Goal: Task Accomplishment & Management: Manage account settings

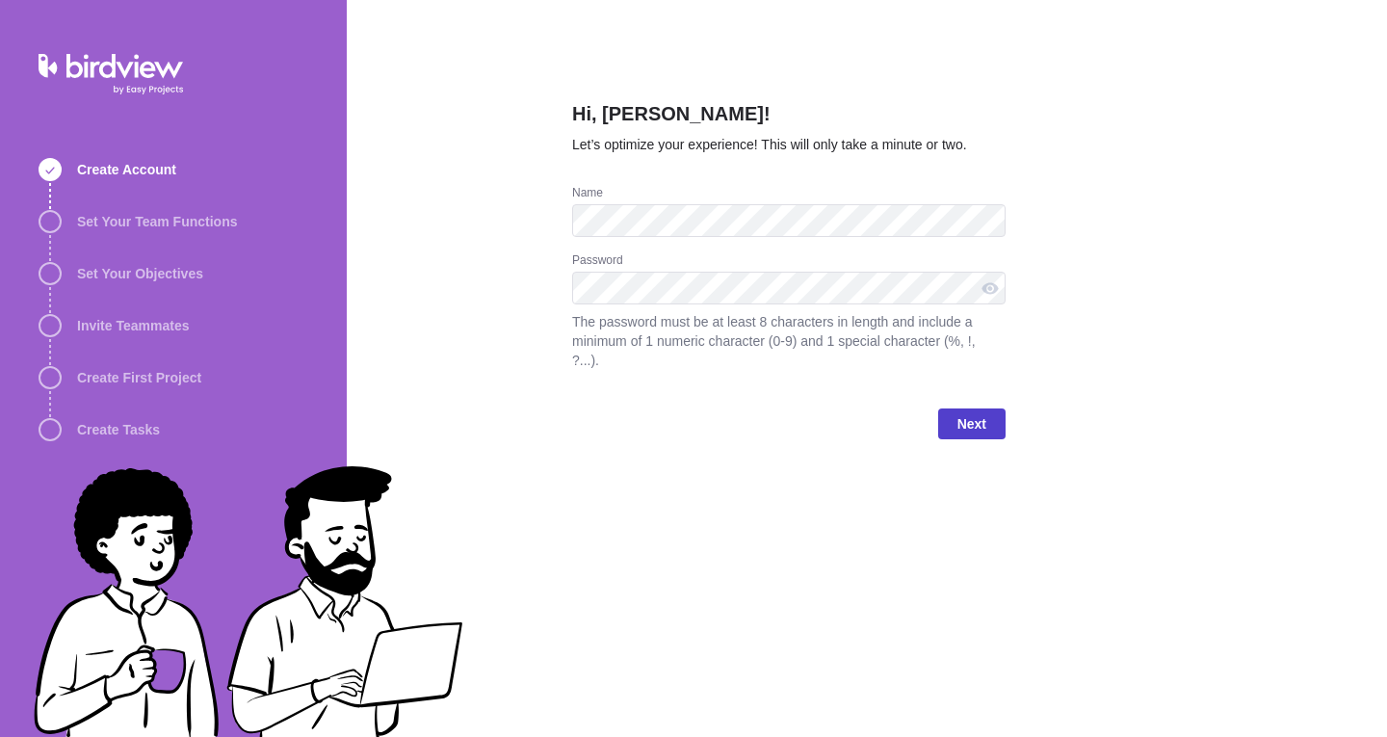
click at [973, 412] on span "Next" at bounding box center [971, 423] width 29 height 23
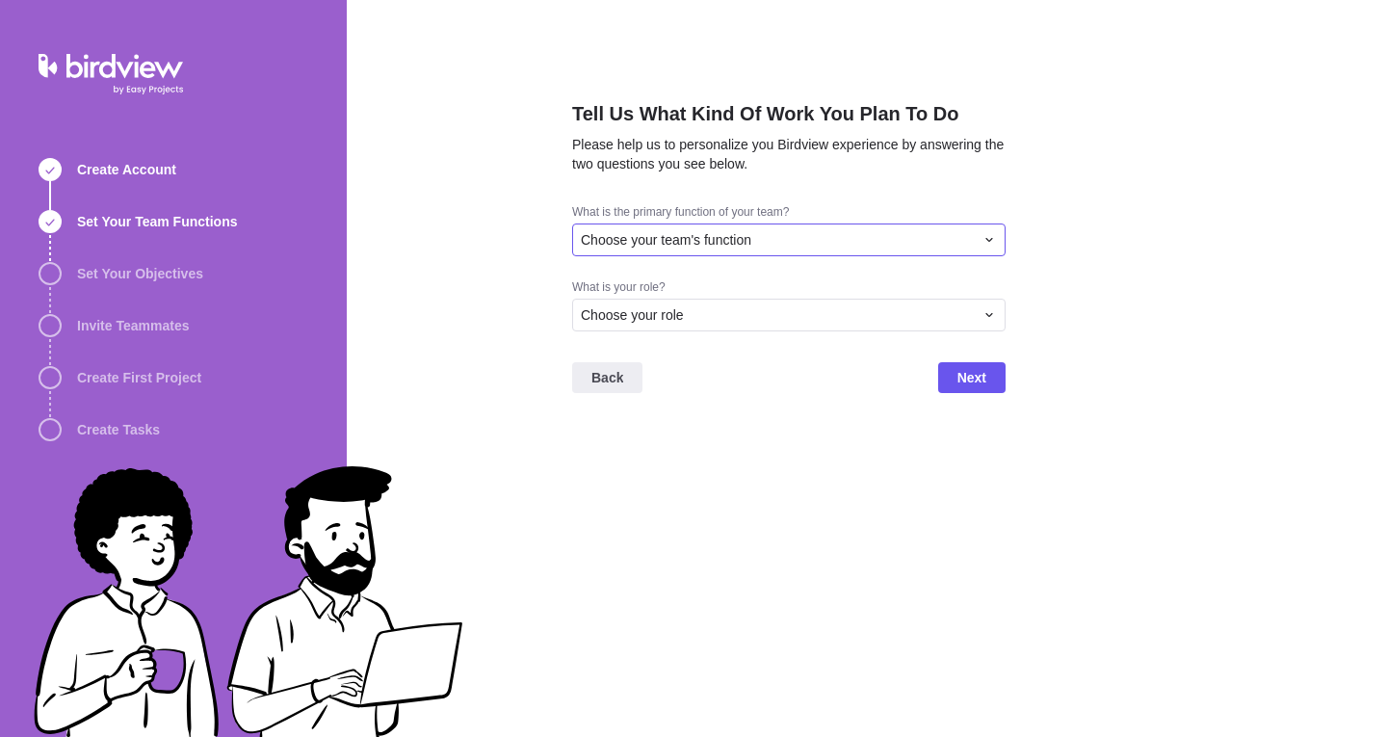
click at [757, 250] on div "Choose your team's function" at bounding box center [788, 239] width 433 height 33
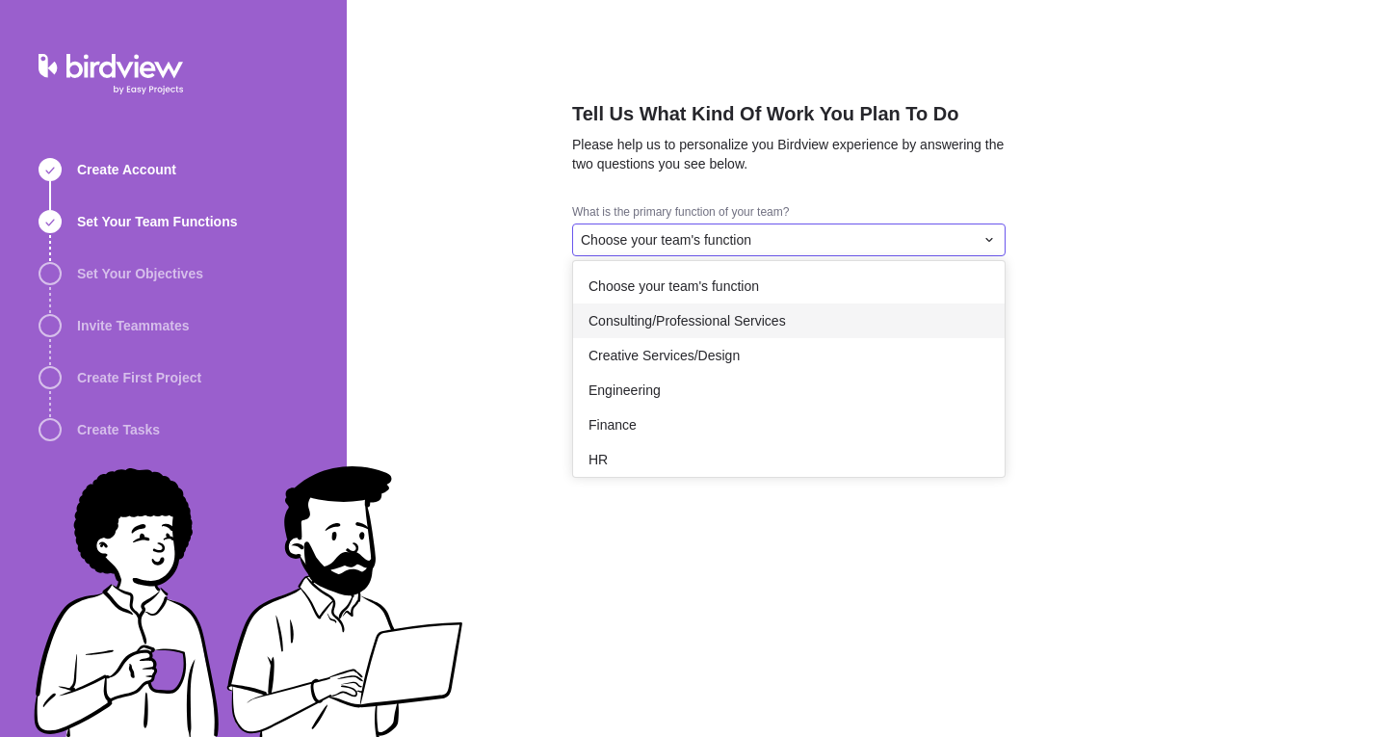
click at [774, 313] on span "Consulting/Professional Services" at bounding box center [686, 320] width 197 height 19
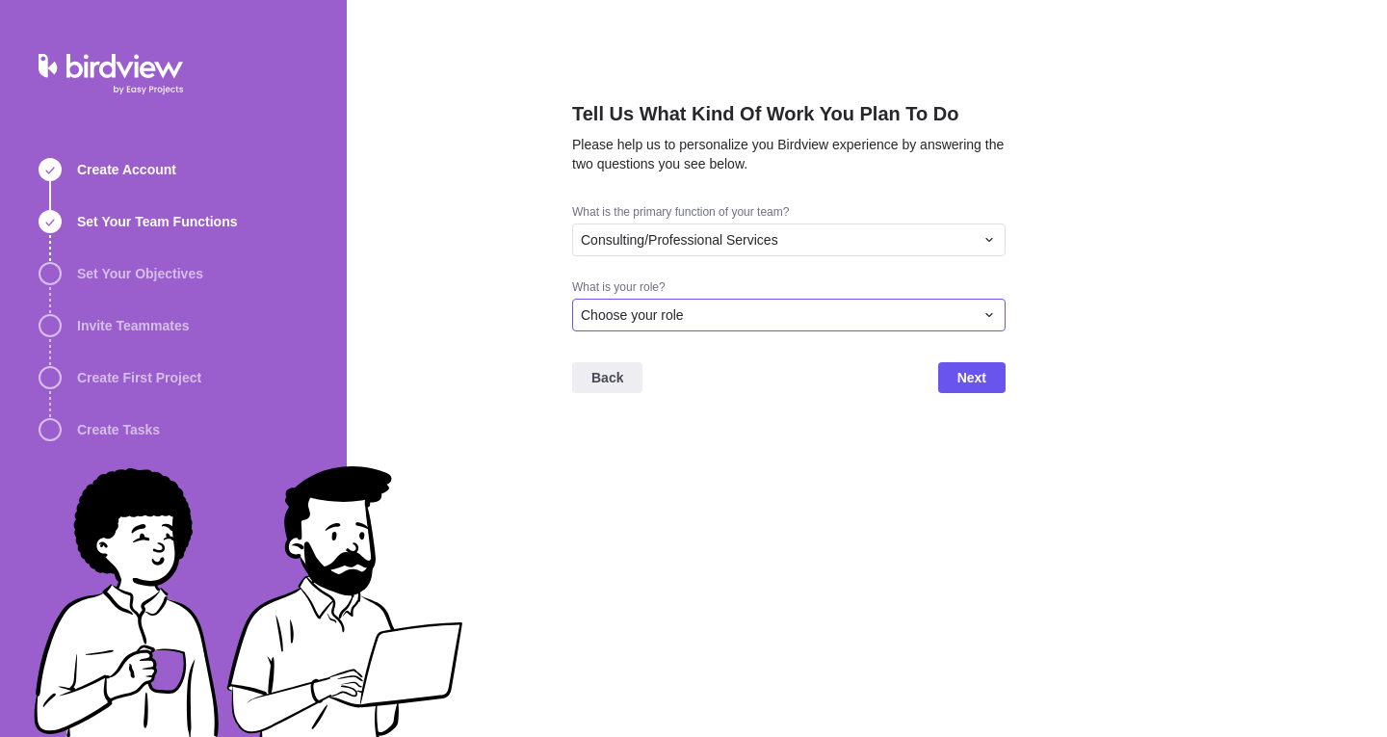
click at [729, 310] on div "Choose your role" at bounding box center [777, 314] width 393 height 19
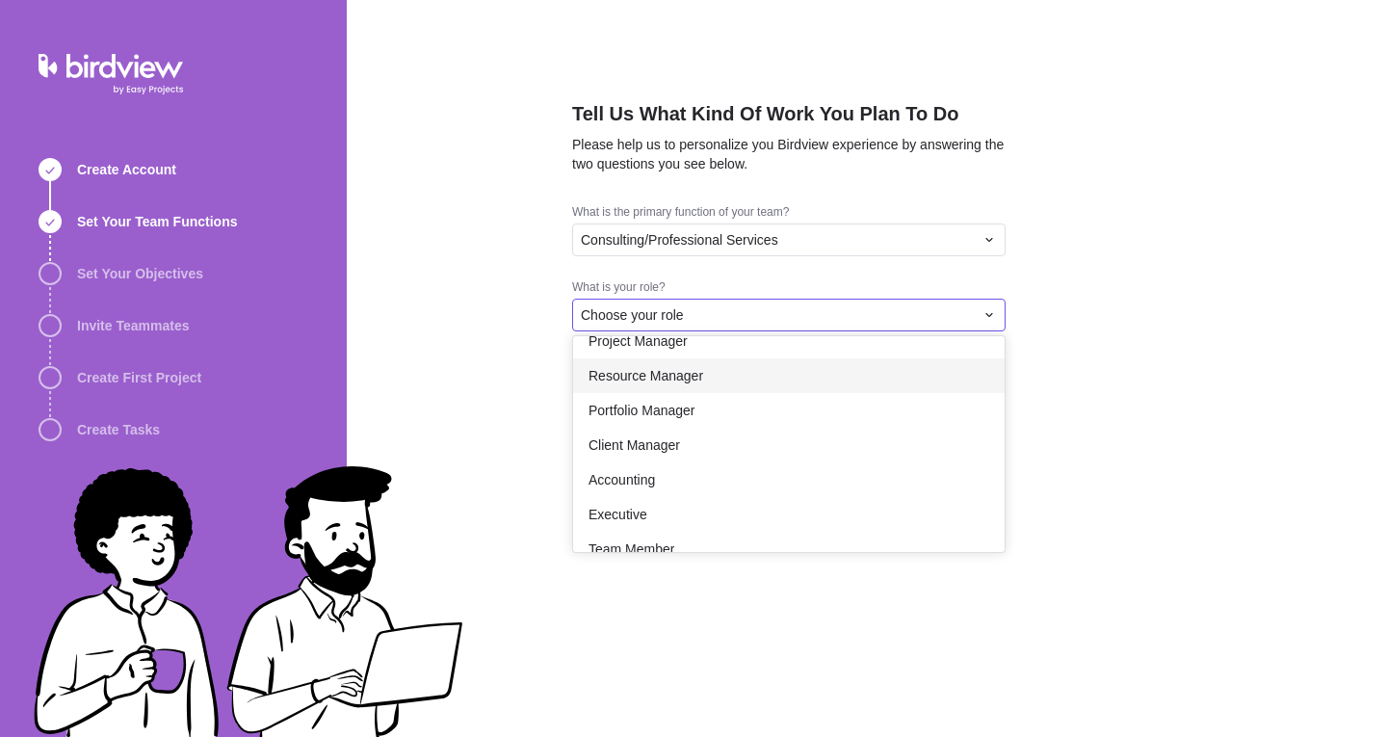
scroll to position [112, 0]
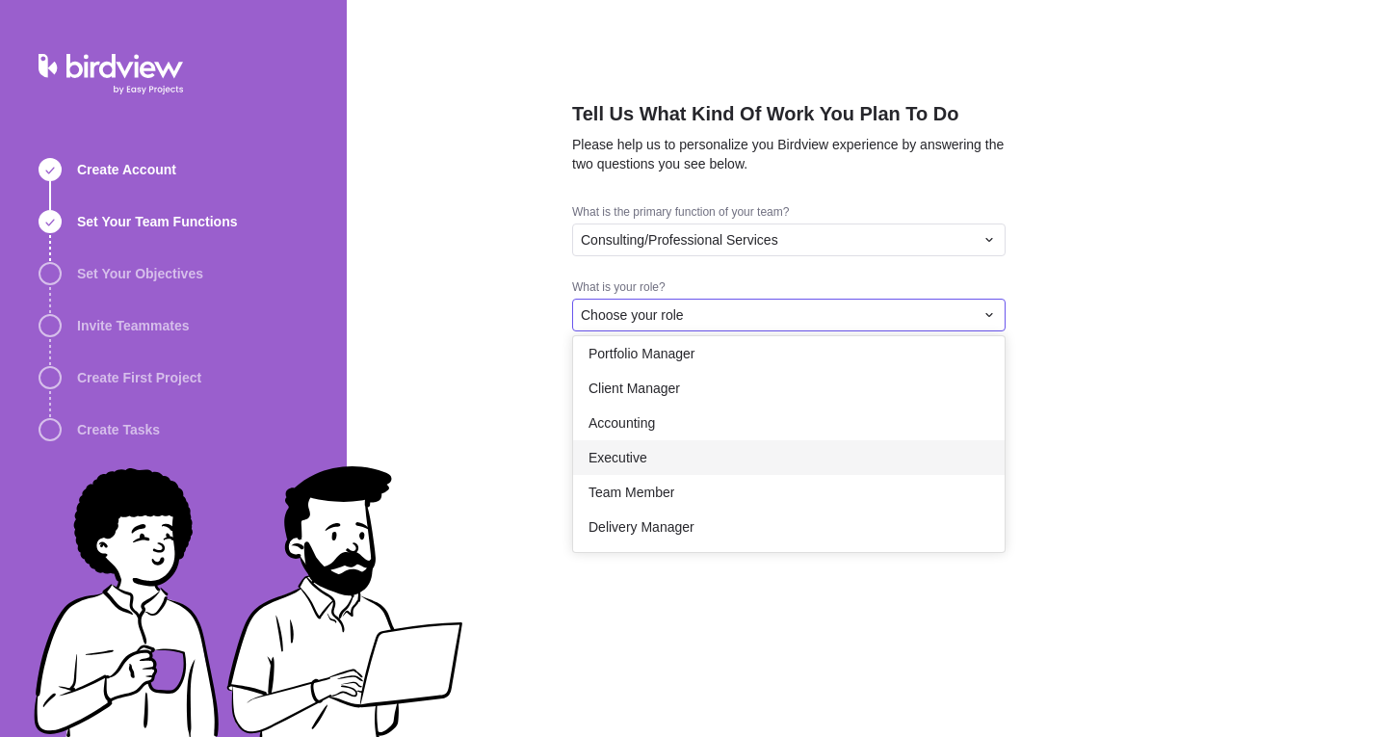
click at [841, 466] on div "Executive" at bounding box center [788, 457] width 431 height 35
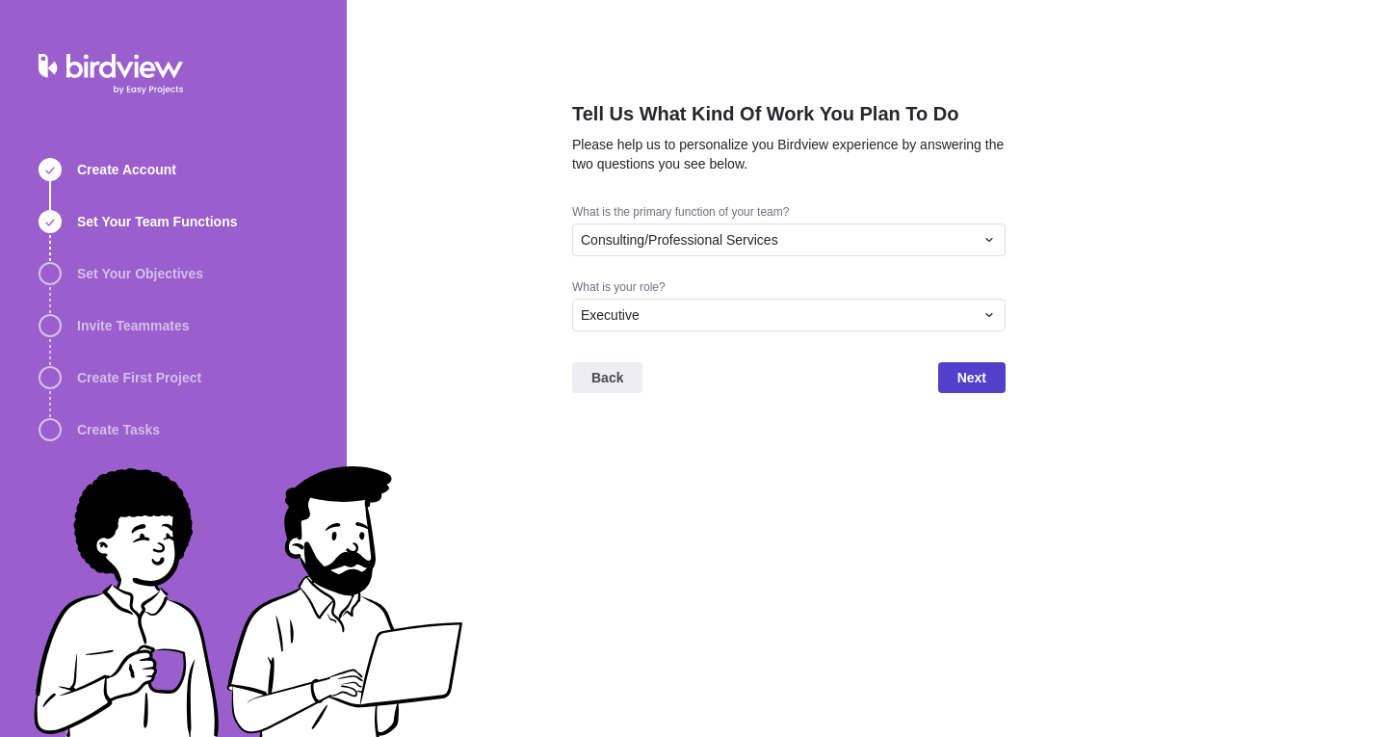
click at [977, 365] on span "Next" at bounding box center [971, 377] width 67 height 31
click at [954, 320] on div "Executive" at bounding box center [777, 314] width 393 height 19
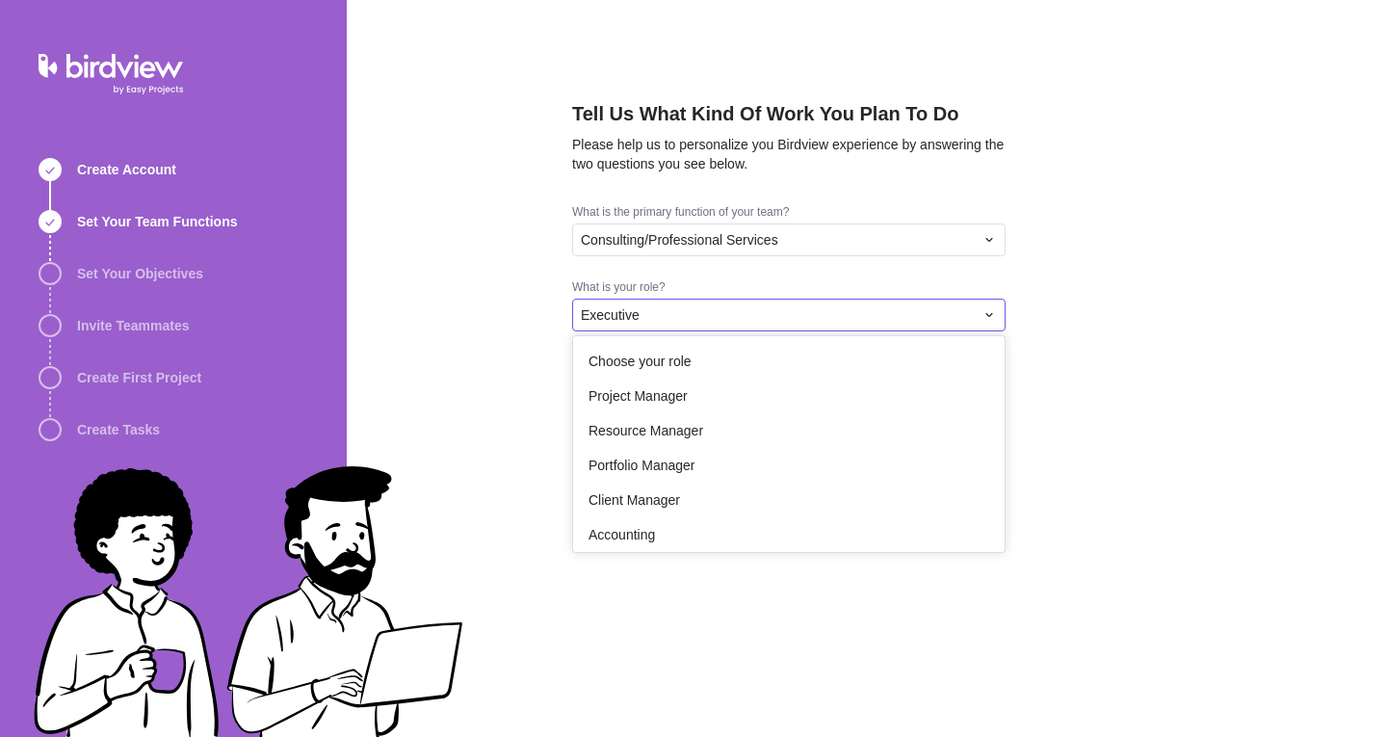
scroll to position [33, 0]
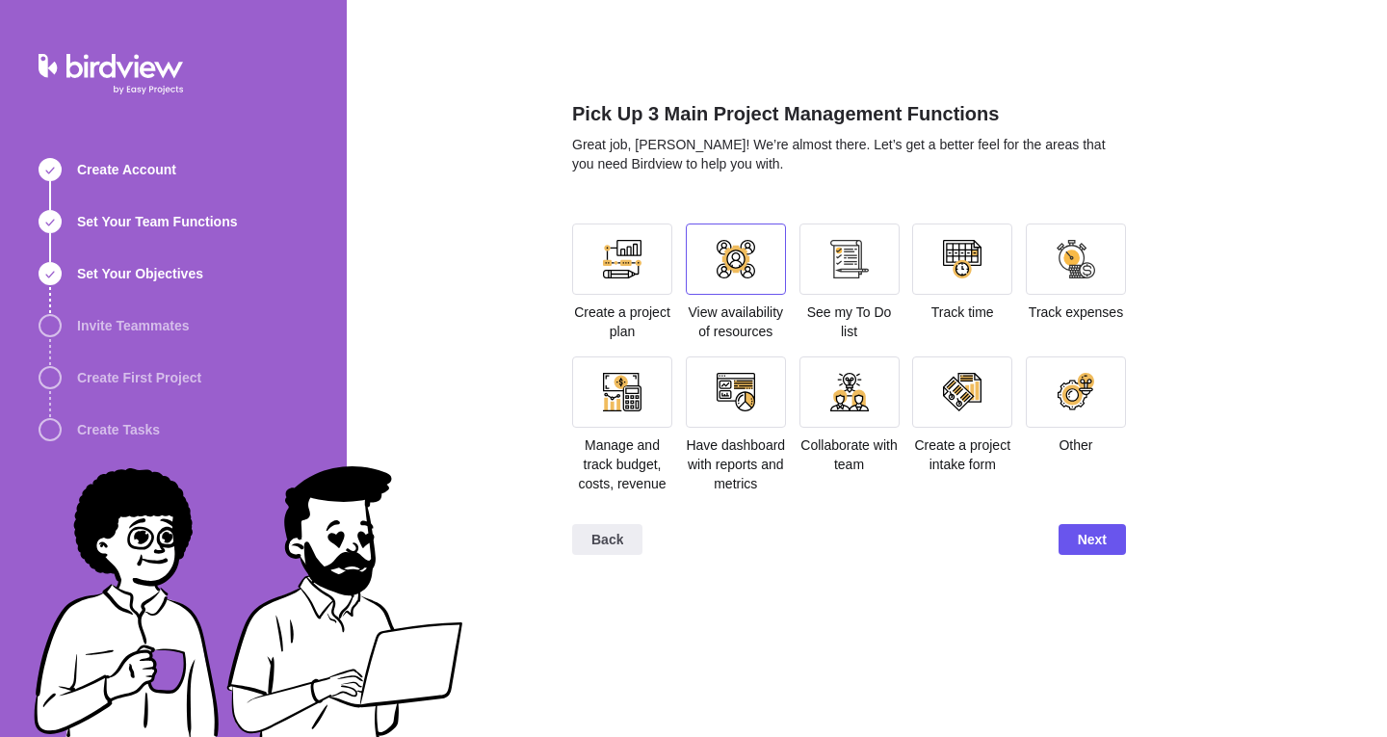
click at [751, 251] on div at bounding box center [736, 259] width 39 height 39
click at [594, 385] on div at bounding box center [622, 391] width 100 height 71
click at [648, 270] on div at bounding box center [622, 258] width 100 height 71
click at [764, 418] on div at bounding box center [736, 391] width 100 height 71
click at [1117, 544] on span "Next" at bounding box center [1091, 539] width 67 height 31
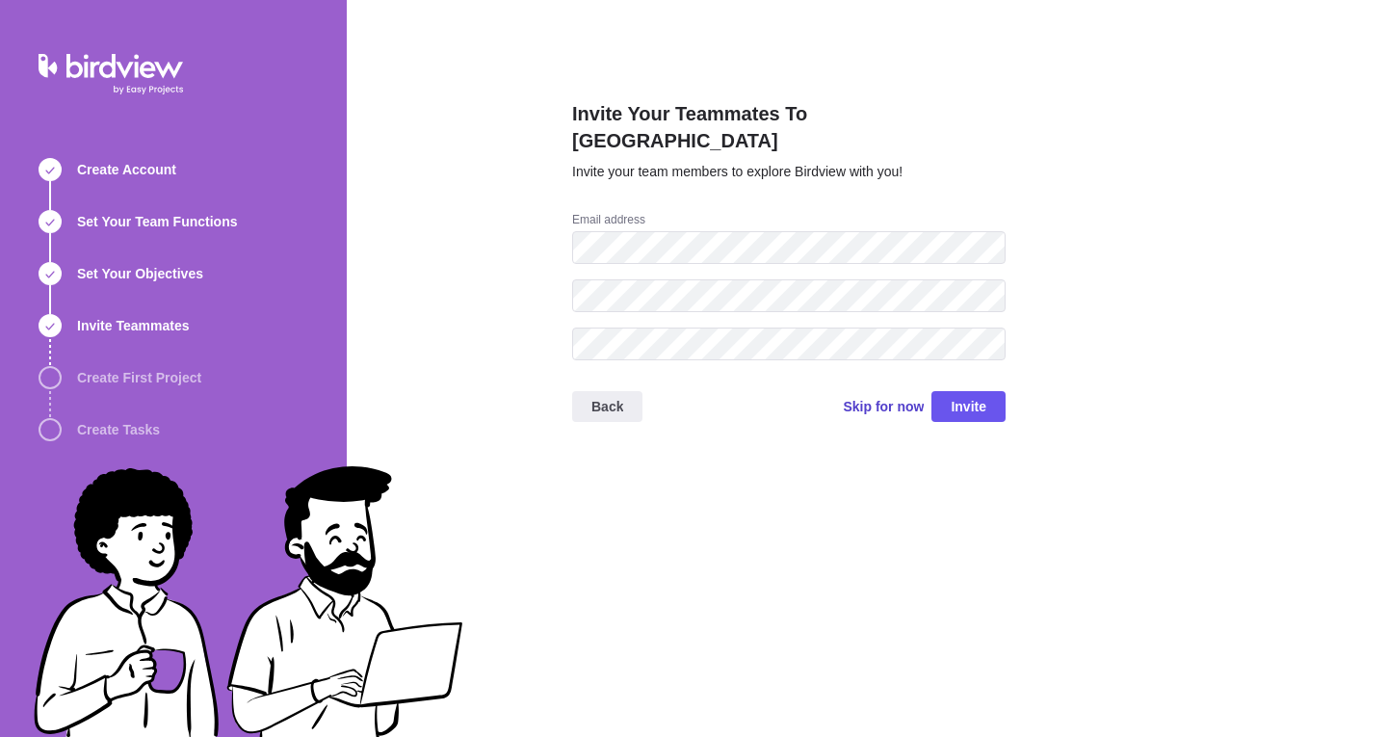
click at [892, 397] on span "Skip for now" at bounding box center [883, 406] width 81 height 19
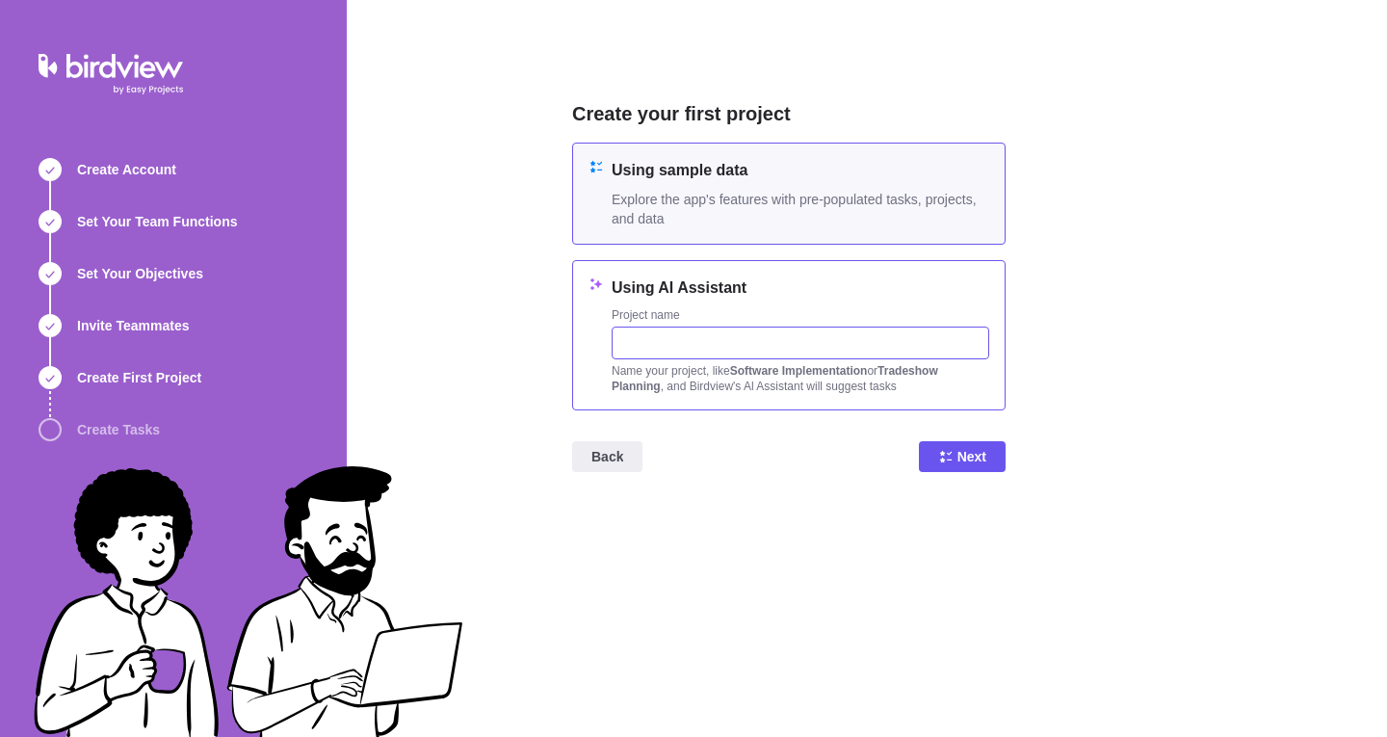
click at [854, 340] on input "text" at bounding box center [801, 342] width 378 height 33
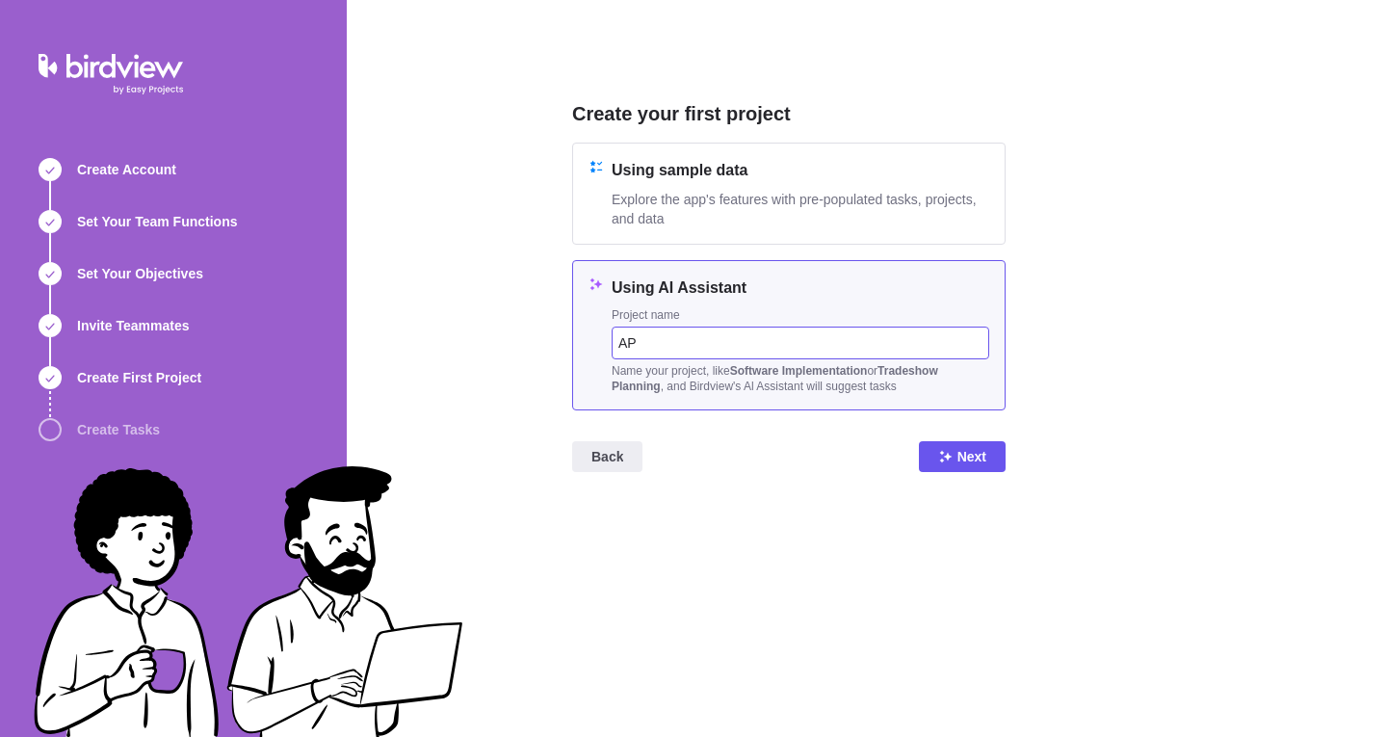
type input "A"
type input "ERP Implementation"
click at [955, 454] on span "Next" at bounding box center [962, 456] width 87 height 31
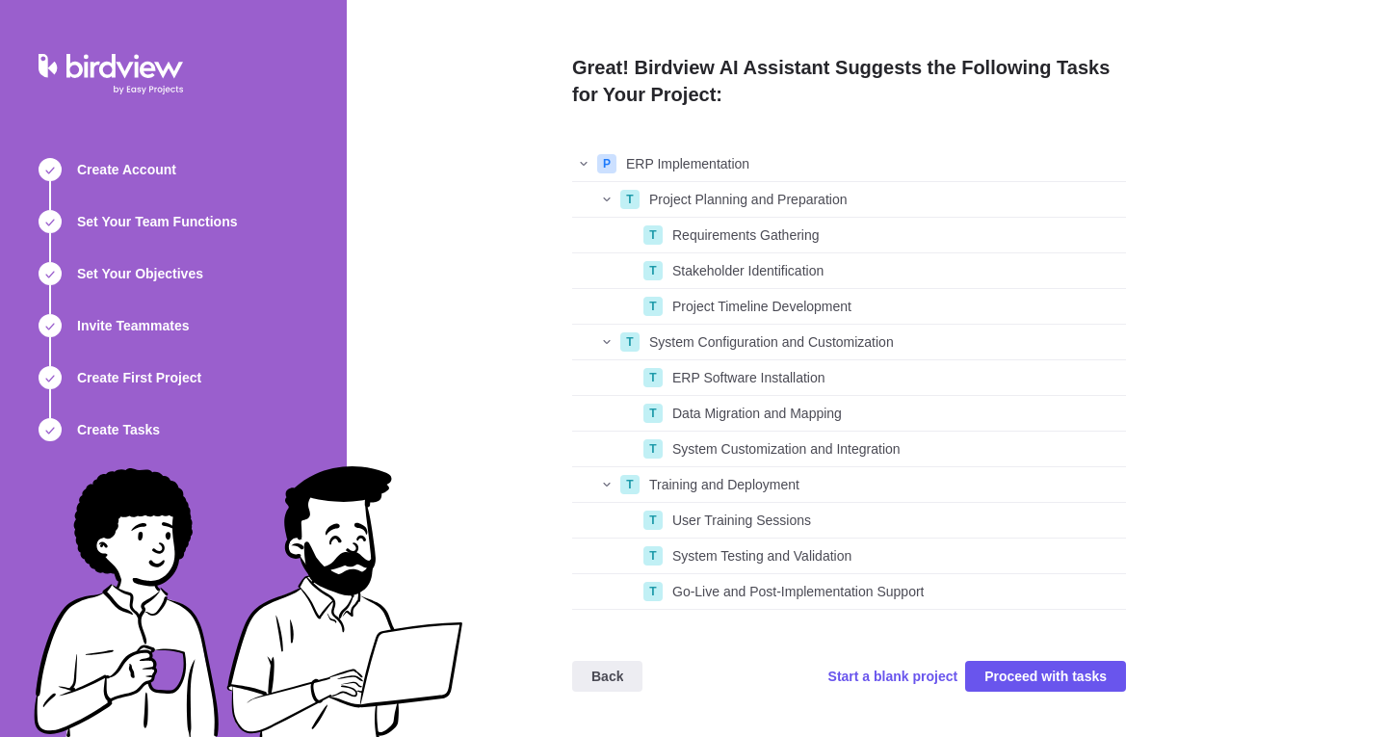
scroll to position [449, 539]
click at [1086, 672] on span "Proceed with tasks" at bounding box center [1045, 676] width 122 height 23
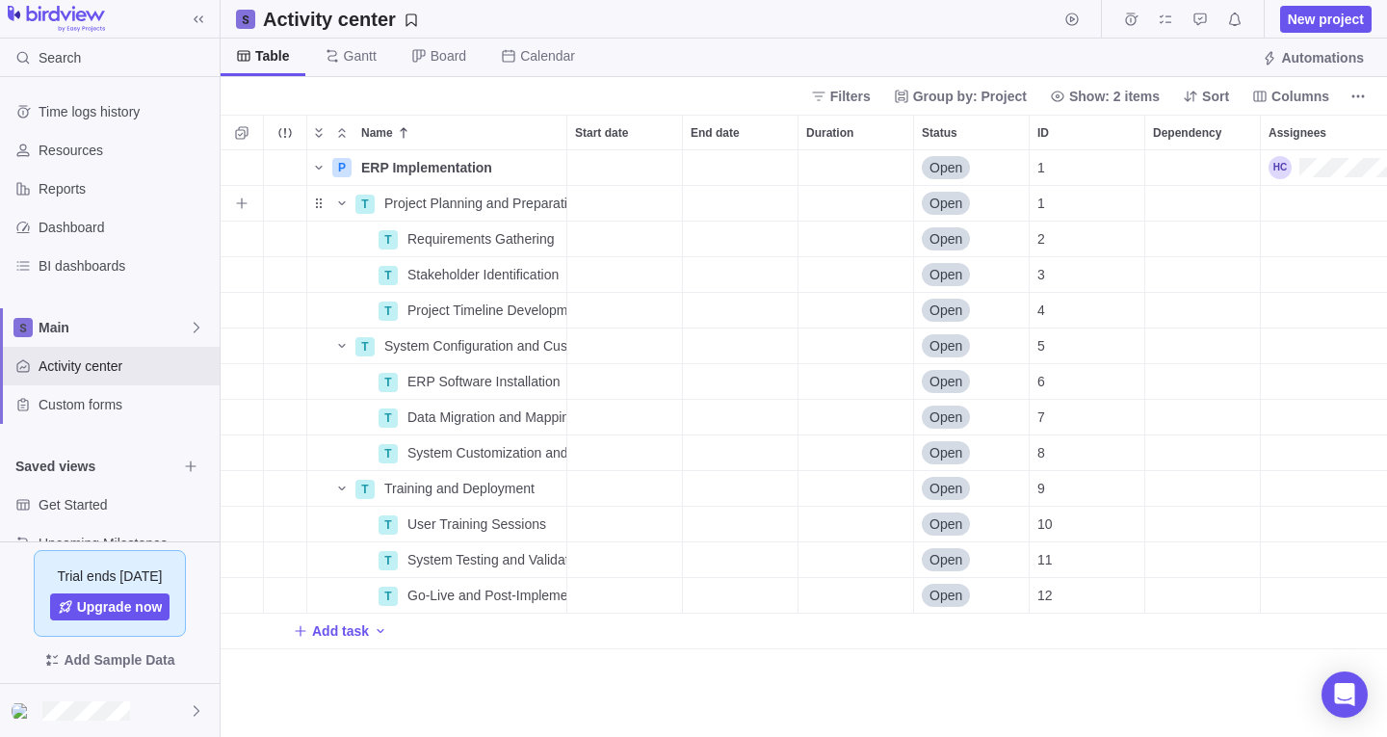
scroll to position [572, 1152]
click at [106, 157] on span "Resources" at bounding box center [125, 150] width 173 height 19
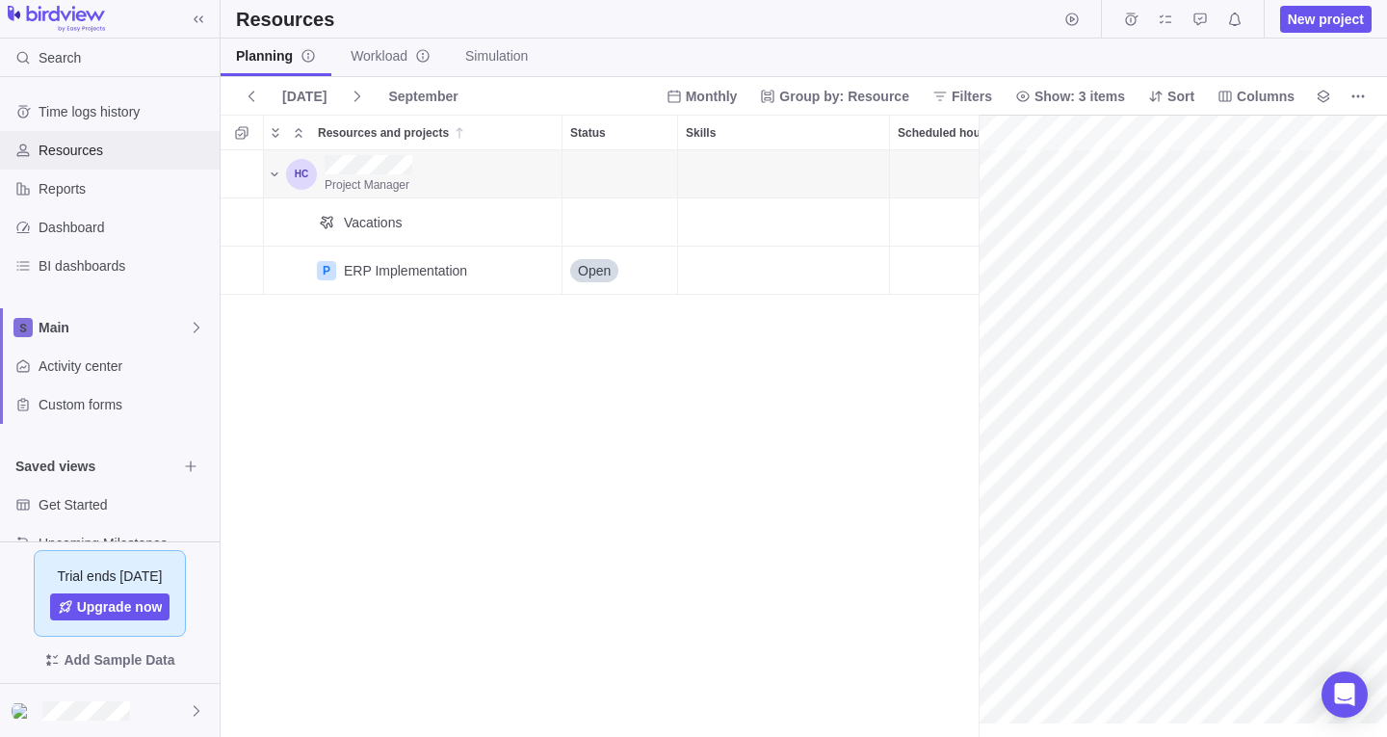
scroll to position [0, 84]
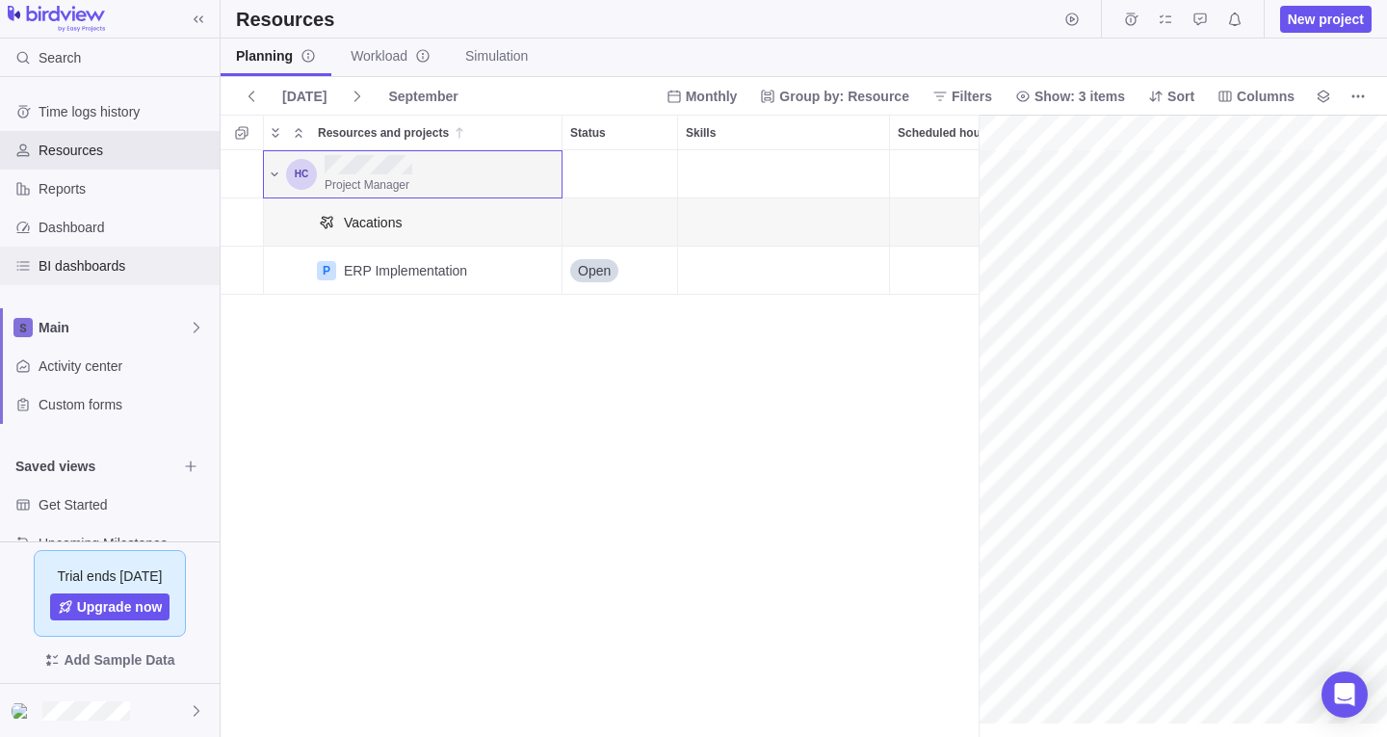
click at [105, 257] on span "BI dashboards" at bounding box center [125, 265] width 173 height 19
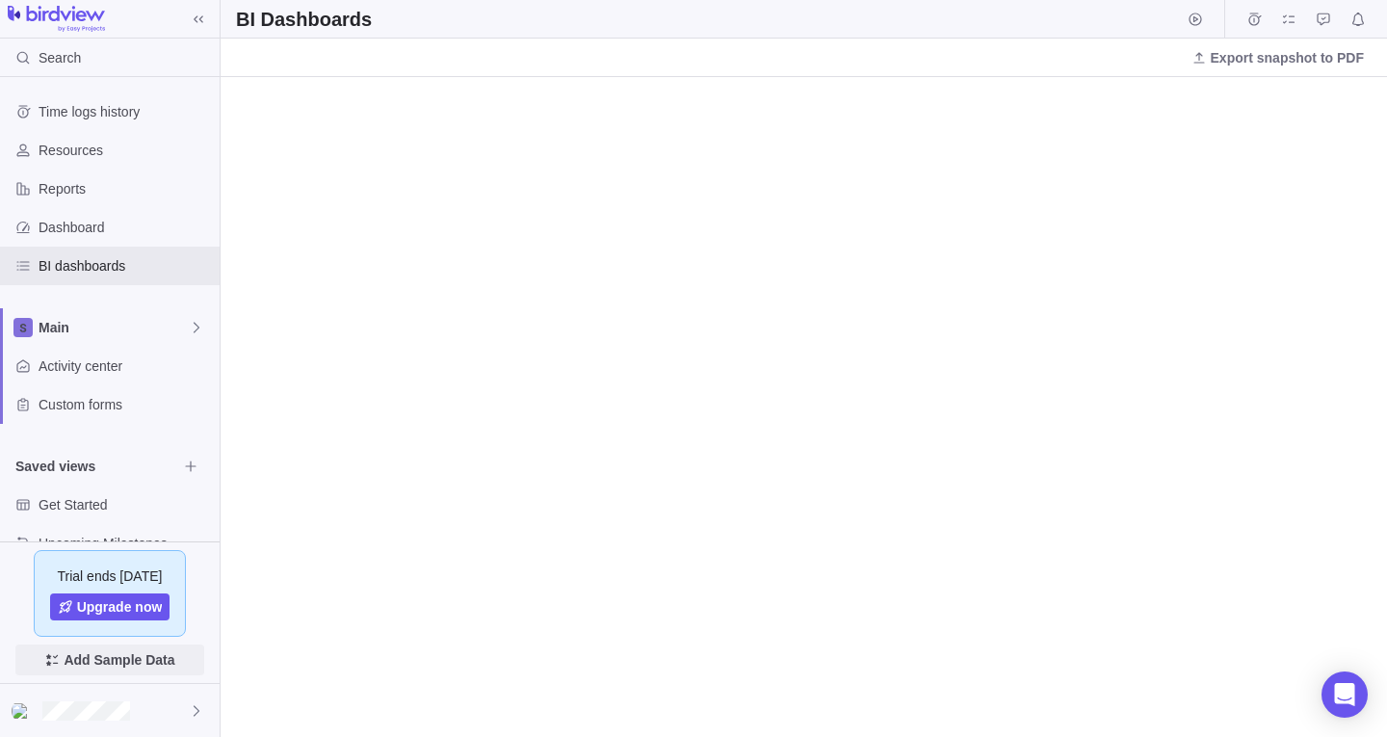
click at [138, 654] on span "Add Sample Data" at bounding box center [119, 659] width 111 height 23
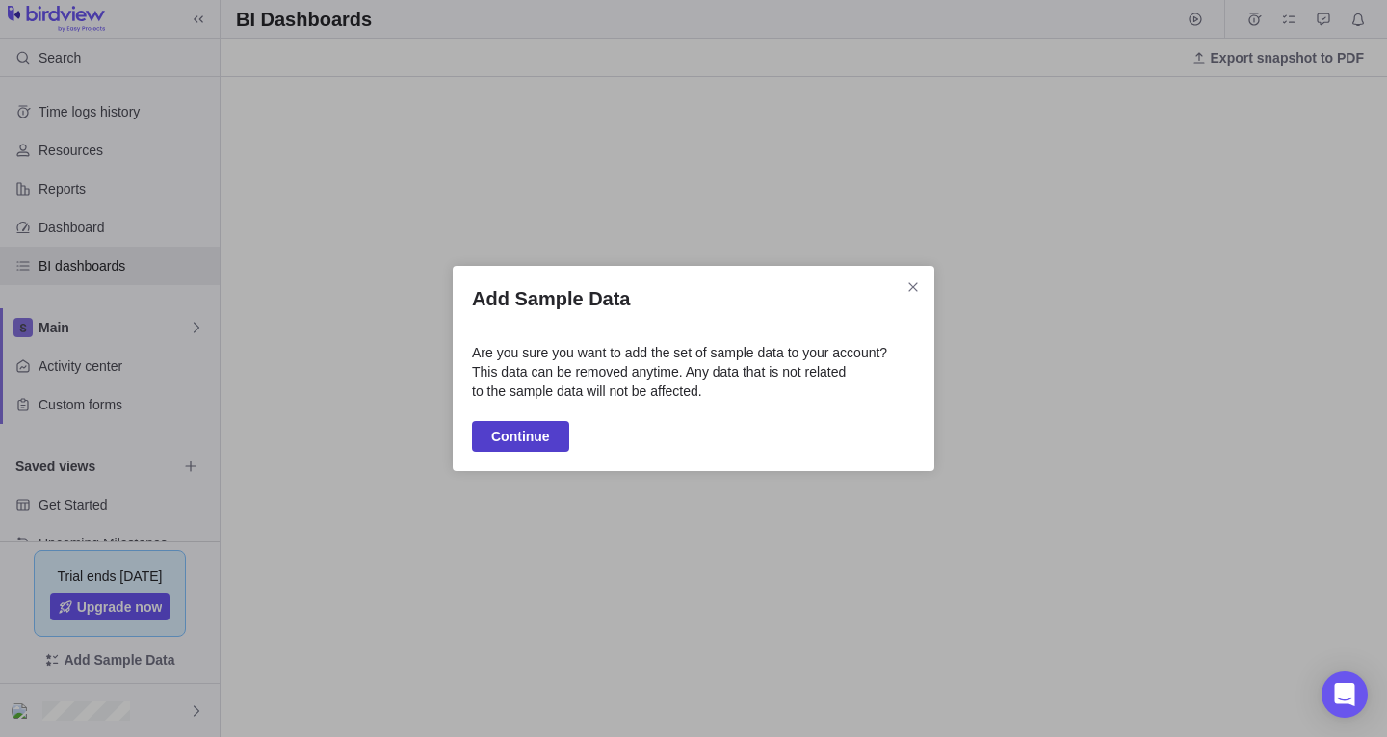
click at [522, 444] on span "Continue" at bounding box center [520, 436] width 59 height 23
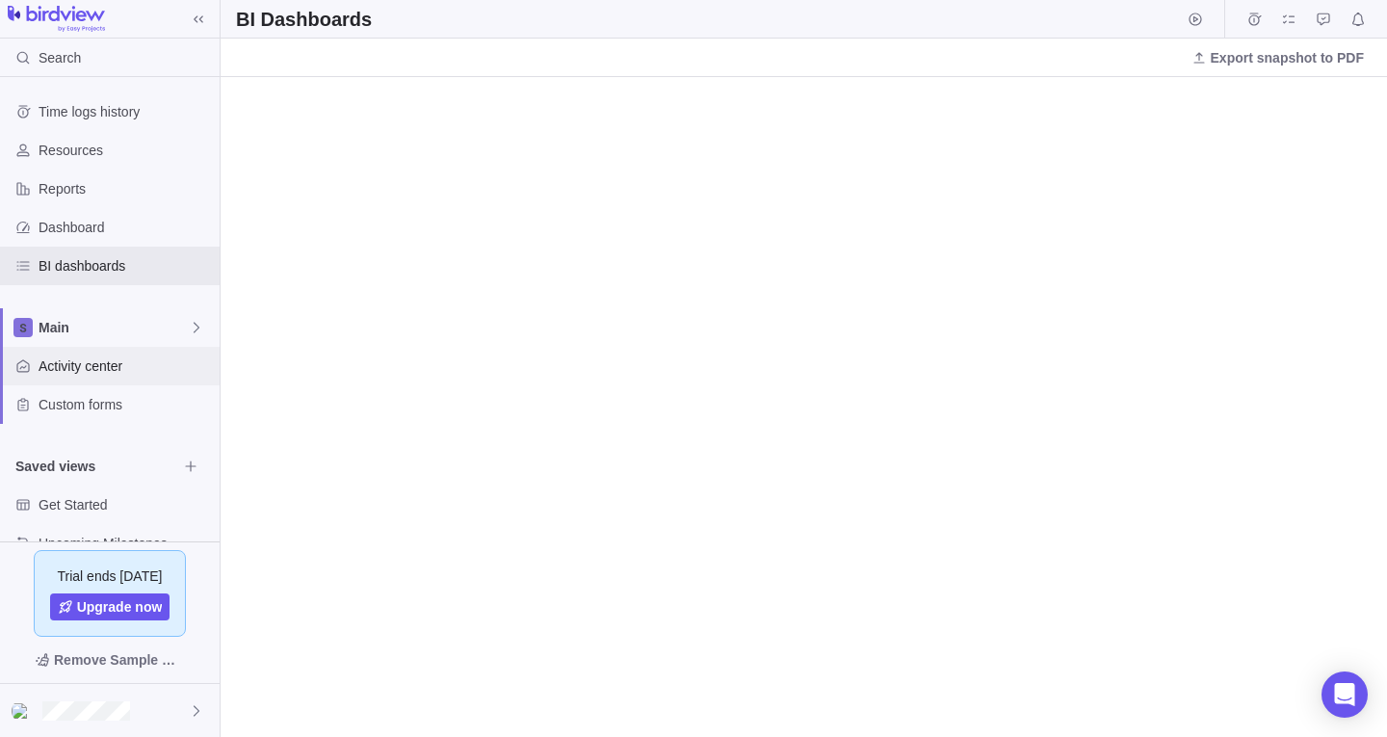
click at [128, 367] on span "Activity center" at bounding box center [125, 365] width 173 height 19
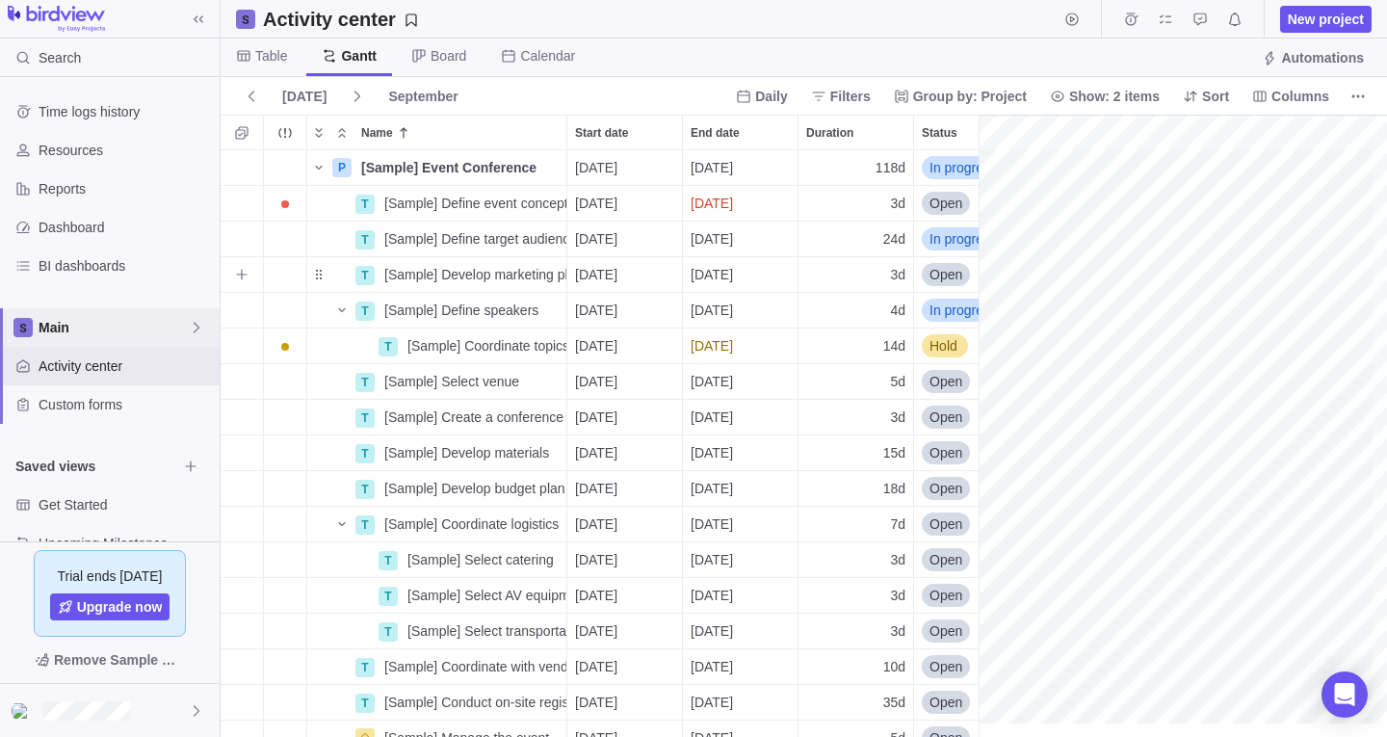
scroll to position [0, 2558]
click at [83, 236] on span "Dashboard" at bounding box center [125, 227] width 173 height 19
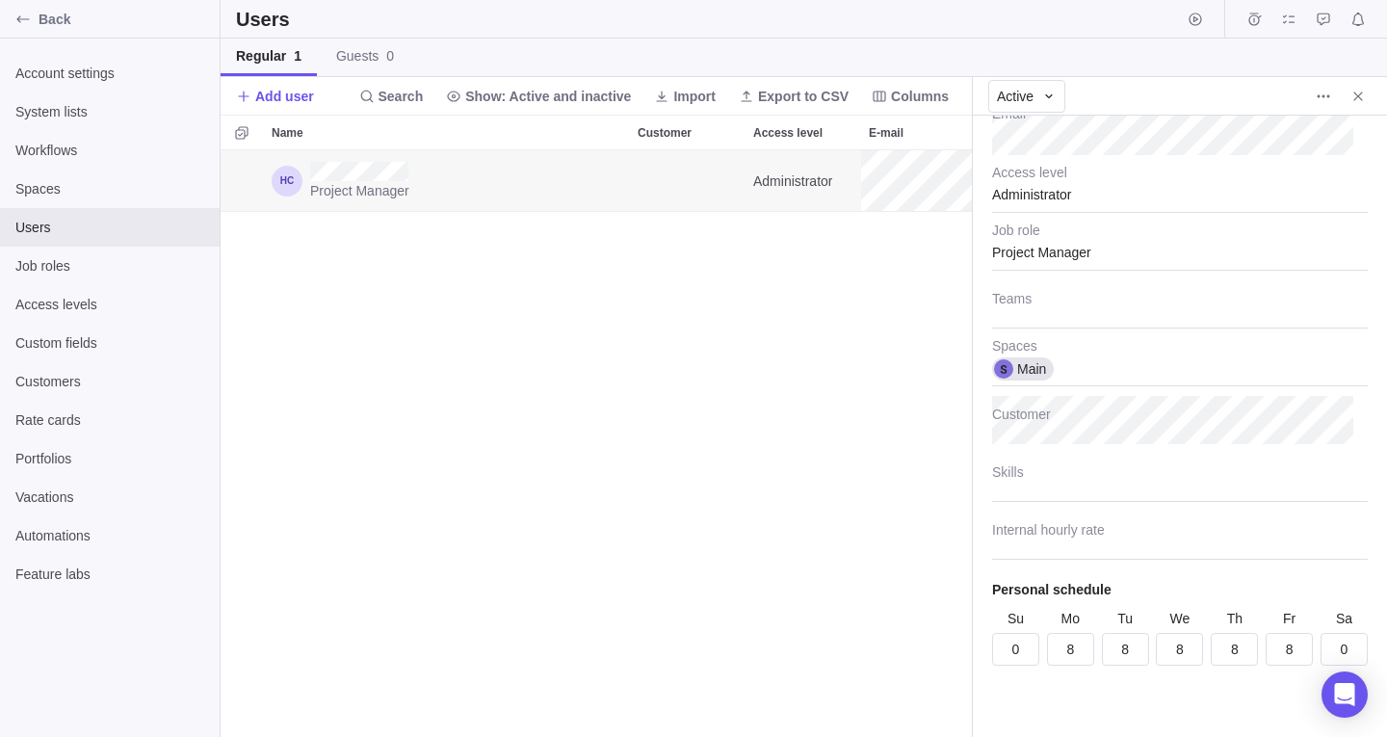
scroll to position [178, 0]
click at [1213, 530] on input "Internal hourly rate" at bounding box center [1180, 530] width 376 height 48
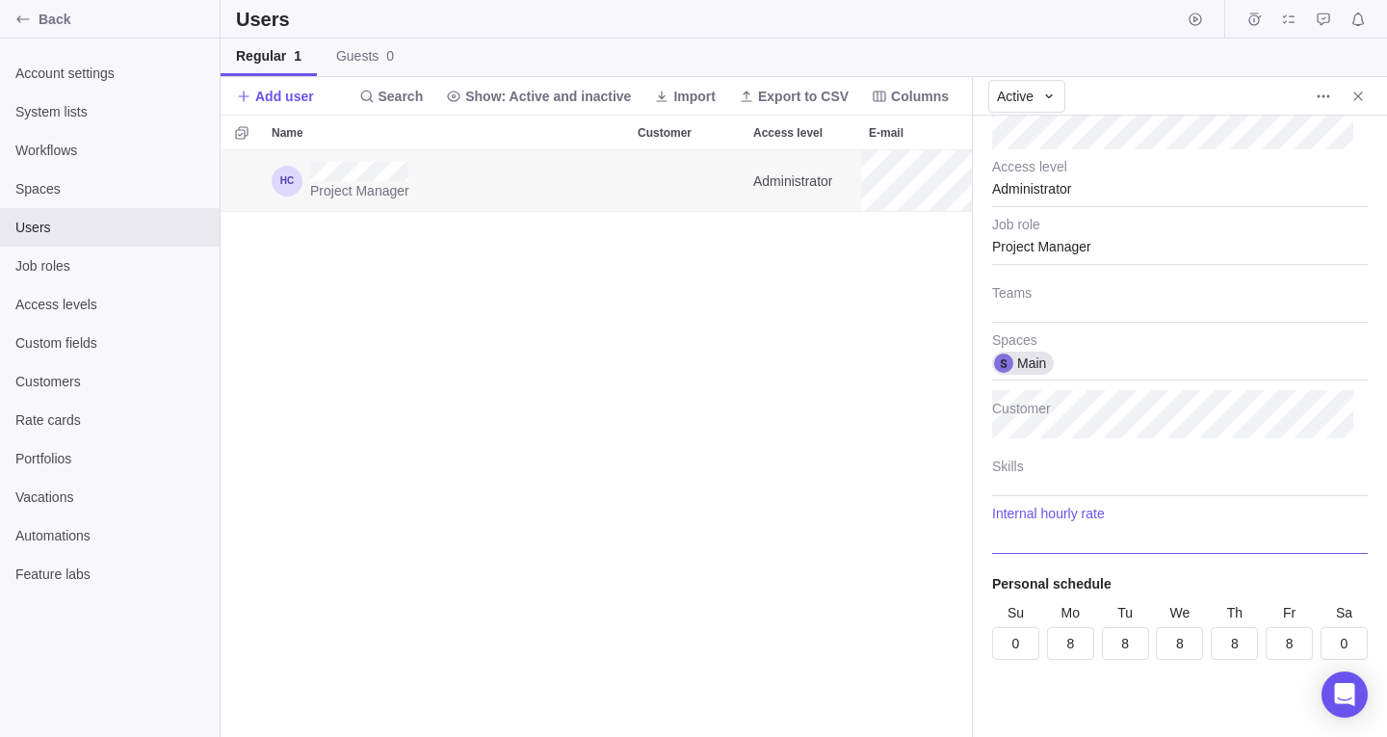
type textarea "x"
type input "1"
type textarea "x"
type input "12"
type textarea "x"
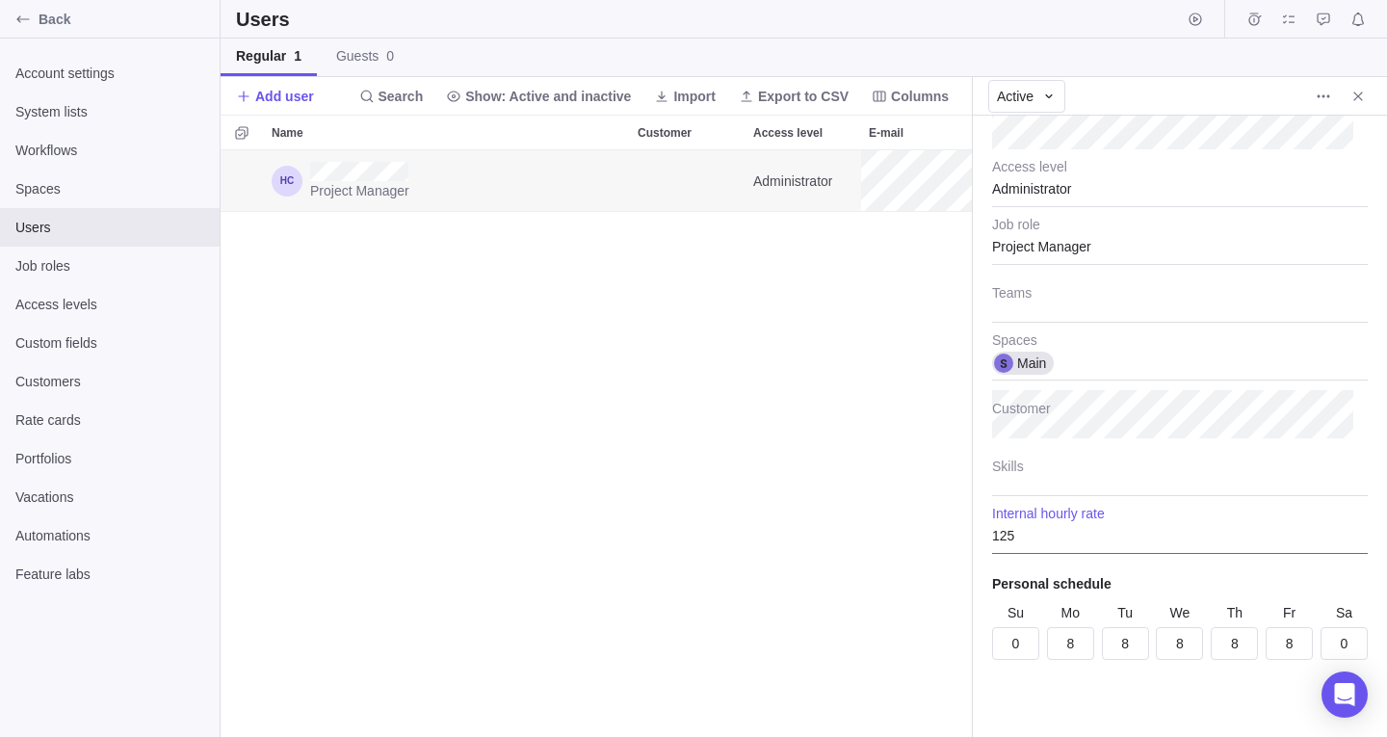
type input "125"
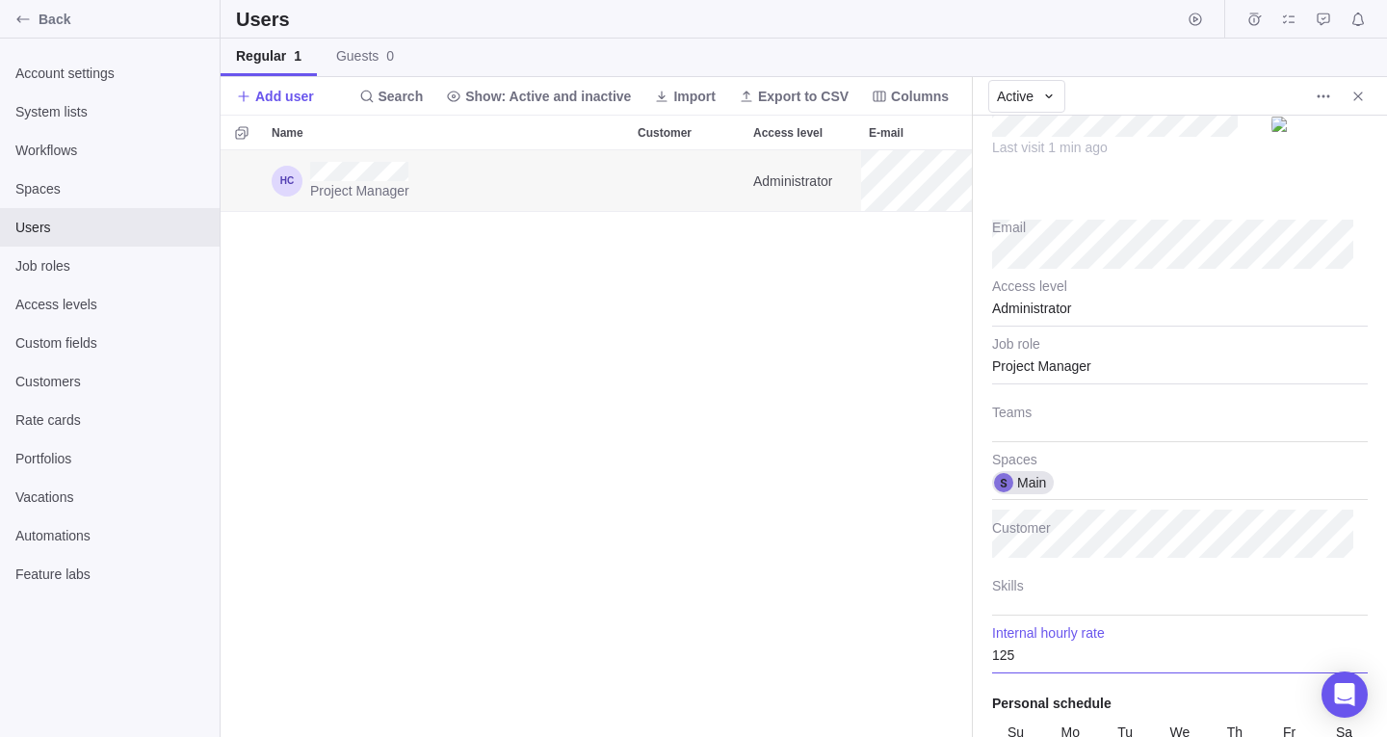
scroll to position [0, 0]
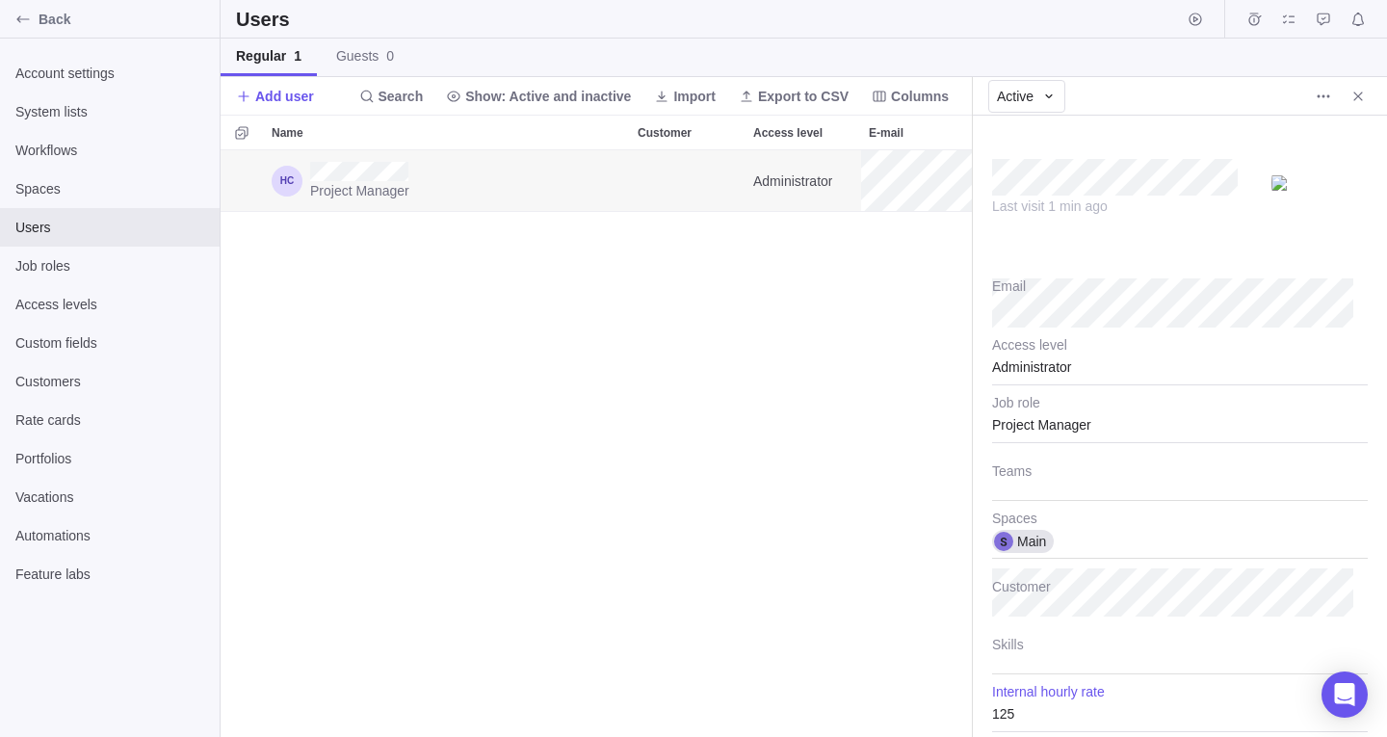
click at [858, 480] on div "Project Manager Administrator Main" at bounding box center [596, 443] width 751 height 587
click at [1358, 95] on icon "Close" at bounding box center [1357, 95] width 9 height 9
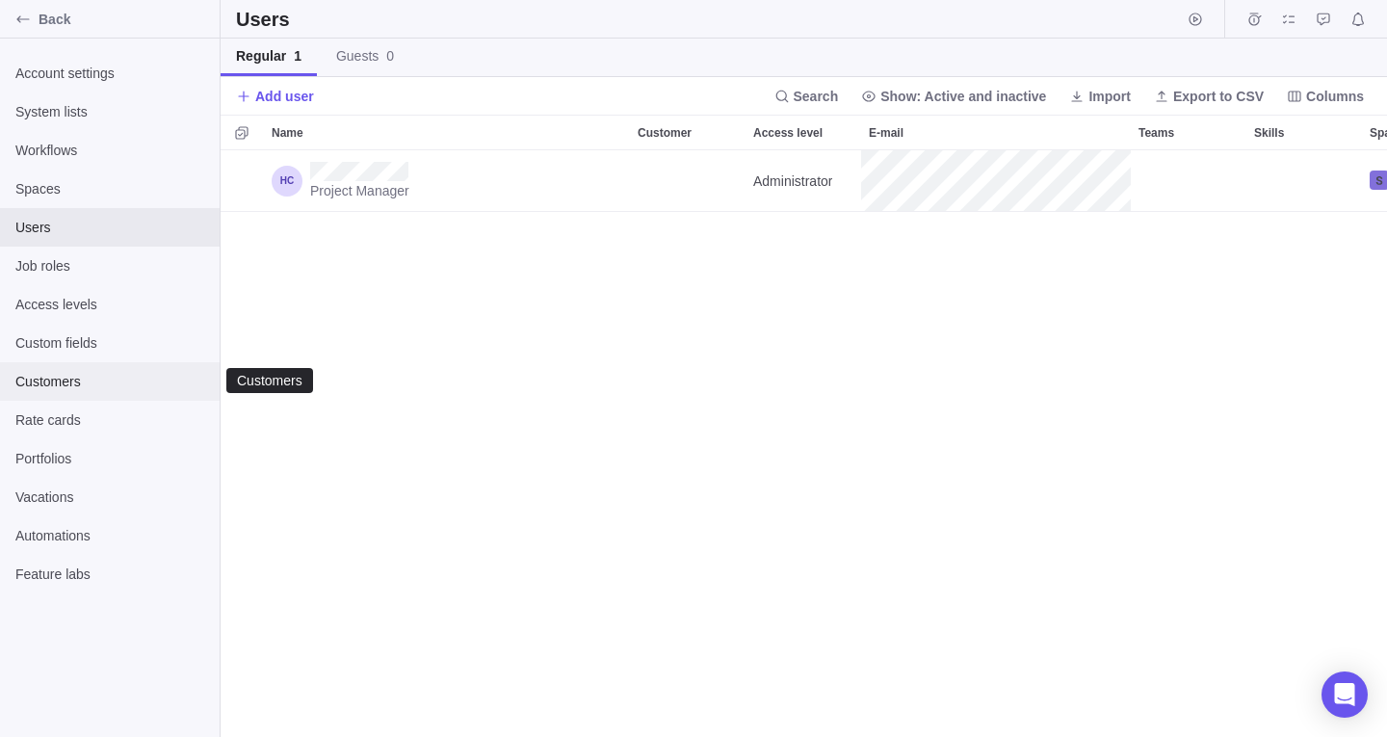
click at [45, 385] on span "Customers" at bounding box center [109, 381] width 189 height 19
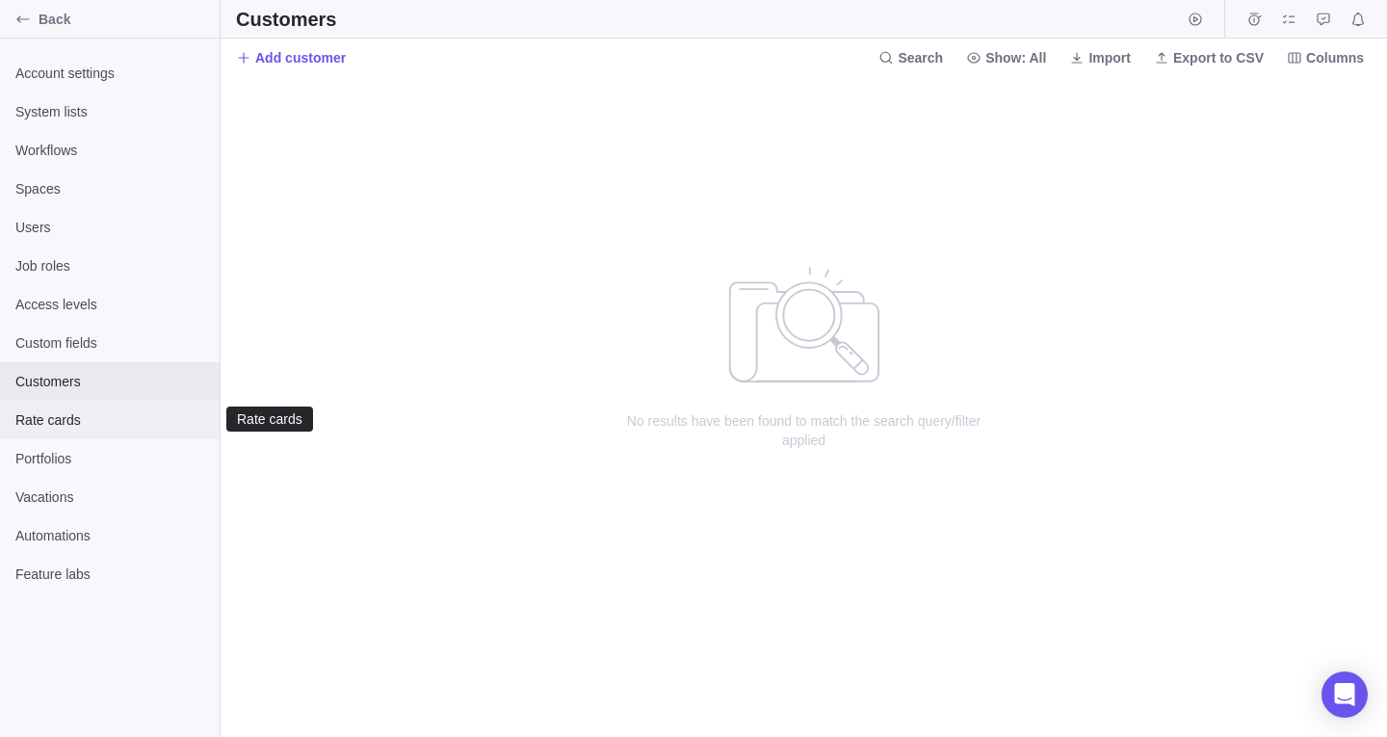
click at [47, 420] on span "Rate cards" at bounding box center [109, 419] width 189 height 19
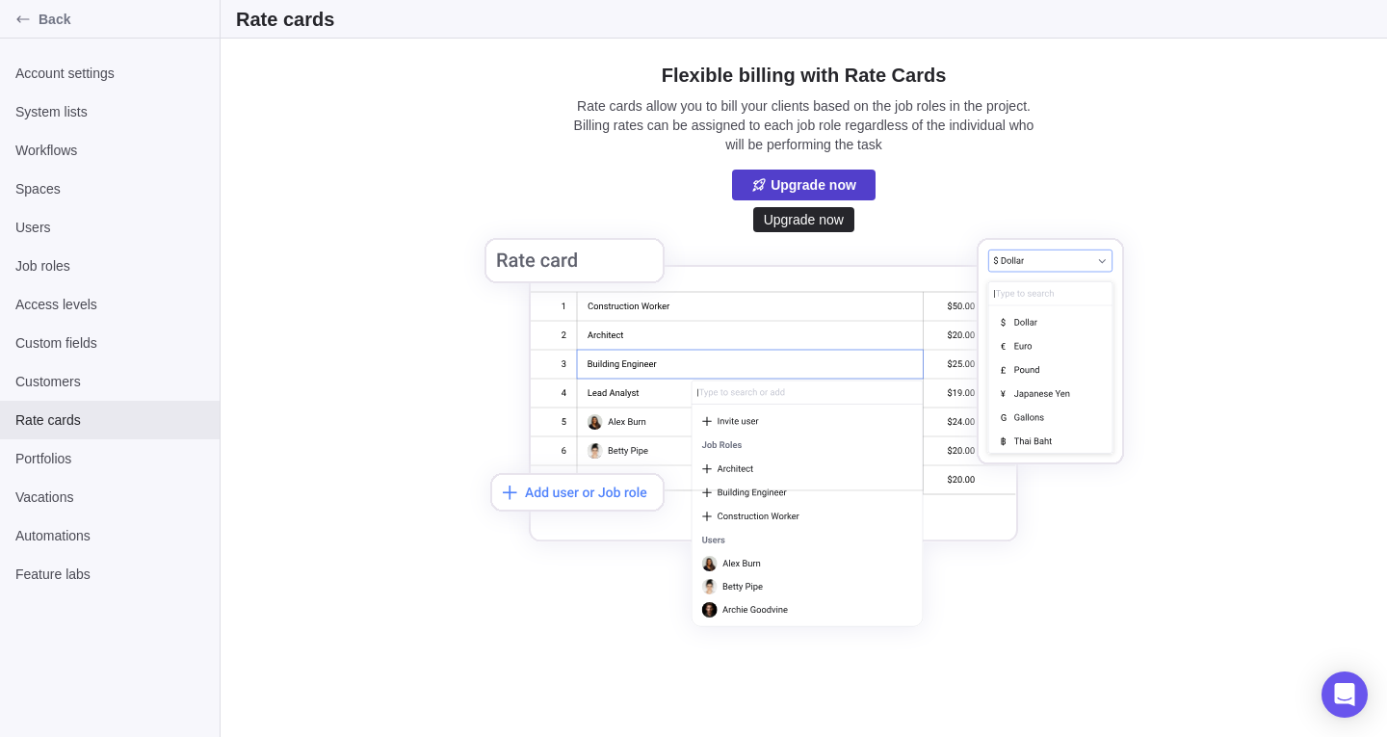
click at [831, 182] on span "Upgrade now" at bounding box center [813, 184] width 86 height 23
click at [91, 384] on span "Customers" at bounding box center [109, 381] width 189 height 19
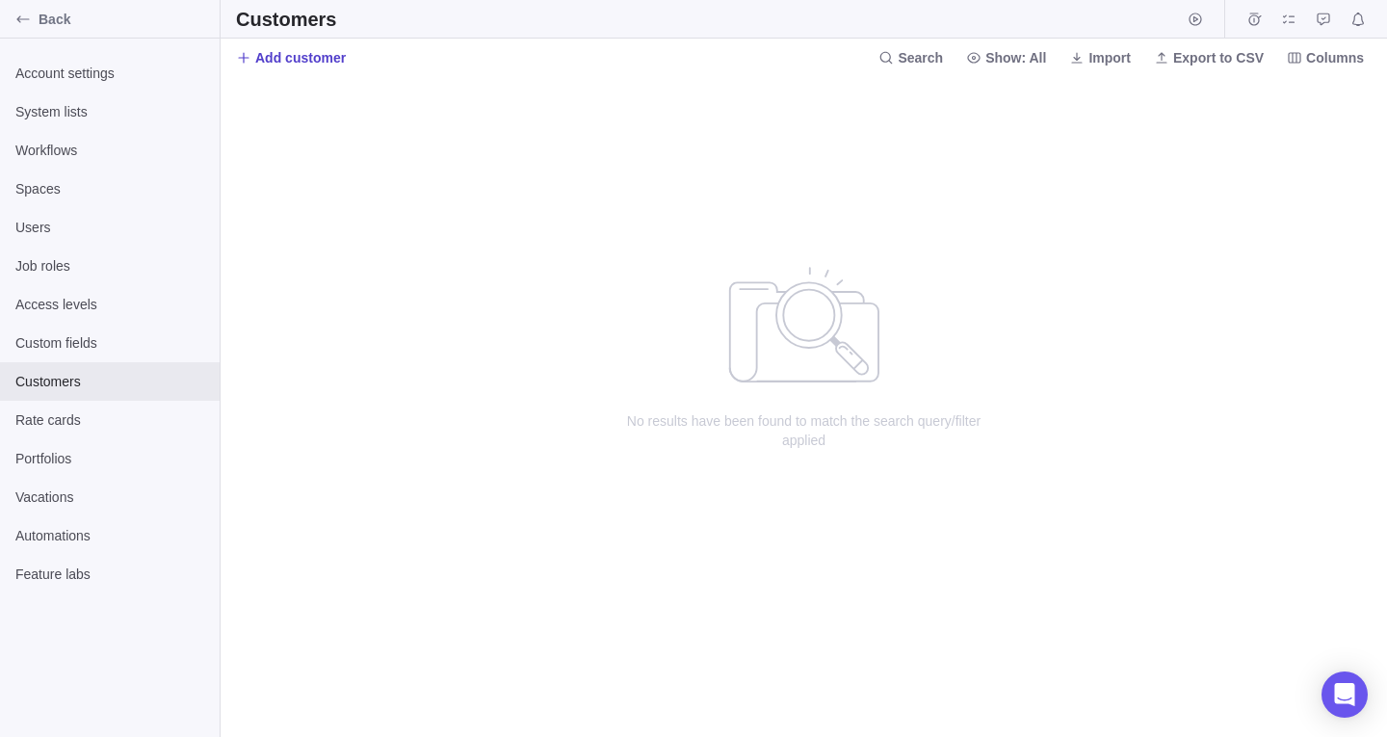
click at [319, 62] on span "Add customer" at bounding box center [300, 57] width 91 height 19
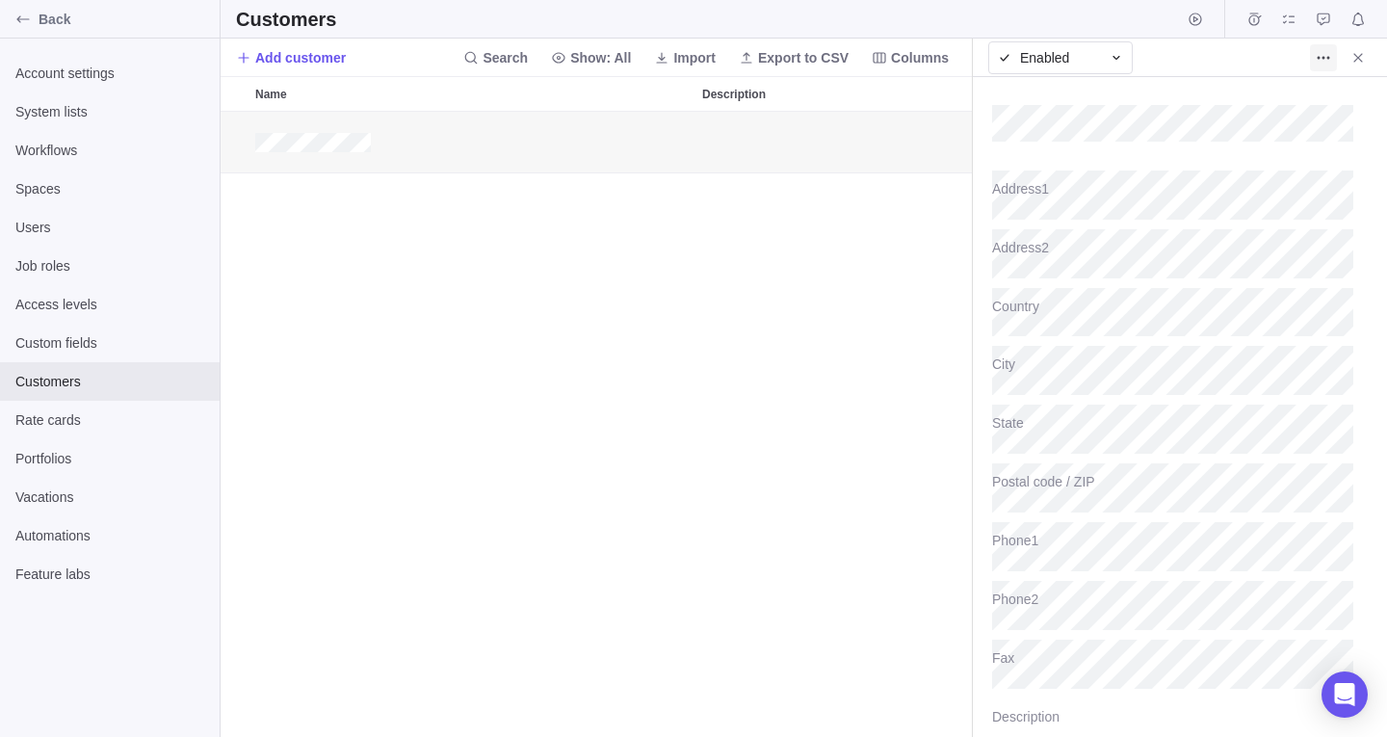
type textarea "x"
click at [1317, 61] on icon "More actions" at bounding box center [1323, 57] width 15 height 15
click at [1361, 67] on body "Back Account settings System lists Workflows Spaces Users Job roles Access leve…" at bounding box center [693, 368] width 1387 height 737
click at [1361, 66] on span "Close" at bounding box center [1357, 57] width 27 height 27
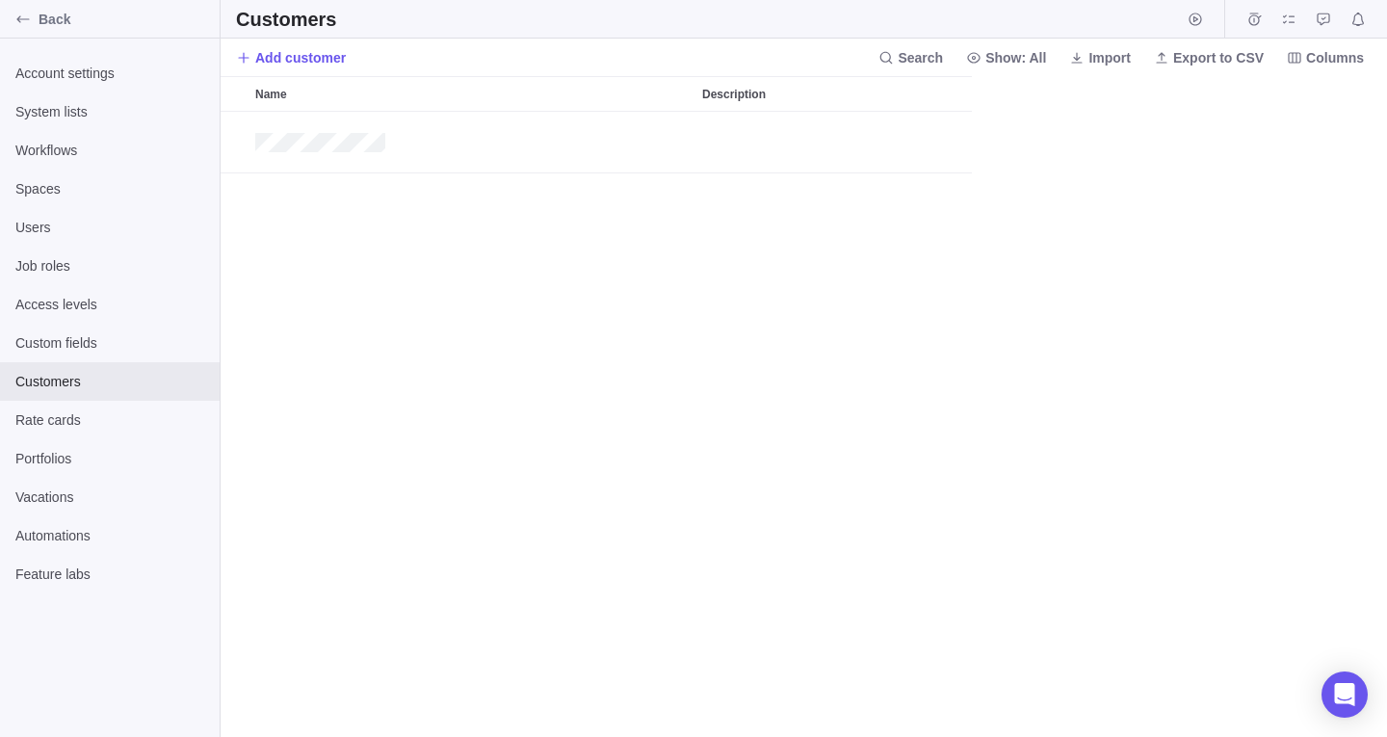
scroll to position [611, 1152]
click at [57, 458] on span "Portfolios" at bounding box center [109, 458] width 189 height 19
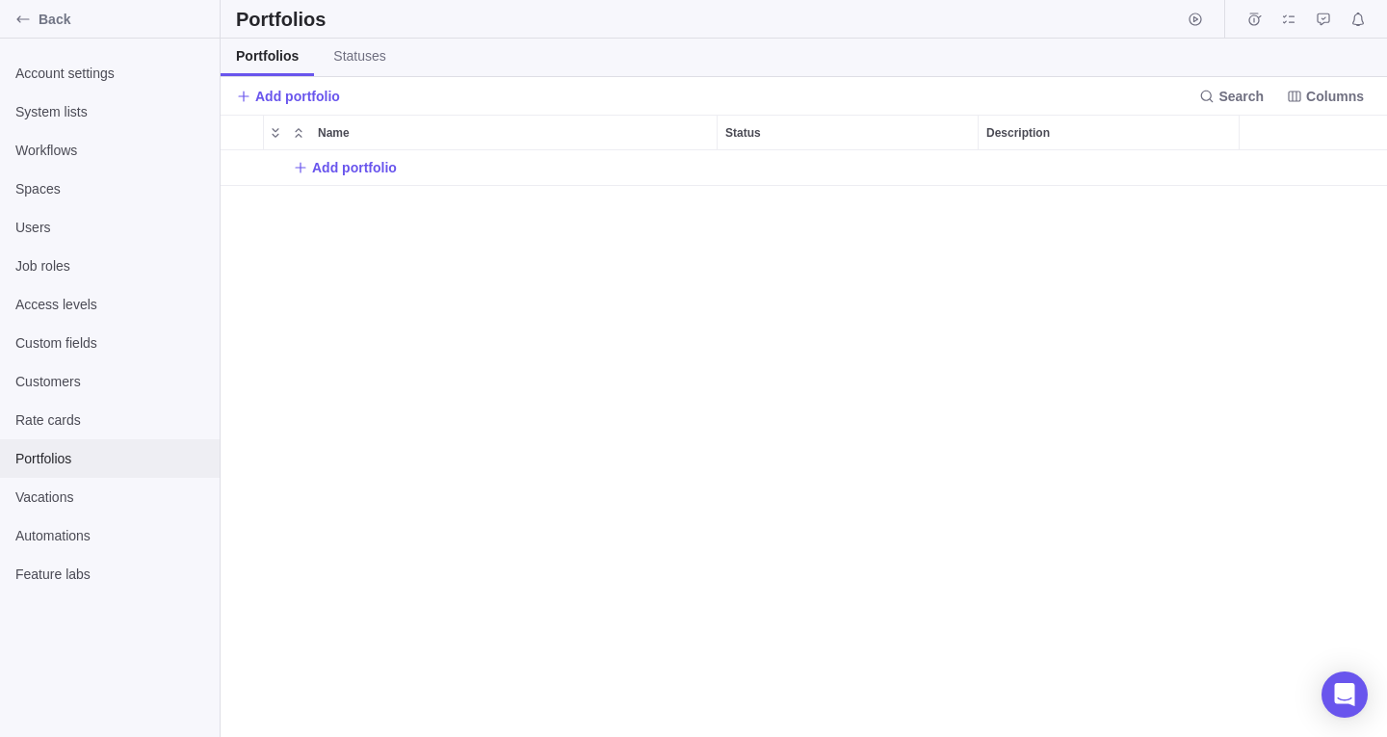
scroll to position [572, 1152]
click at [33, 567] on span "Feature labs" at bounding box center [109, 573] width 189 height 19
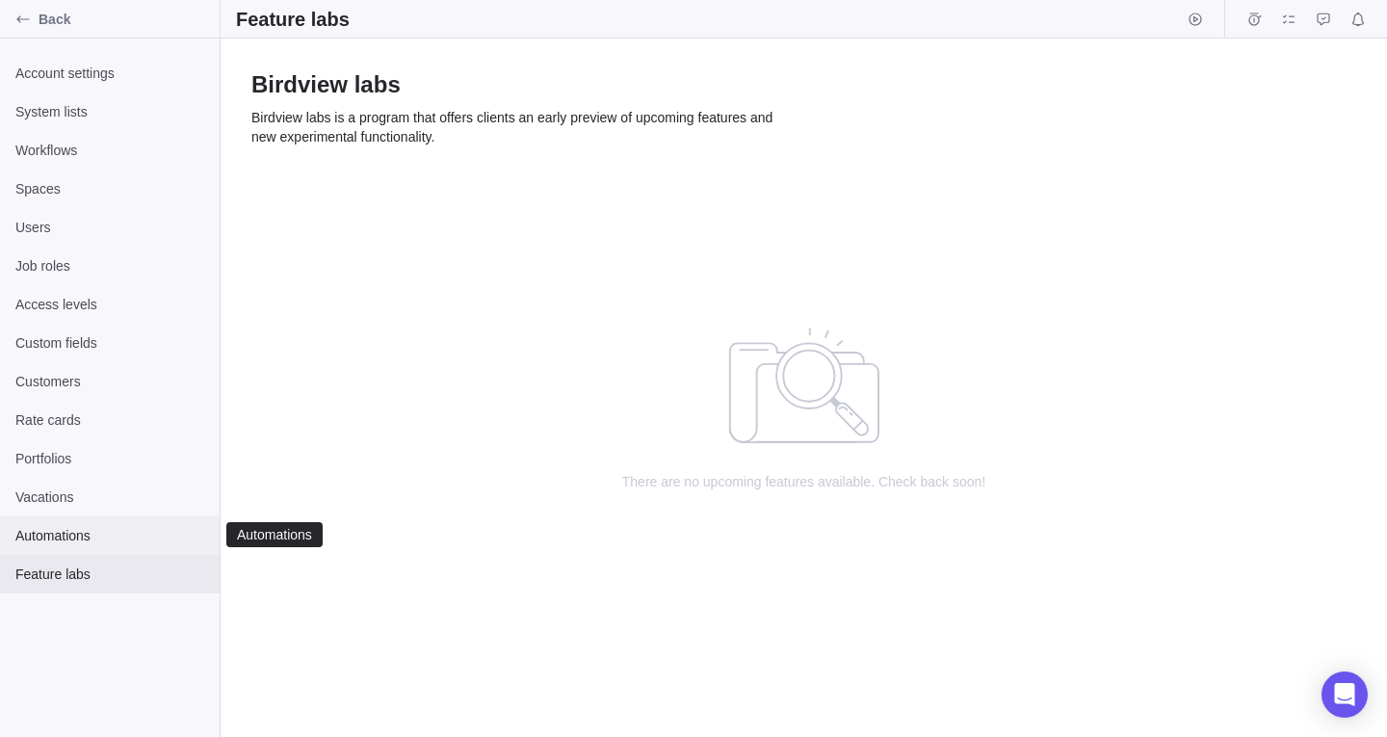
click at [41, 526] on span "Automations" at bounding box center [109, 535] width 189 height 19
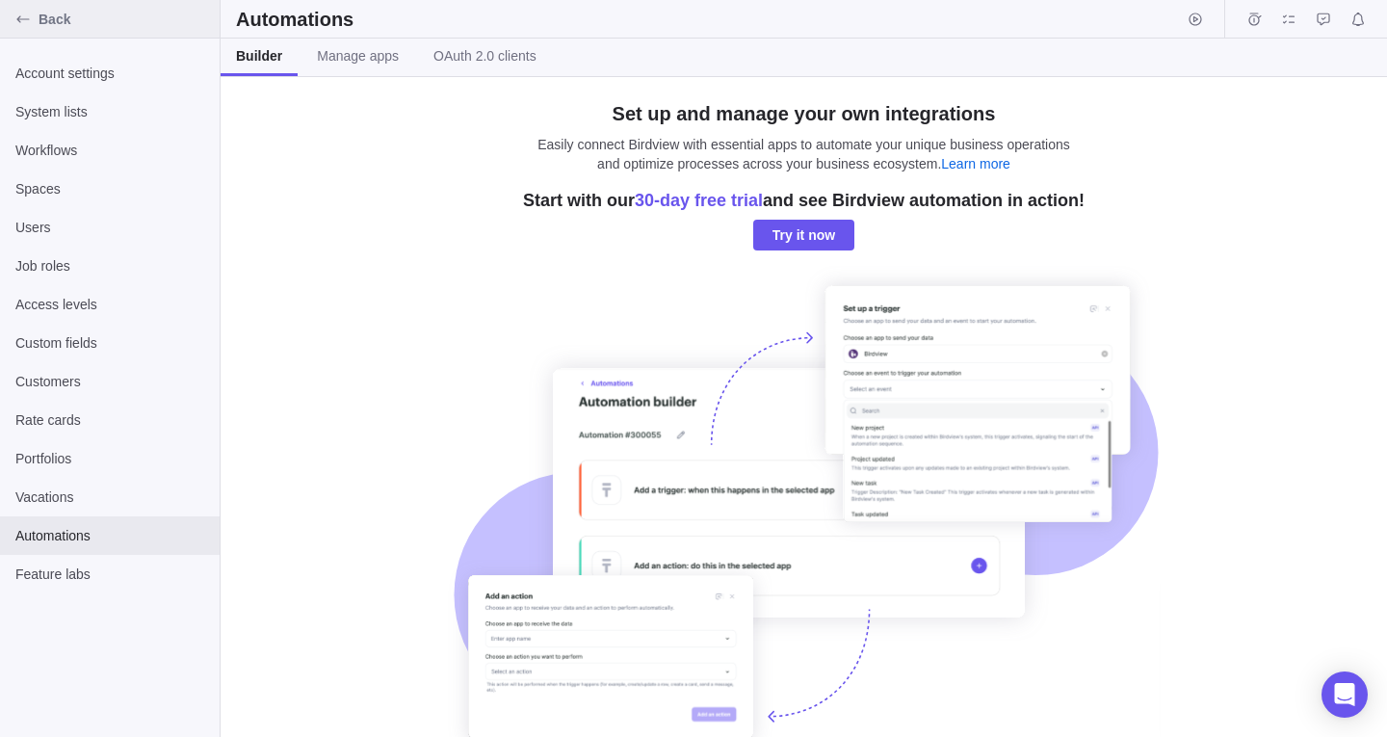
click at [25, 27] on div "Back" at bounding box center [23, 19] width 31 height 31
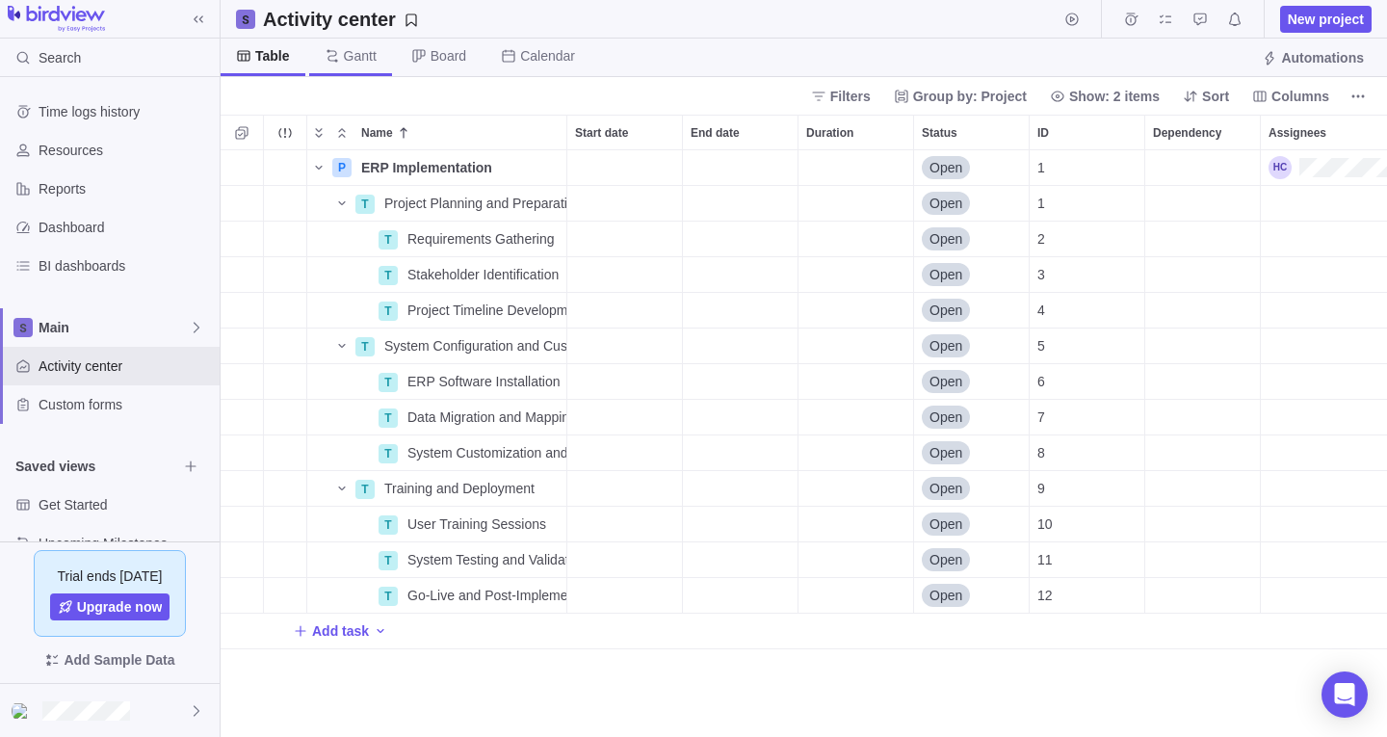
scroll to position [572, 1152]
click at [620, 203] on div "Start date" at bounding box center [624, 203] width 115 height 35
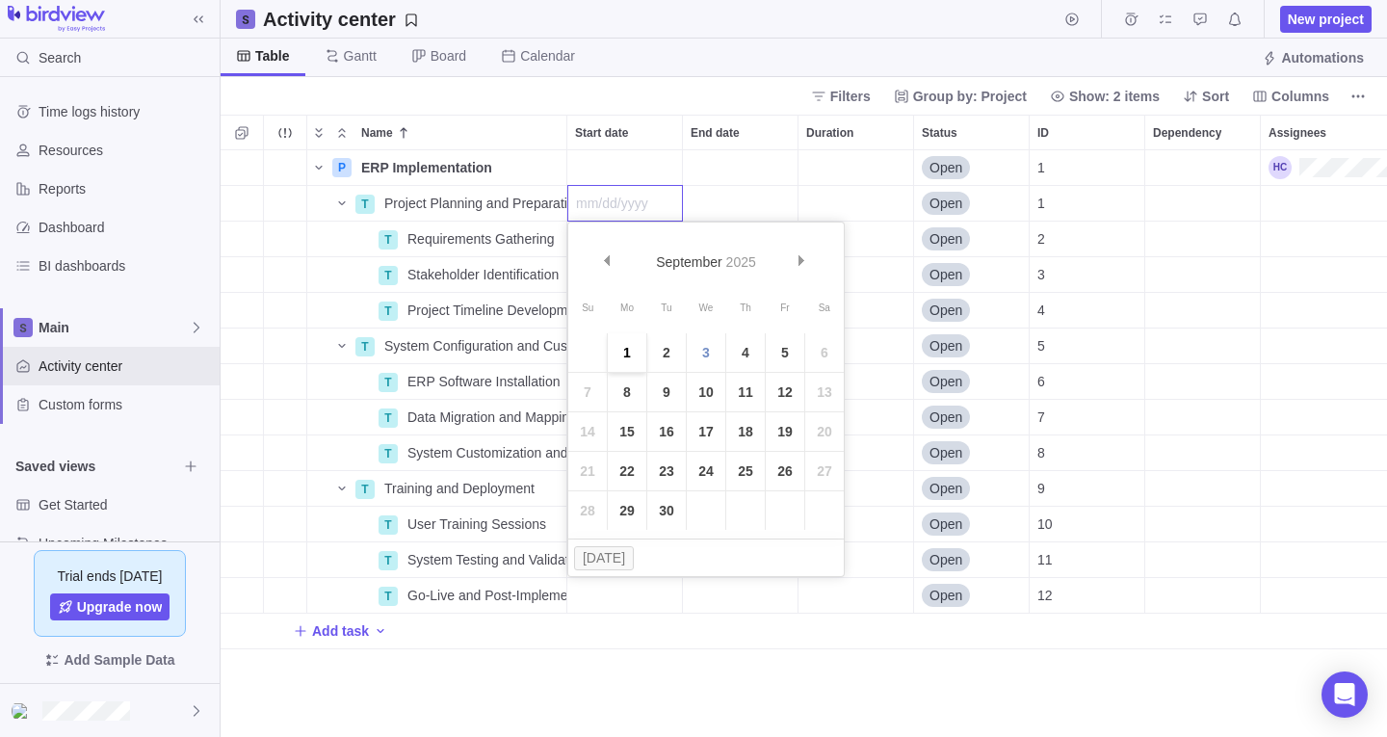
click at [627, 347] on link "1" at bounding box center [627, 352] width 39 height 39
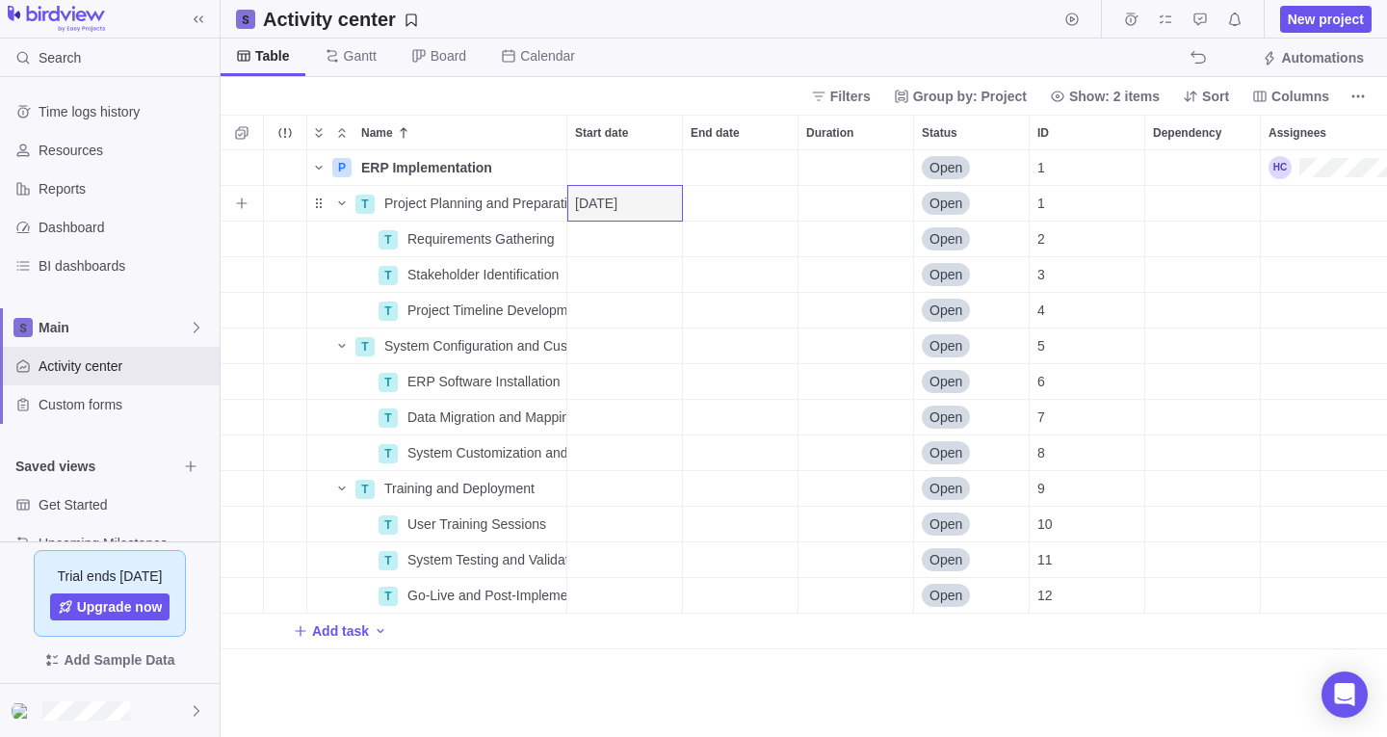
click at [716, 194] on div "End date" at bounding box center [740, 203] width 115 height 35
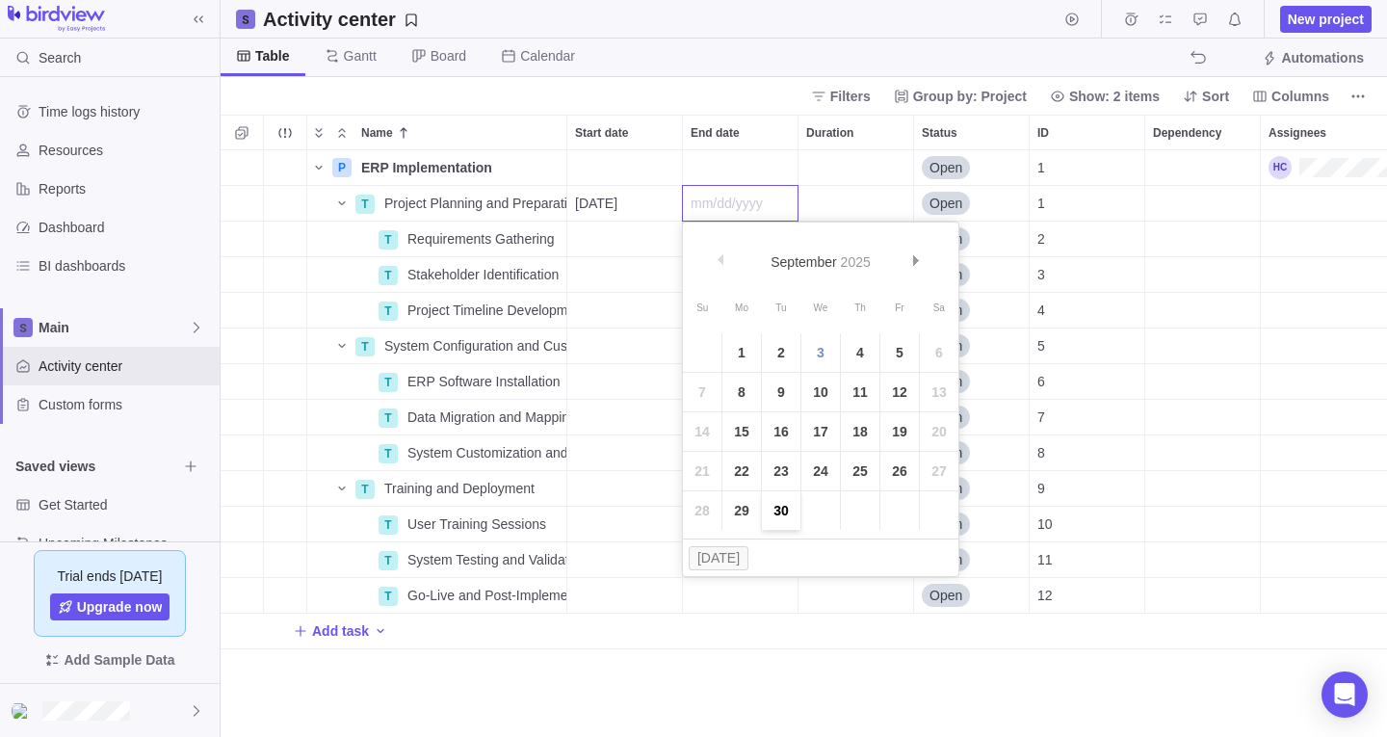
click at [794, 509] on link "30" at bounding box center [781, 510] width 39 height 39
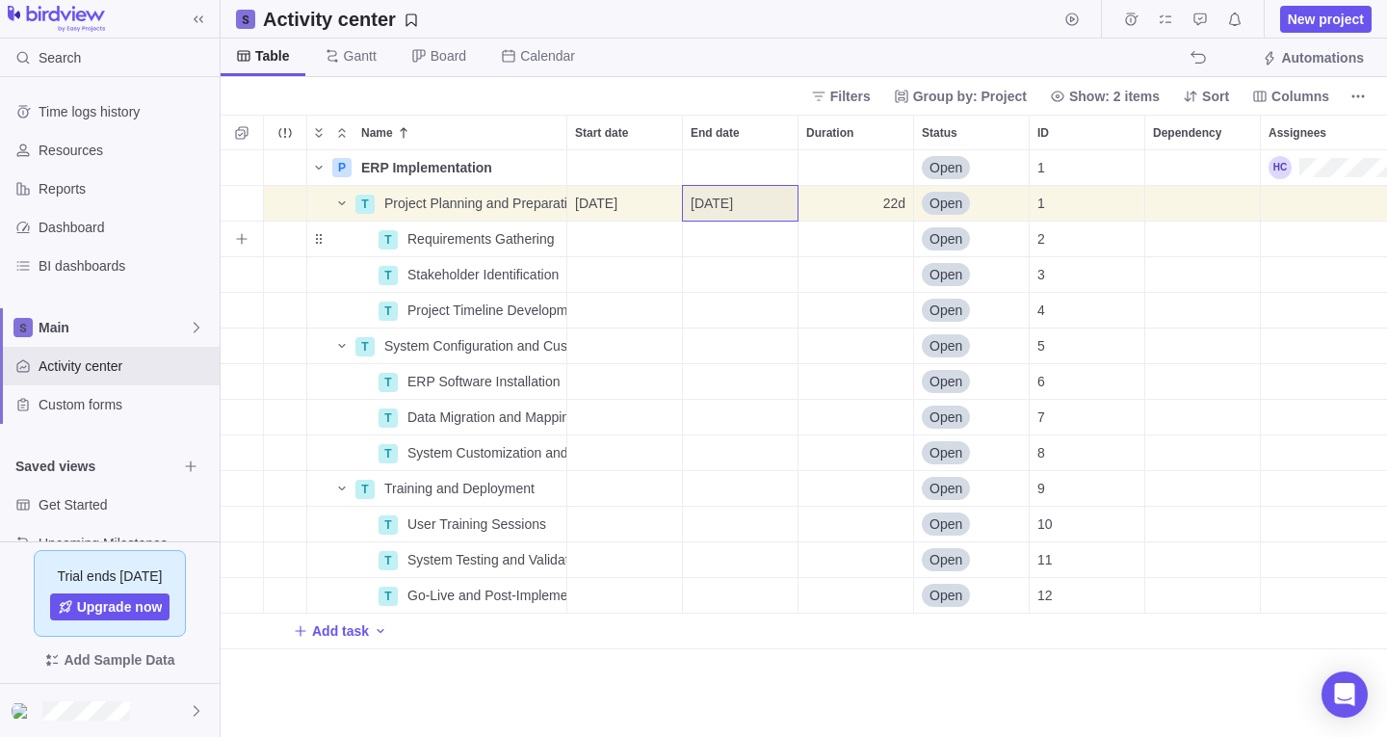
click at [632, 238] on div "Start date" at bounding box center [624, 239] width 115 height 35
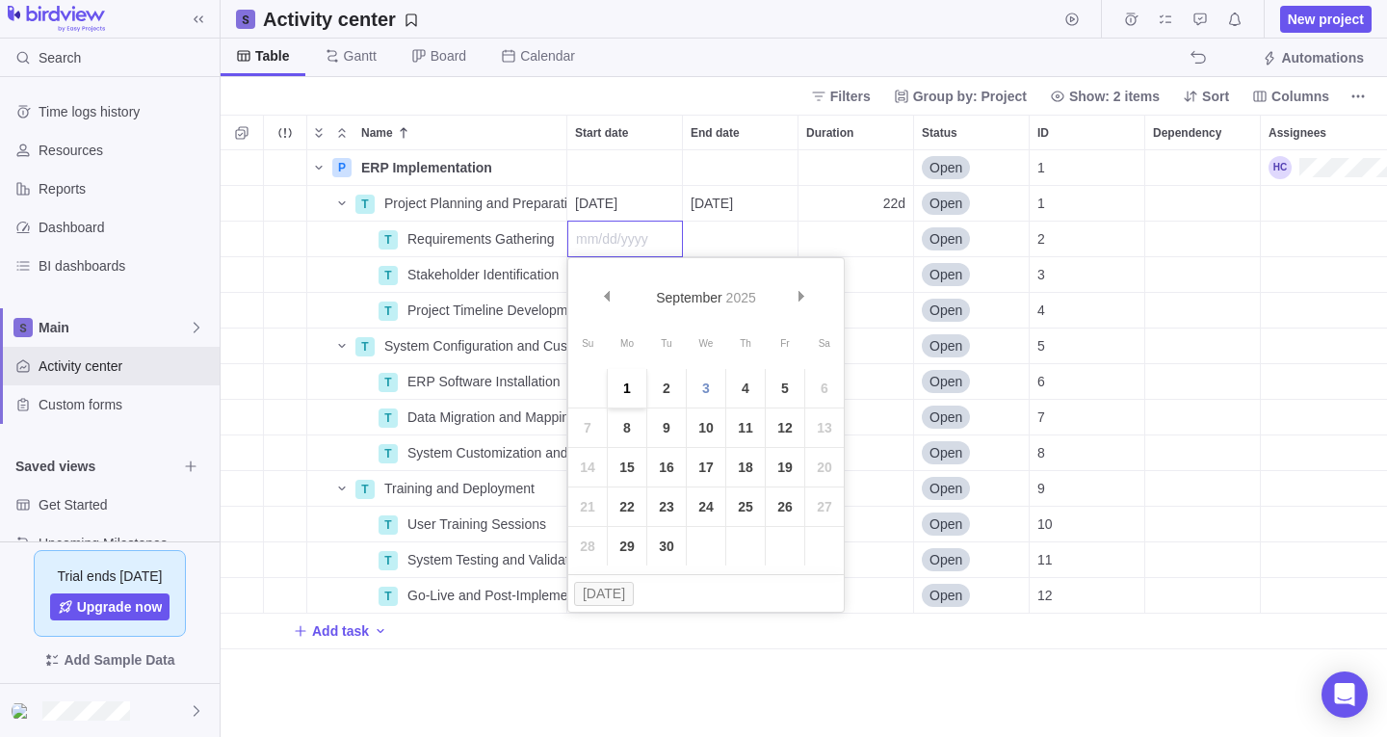
click at [631, 380] on link "1" at bounding box center [627, 388] width 39 height 39
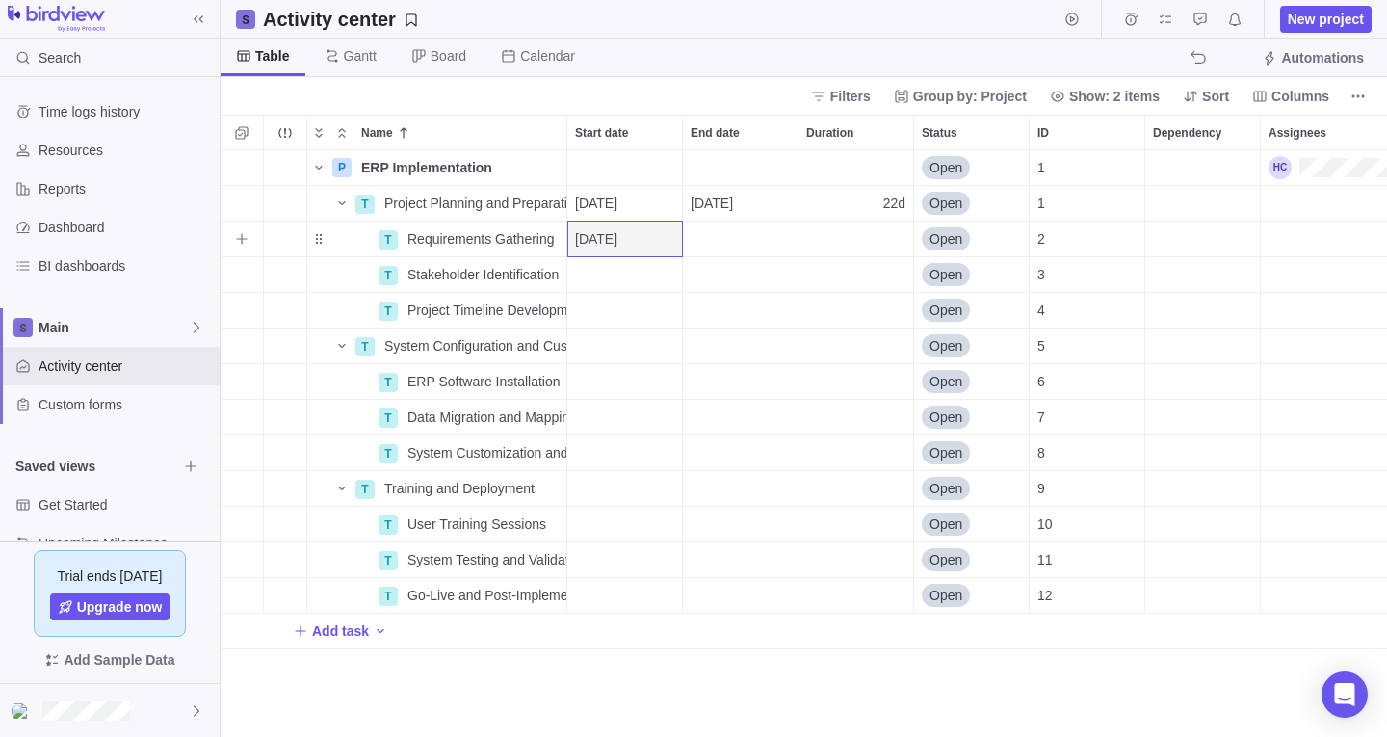
click at [743, 242] on div "End date" at bounding box center [740, 239] width 115 height 35
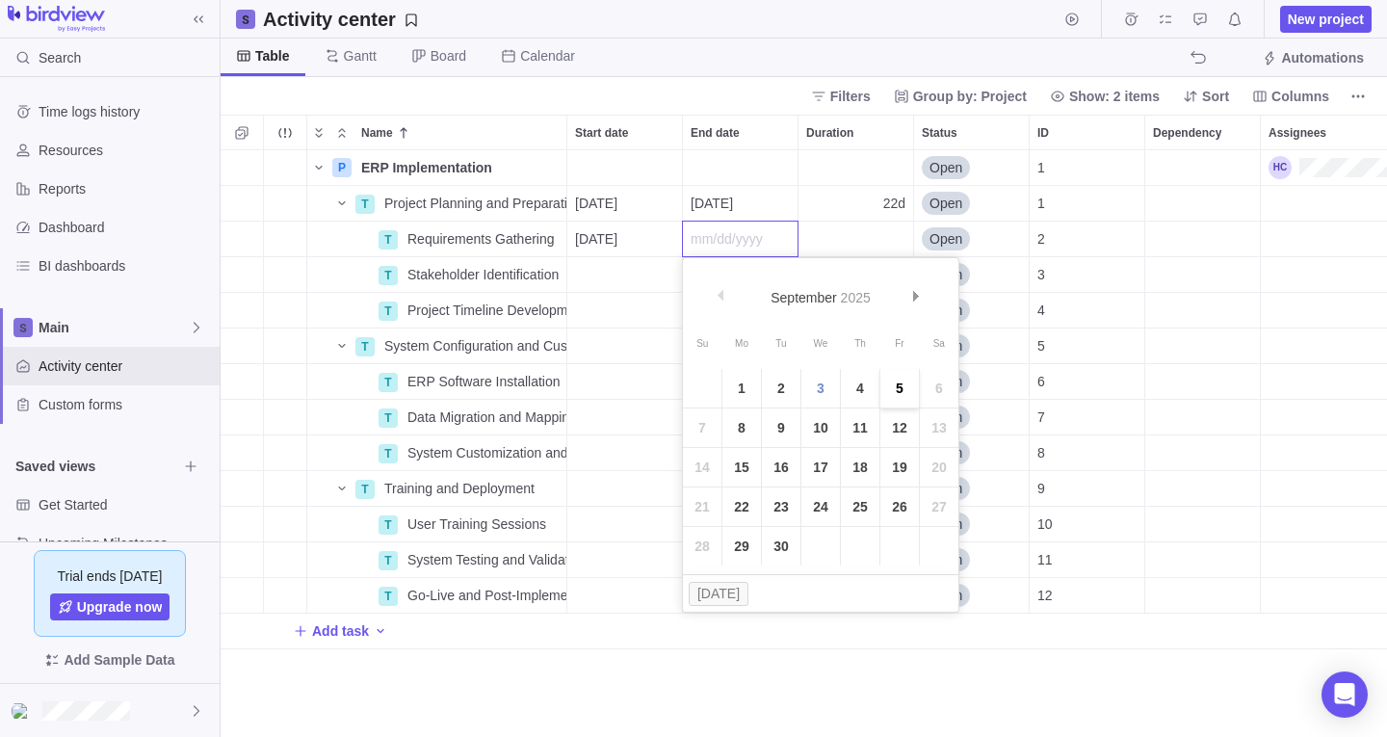
click at [896, 389] on link "5" at bounding box center [899, 388] width 39 height 39
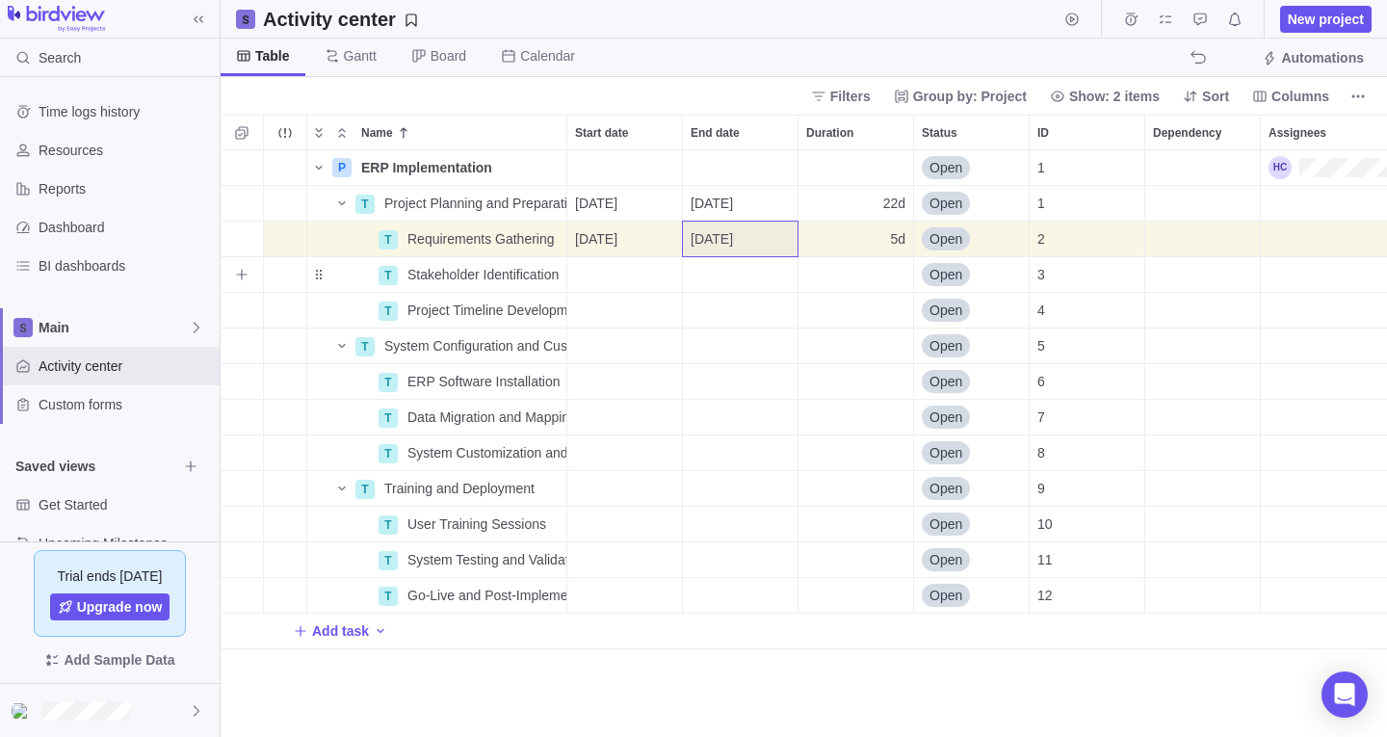
click at [614, 281] on div "Start date" at bounding box center [624, 274] width 115 height 35
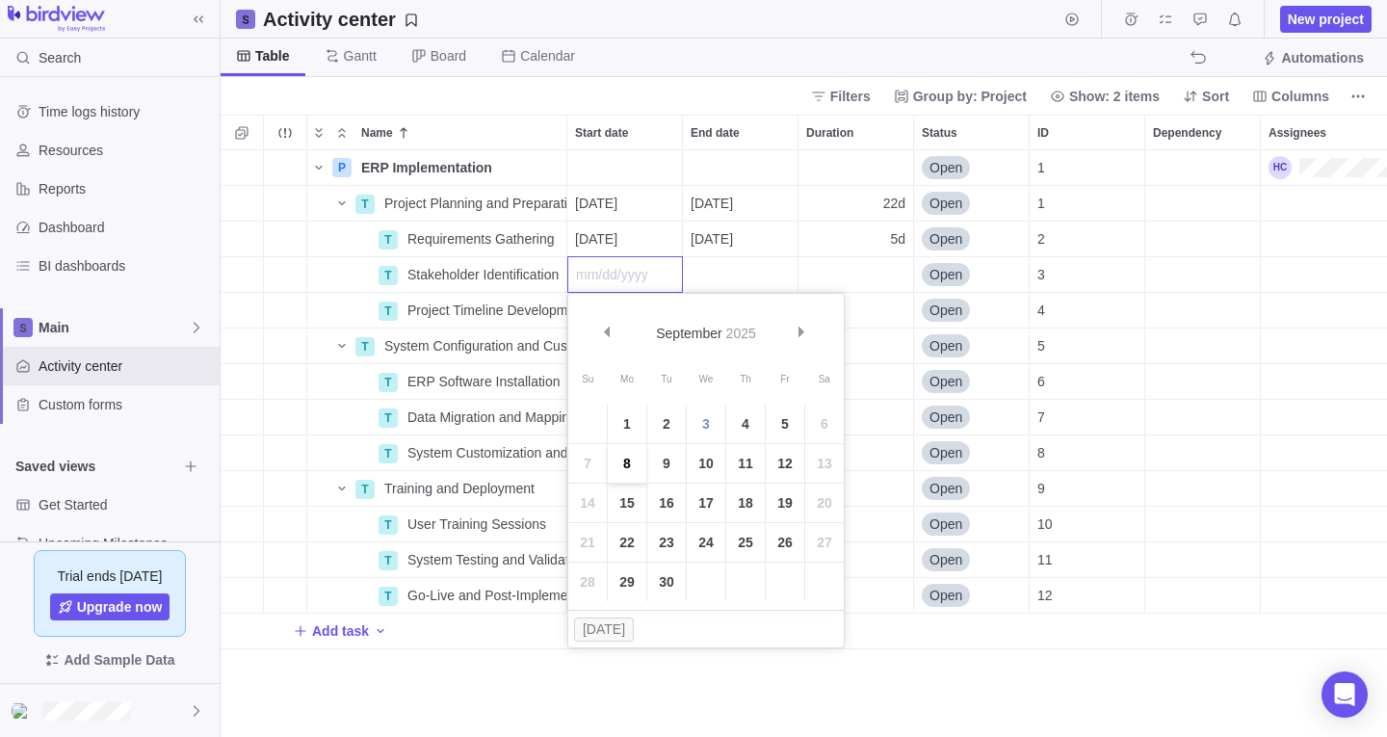
click at [623, 477] on link "8" at bounding box center [627, 463] width 39 height 39
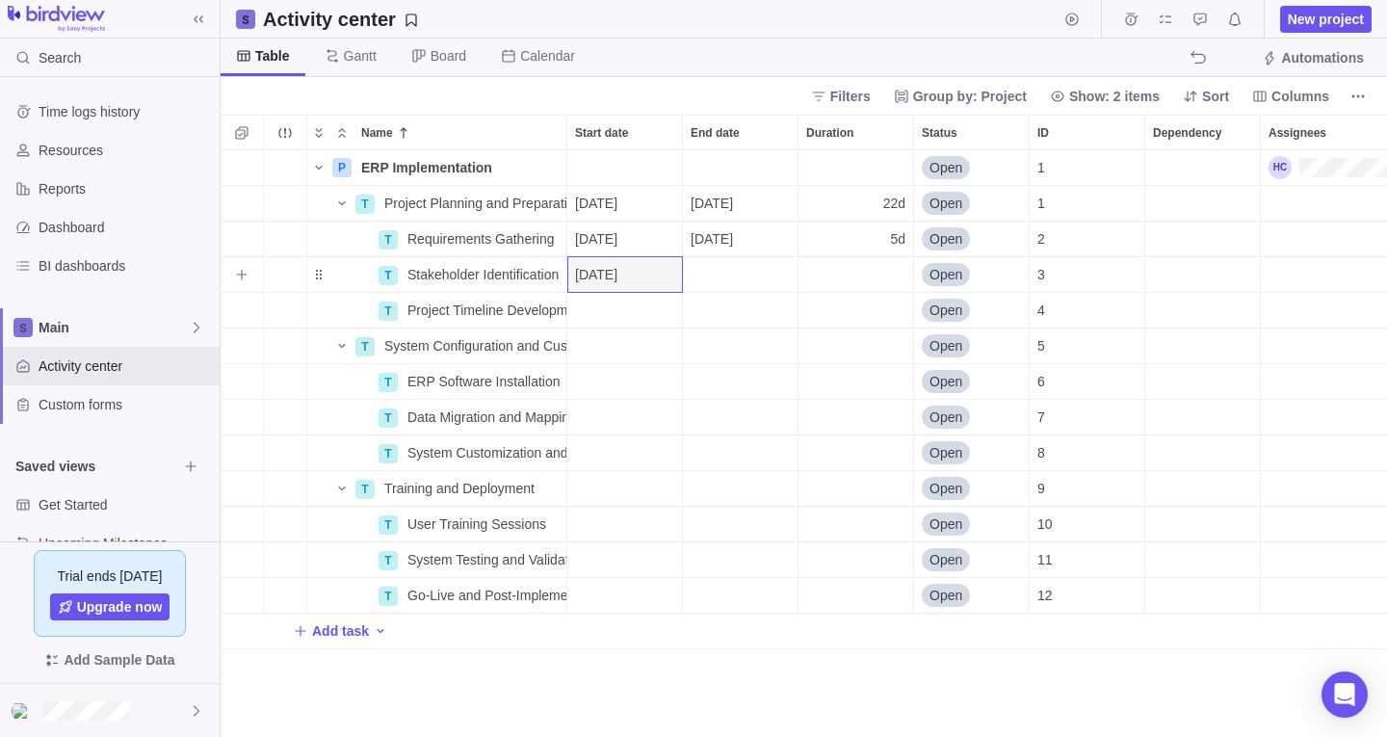
click at [716, 284] on div "End date" at bounding box center [740, 274] width 115 height 35
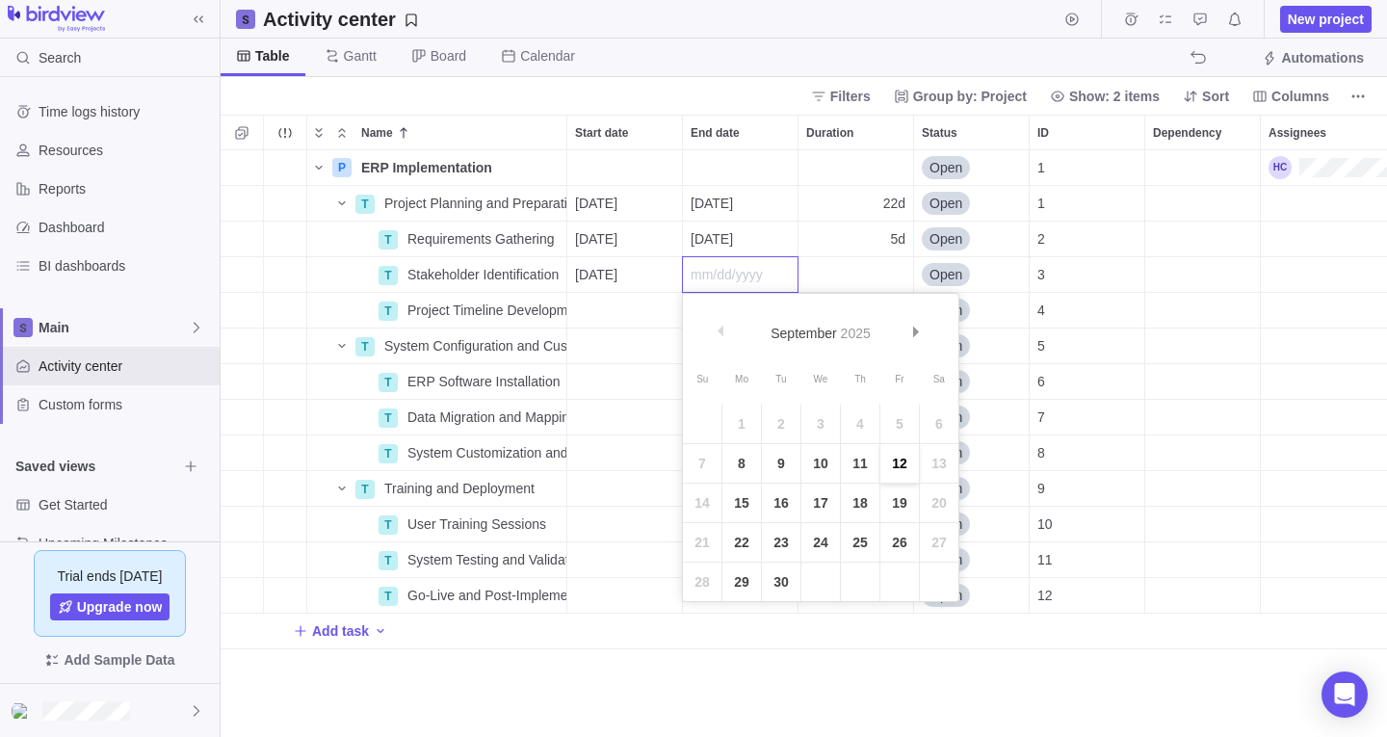
click at [887, 471] on link "12" at bounding box center [899, 463] width 39 height 39
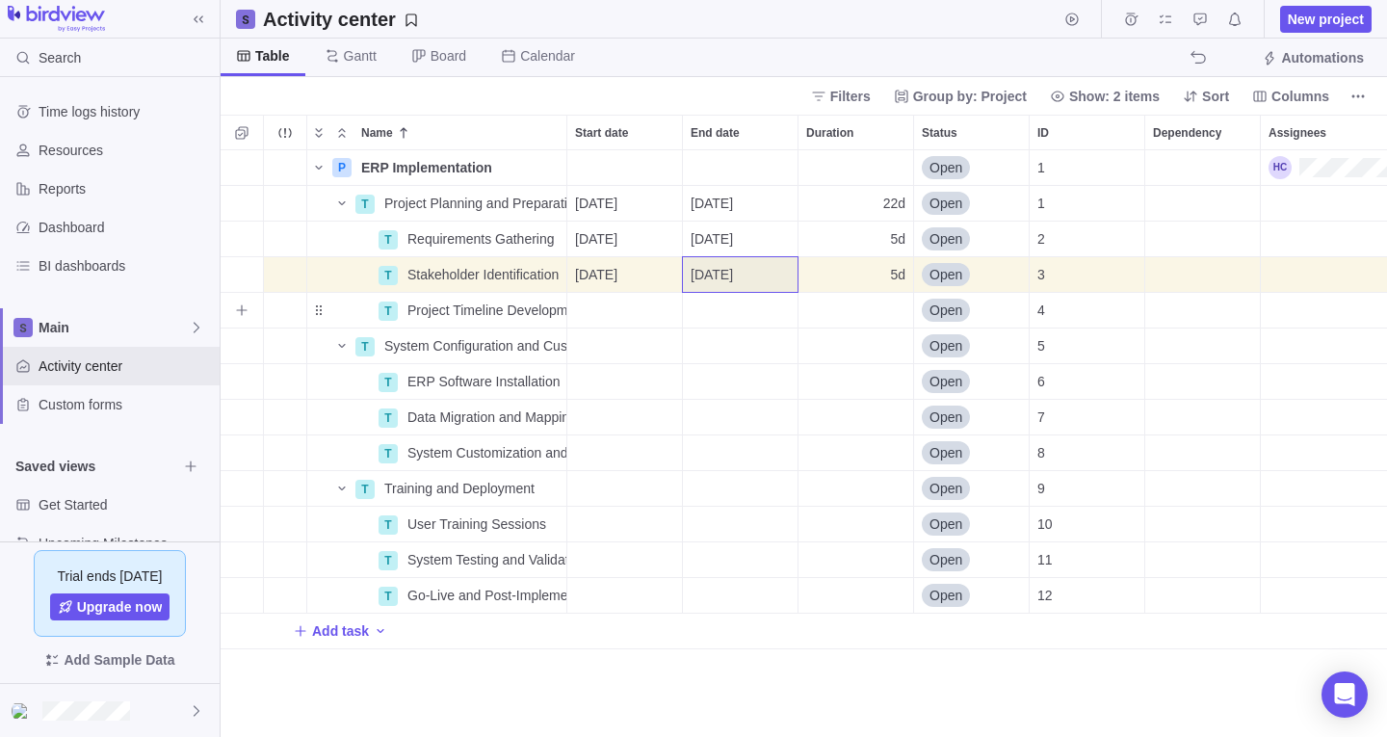
click at [603, 302] on div "Start date" at bounding box center [624, 310] width 115 height 35
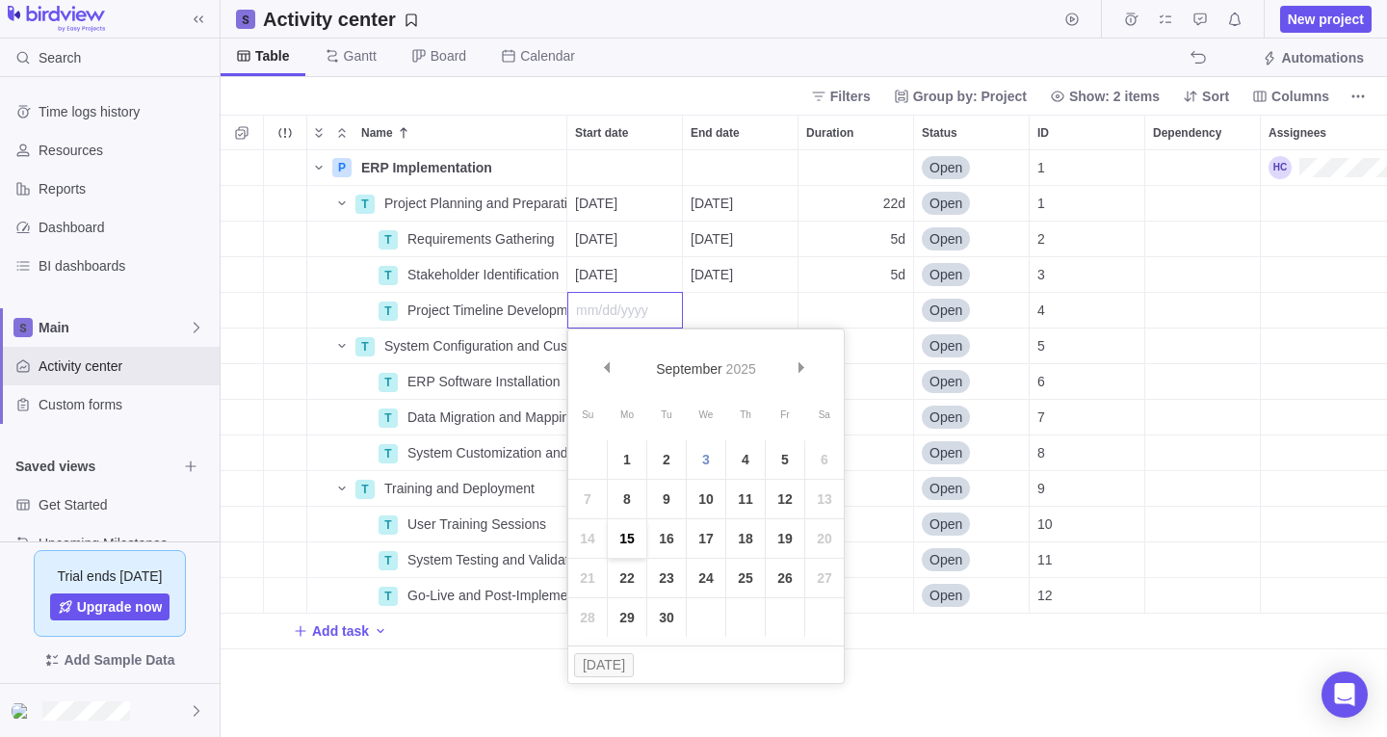
click at [635, 540] on link "15" at bounding box center [627, 538] width 39 height 39
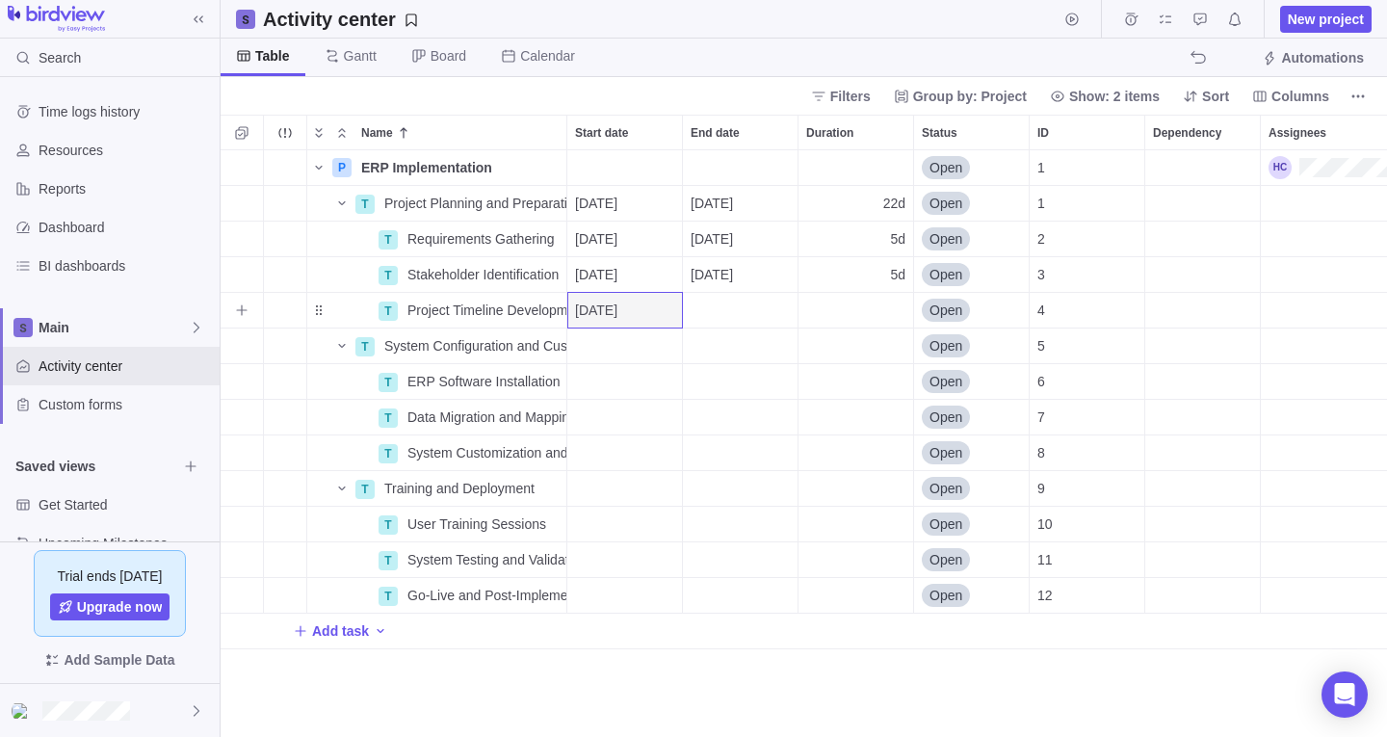
click at [713, 308] on div "End date" at bounding box center [740, 310] width 115 height 35
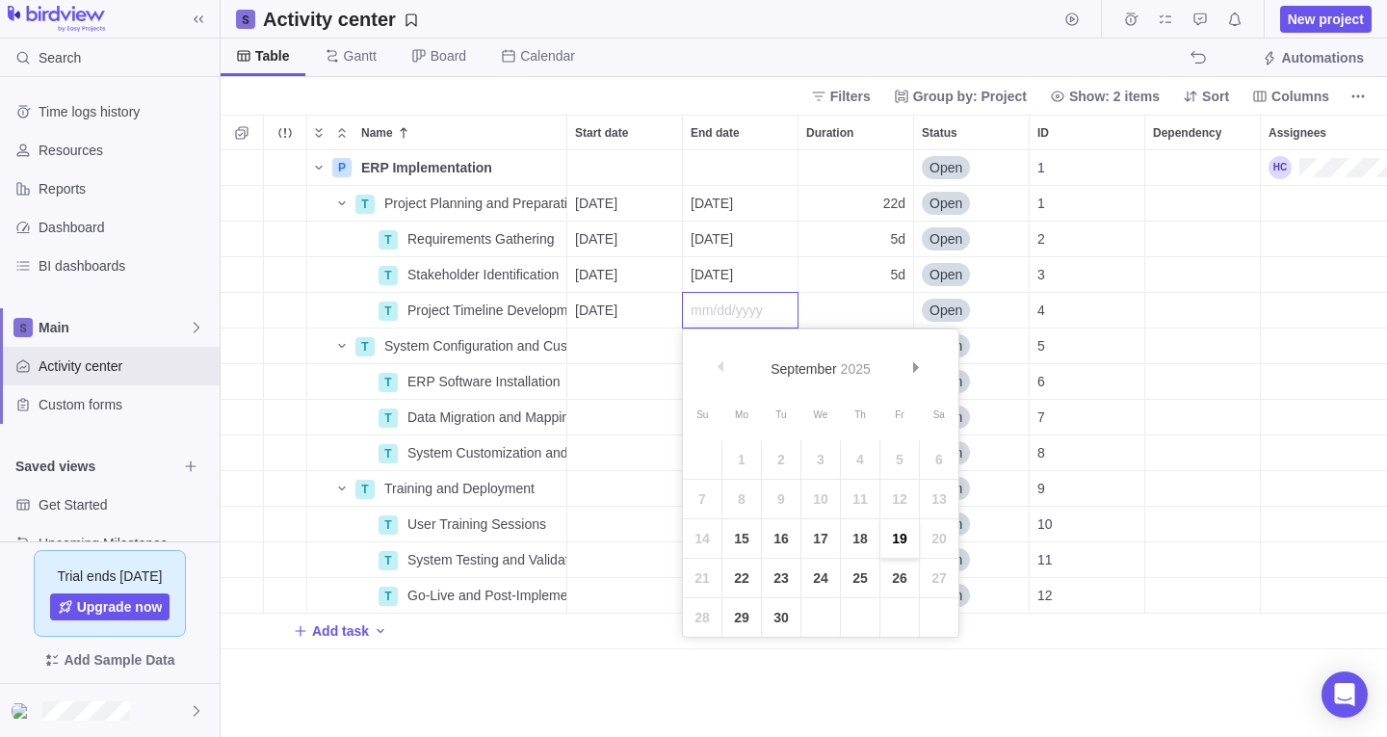
click at [896, 537] on link "19" at bounding box center [899, 538] width 39 height 39
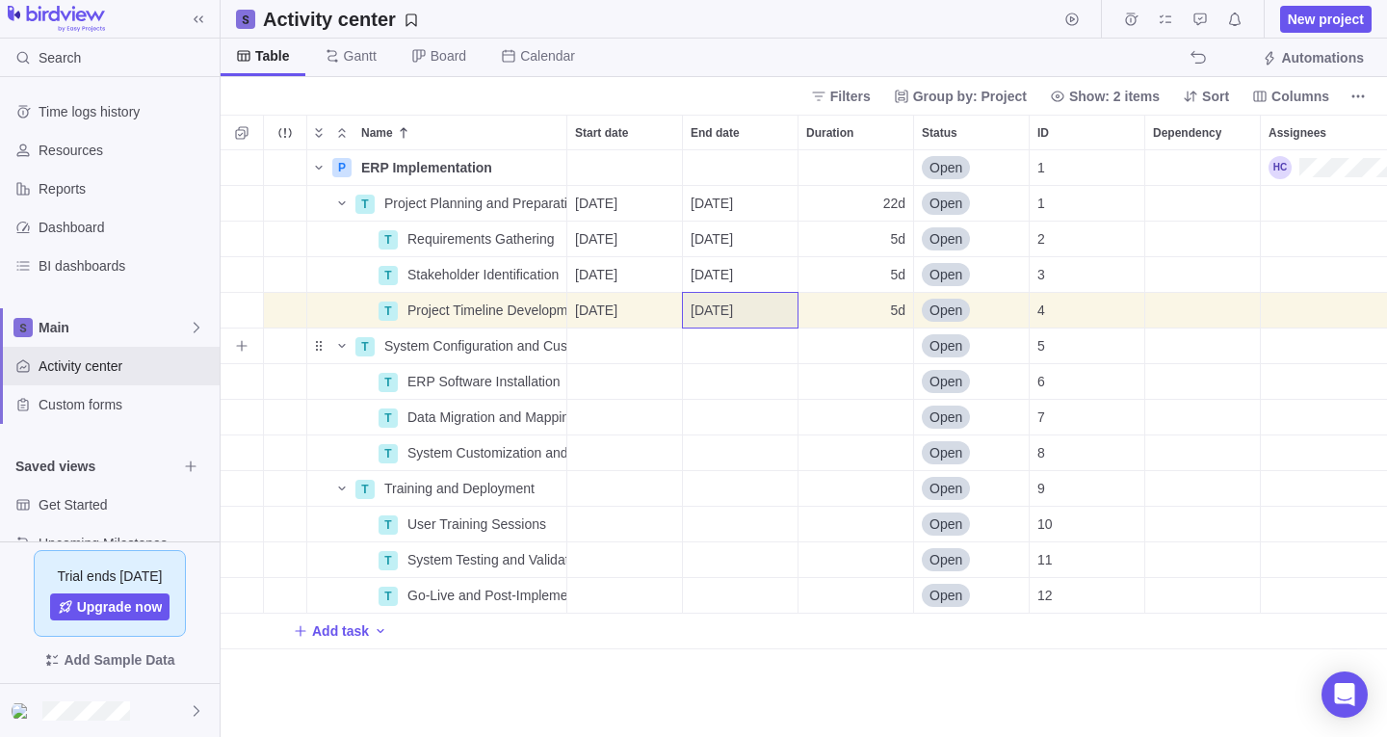
click at [627, 338] on div "Start date" at bounding box center [624, 345] width 115 height 35
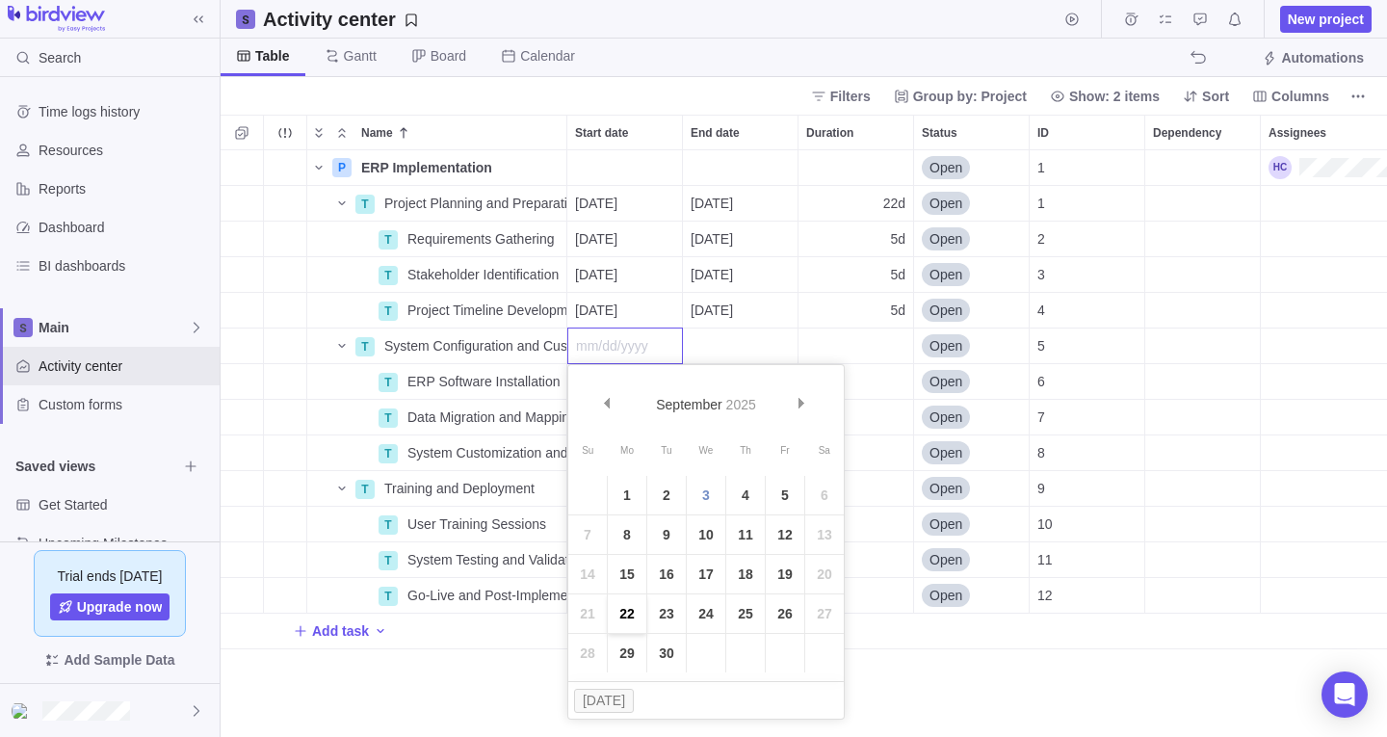
click at [628, 621] on link "22" at bounding box center [627, 613] width 39 height 39
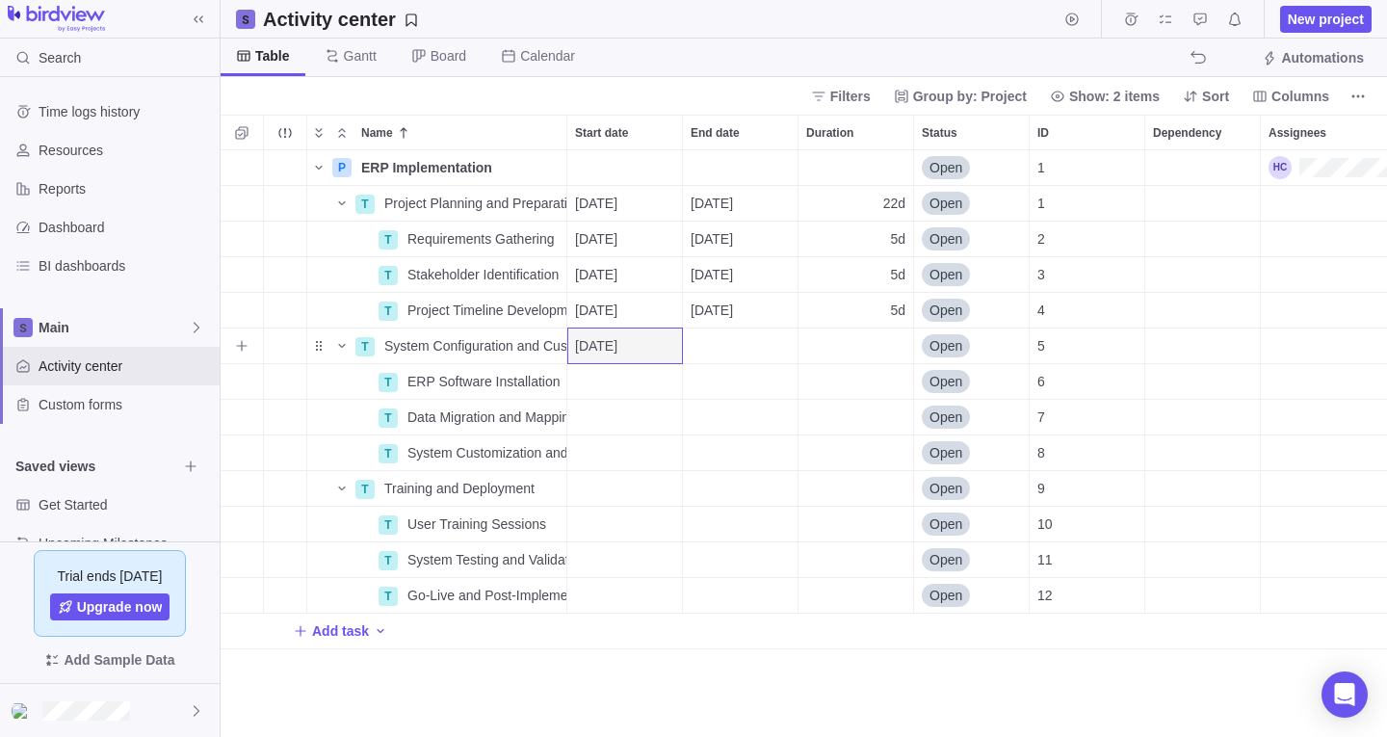
click at [708, 348] on div "End date" at bounding box center [740, 345] width 115 height 35
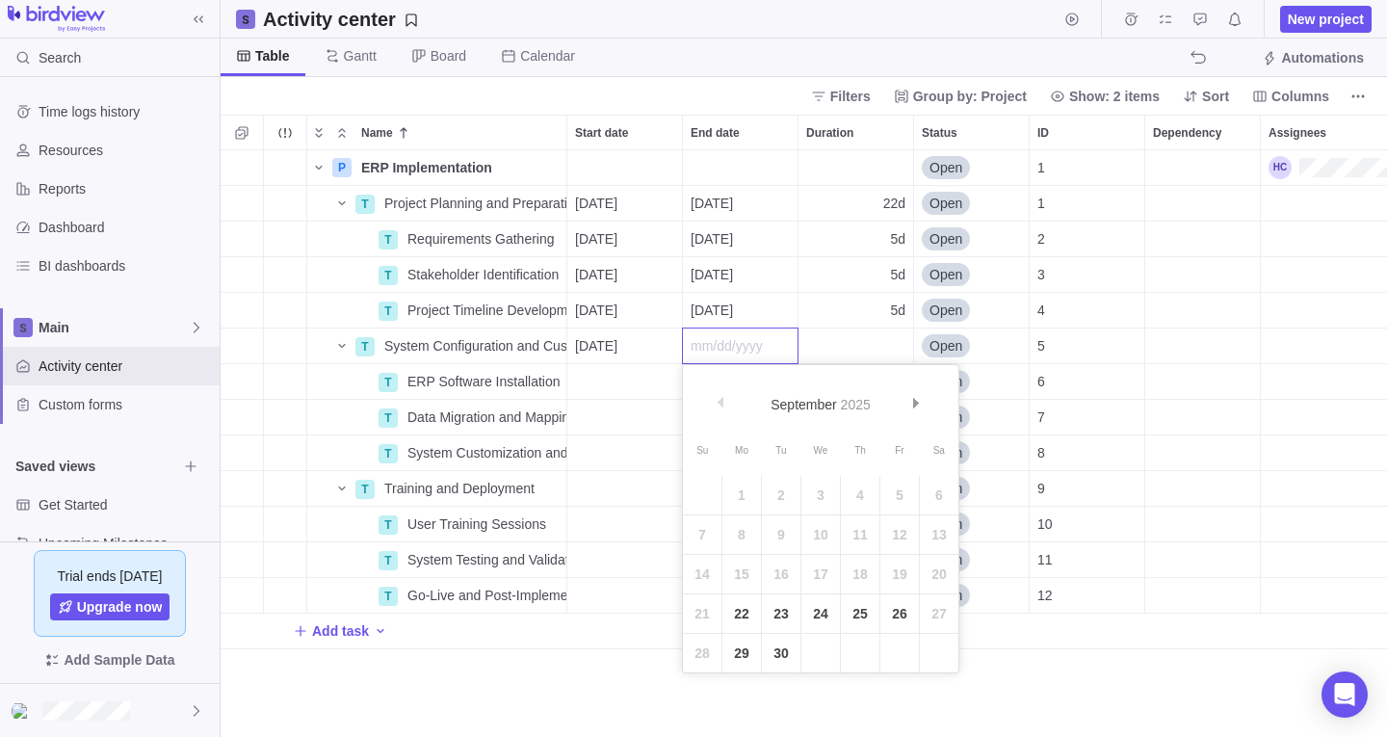
click at [744, 310] on div "P ERP Implementation Details Open 1 T Project Planning and Preparation Details …" at bounding box center [804, 443] width 1166 height 587
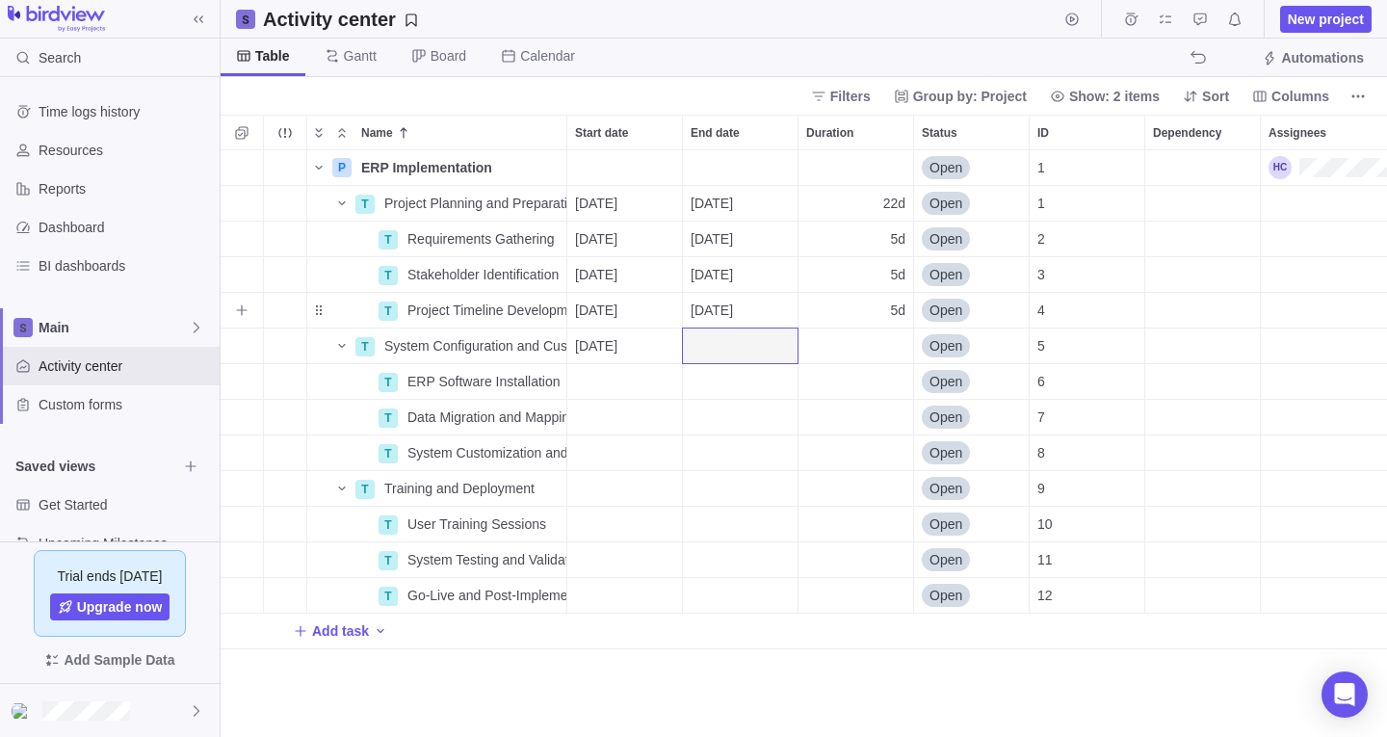
click at [733, 303] on span "[DATE]" at bounding box center [712, 309] width 42 height 19
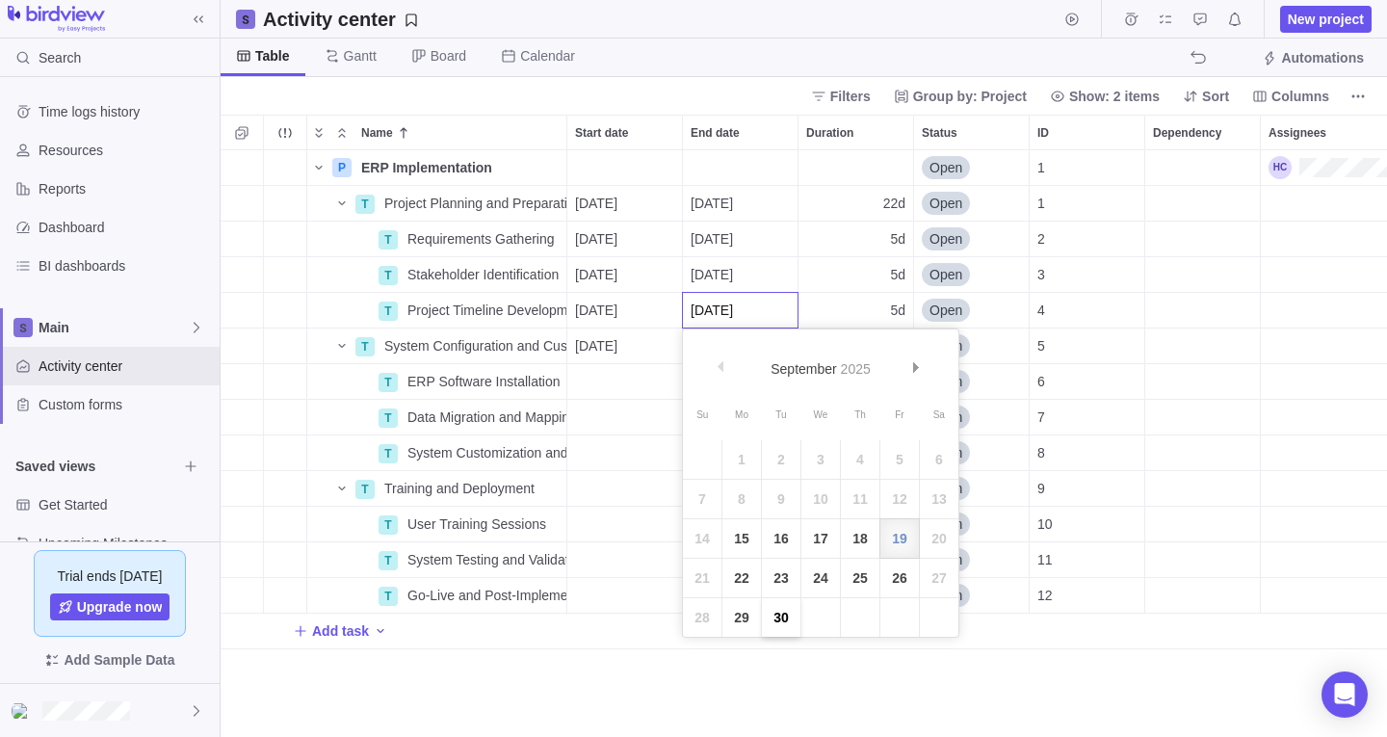
click at [779, 614] on link "30" at bounding box center [781, 617] width 39 height 39
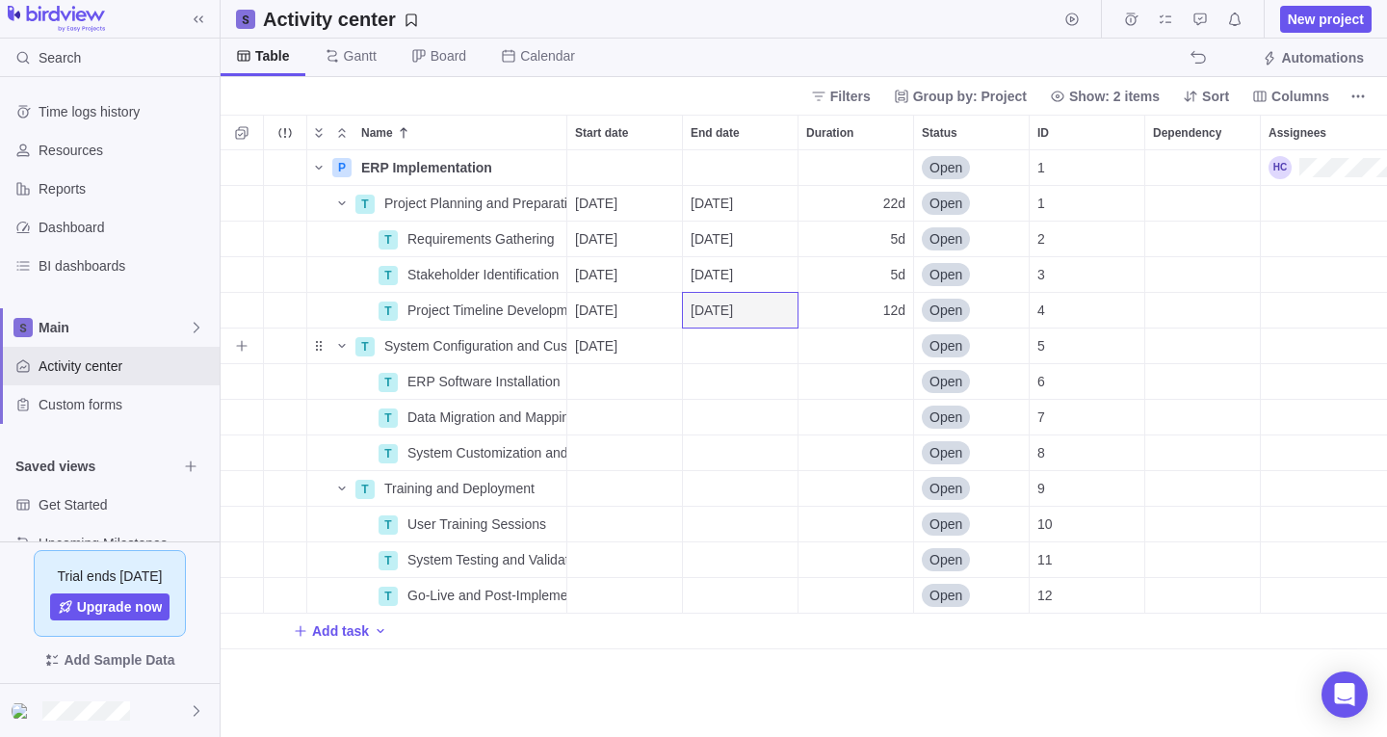
click at [605, 341] on span "[DATE]" at bounding box center [596, 345] width 42 height 19
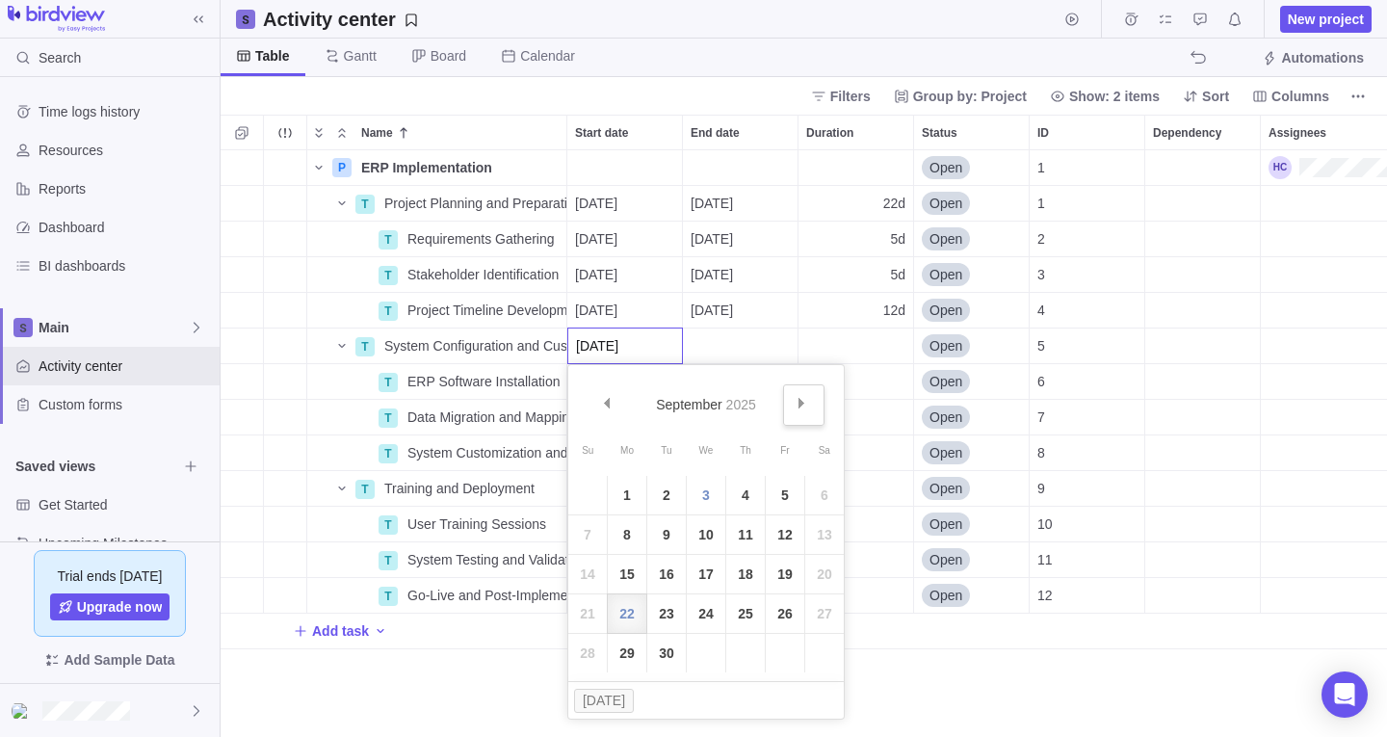
click at [794, 407] on link "Next" at bounding box center [803, 404] width 41 height 41
click at [701, 497] on link "1" at bounding box center [706, 495] width 39 height 39
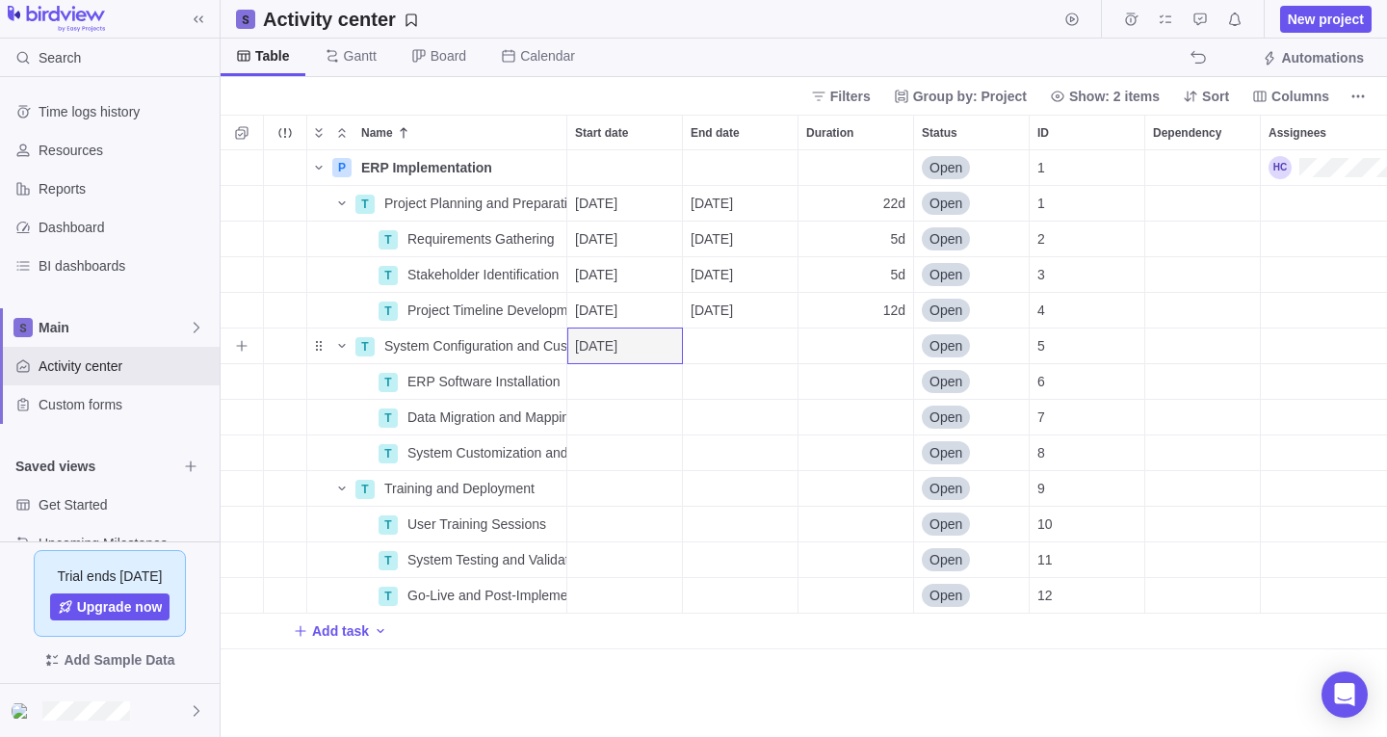
click at [731, 345] on div "End date" at bounding box center [740, 345] width 115 height 35
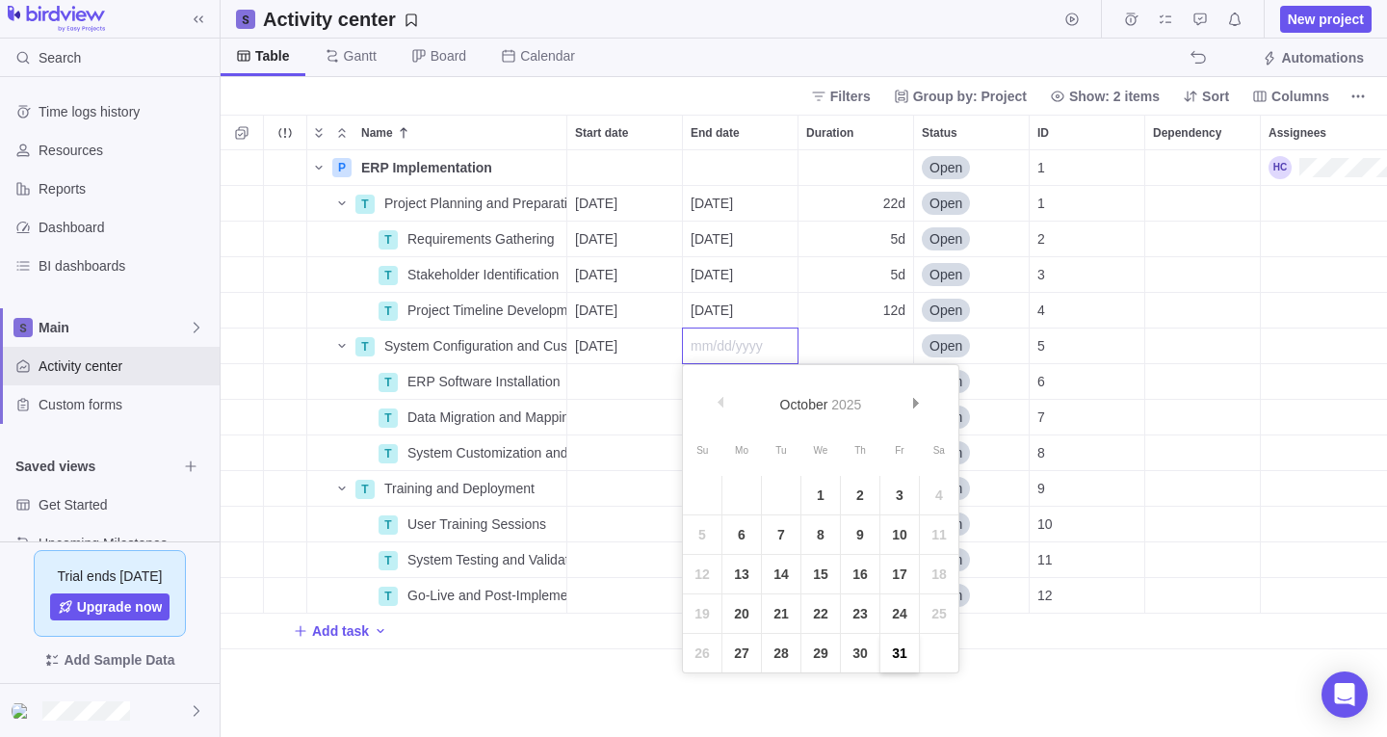
click at [891, 652] on link "31" at bounding box center [899, 653] width 39 height 39
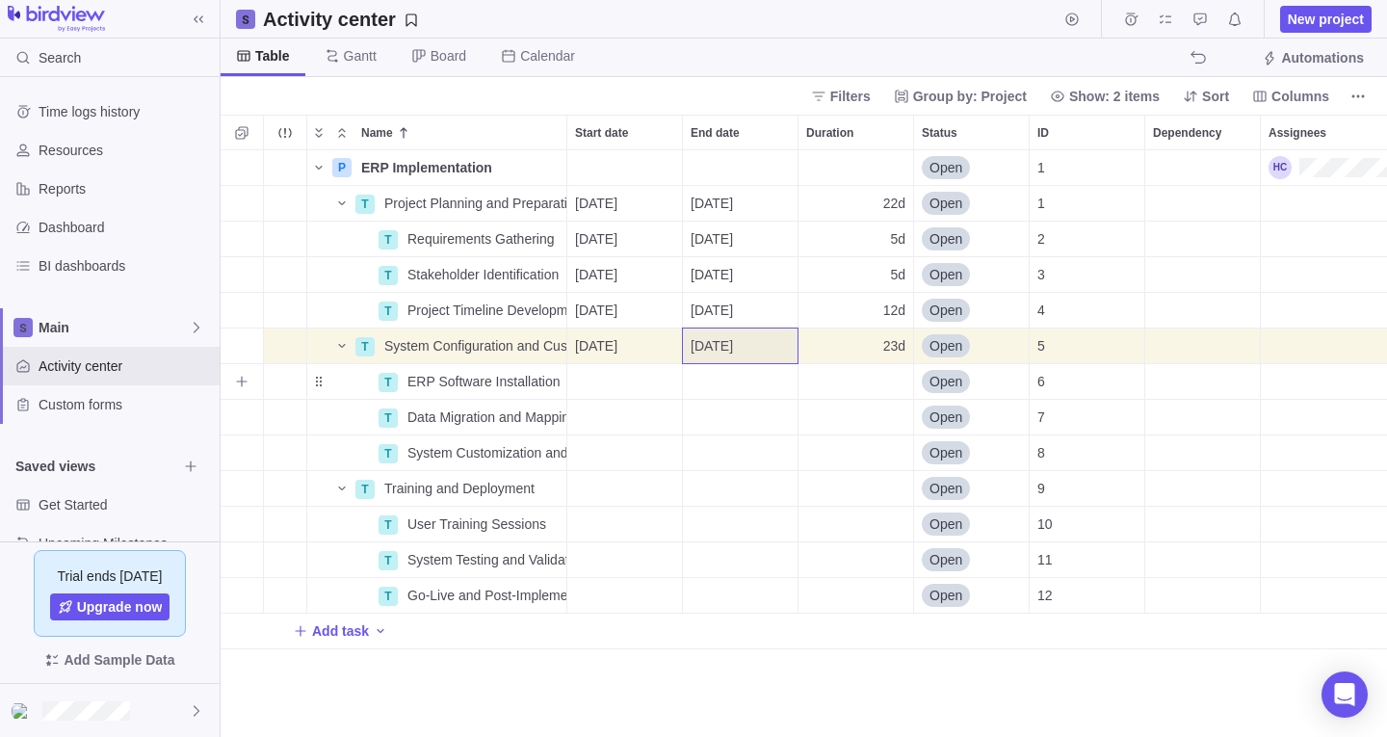
click at [639, 379] on div "Start date" at bounding box center [624, 381] width 115 height 35
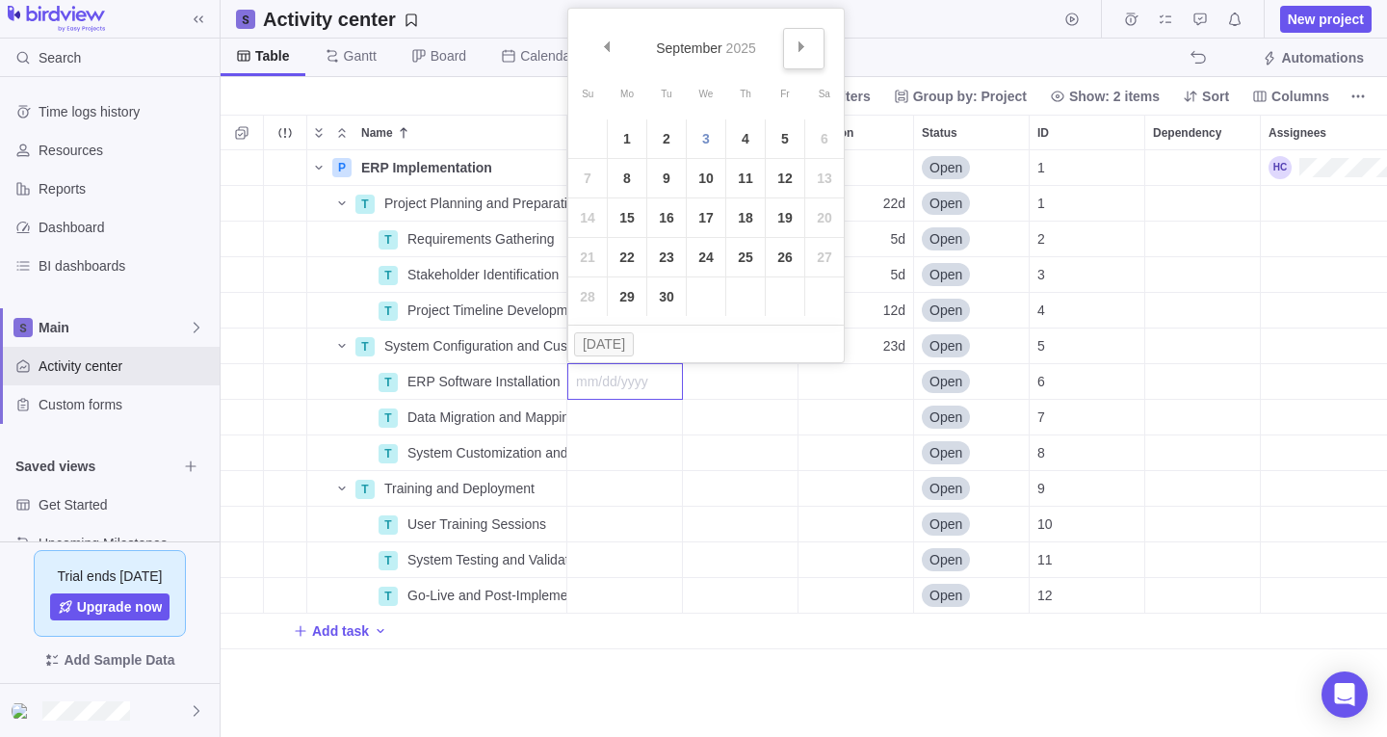
click at [792, 47] on link "Next" at bounding box center [803, 48] width 41 height 41
click at [696, 132] on link "1" at bounding box center [706, 138] width 39 height 39
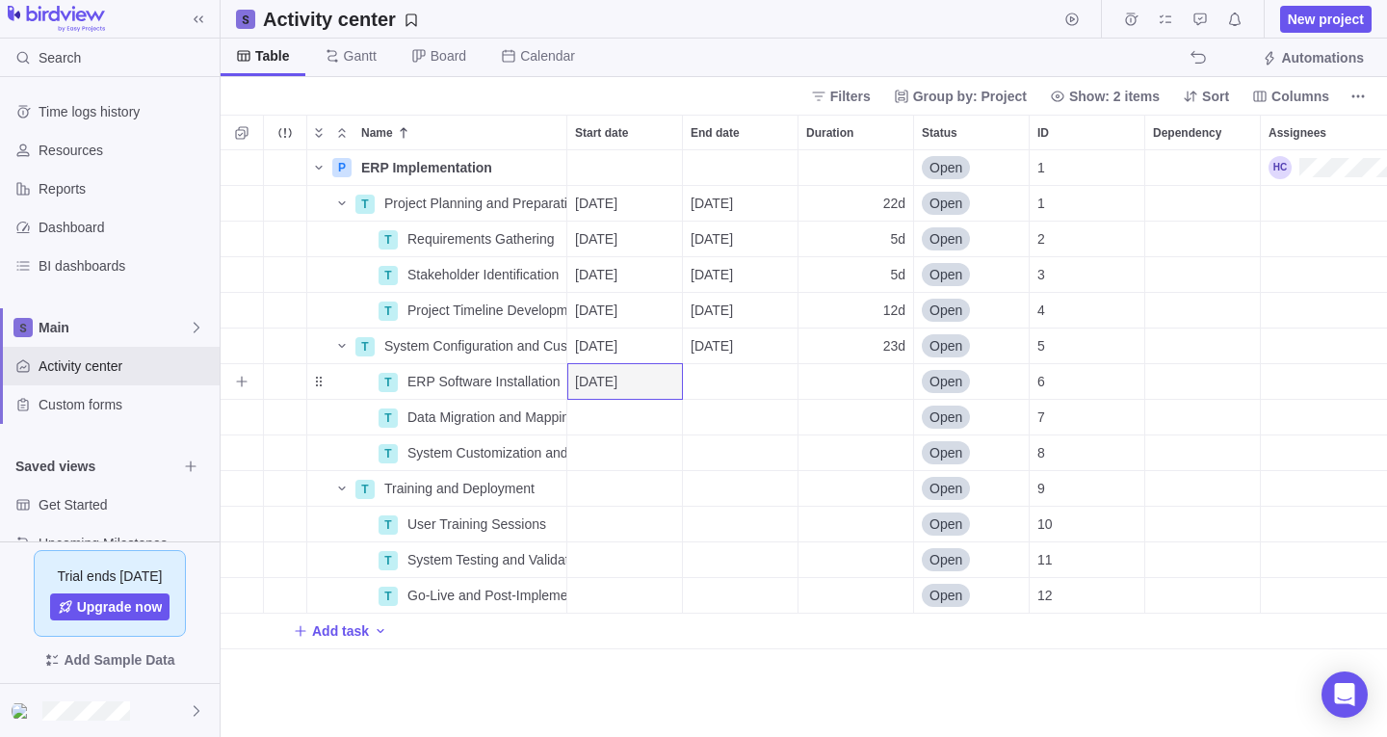
click at [708, 390] on div "End date" at bounding box center [740, 381] width 115 height 35
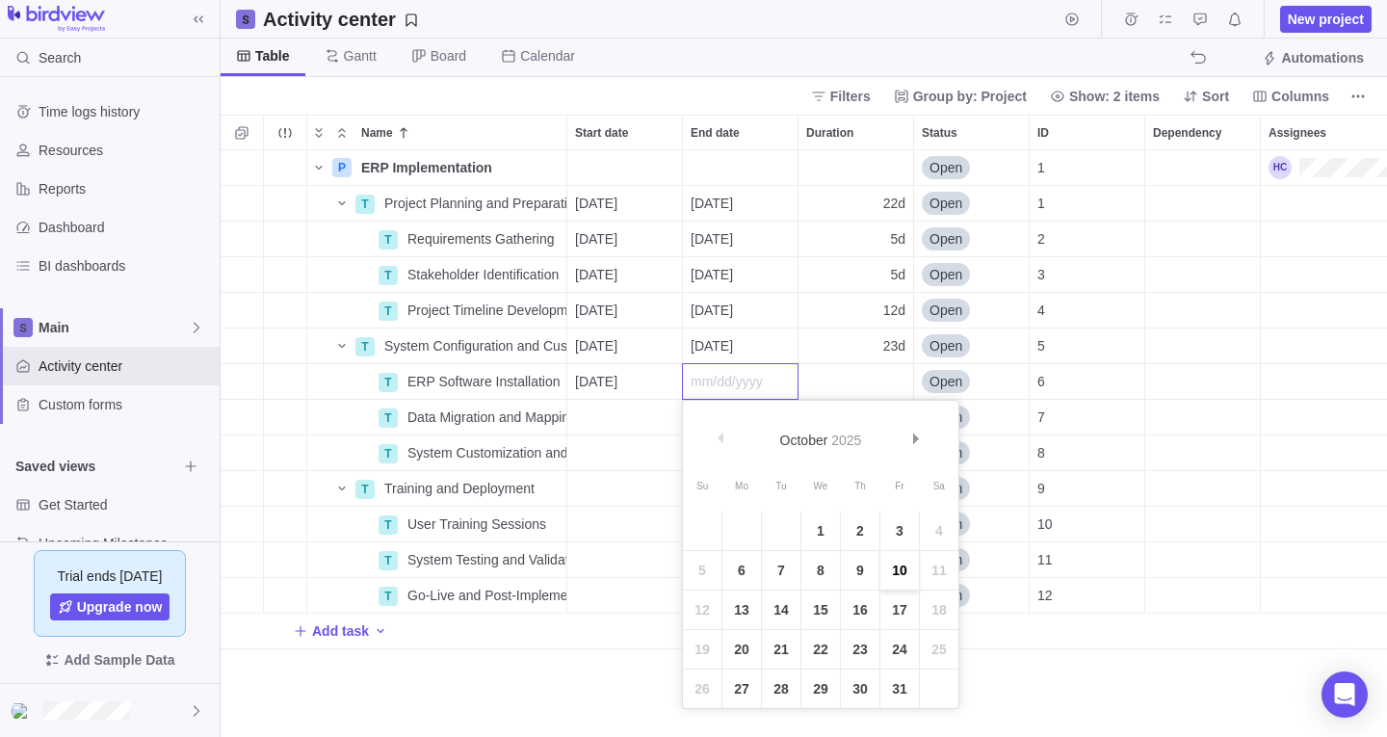
click at [896, 557] on link "10" at bounding box center [899, 570] width 39 height 39
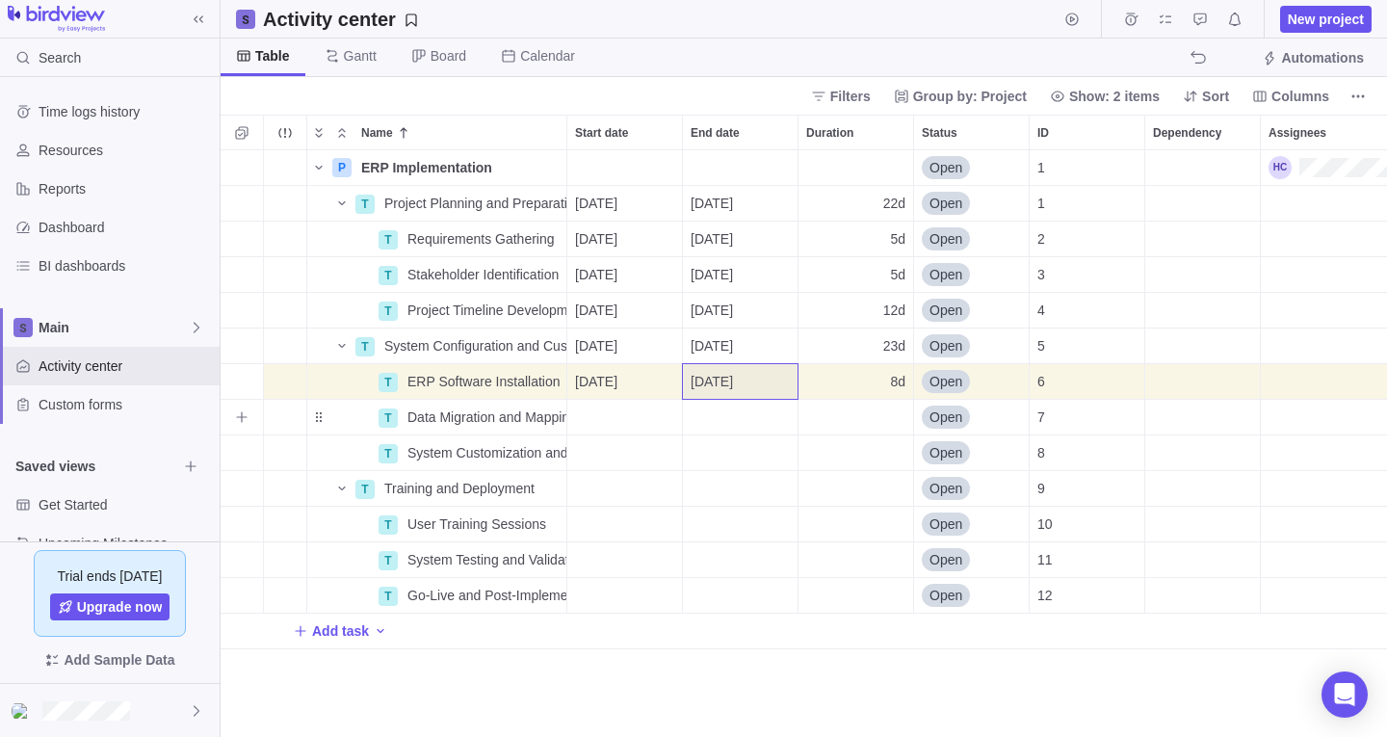
click at [626, 403] on div "Start date" at bounding box center [624, 417] width 115 height 35
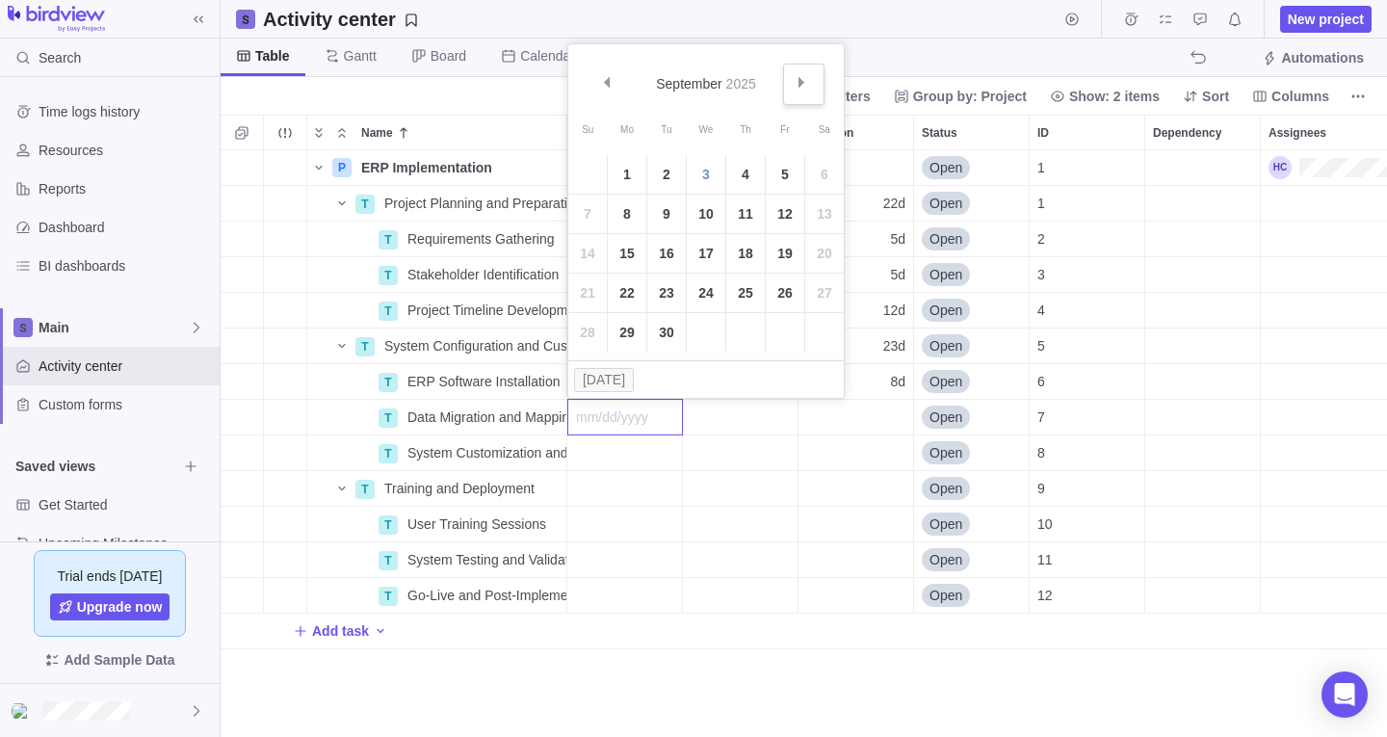
click at [805, 86] on span "Next" at bounding box center [801, 82] width 11 height 11
click at [628, 215] on link "6" at bounding box center [627, 214] width 39 height 39
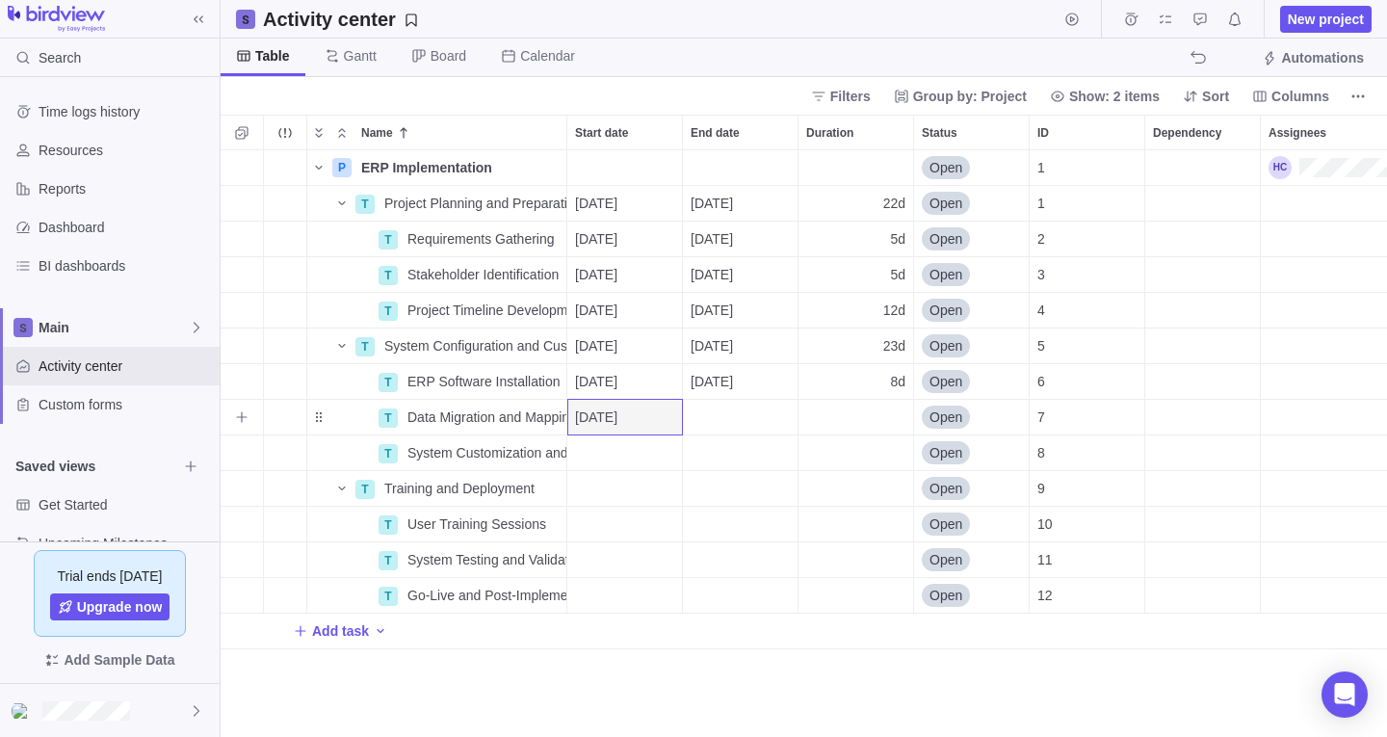
click at [727, 417] on div "End date" at bounding box center [740, 417] width 115 height 35
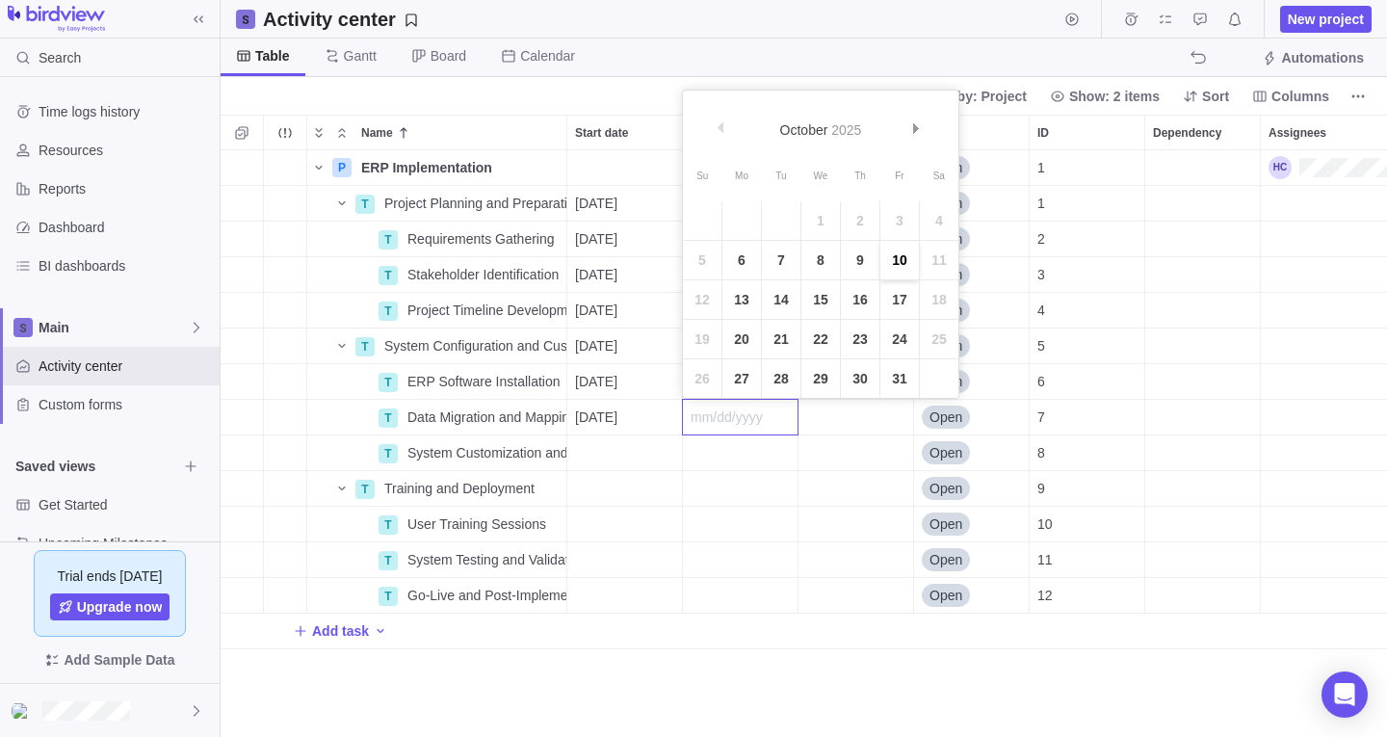
click at [900, 274] on link "10" at bounding box center [899, 260] width 39 height 39
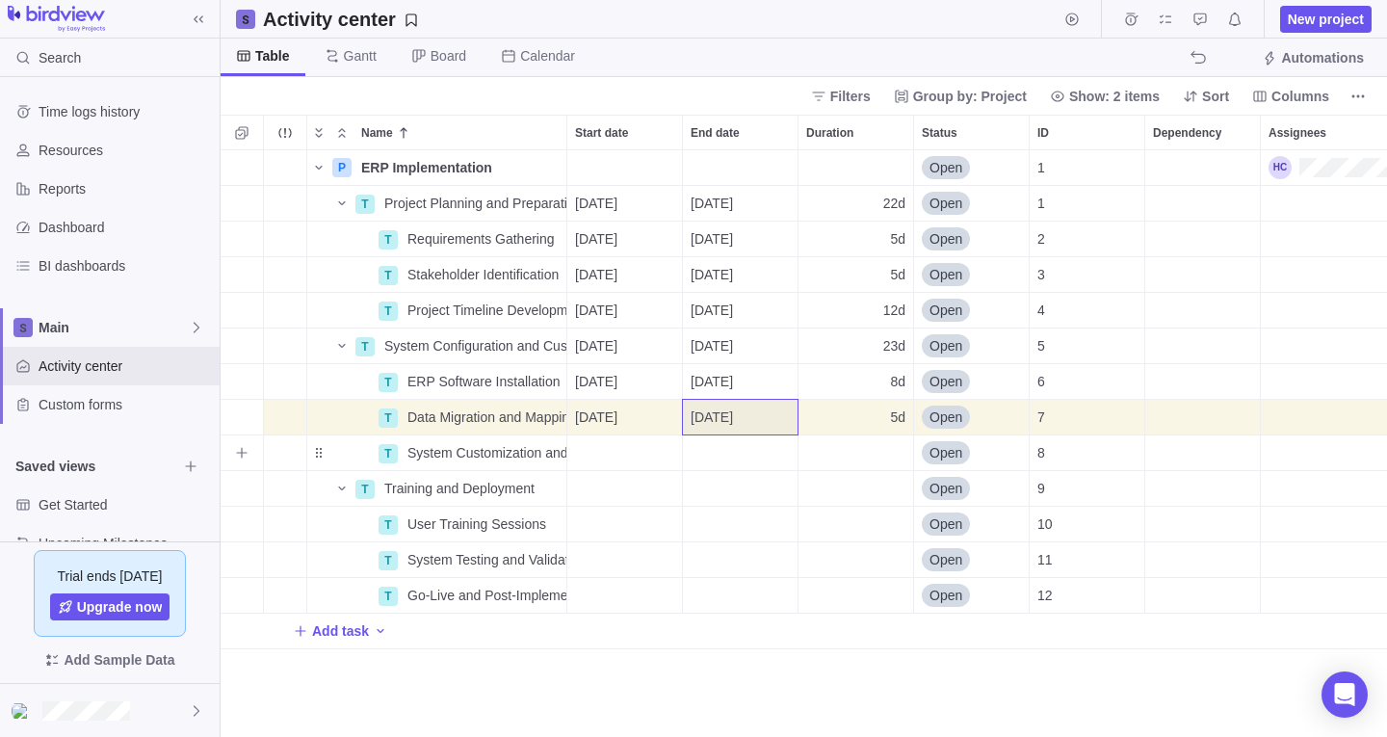
click at [643, 442] on div "Start date" at bounding box center [624, 452] width 115 height 35
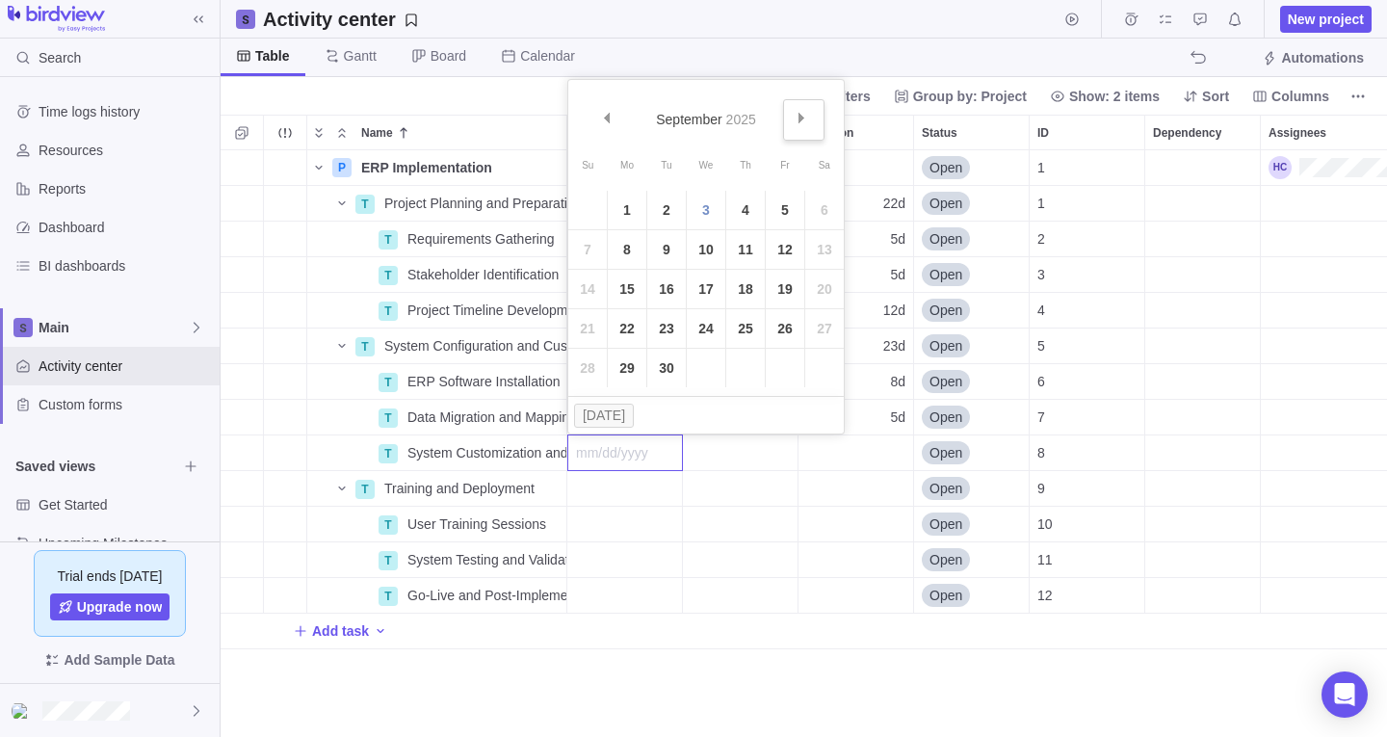
click at [802, 117] on span "Next" at bounding box center [801, 118] width 11 height 11
click at [633, 317] on link "20" at bounding box center [627, 328] width 39 height 39
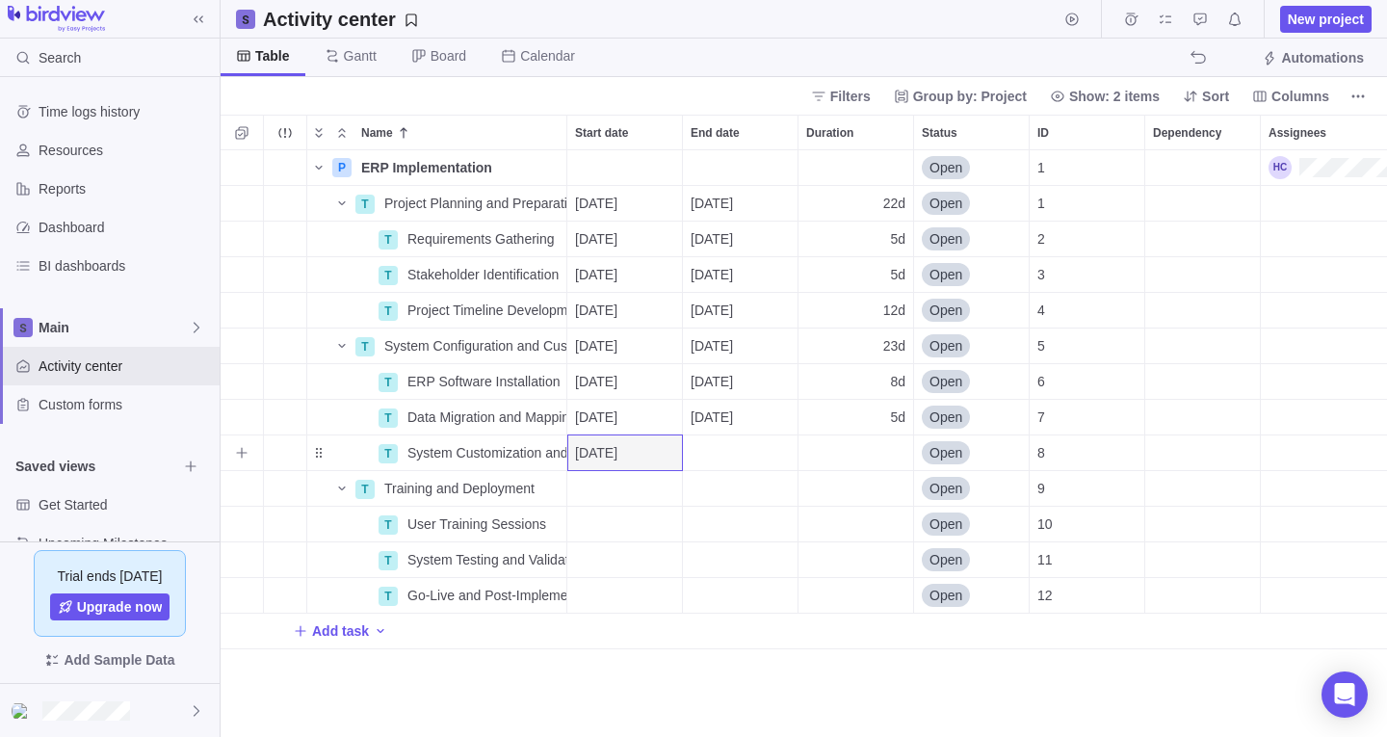
click at [717, 456] on div "End date" at bounding box center [740, 452] width 115 height 35
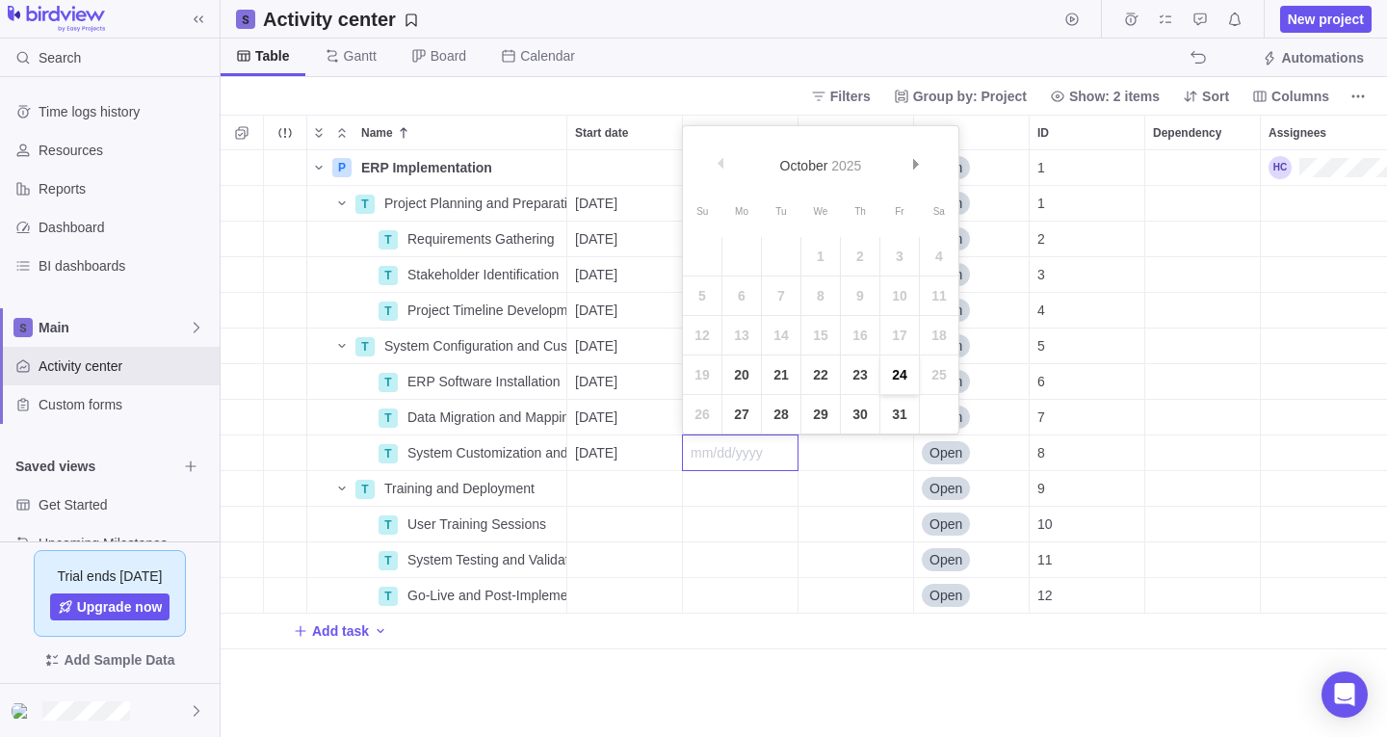
click at [892, 376] on link "24" at bounding box center [899, 374] width 39 height 39
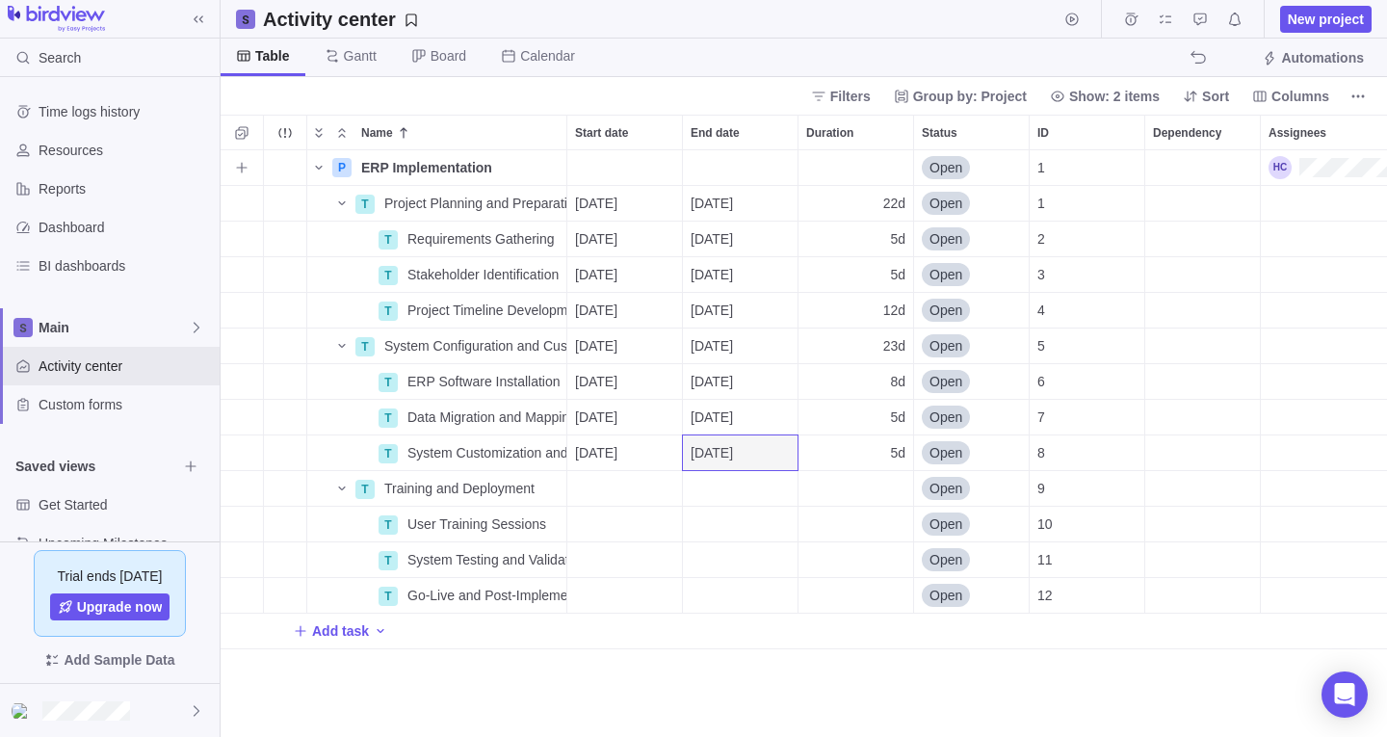
click at [959, 160] on span "Open" at bounding box center [945, 167] width 33 height 19
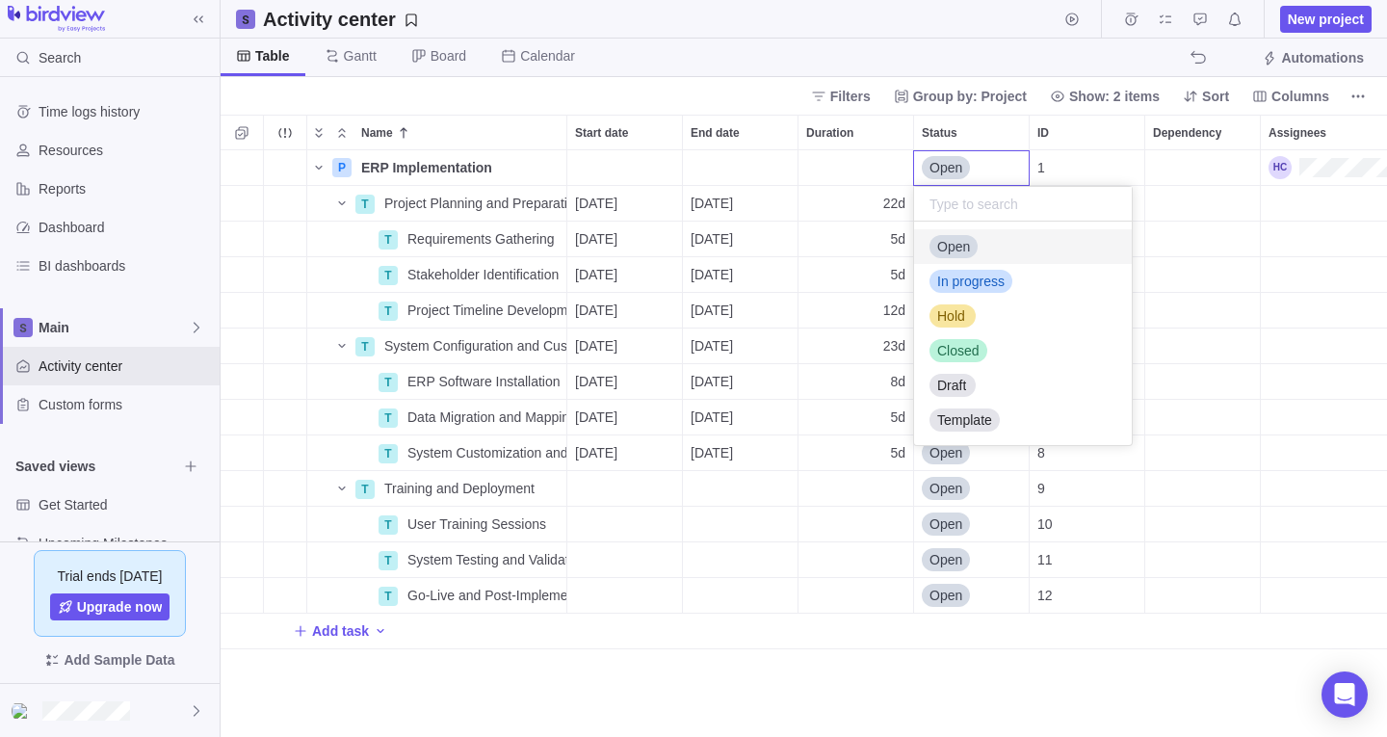
click at [959, 160] on span "Open" at bounding box center [945, 167] width 33 height 19
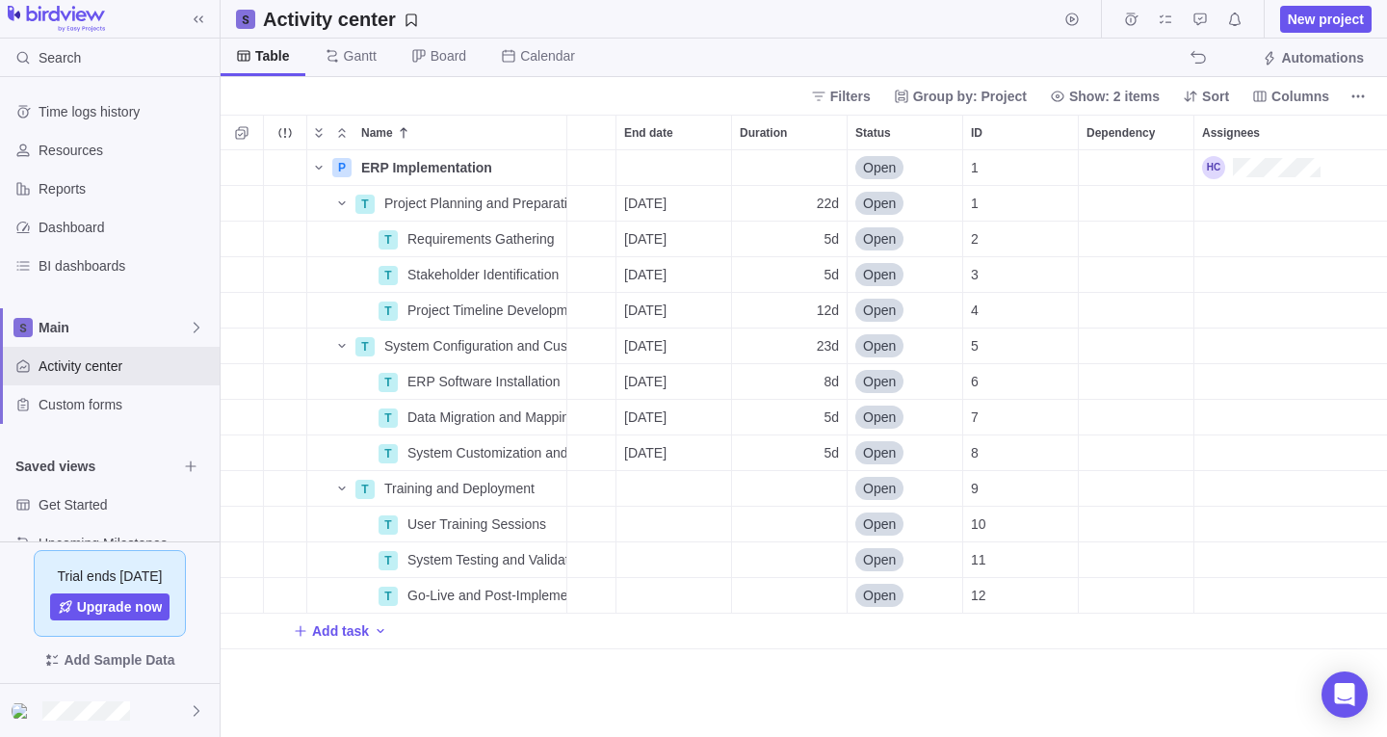
scroll to position [0, 0]
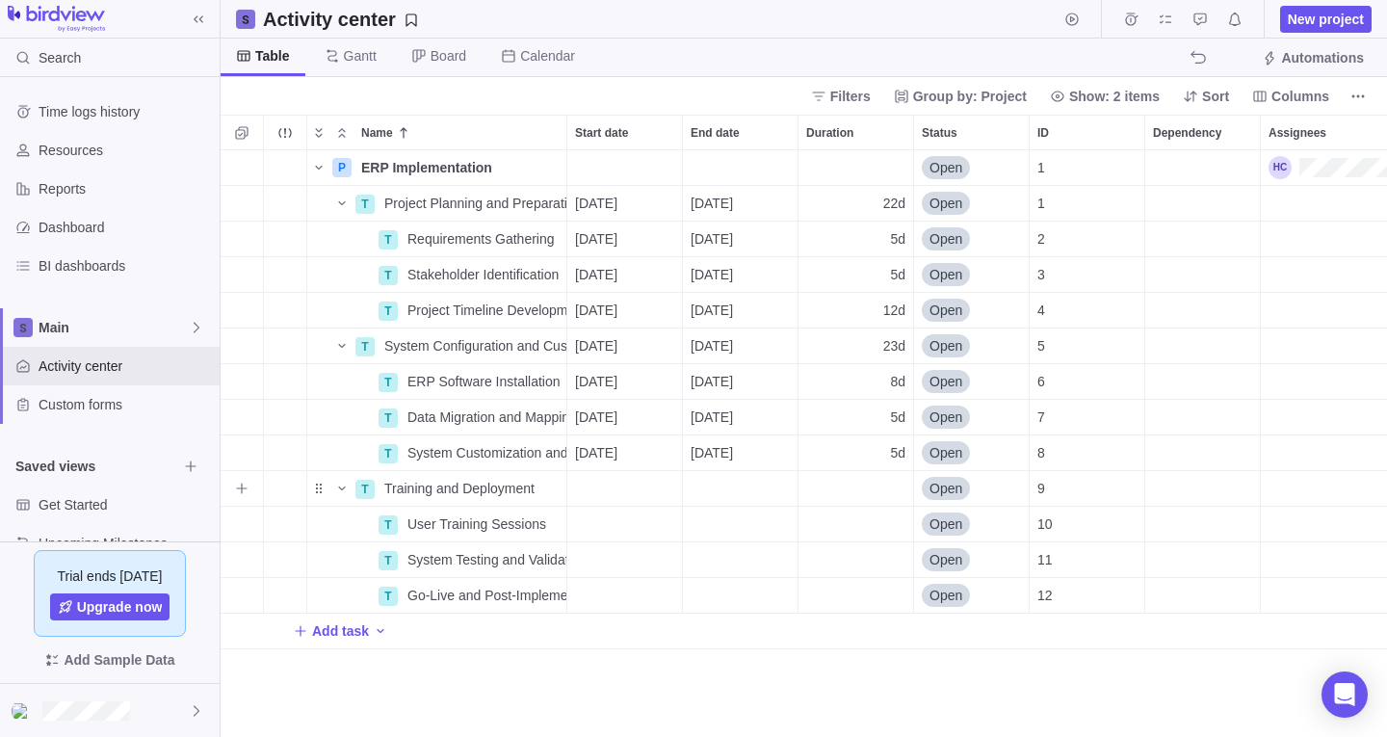
click at [613, 492] on div "Start date" at bounding box center [624, 488] width 115 height 35
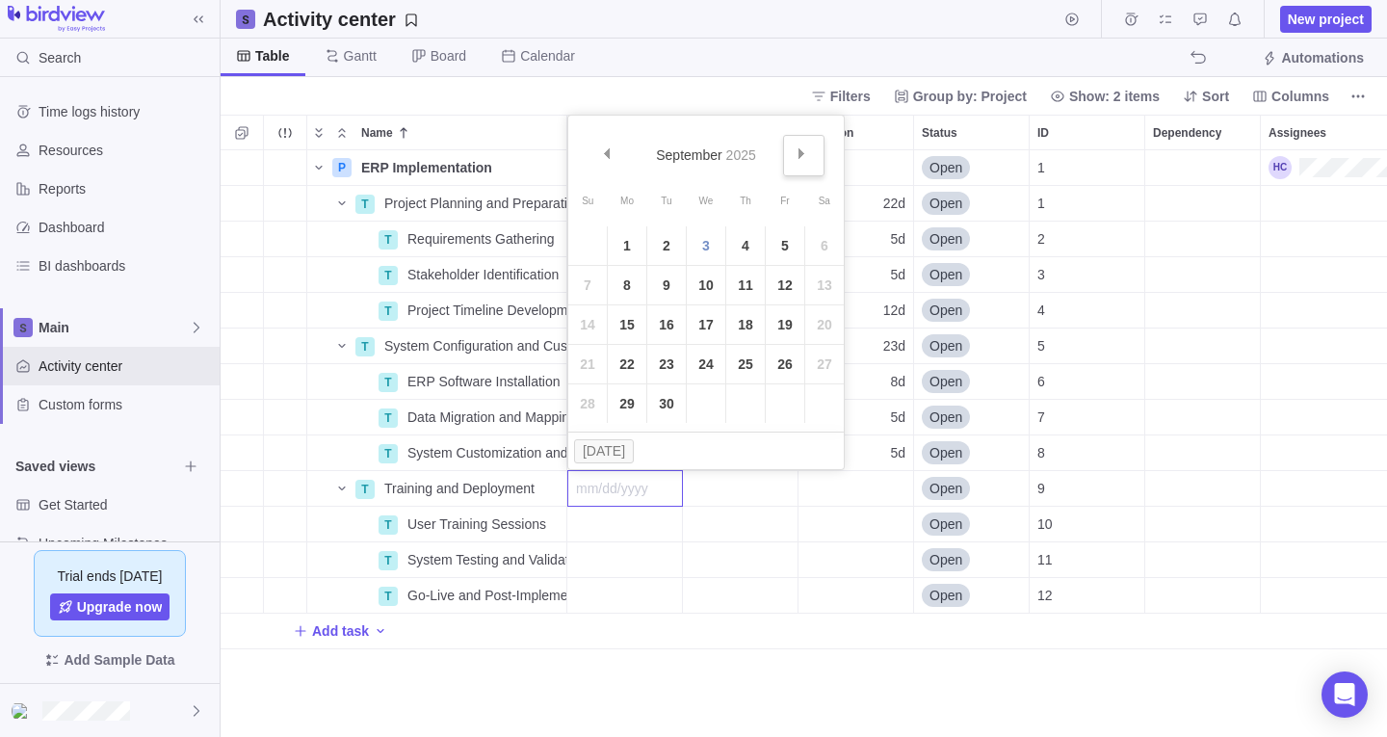
click at [802, 152] on span "Next" at bounding box center [801, 153] width 11 height 11
click at [630, 287] on link "3" at bounding box center [627, 285] width 39 height 39
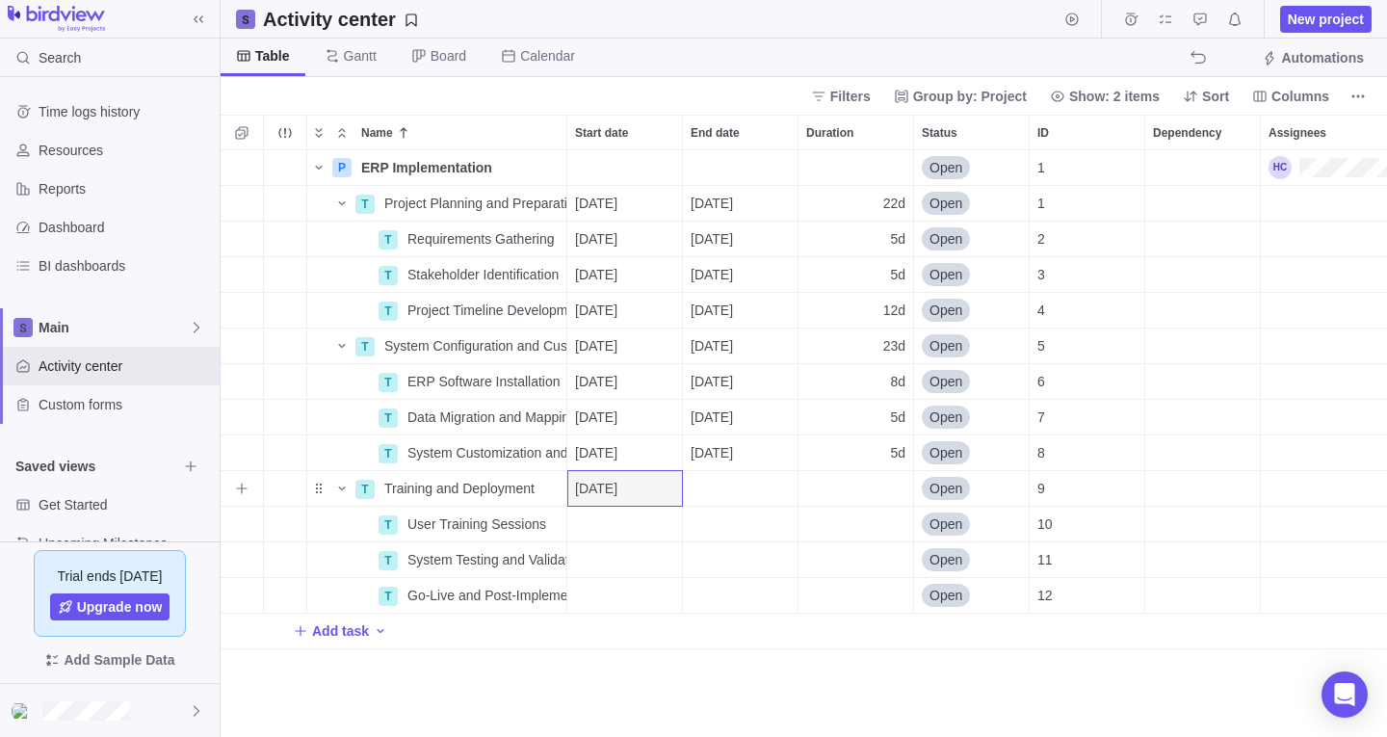
click at [735, 486] on div "End date" at bounding box center [740, 488] width 115 height 35
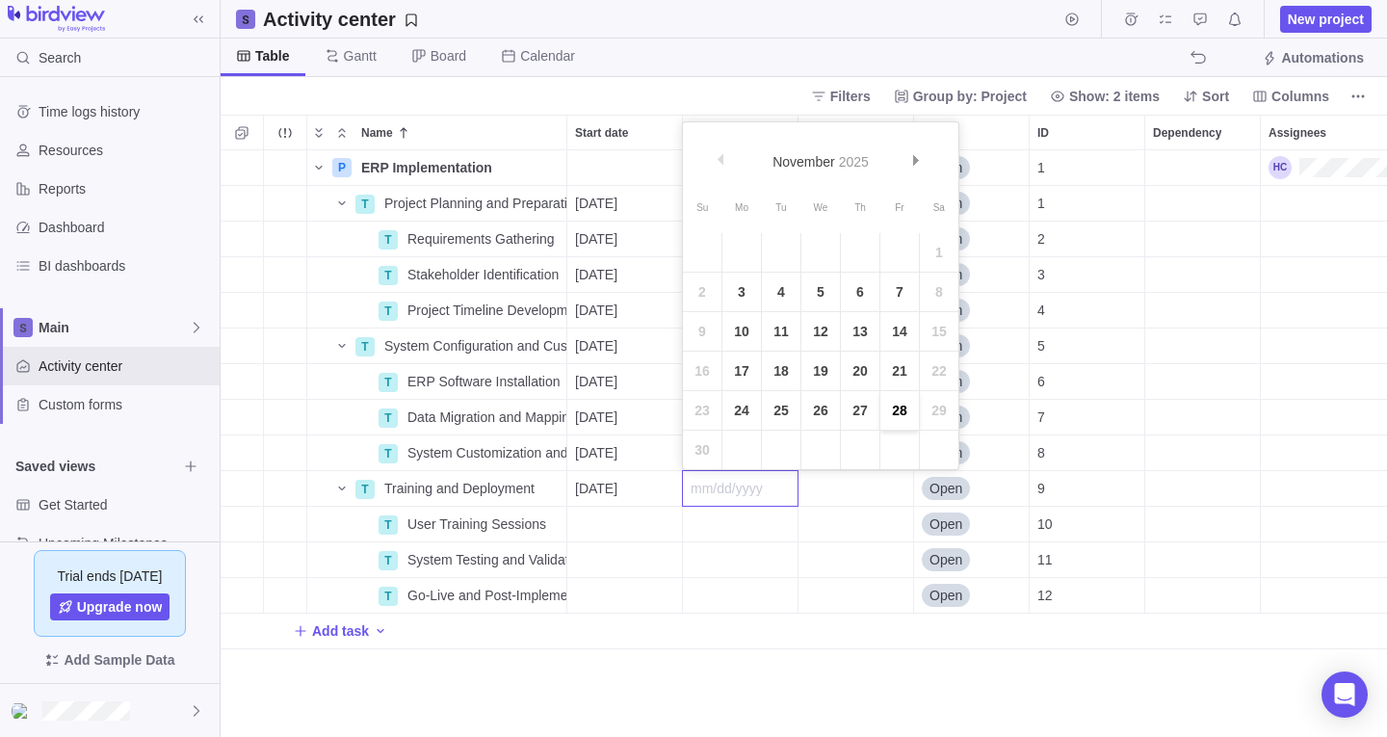
click at [886, 420] on link "28" at bounding box center [899, 410] width 39 height 39
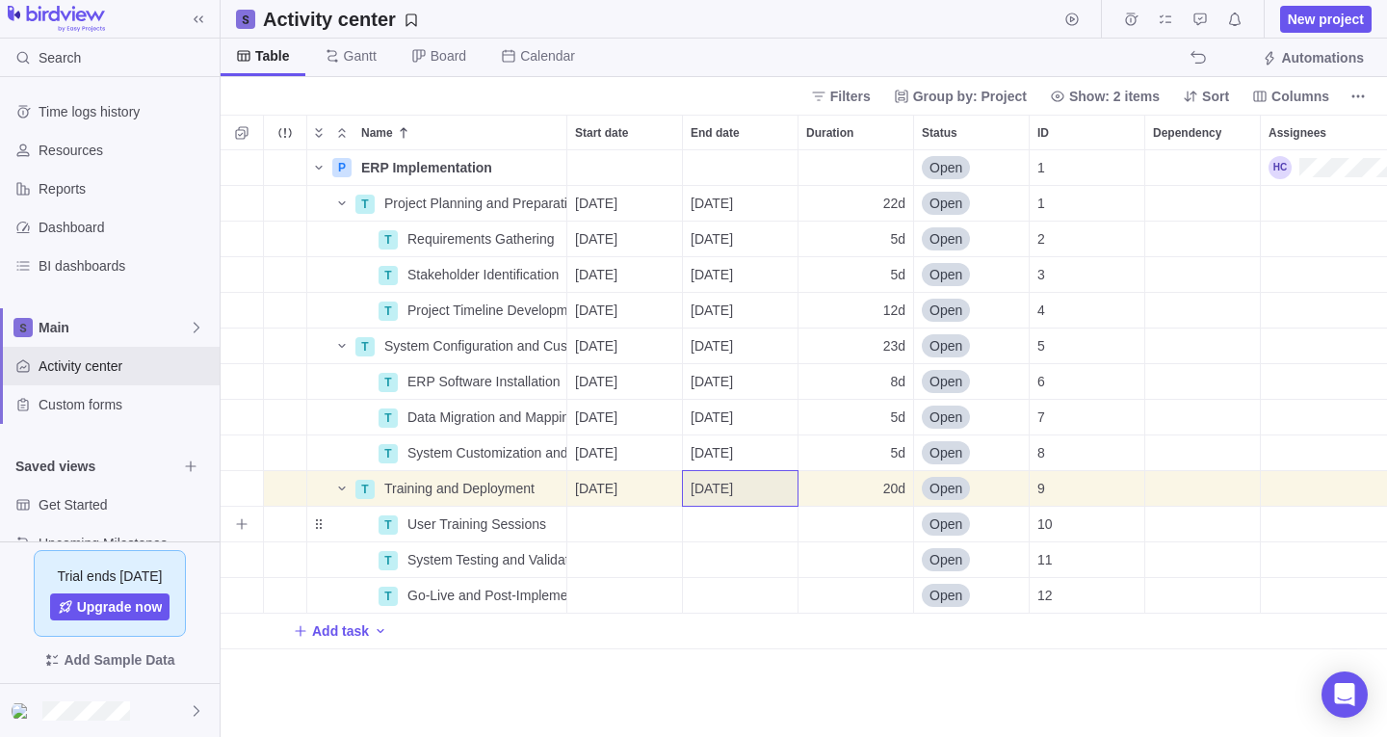
click at [603, 526] on div "Start date" at bounding box center [624, 524] width 115 height 35
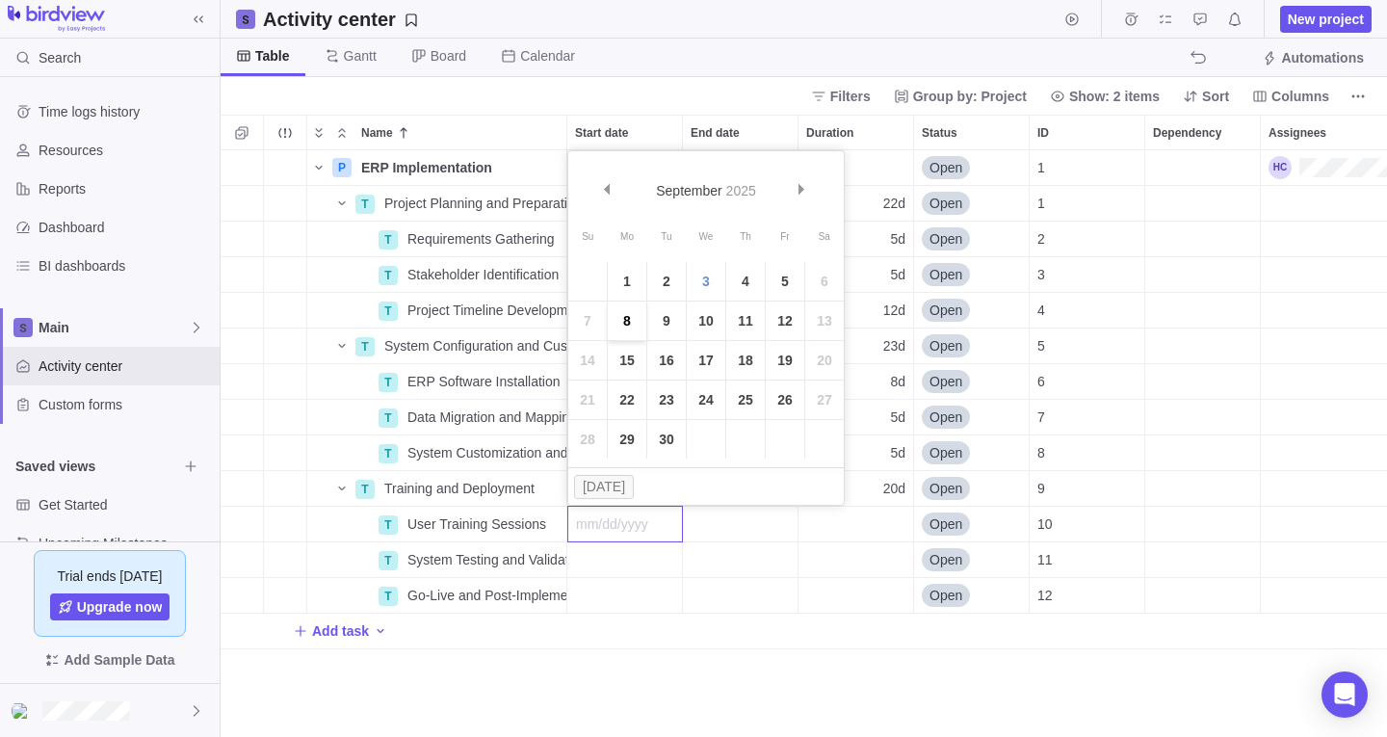
click at [626, 320] on link "8" at bounding box center [627, 320] width 39 height 39
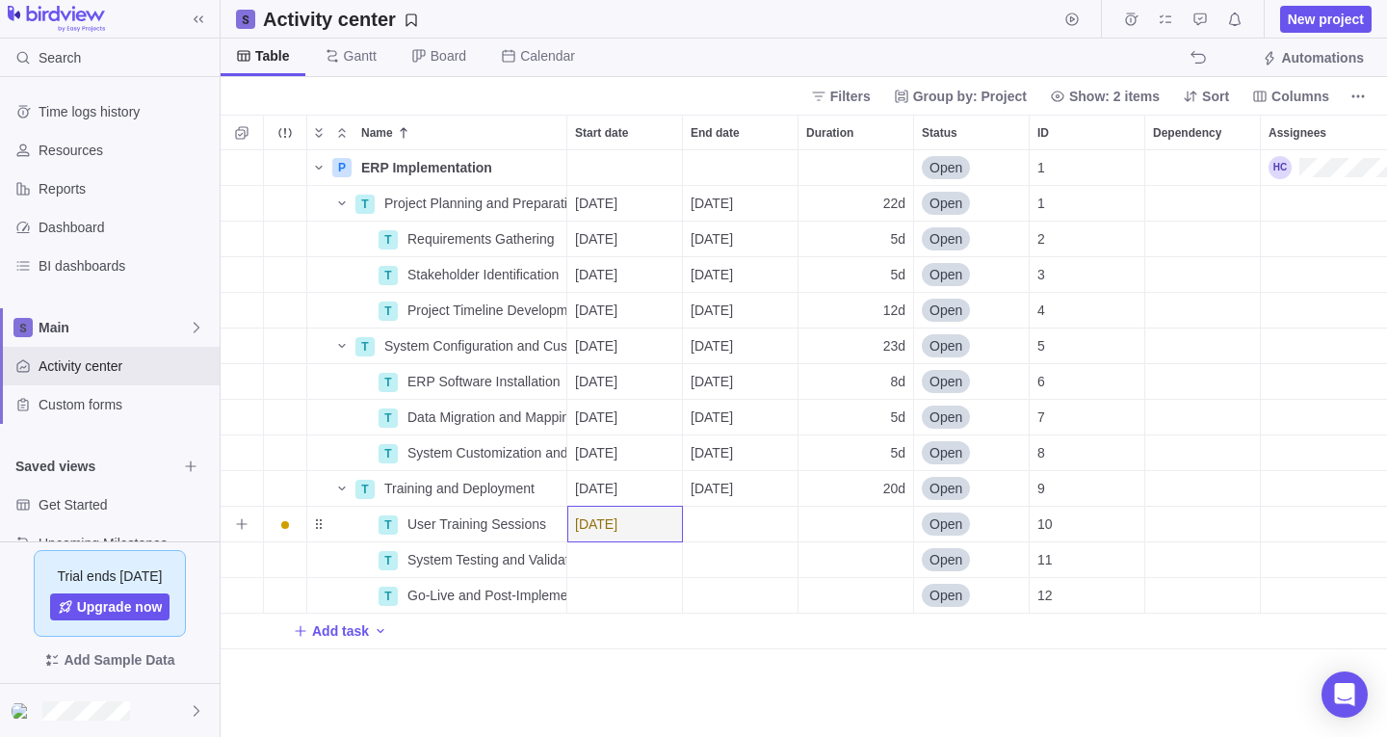
click at [613, 526] on span "[DATE]" at bounding box center [596, 523] width 42 height 19
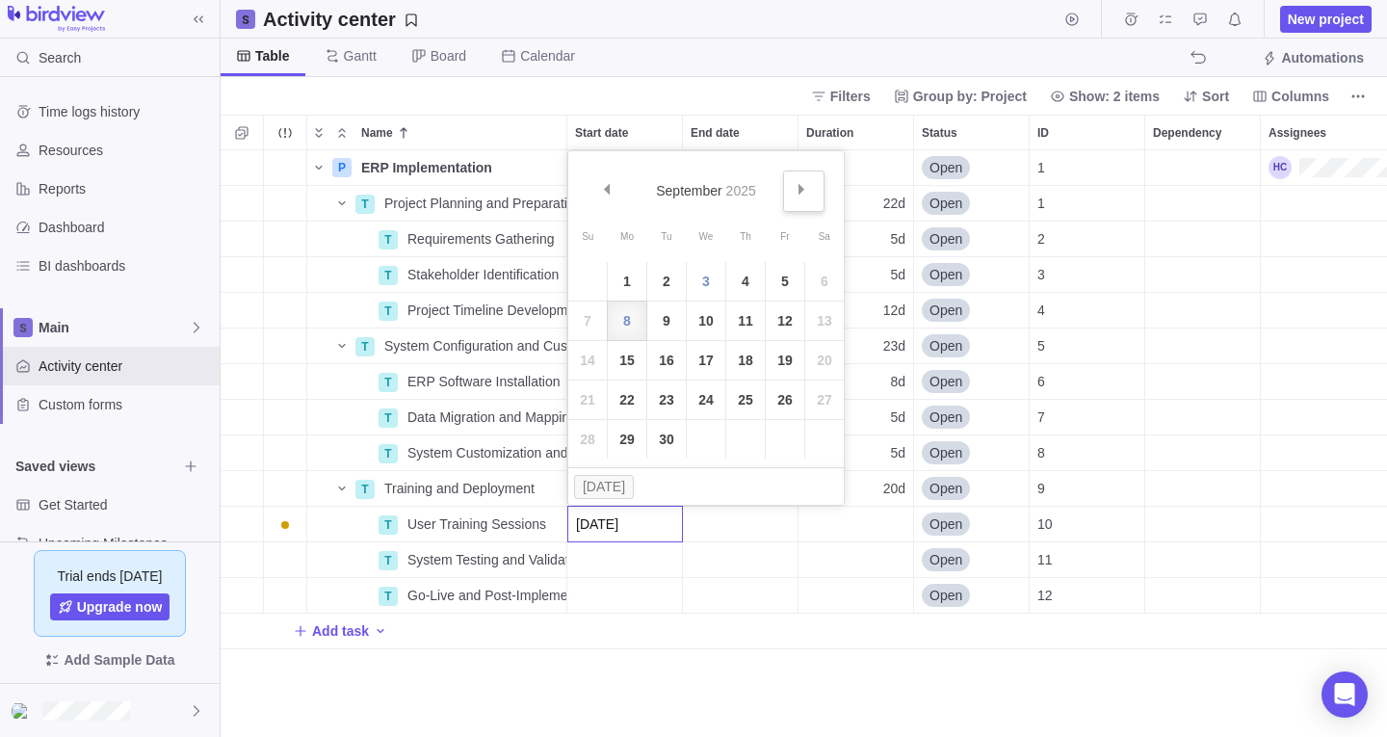
click at [797, 193] on span "Next" at bounding box center [801, 189] width 11 height 11
click at [623, 407] on link "17" at bounding box center [627, 399] width 39 height 39
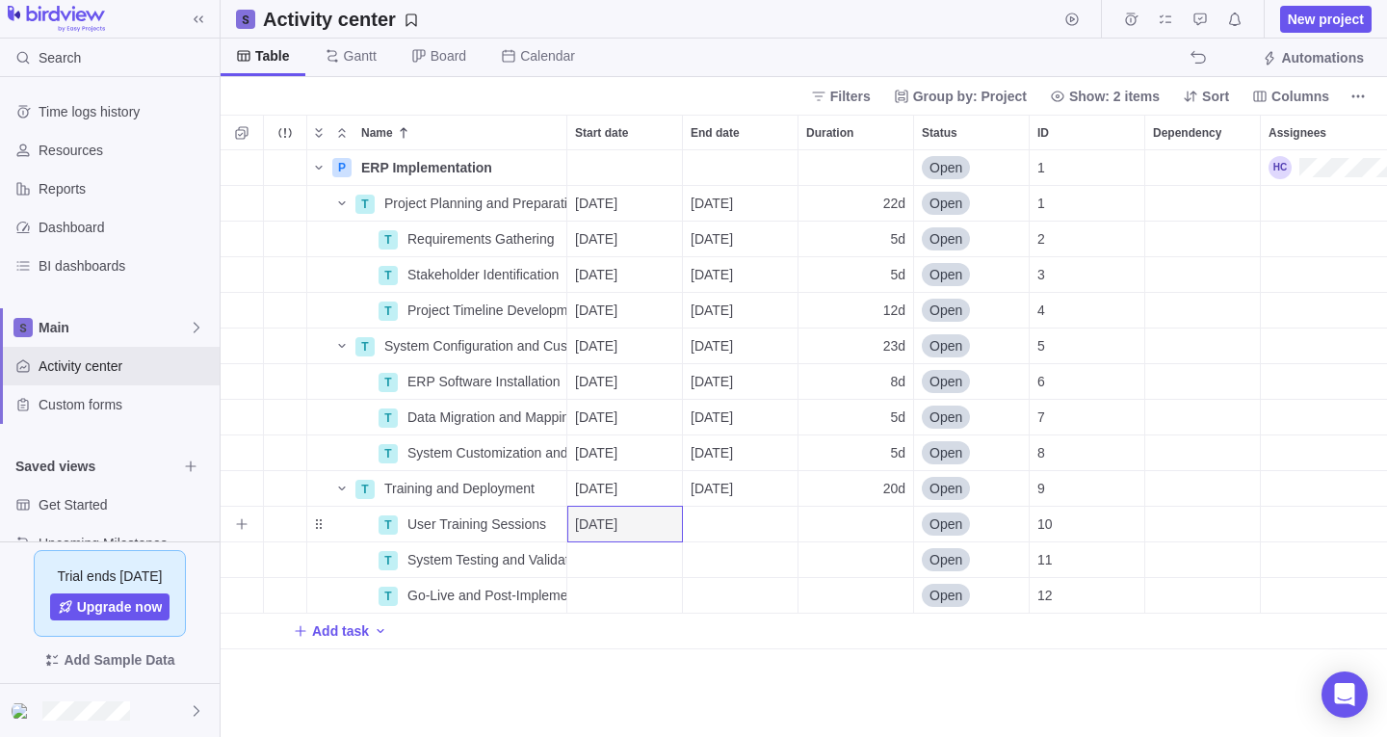
click at [730, 519] on div "End date" at bounding box center [740, 524] width 115 height 35
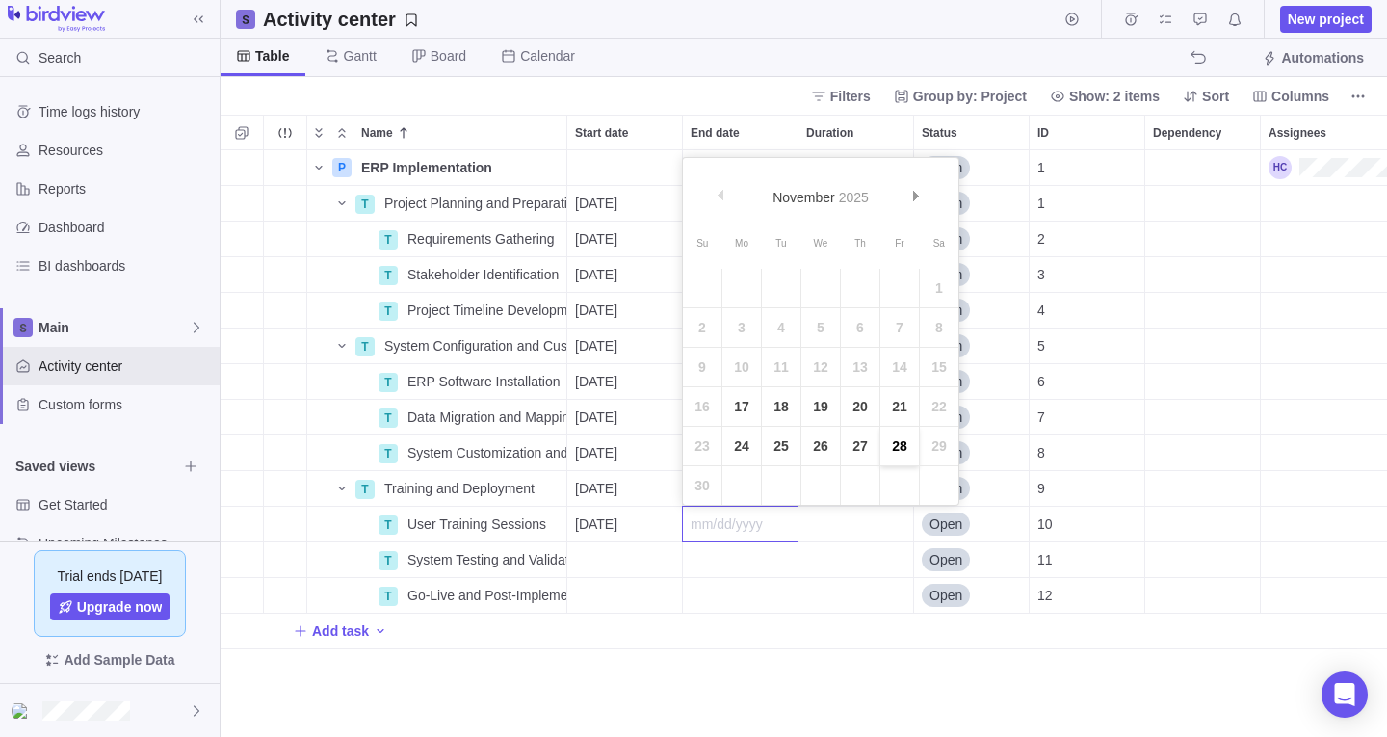
click at [885, 446] on link "28" at bounding box center [899, 446] width 39 height 39
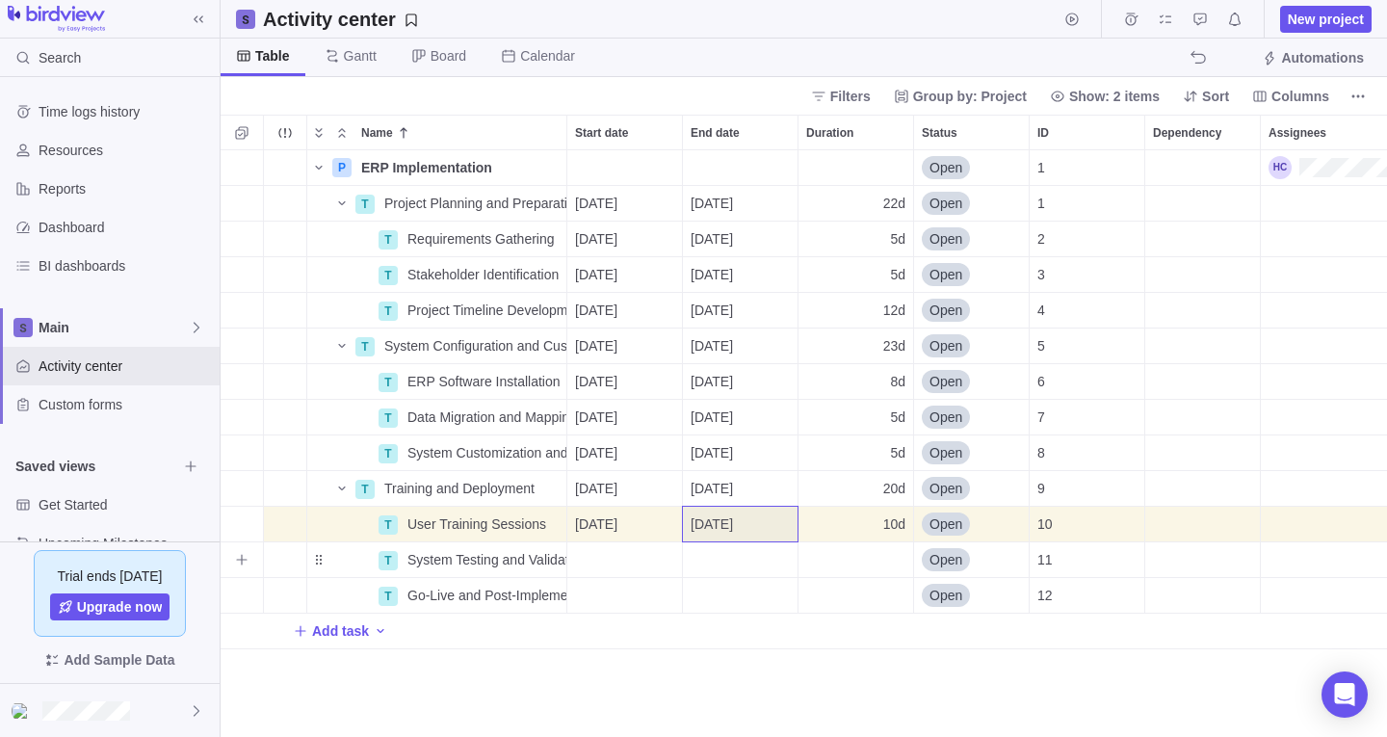
click at [645, 557] on div "Start date" at bounding box center [624, 559] width 115 height 35
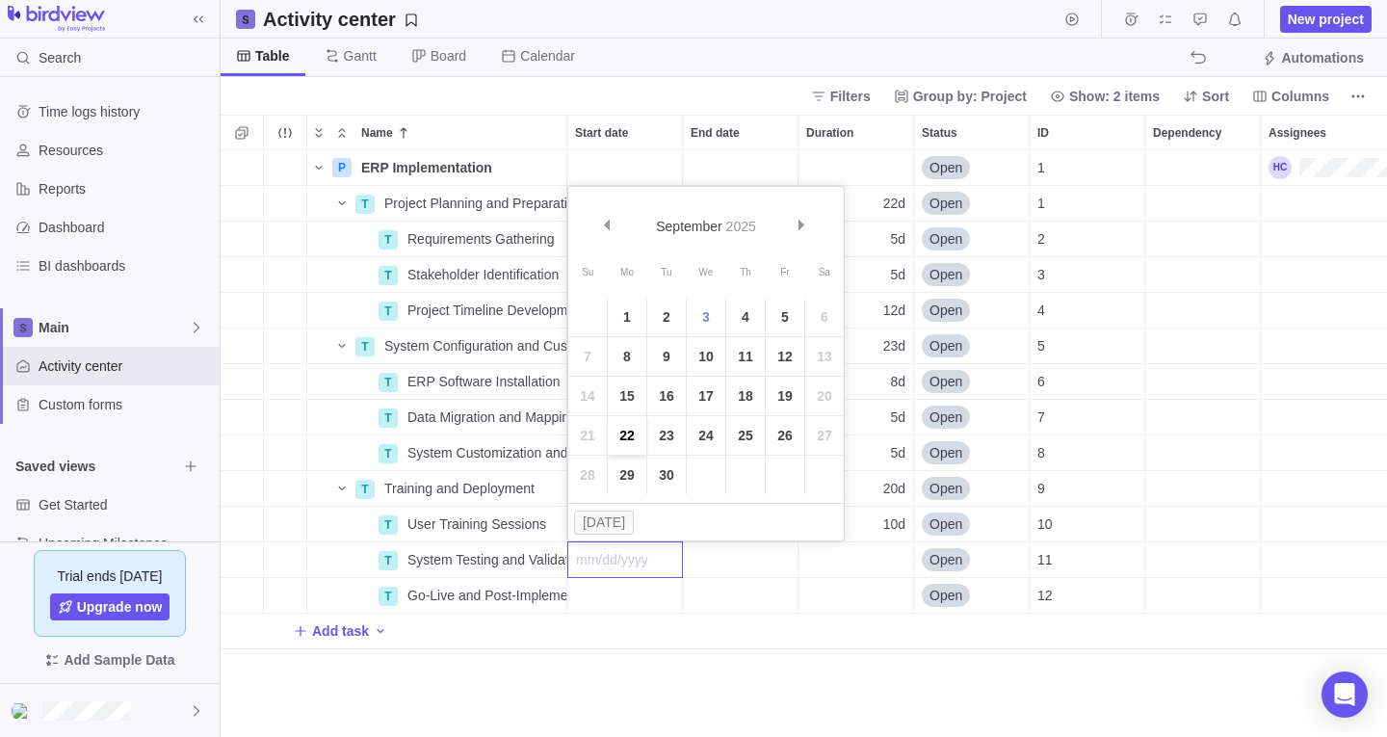
click at [608, 444] on link "22" at bounding box center [627, 435] width 39 height 39
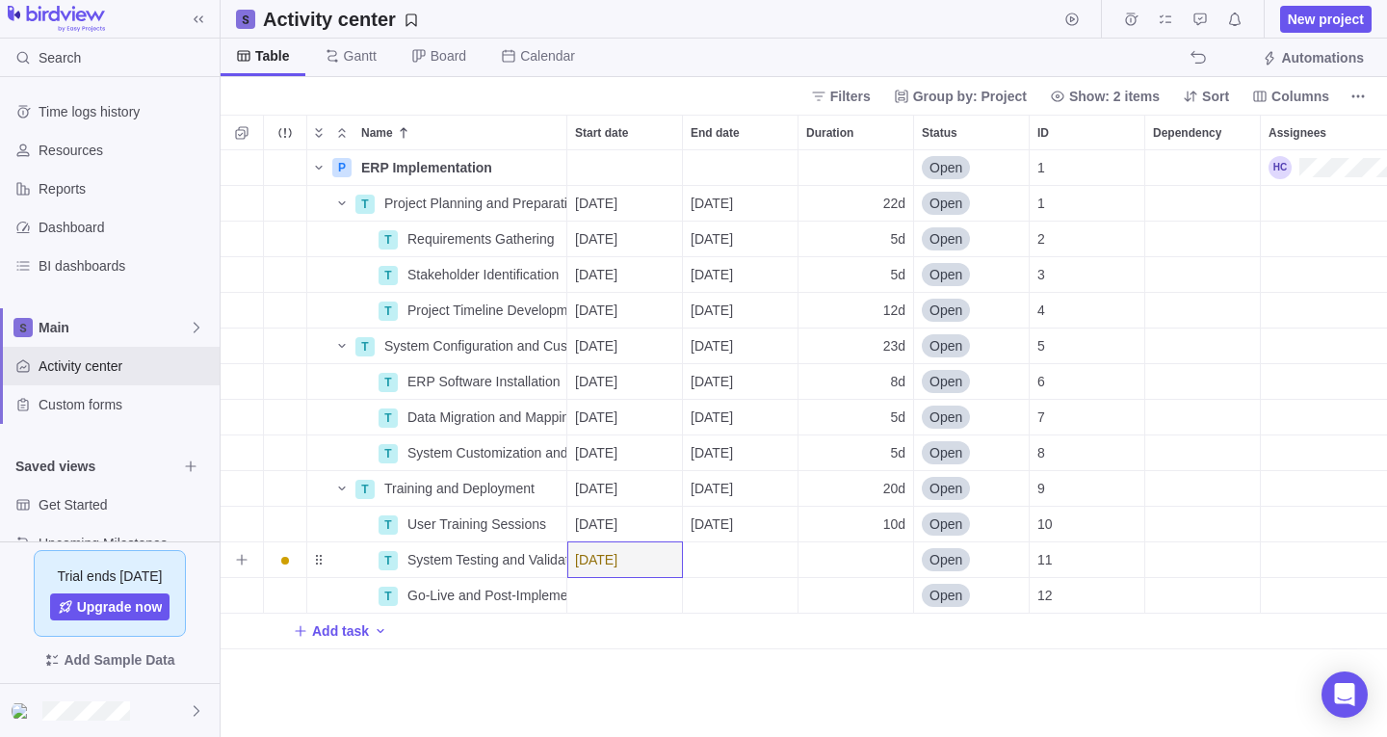
click at [734, 553] on div "End date" at bounding box center [740, 559] width 115 height 35
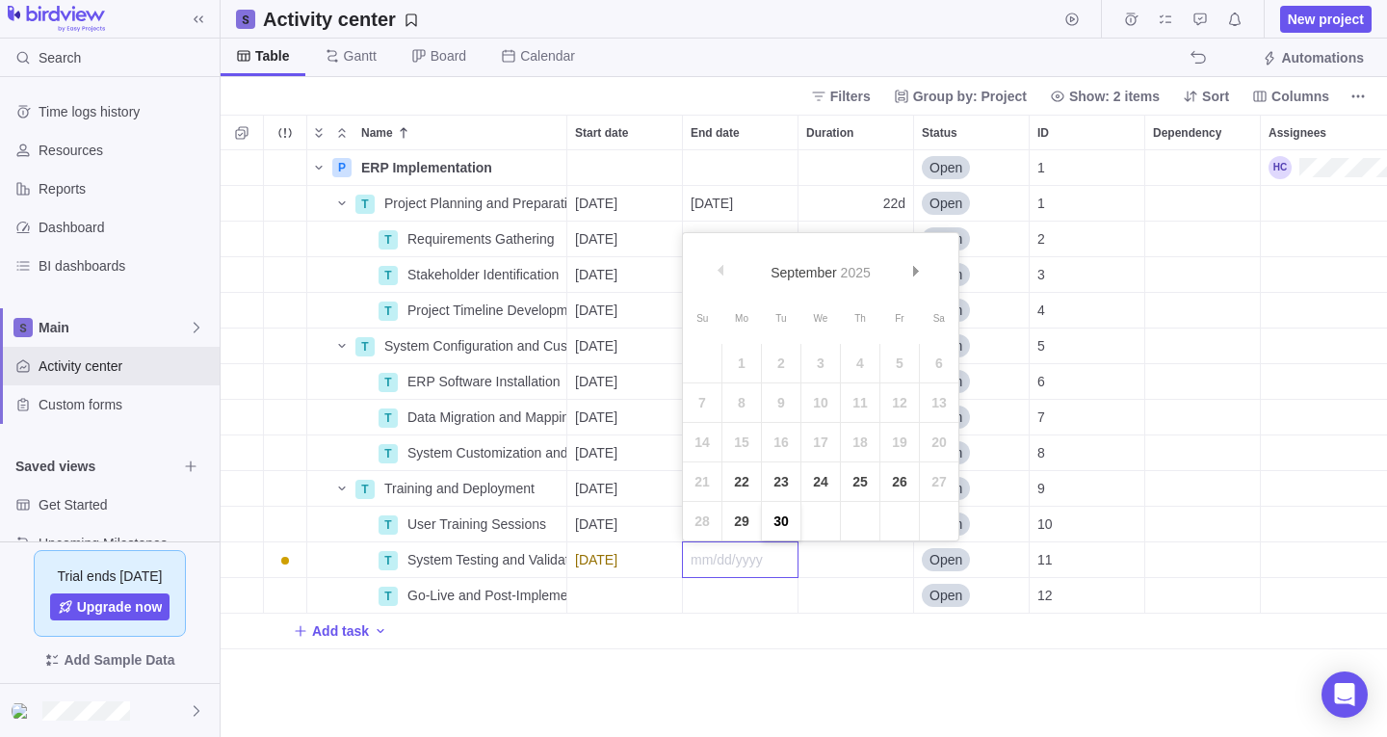
click at [778, 518] on link "30" at bounding box center [781, 521] width 39 height 39
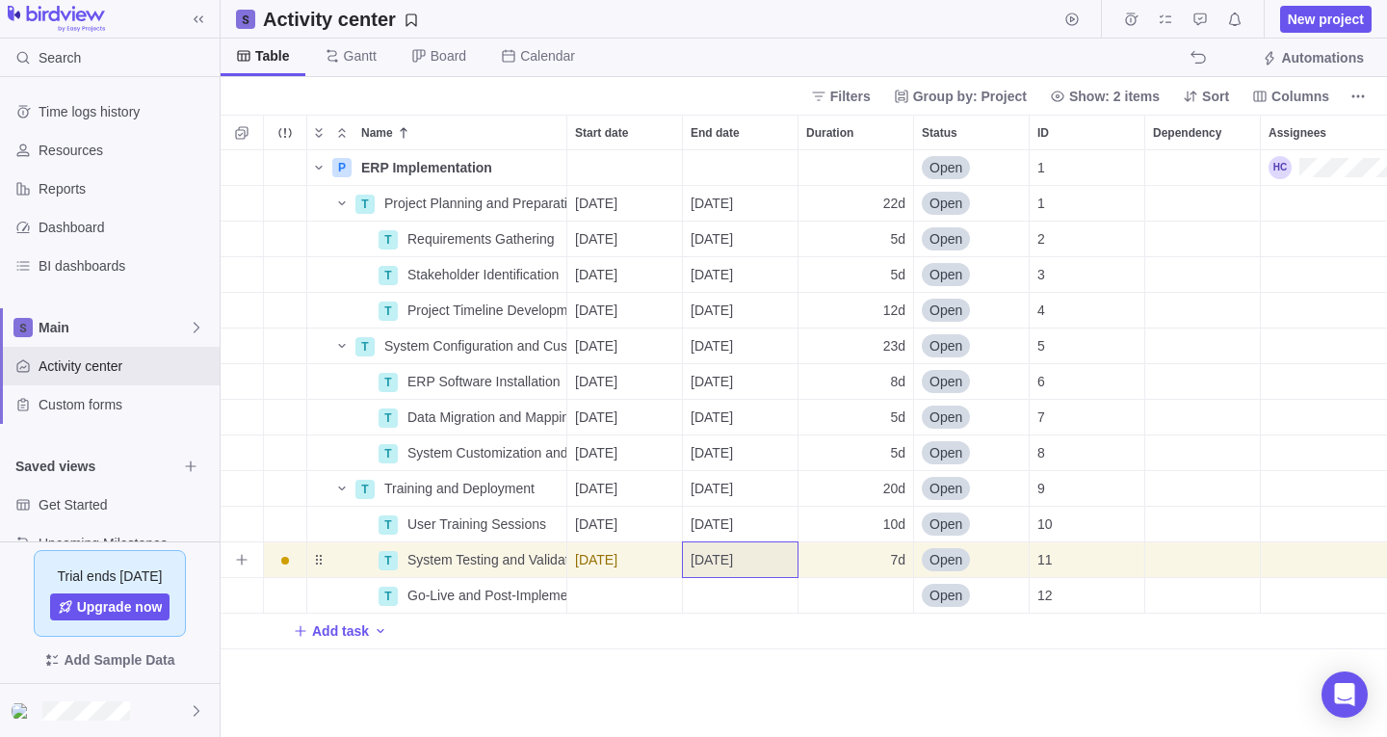
click at [647, 549] on div "[DATE]" at bounding box center [624, 559] width 115 height 35
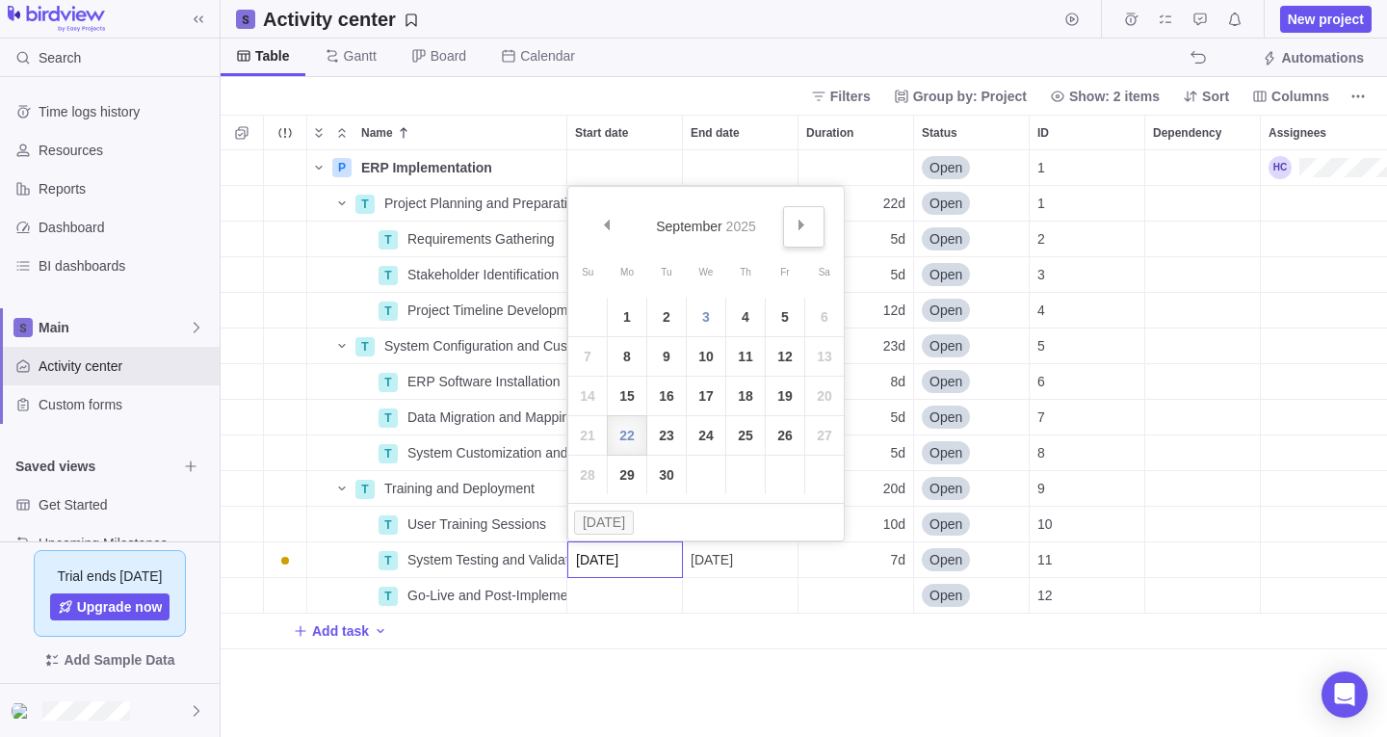
click at [808, 223] on link "Next" at bounding box center [803, 226] width 41 height 41
click at [623, 475] on link "29" at bounding box center [627, 475] width 39 height 39
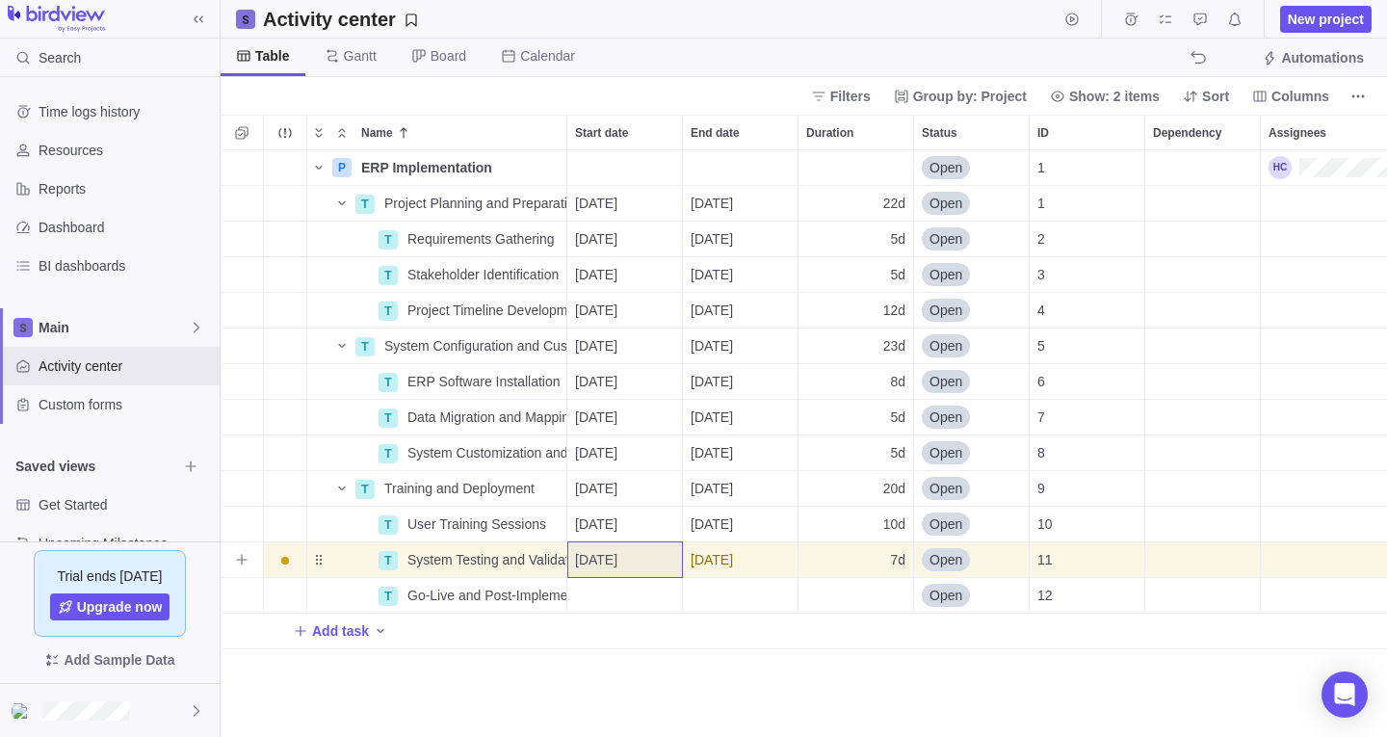
click at [729, 561] on span "[DATE]" at bounding box center [712, 559] width 42 height 19
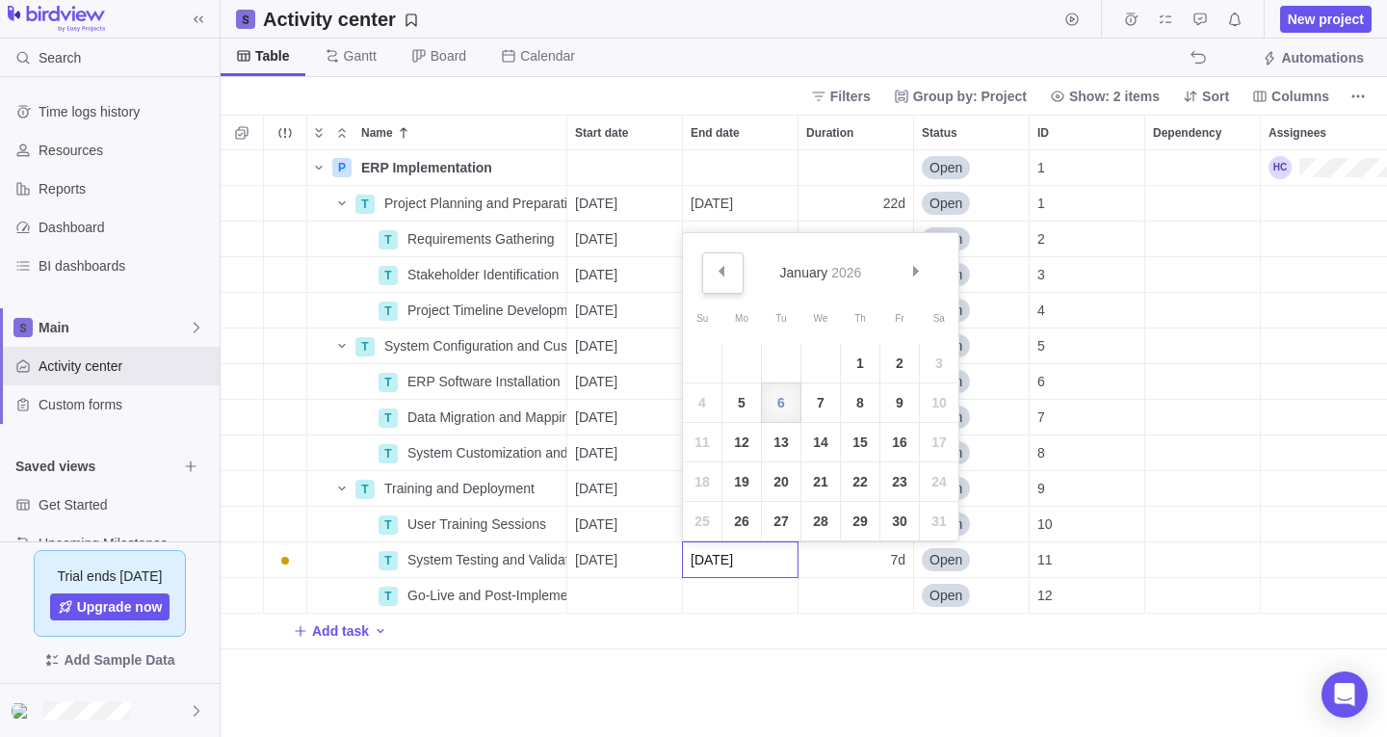
click at [725, 263] on link "Prev" at bounding box center [722, 272] width 41 height 41
click at [857, 416] on table "Su Mo Tu We Th Fr Sa 1 2 3 4 5 6 7 8 9 10 11 12 13 14 15 16 17 18 19 20 21 22 2…" at bounding box center [820, 421] width 275 height 238
click at [835, 454] on table "Su Mo Tu We Th Fr Sa 1 2 3 4 5 6 7 8 9 10 11 12 13 14 15 16 17 18 19 20 21 22 2…" at bounding box center [820, 421] width 275 height 238
click at [775, 617] on div "P ERP Implementation Details Open 1 T Project Planning and Preparation Details …" at bounding box center [804, 443] width 1166 height 587
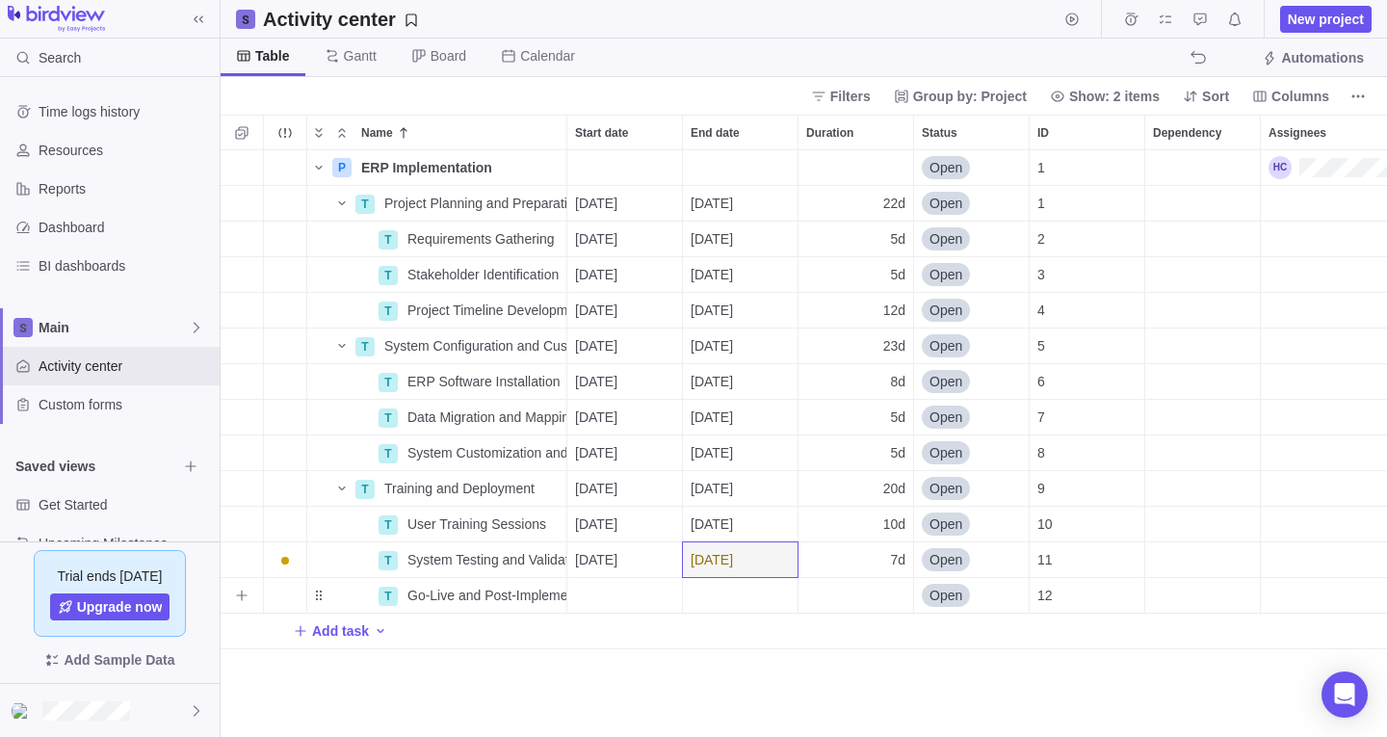
click at [758, 601] on div "End date" at bounding box center [740, 595] width 115 height 35
click at [636, 593] on div "P ERP Implementation Details Open 1 T Project Planning and Preparation Details …" at bounding box center [804, 443] width 1166 height 587
click at [1312, 206] on div "Assignees" at bounding box center [1357, 203] width 193 height 35
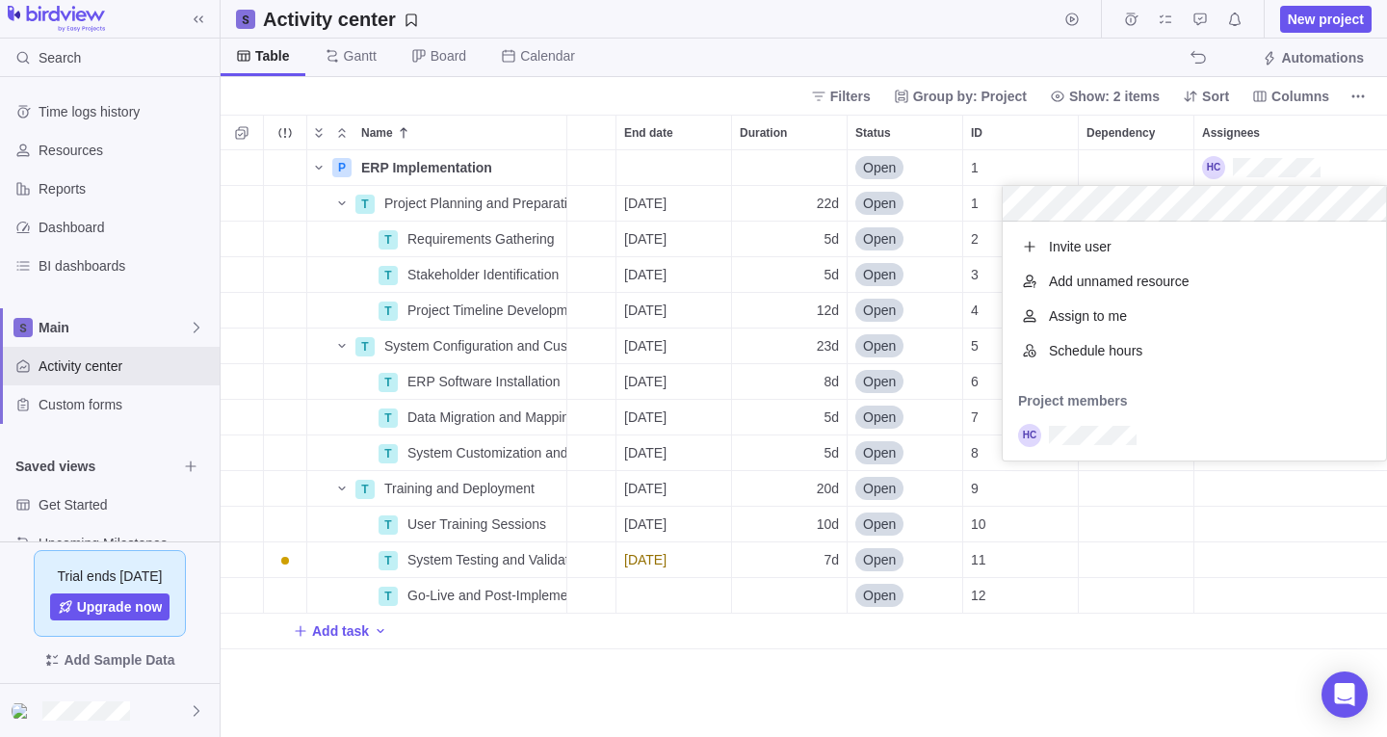
scroll to position [224, 369]
click at [1205, 276] on div "Add unnamed resource" at bounding box center [1194, 281] width 383 height 35
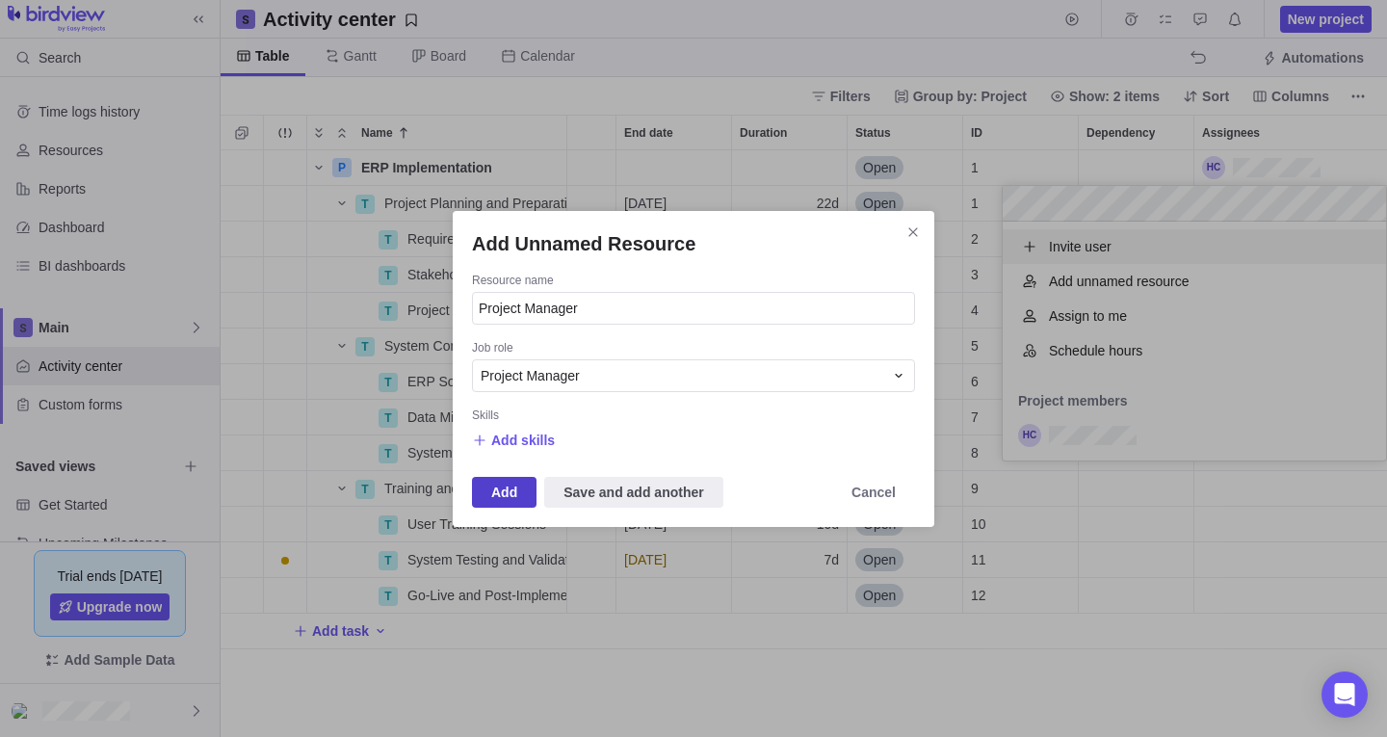
click at [508, 478] on span "Add" at bounding box center [504, 492] width 65 height 31
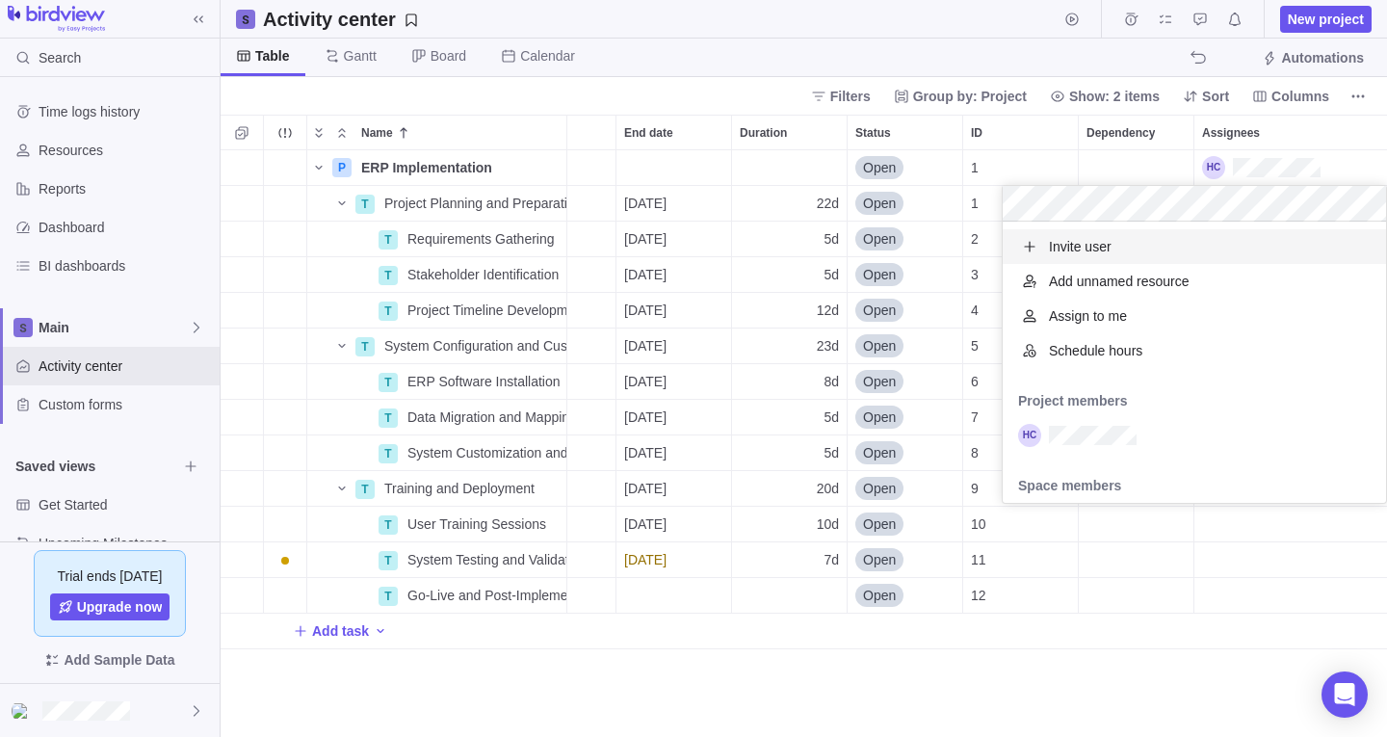
scroll to position [267, 369]
click at [1135, 272] on span "Add unnamed resource" at bounding box center [1119, 281] width 141 height 19
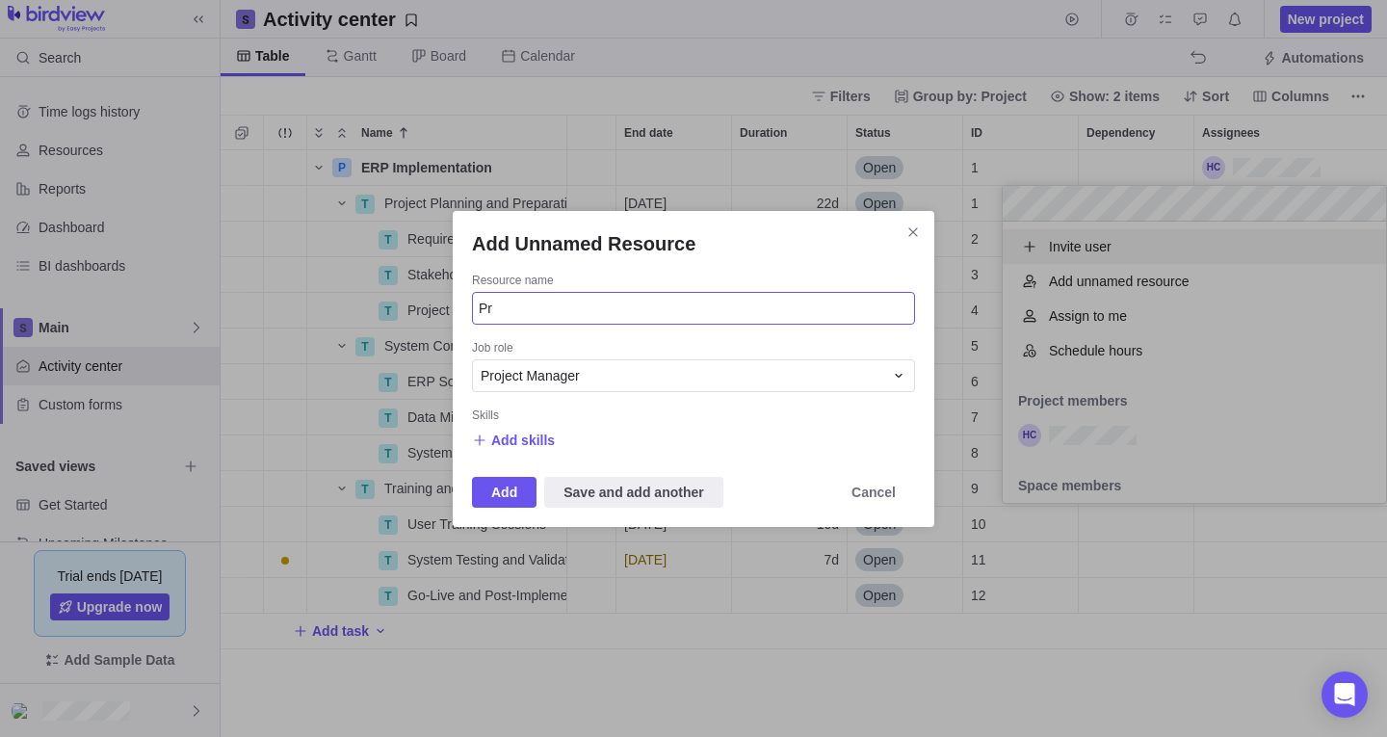
type input "P"
click at [837, 322] on input "An" at bounding box center [693, 308] width 443 height 33
type input "Analyst"
click at [658, 375] on div "Project Manager" at bounding box center [682, 375] width 403 height 19
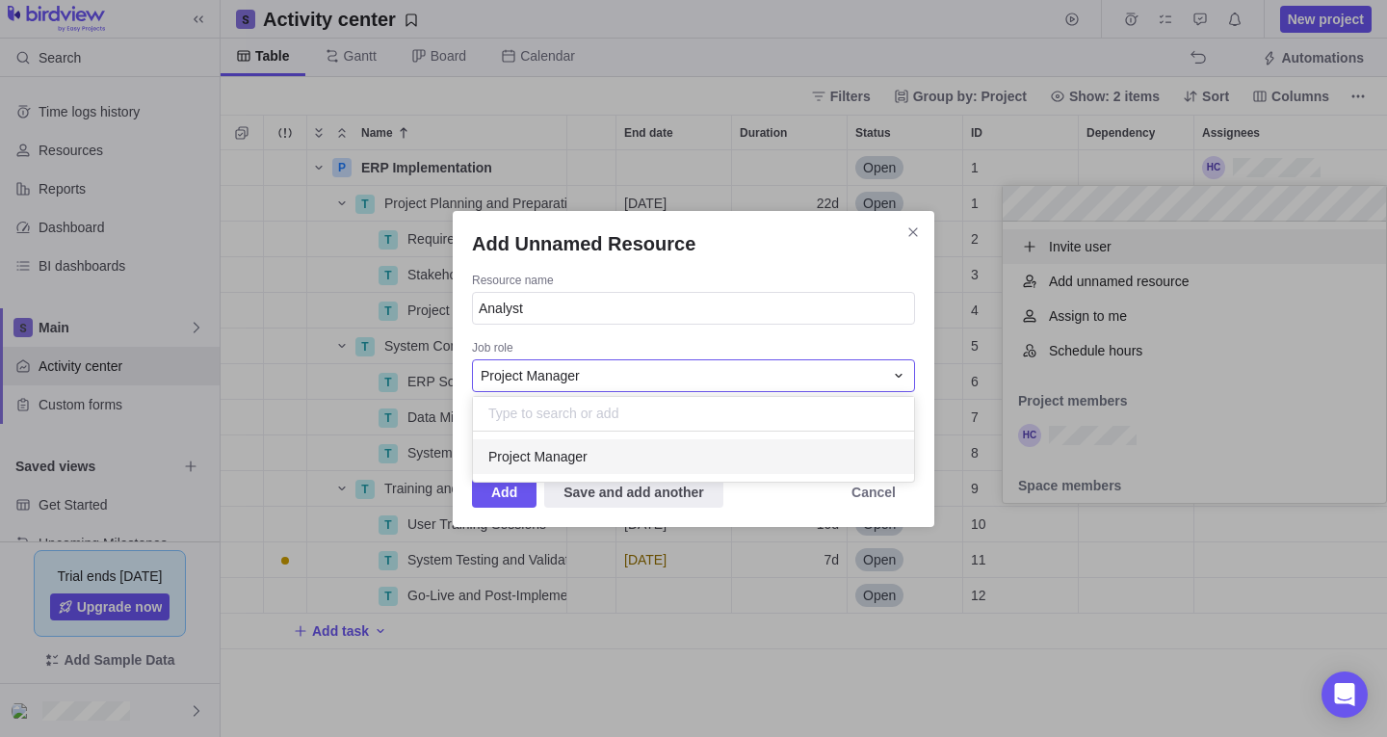
scroll to position [36, 427]
click at [658, 375] on div "Project Manager" at bounding box center [682, 375] width 403 height 19
click at [652, 369] on div "Project Manager" at bounding box center [682, 375] width 403 height 19
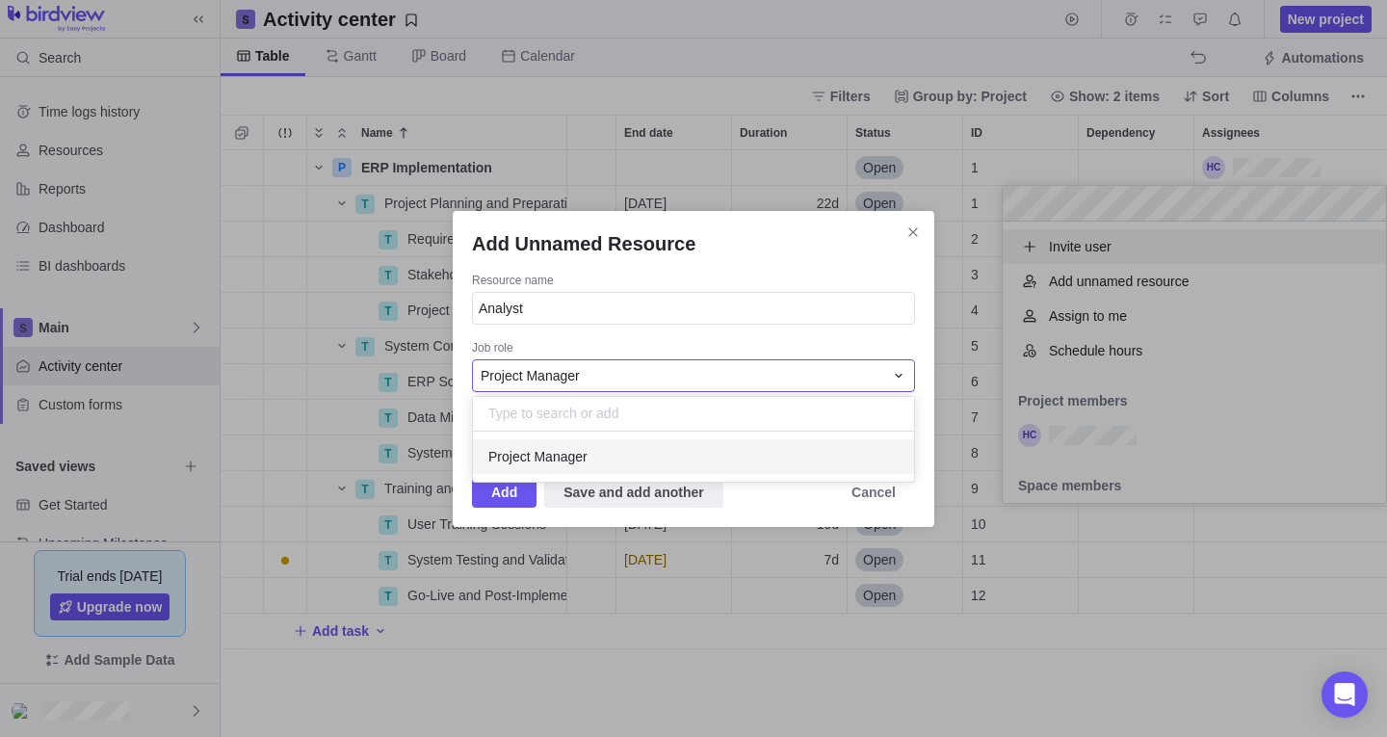
click at [653, 369] on div "Project Manager" at bounding box center [682, 375] width 403 height 19
click at [665, 372] on div "Project Manager" at bounding box center [682, 375] width 403 height 19
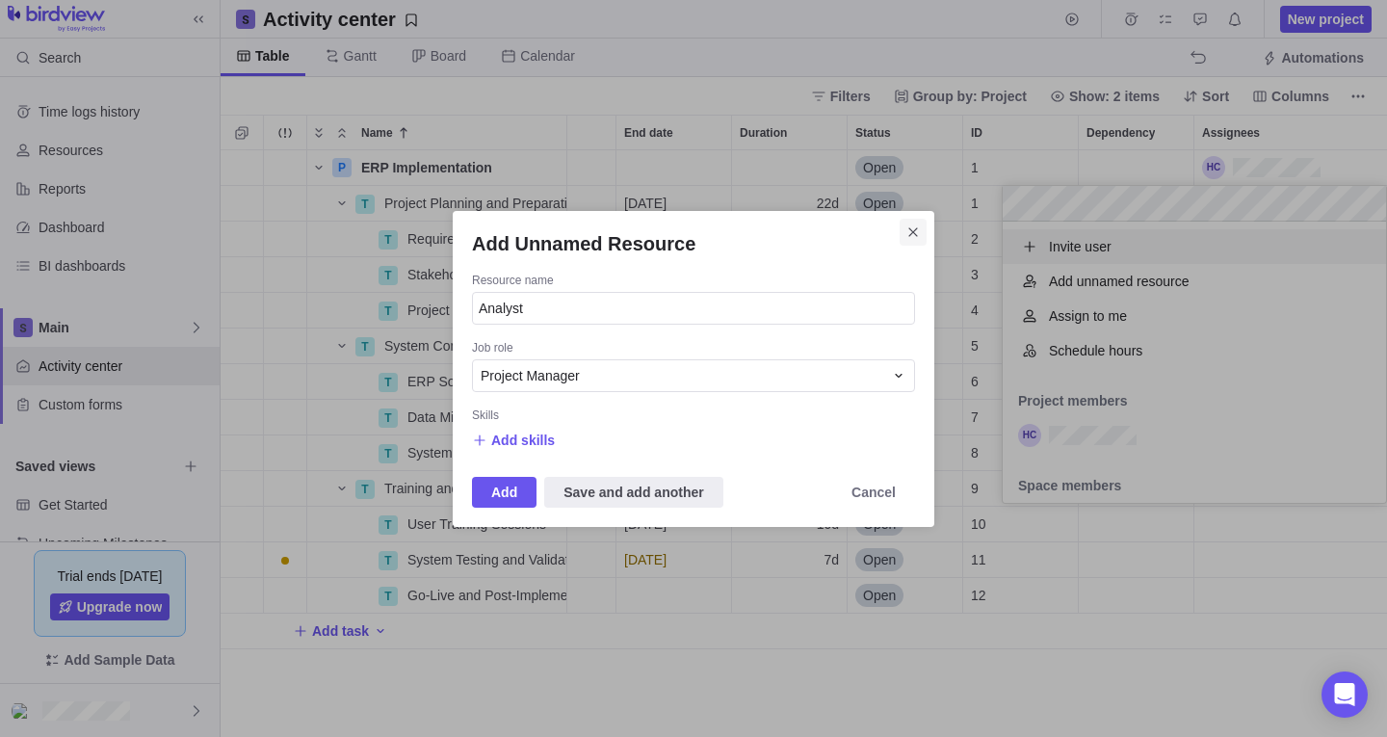
click at [908, 230] on icon "Close" at bounding box center [912, 231] width 15 height 15
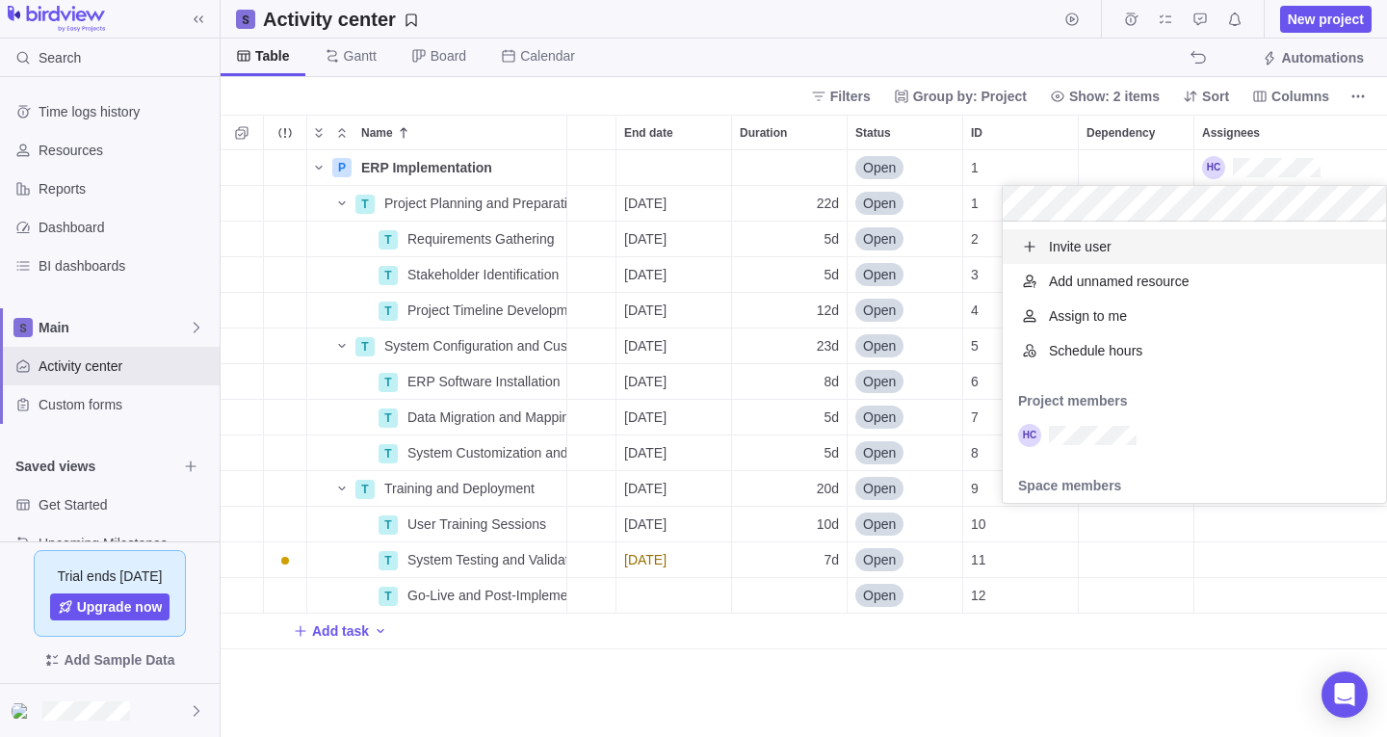
click at [65, 15] on body "Search Time logs history Resources Reports Dashboard BI dashboards Main Activit…" at bounding box center [693, 368] width 1387 height 737
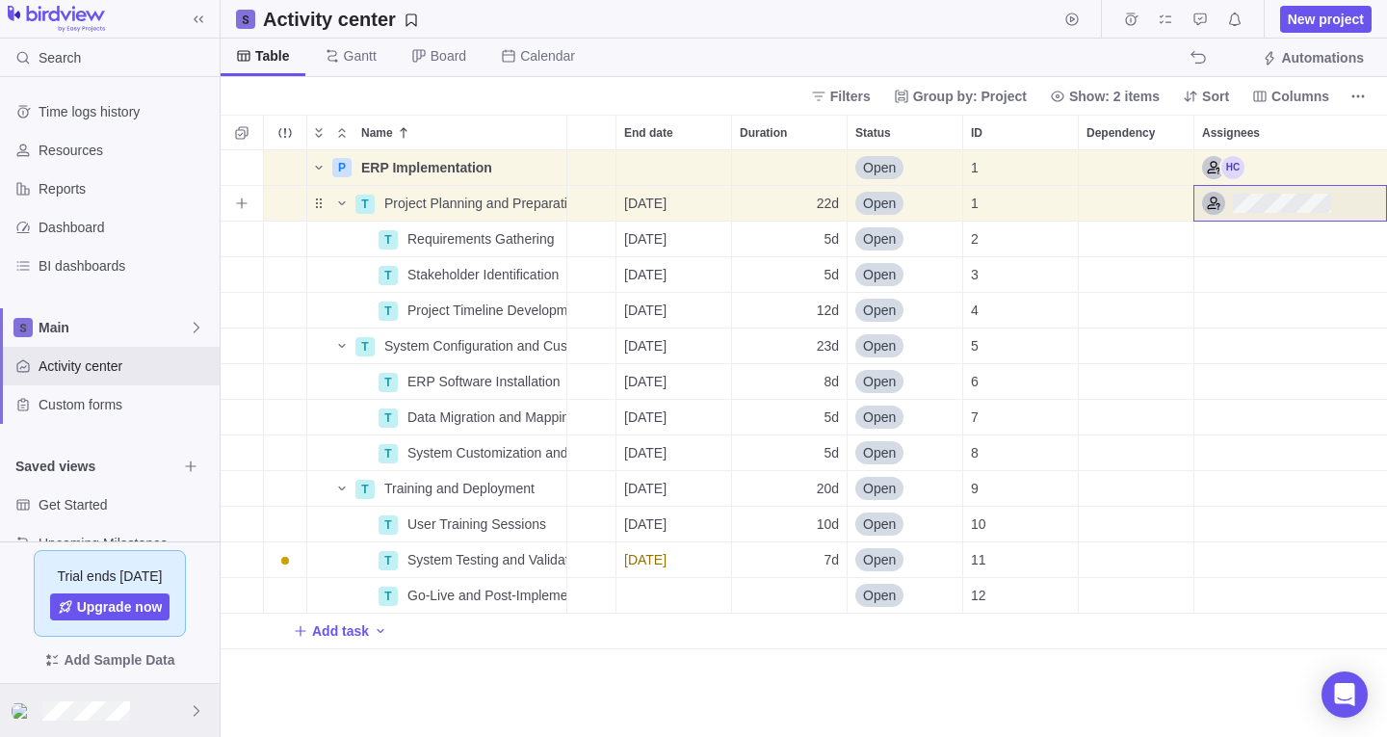
click at [38, 717] on div at bounding box center [110, 710] width 220 height 53
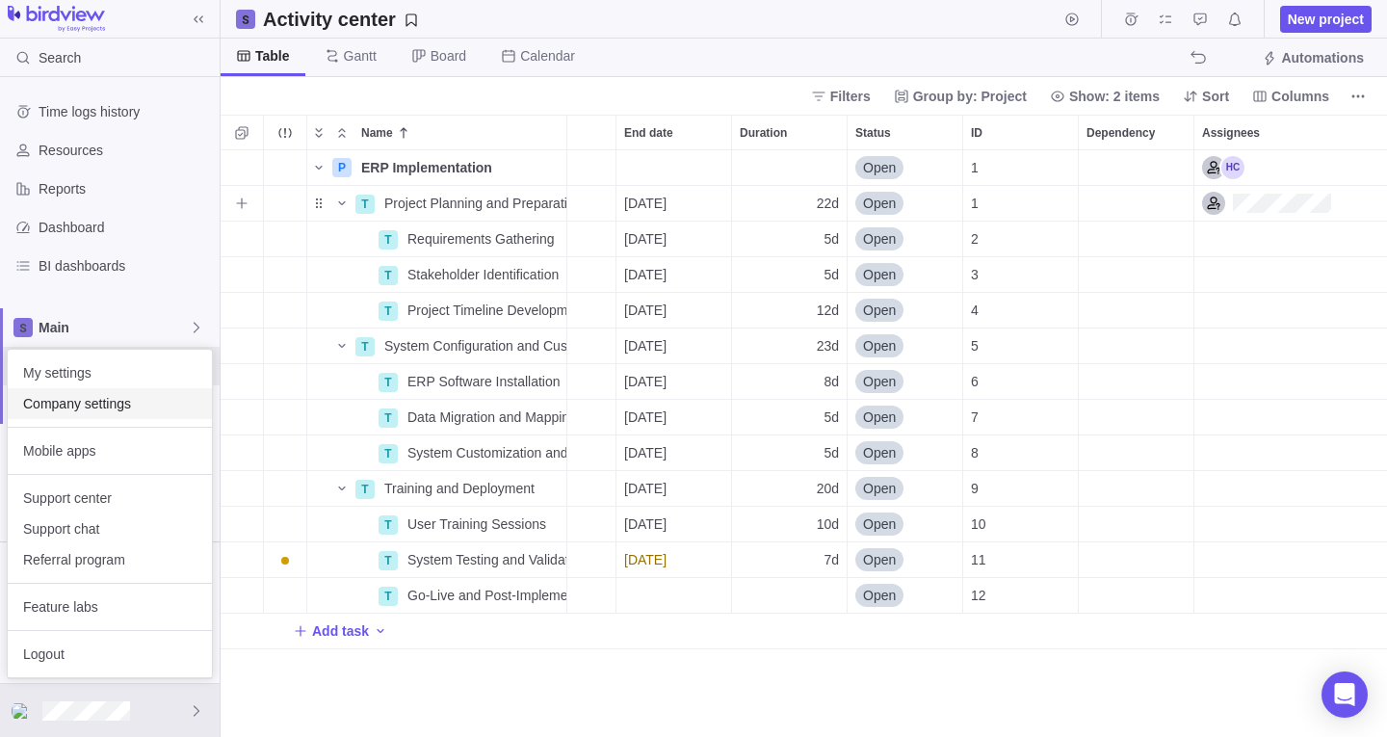
click at [124, 404] on span "Company settings" at bounding box center [109, 403] width 173 height 19
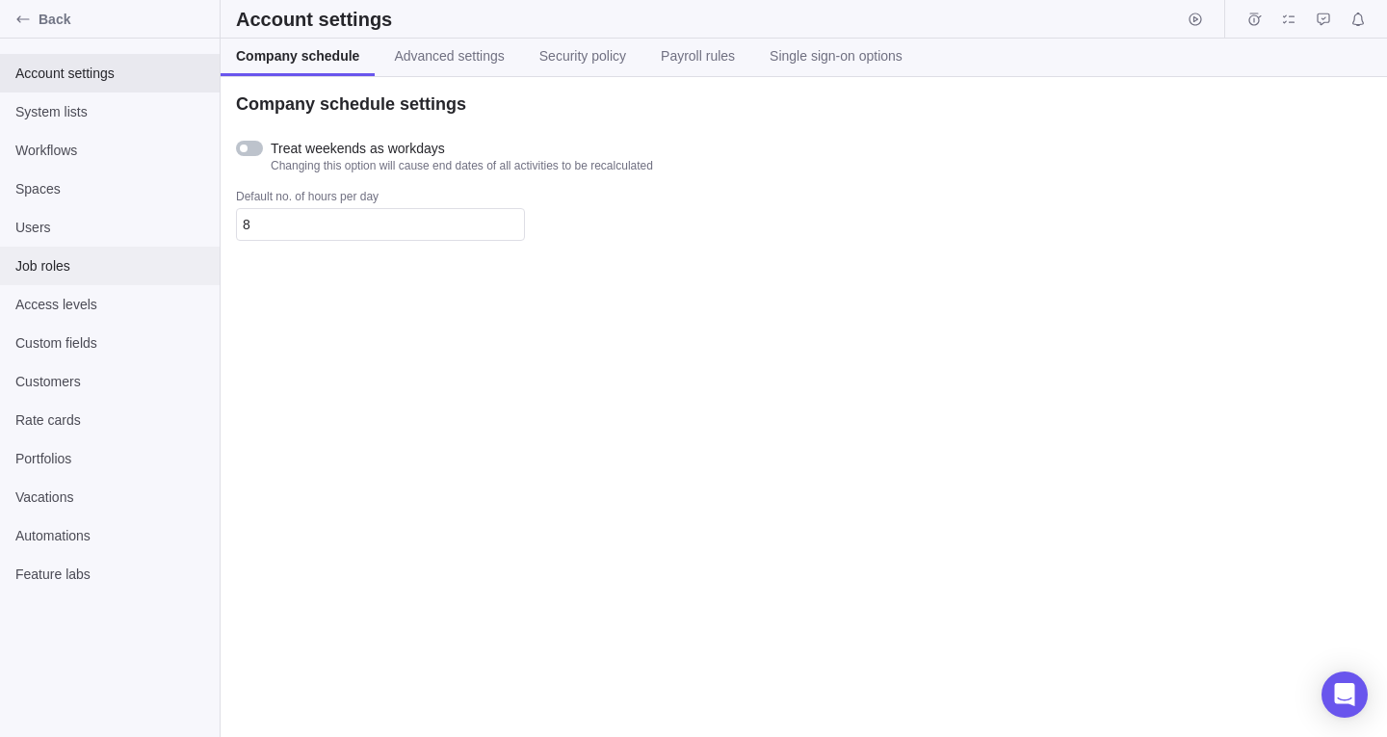
click at [88, 263] on span "Job roles" at bounding box center [109, 265] width 189 height 19
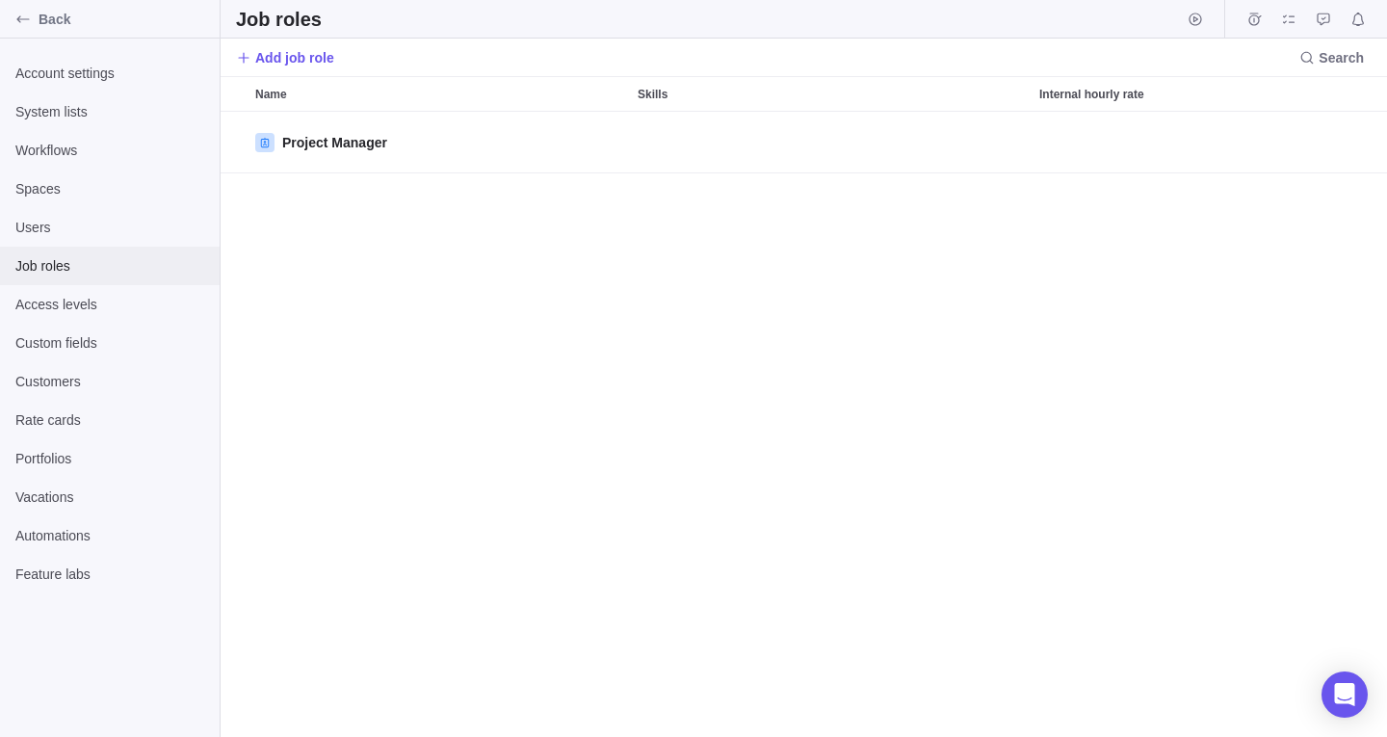
scroll to position [611, 1152]
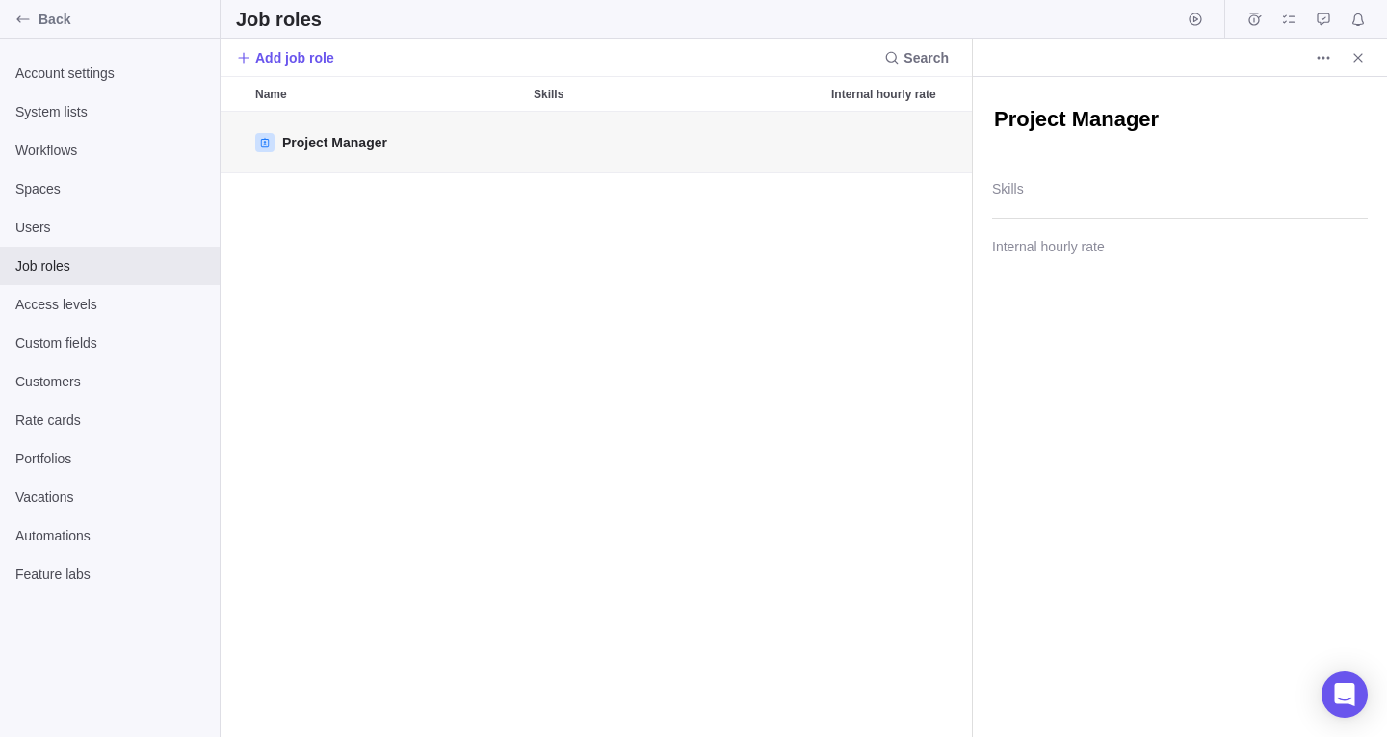
type textarea "x"
click at [1054, 264] on input "Internal hourly rate" at bounding box center [1180, 252] width 376 height 48
click at [1048, 198] on div at bounding box center [1180, 194] width 376 height 48
click at [1047, 196] on input "text" at bounding box center [1070, 188] width 143 height 23
click at [1041, 318] on div "Project Manager Type to search or add Sorry, nothing was found Skills Internal …" at bounding box center [1180, 407] width 414 height 660
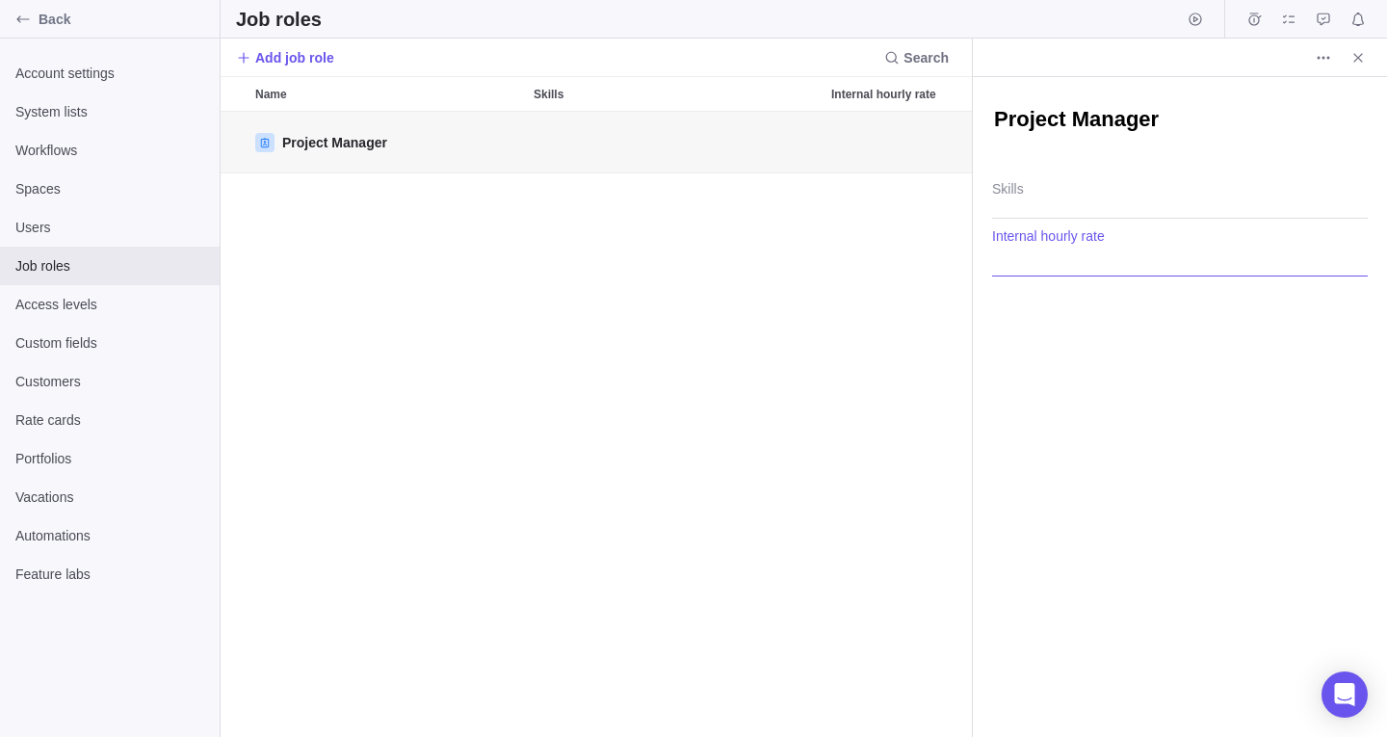
click at [1047, 267] on input "Internal hourly rate" at bounding box center [1180, 252] width 376 height 48
type input "200"
click at [821, 220] on div "Project Manager" at bounding box center [596, 424] width 751 height 625
click at [1362, 56] on icon "Close" at bounding box center [1357, 57] width 15 height 15
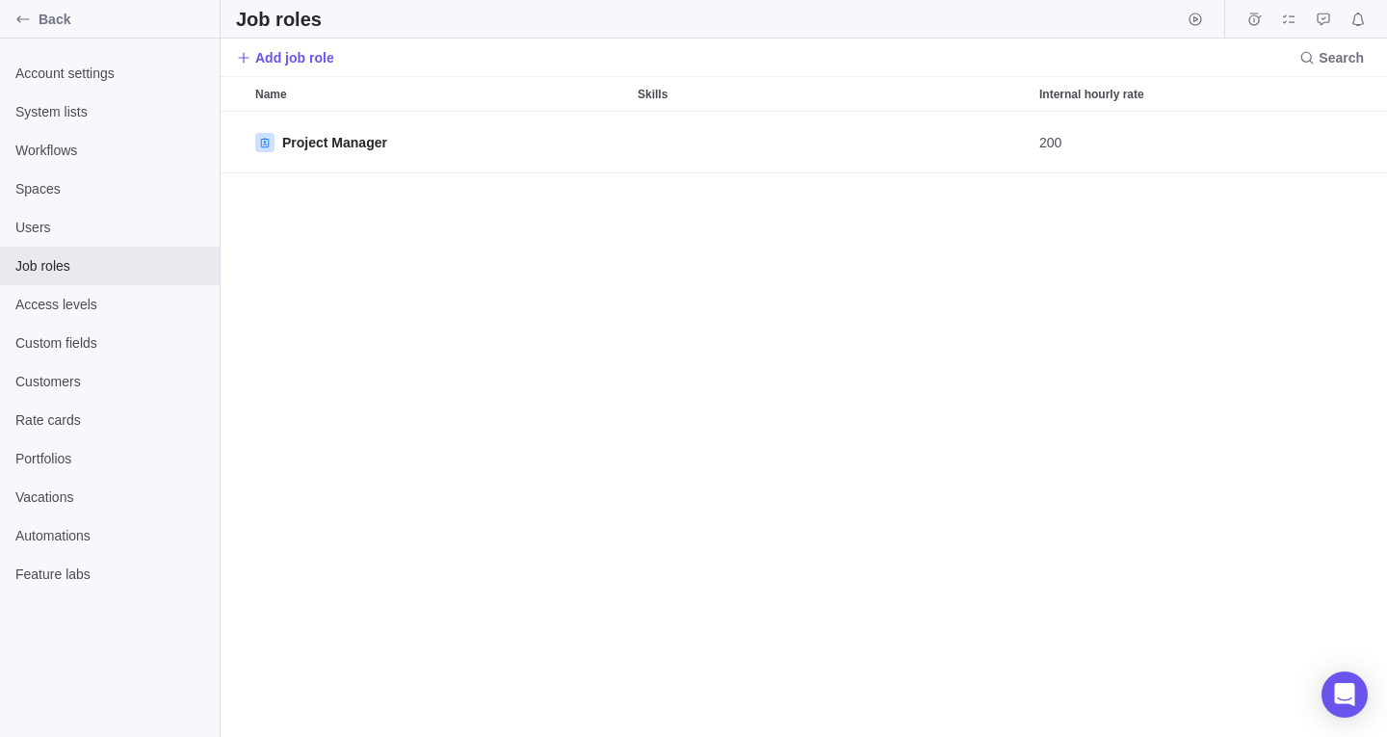
scroll to position [611, 1152]
click at [299, 59] on span "Add job role" at bounding box center [294, 57] width 79 height 19
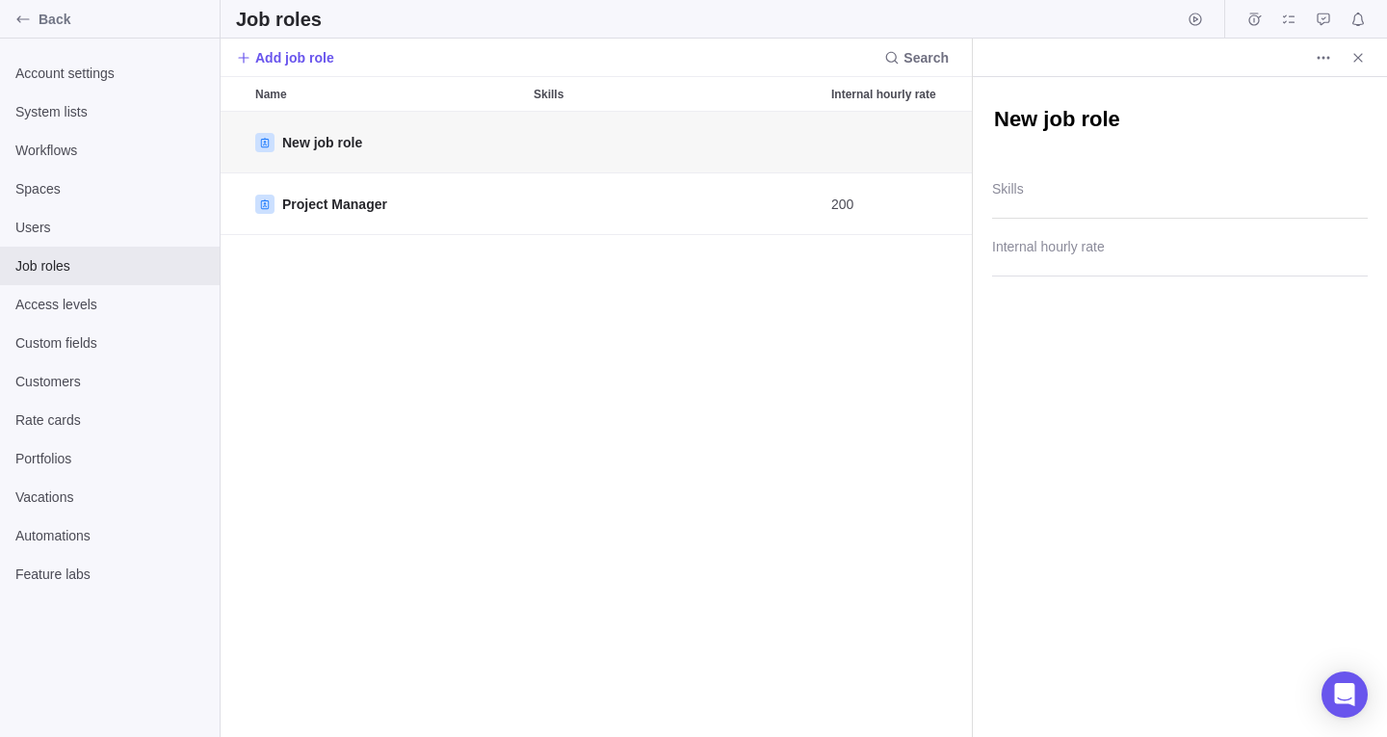
type textarea "x"
type textarea "A"
type textarea "x"
type textarea "An"
type textarea "x"
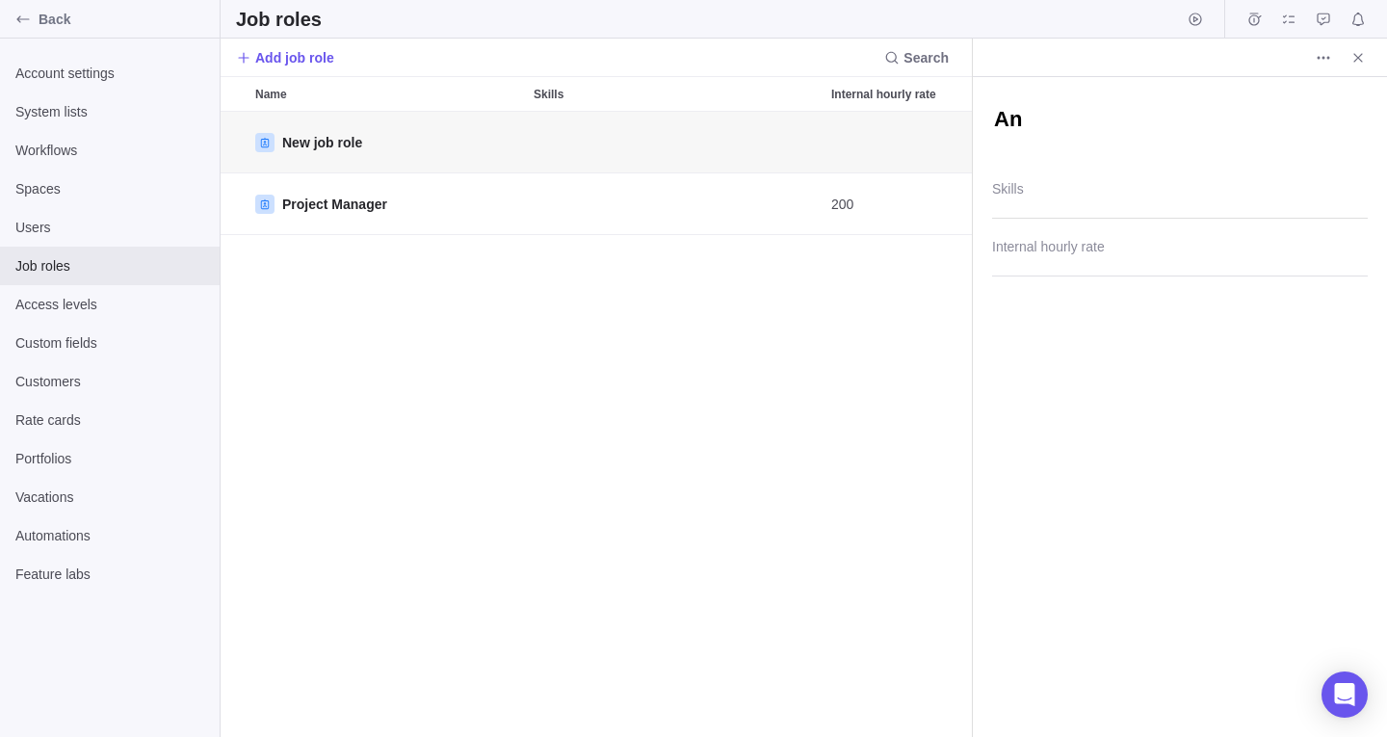
type textarea "Ana"
type textarea "x"
type textarea "Anal"
type textarea "x"
type textarea "Analy"
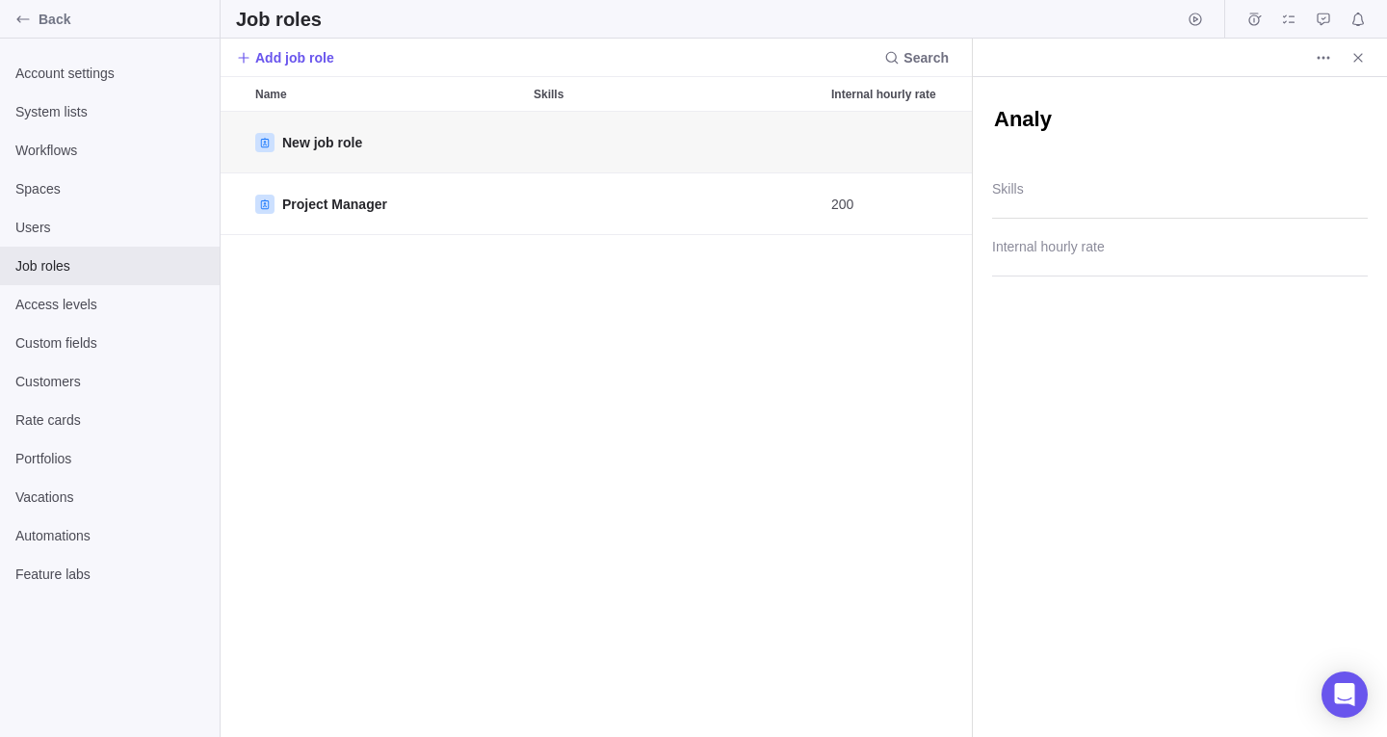
type textarea "x"
type textarea "Analys"
type textarea "x"
type textarea "Analyst"
type textarea "x"
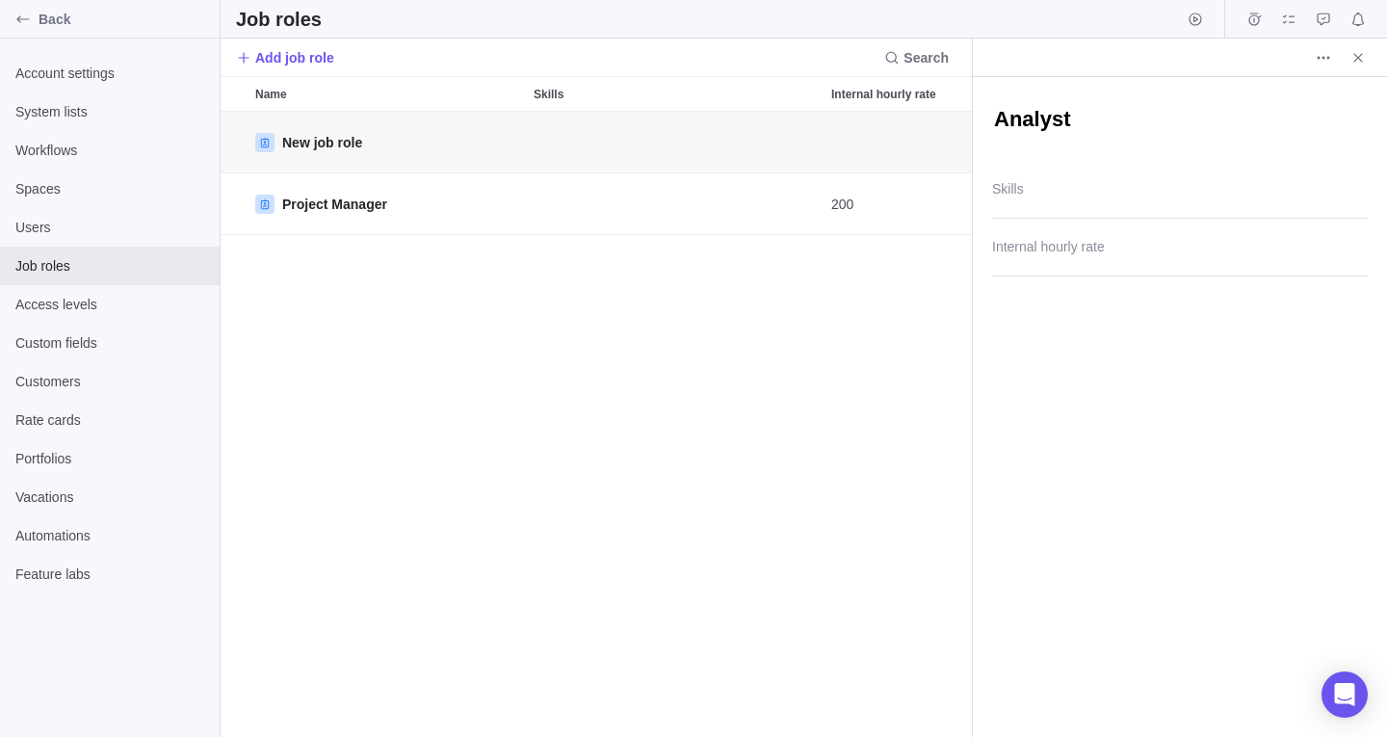
type textarea "Analys"
type textarea "x"
type textarea "Analy"
type textarea "x"
type textarea "Anal"
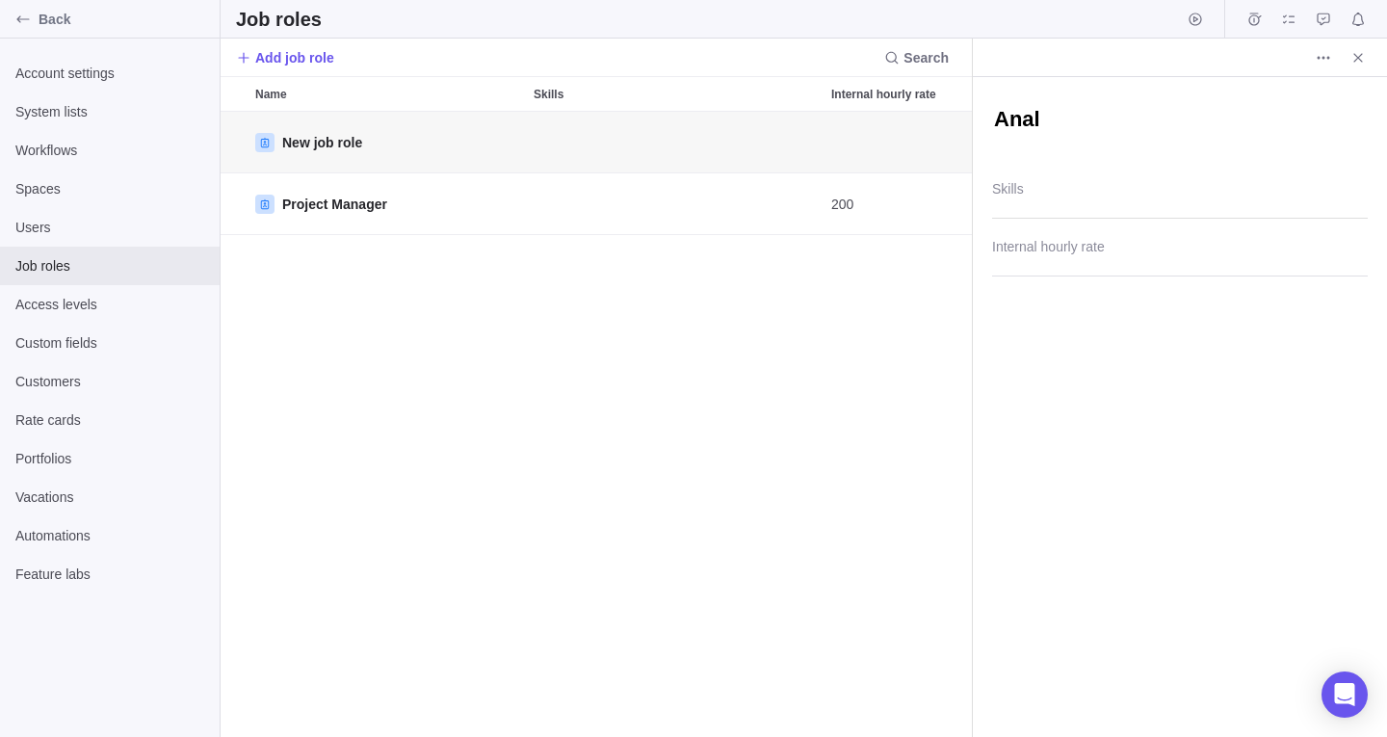
type textarea "x"
type textarea "Ana"
type textarea "x"
type textarea "An"
type textarea "x"
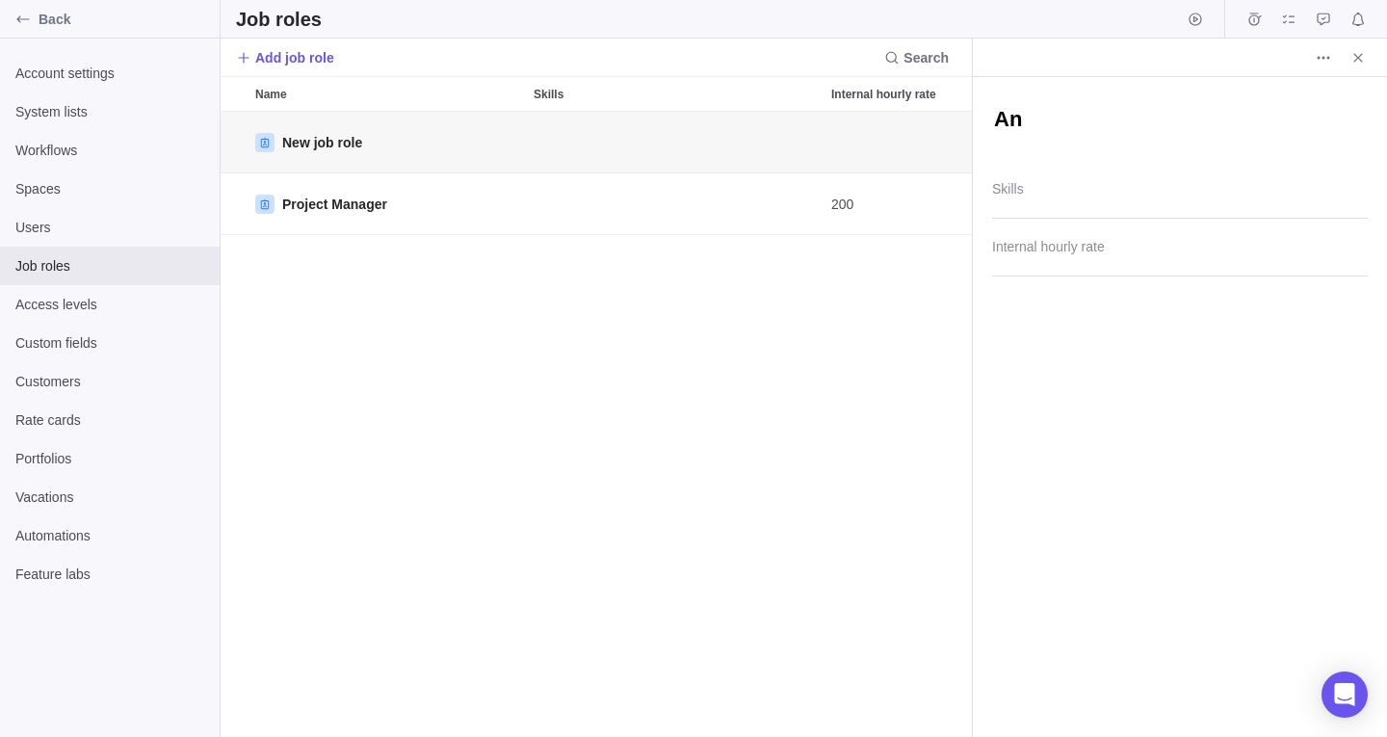
type textarea "A"
type textarea "x"
type textarea "C"
type textarea "x"
type textarea "Co"
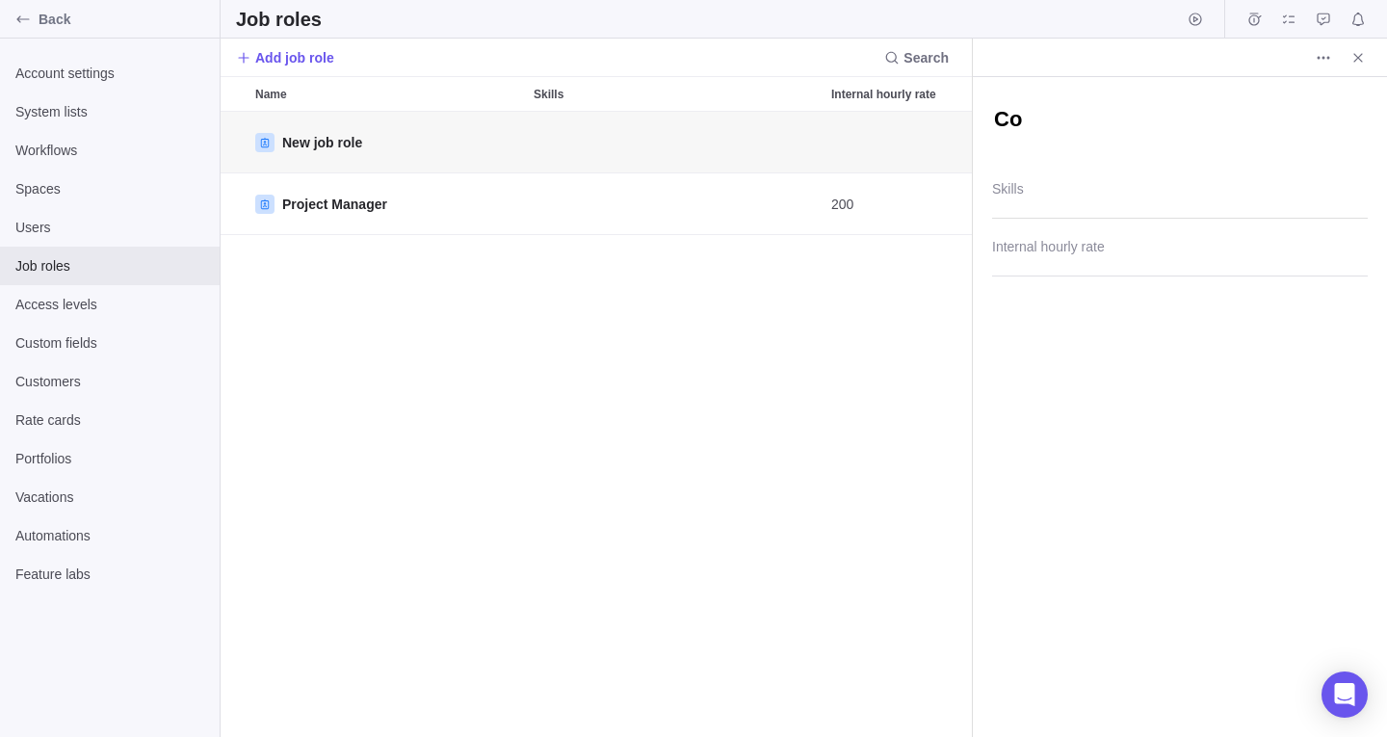
type textarea "x"
type textarea "Con"
type textarea "x"
type textarea "Cons"
type textarea "x"
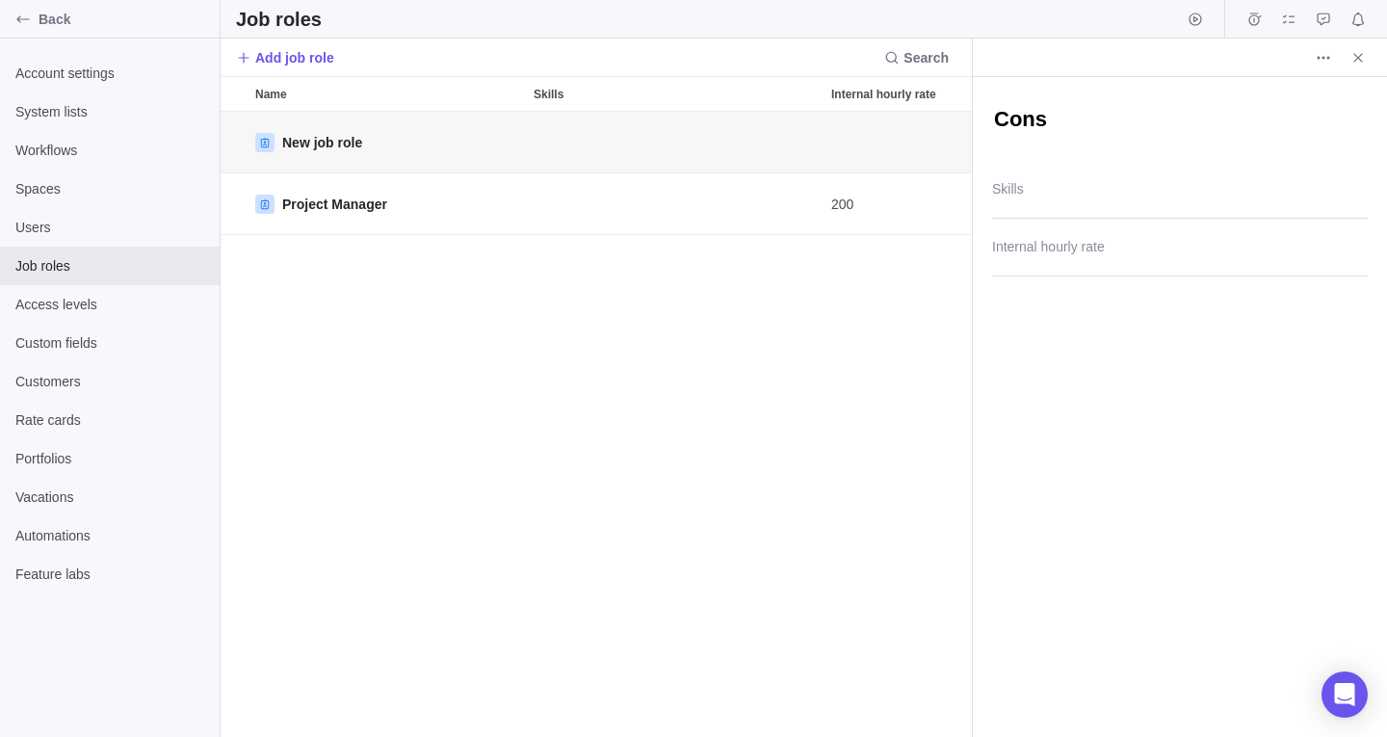
type textarea "Consu"
type textarea "x"
type textarea "Consul"
type textarea "x"
type textarea "Consult"
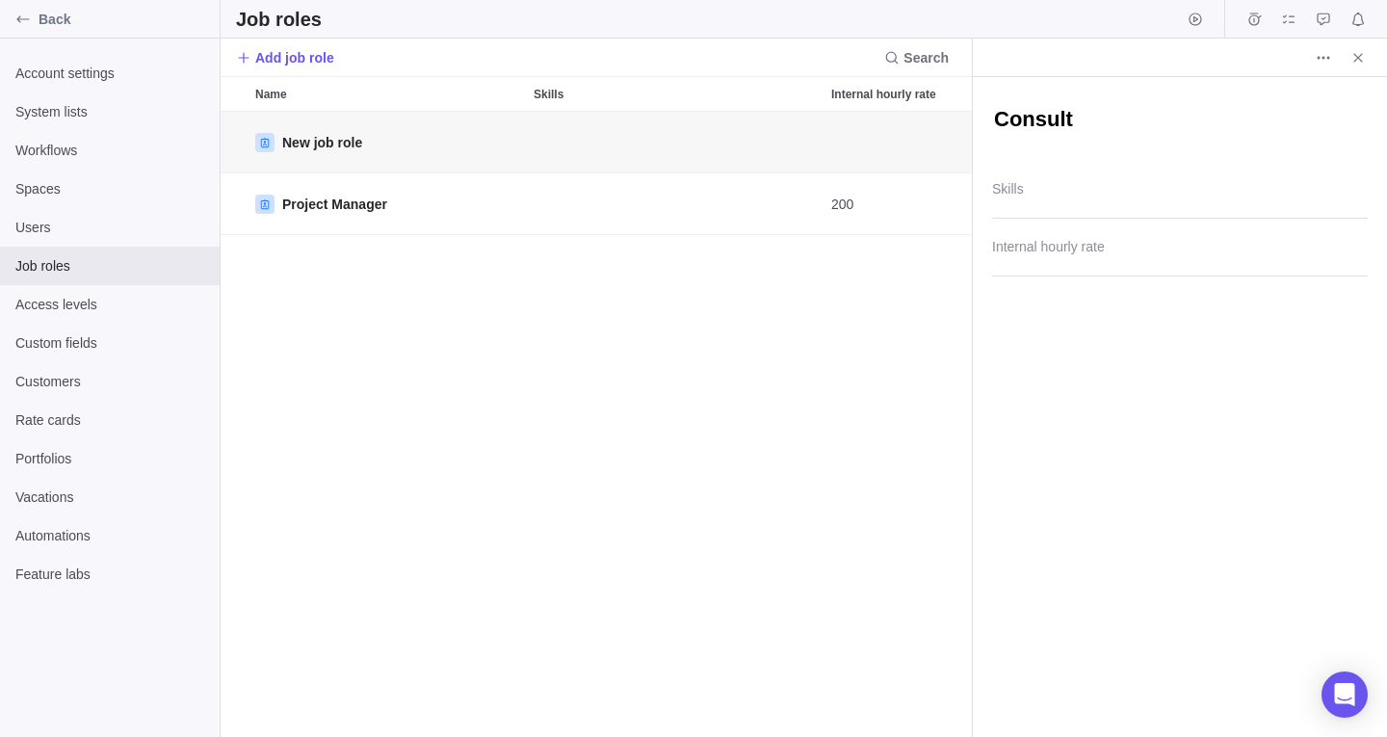
type textarea "x"
type textarea "Consulta"
type textarea "x"
type textarea "Consultan"
type textarea "x"
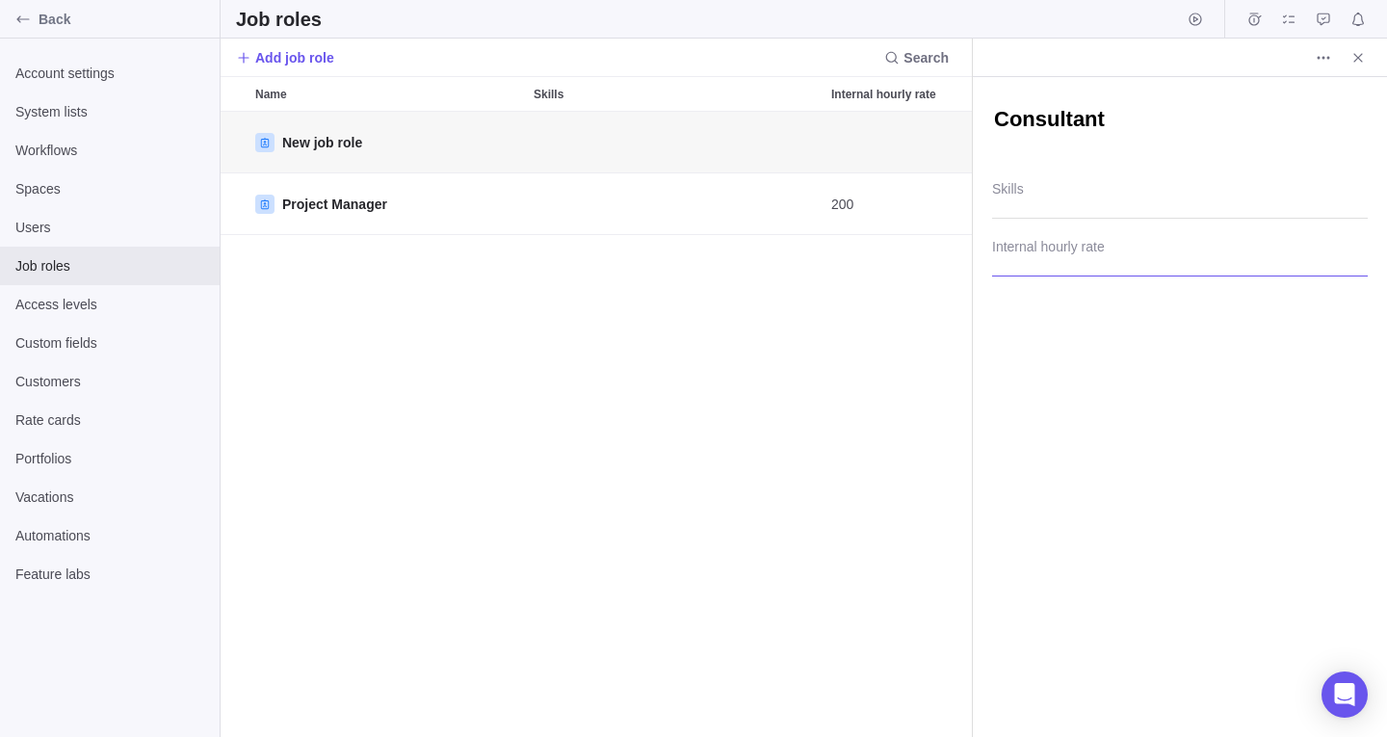
type textarea "Consultant"
type textarea "x"
click at [1054, 259] on input "Internal hourly rate" at bounding box center [1180, 252] width 376 height 48
type input "125"
click at [1352, 59] on icon "Close" at bounding box center [1357, 57] width 15 height 15
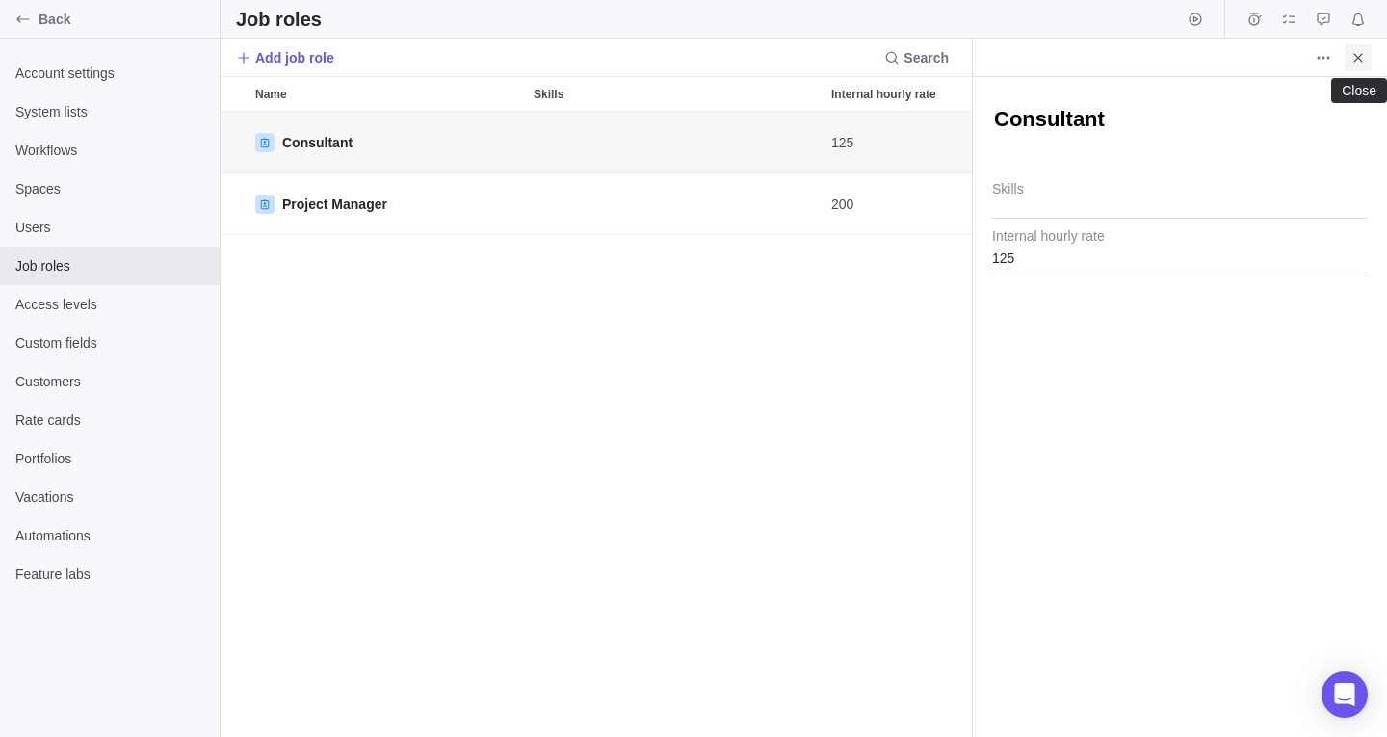
scroll to position [611, 1152]
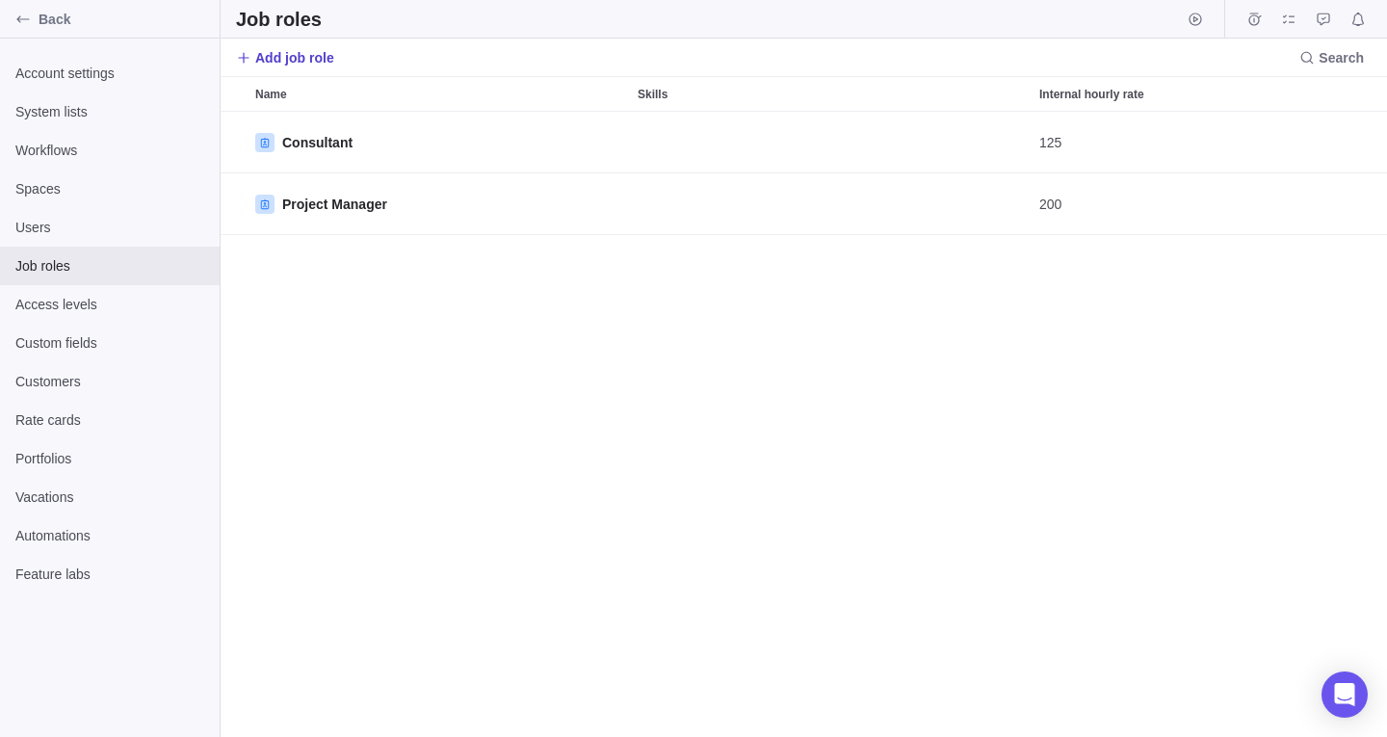
click at [318, 59] on span "Add job role" at bounding box center [294, 57] width 79 height 19
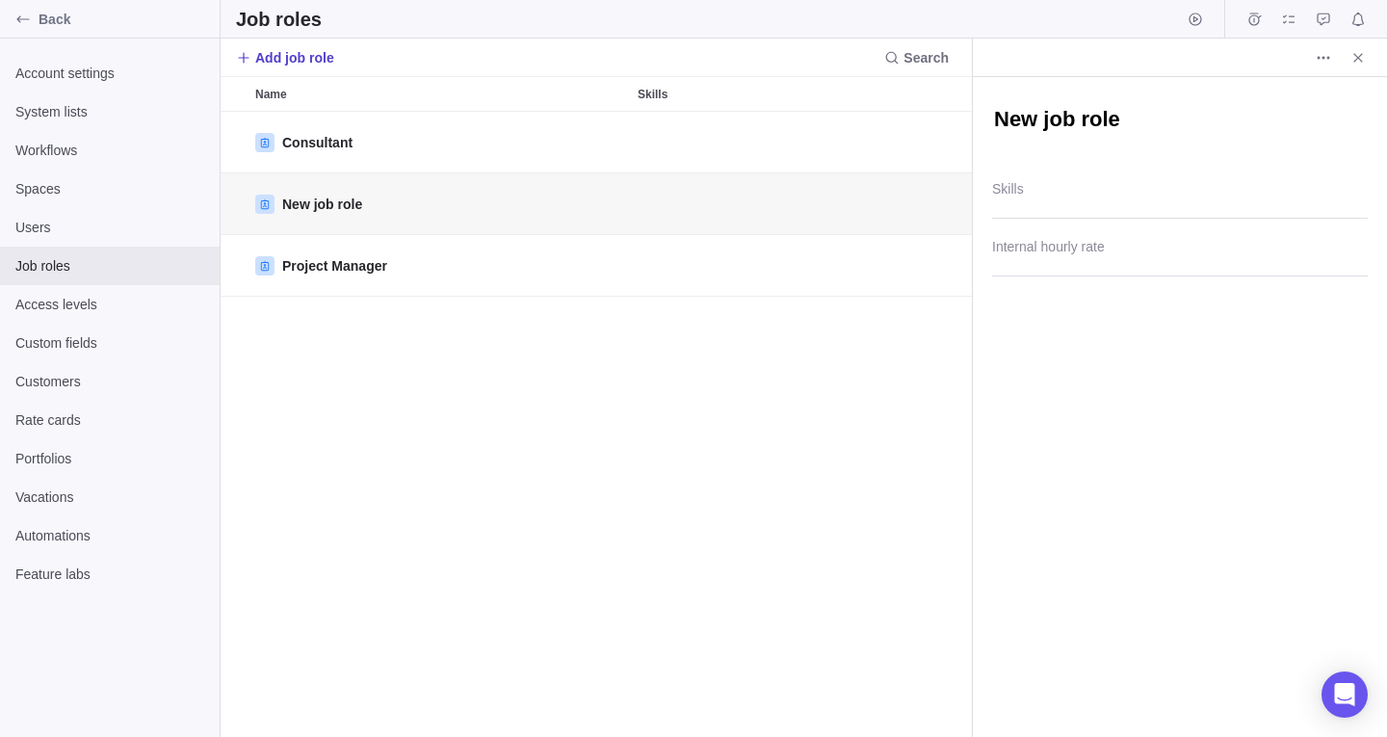
scroll to position [611, 737]
type textarea "x"
type textarea "S"
type textarea "x"
type textarea "Se"
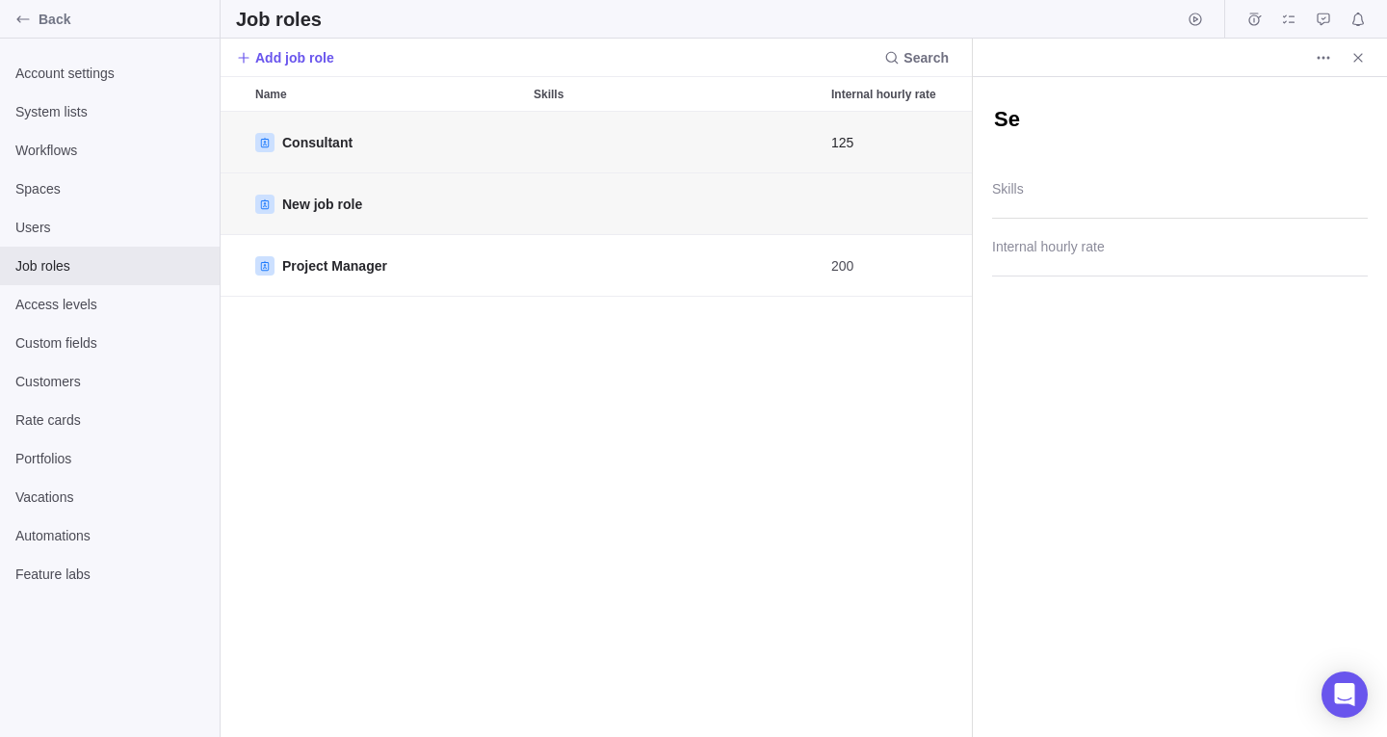
type textarea "x"
type textarea "Sen"
type textarea "x"
type textarea "Seni"
type textarea "x"
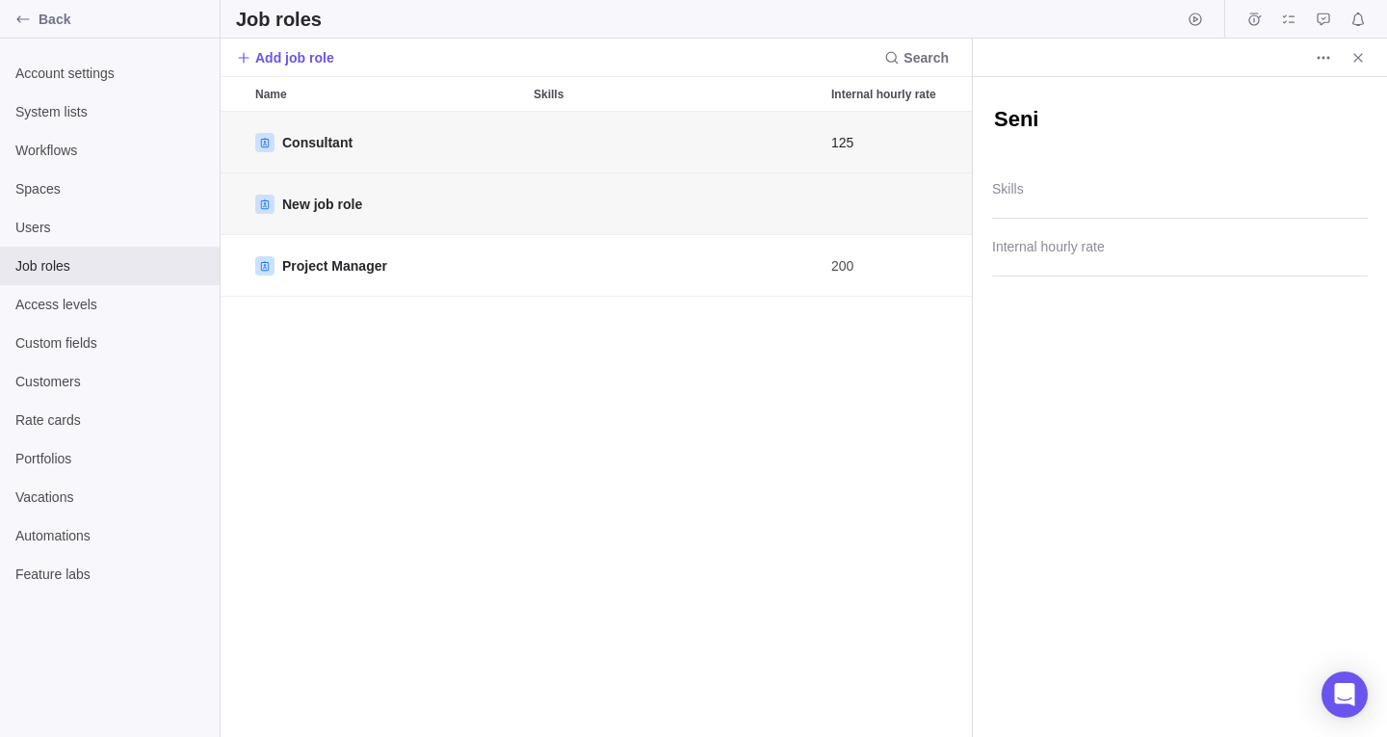
type textarea "Senio"
type textarea "x"
type textarea "Senior"
type textarea "x"
type textarea "Senior"
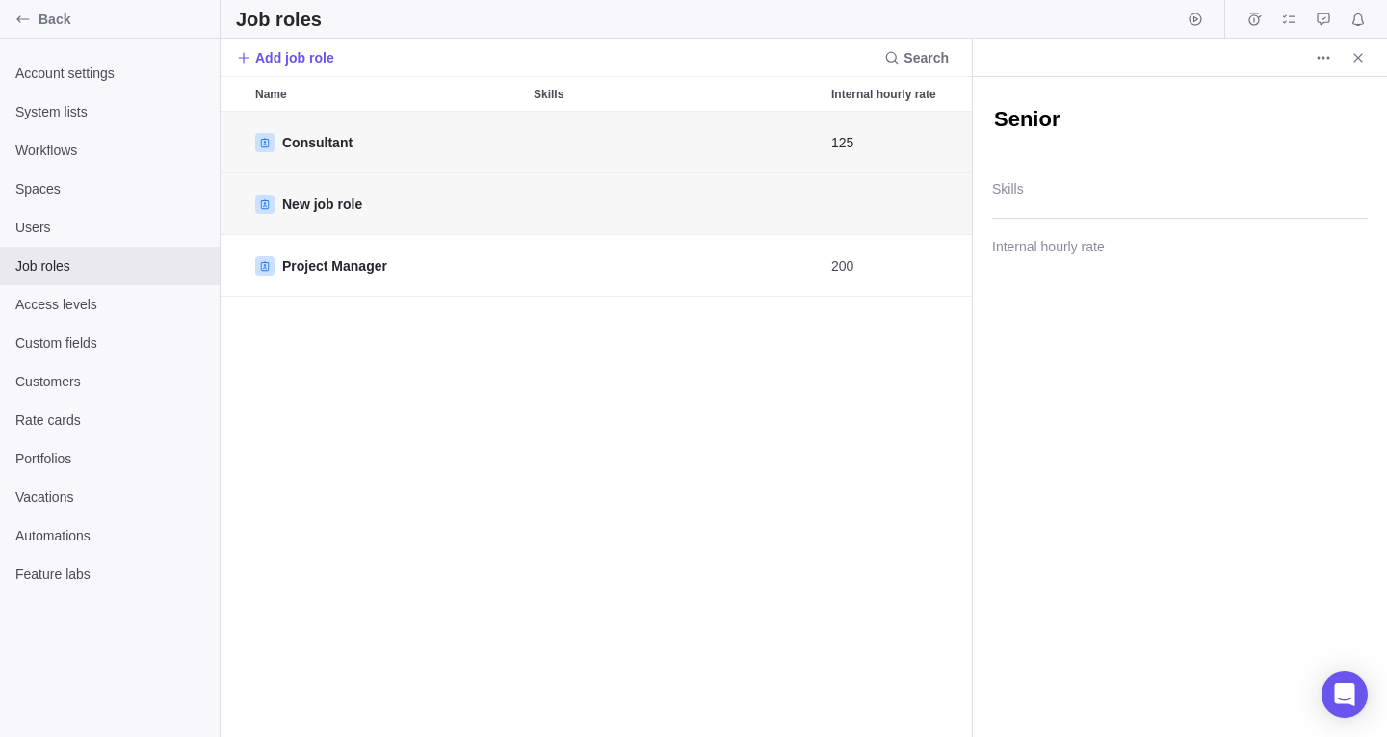
type textarea "x"
type textarea "Senior C"
type textarea "x"
type textarea "Senior Co"
type textarea "x"
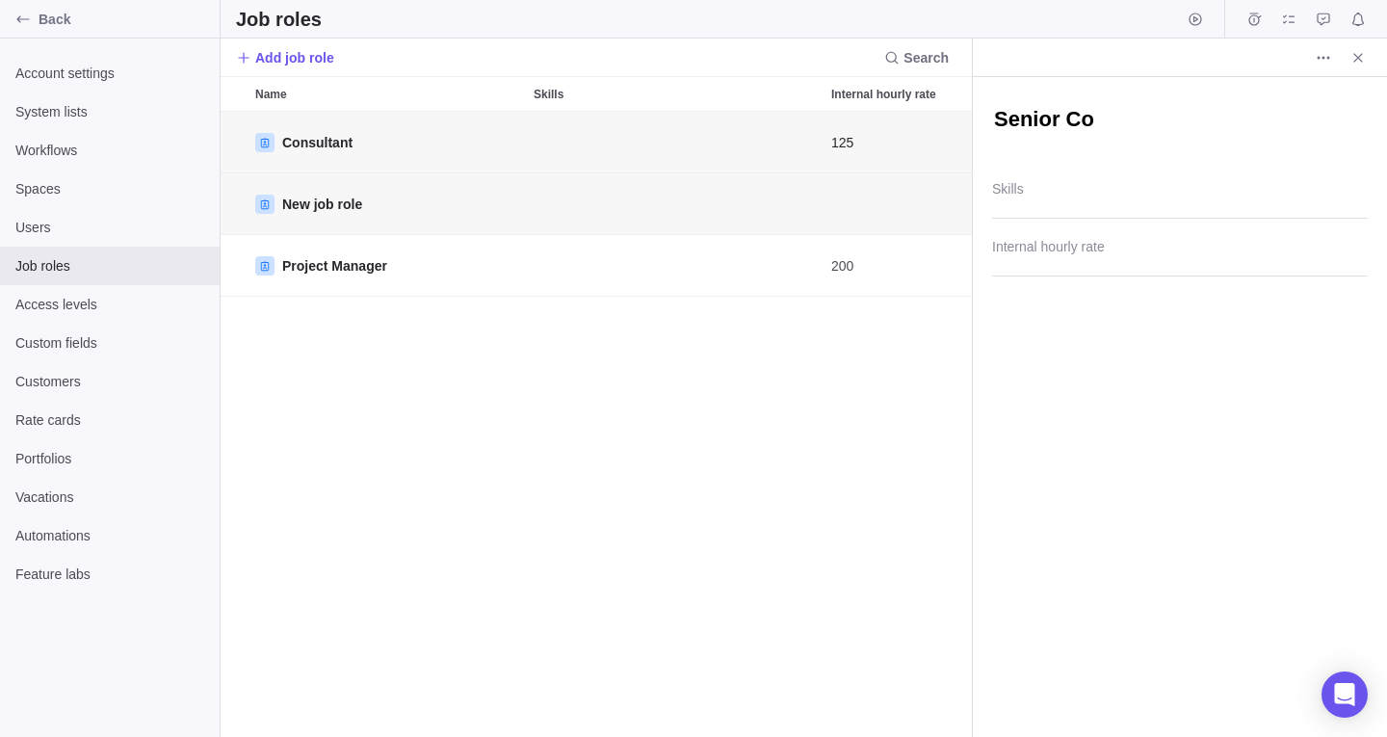
type textarea "Senior Con"
type textarea "x"
type textarea "Senior Conu"
type textarea "x"
type textarea "Senior Con"
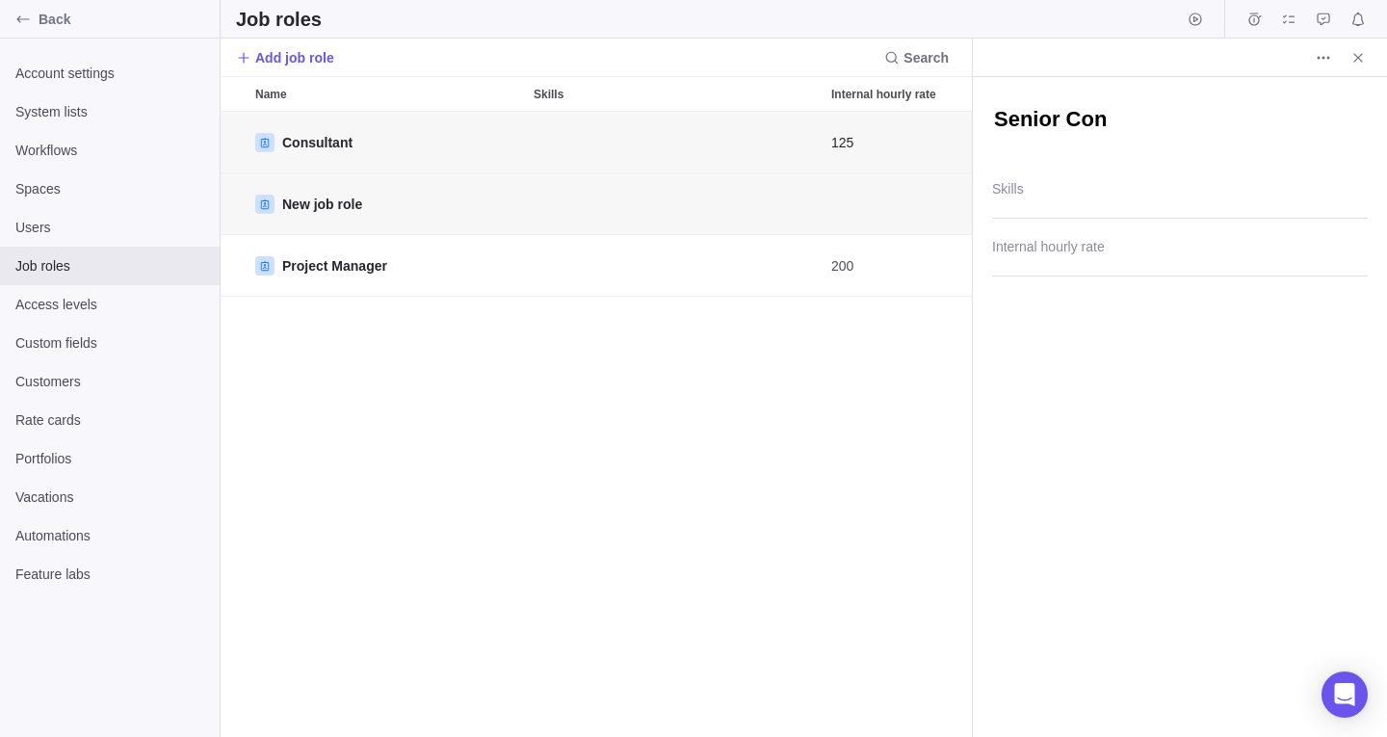
type textarea "x"
type textarea "Senior Cons"
type textarea "x"
type textarea "Senior Con"
type textarea "x"
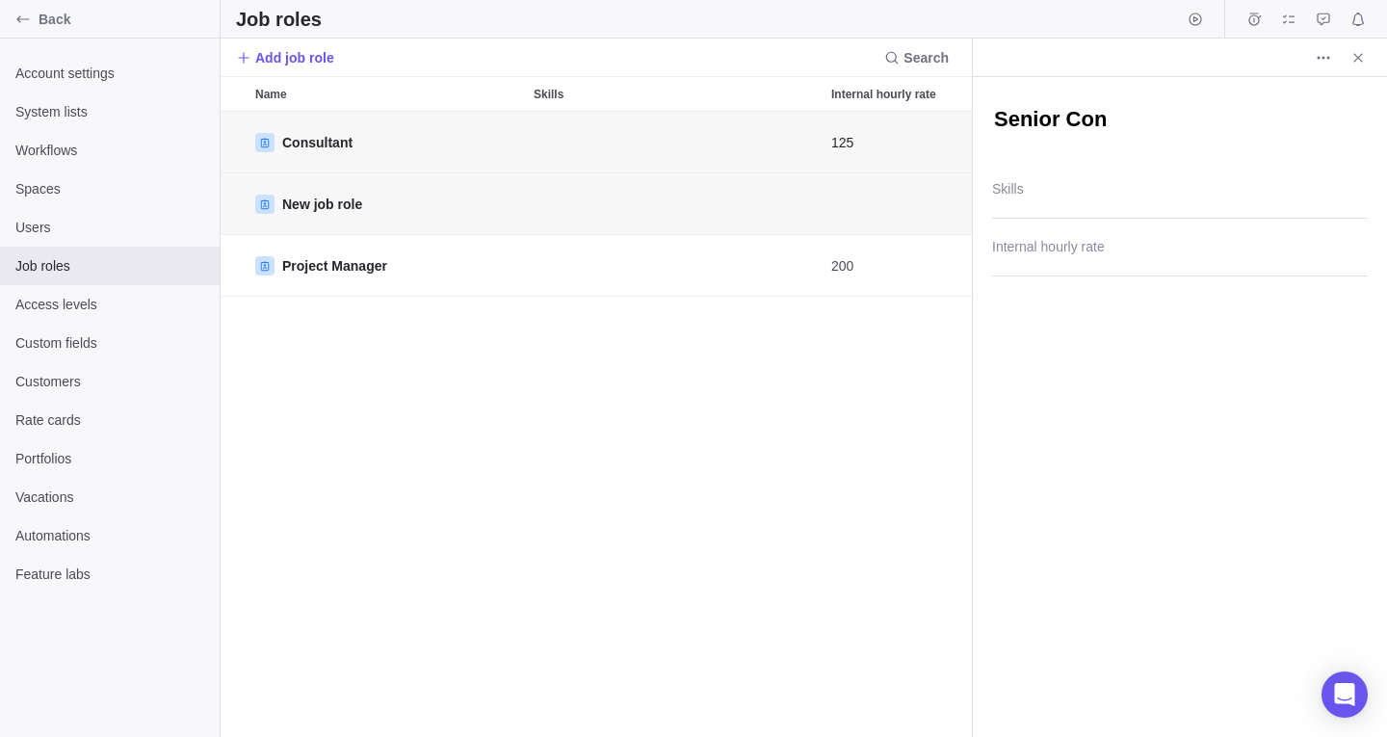
type textarea "Senior Co"
type textarea "x"
type textarea "Senior C"
type textarea "x"
type textarea "Senior"
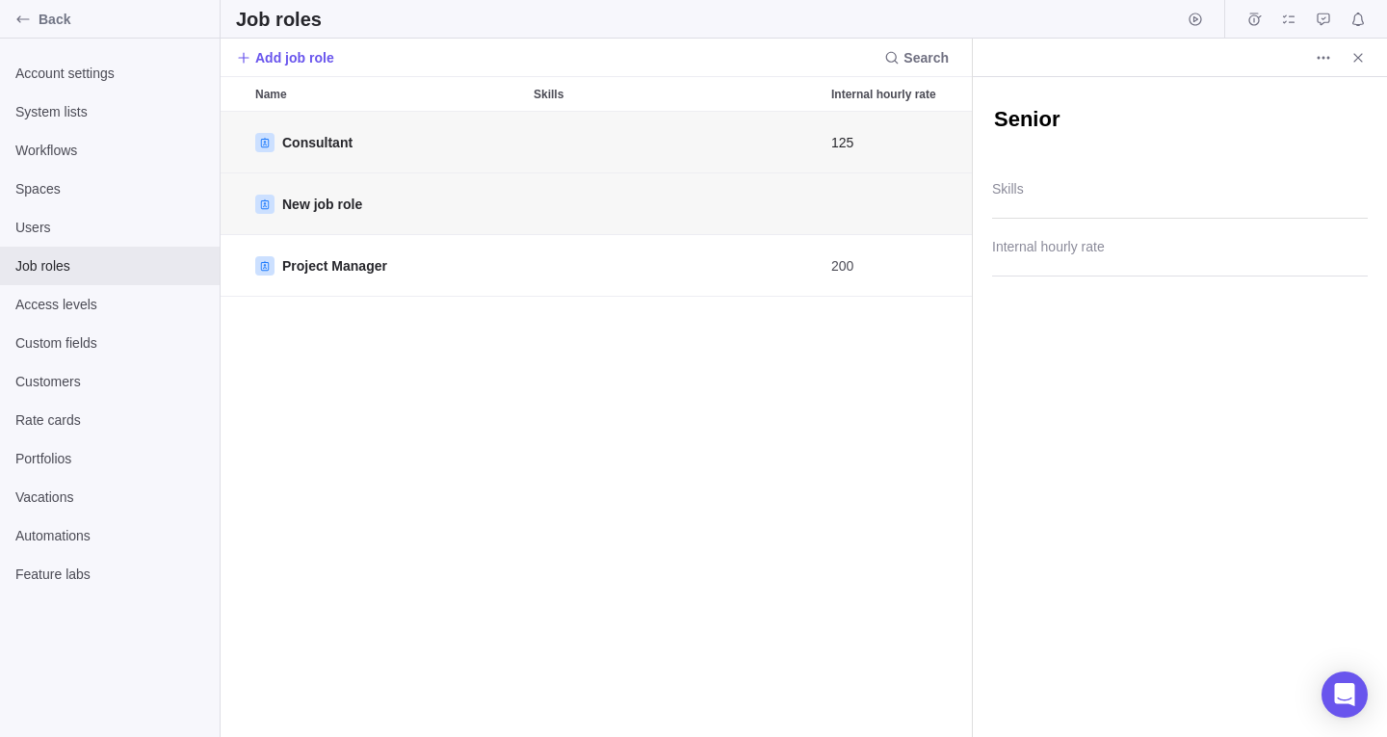
type textarea "x"
type textarea "Senior"
type textarea "x"
type textarea "Senio"
type textarea "x"
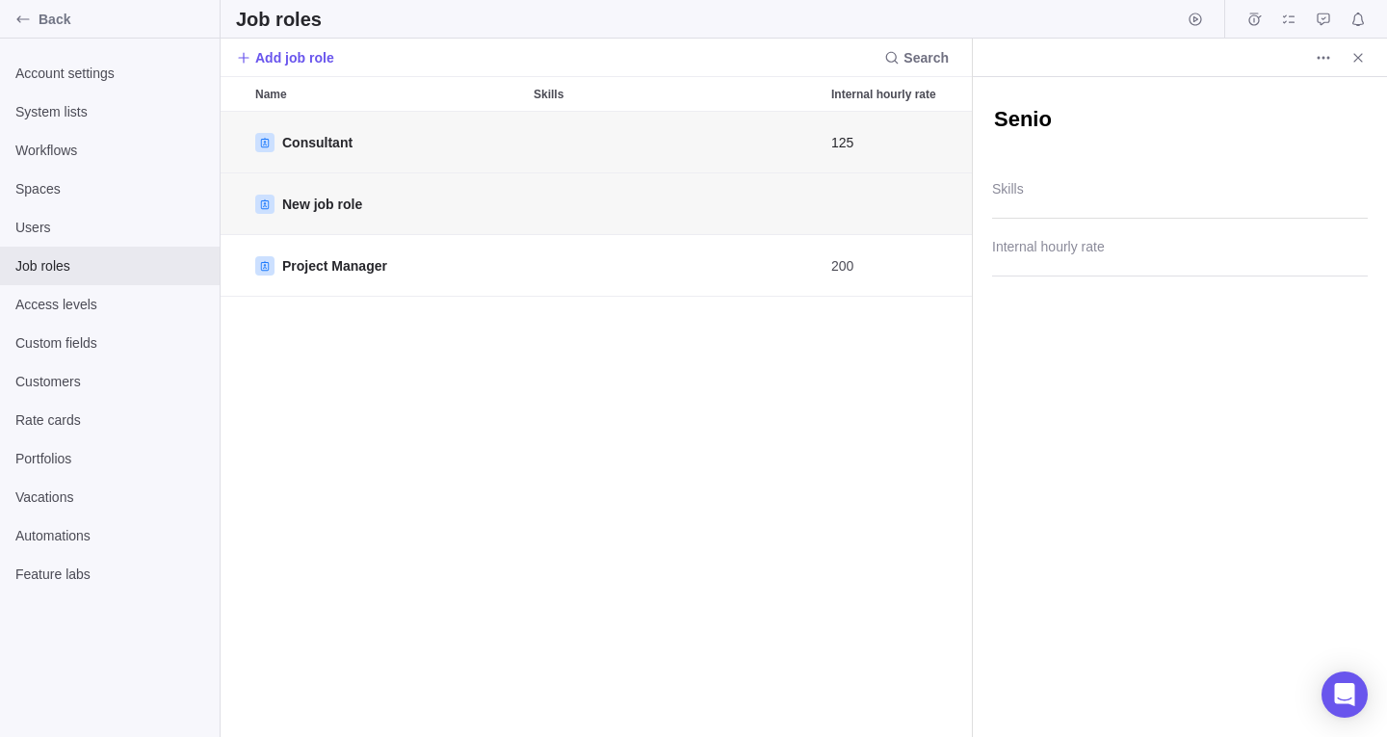
type textarea "Seni"
type textarea "x"
type textarea "Sen"
type textarea "x"
type textarea "Se"
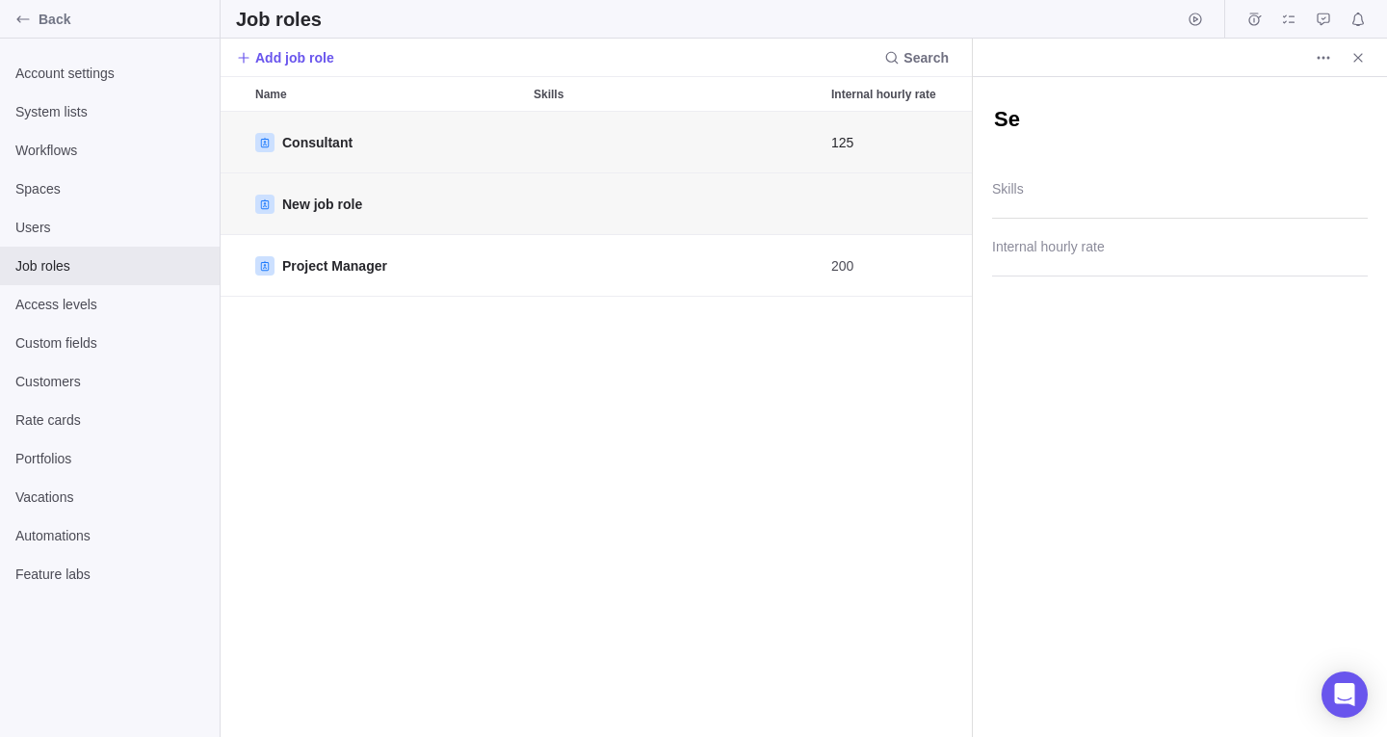
type textarea "x"
type textarea "S"
type textarea "x"
type textarea "P"
type textarea "x"
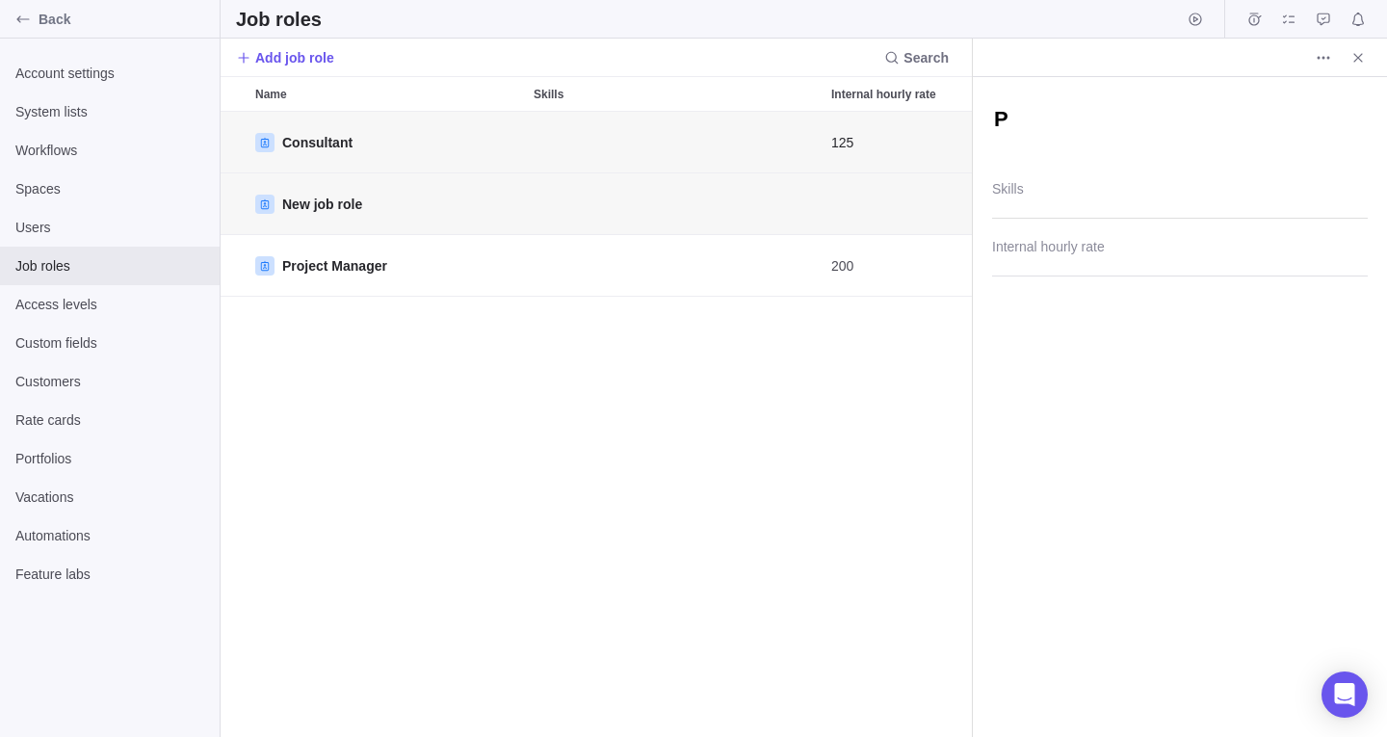
type textarea "Pa"
type textarea "x"
type textarea "Par"
type textarea "x"
type textarea "Part"
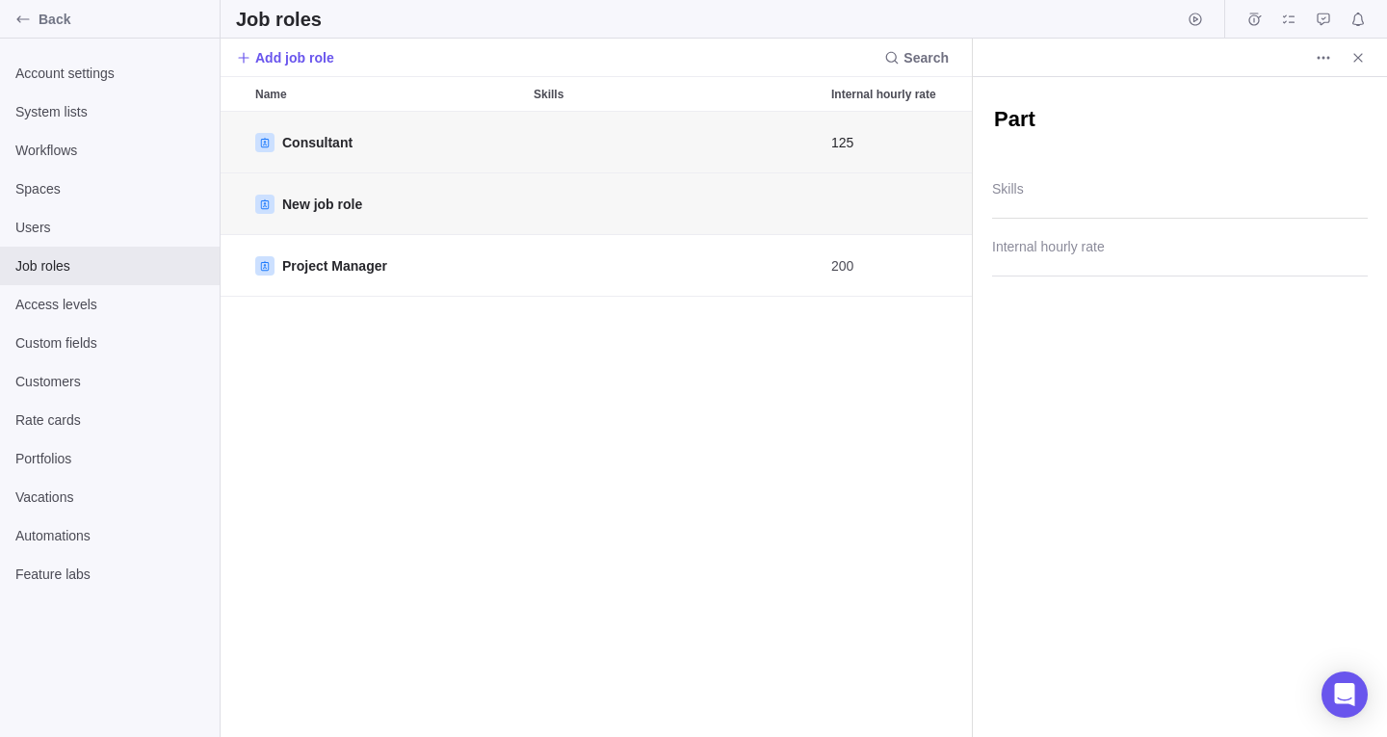
type textarea "x"
type textarea "Partn"
type textarea "x"
type textarea "Partne"
type textarea "x"
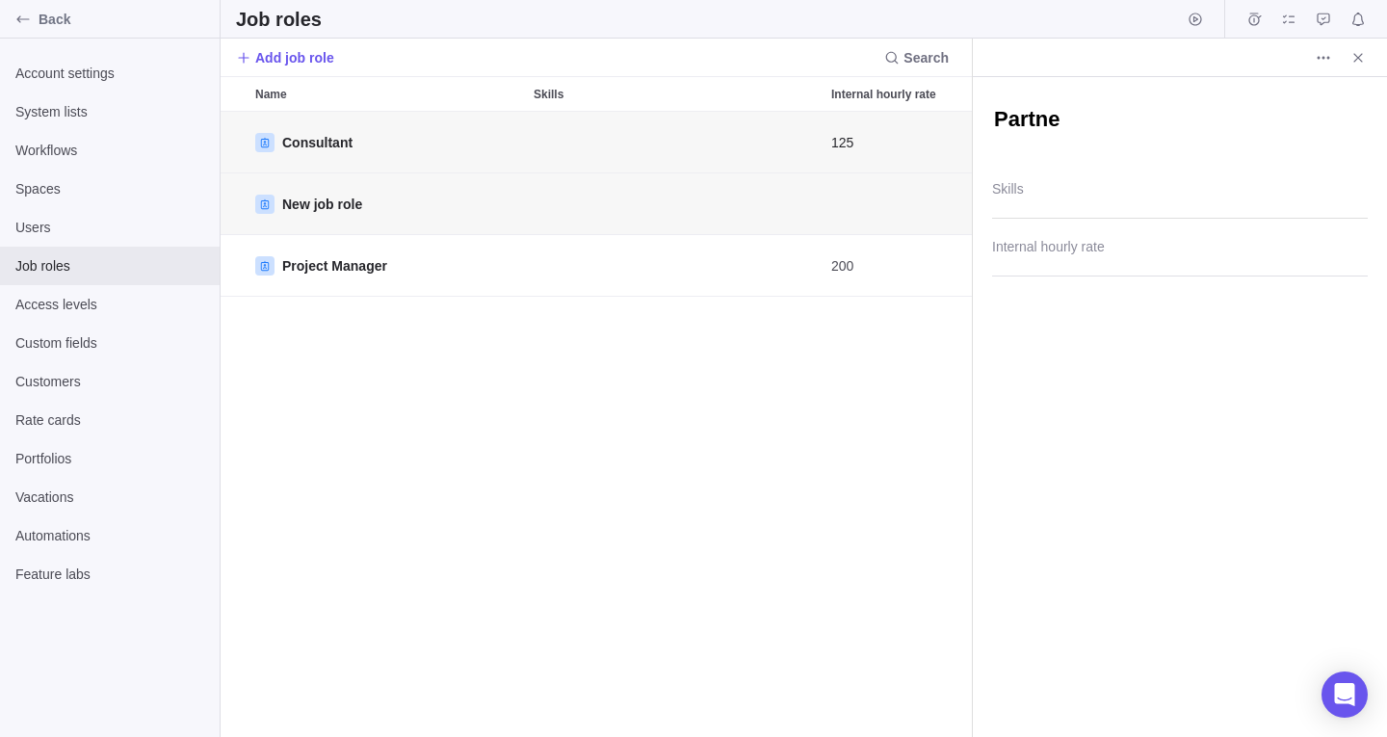
type textarea "Partner"
type textarea "x"
type textarea "Partner"
type textarea "x"
type textarea "Partner ("
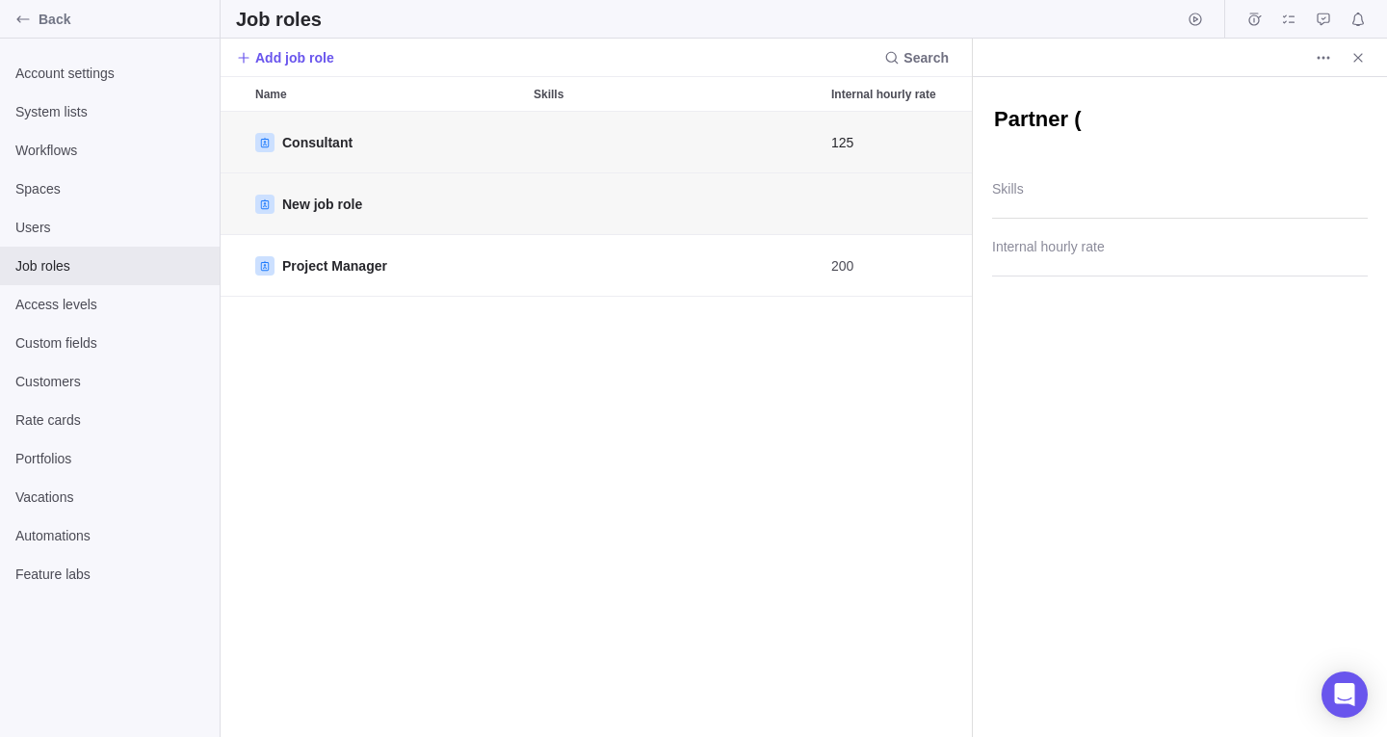
type textarea "x"
type textarea "Partner (C"
type textarea "x"
type textarea "Partner (CP"
type textarea "x"
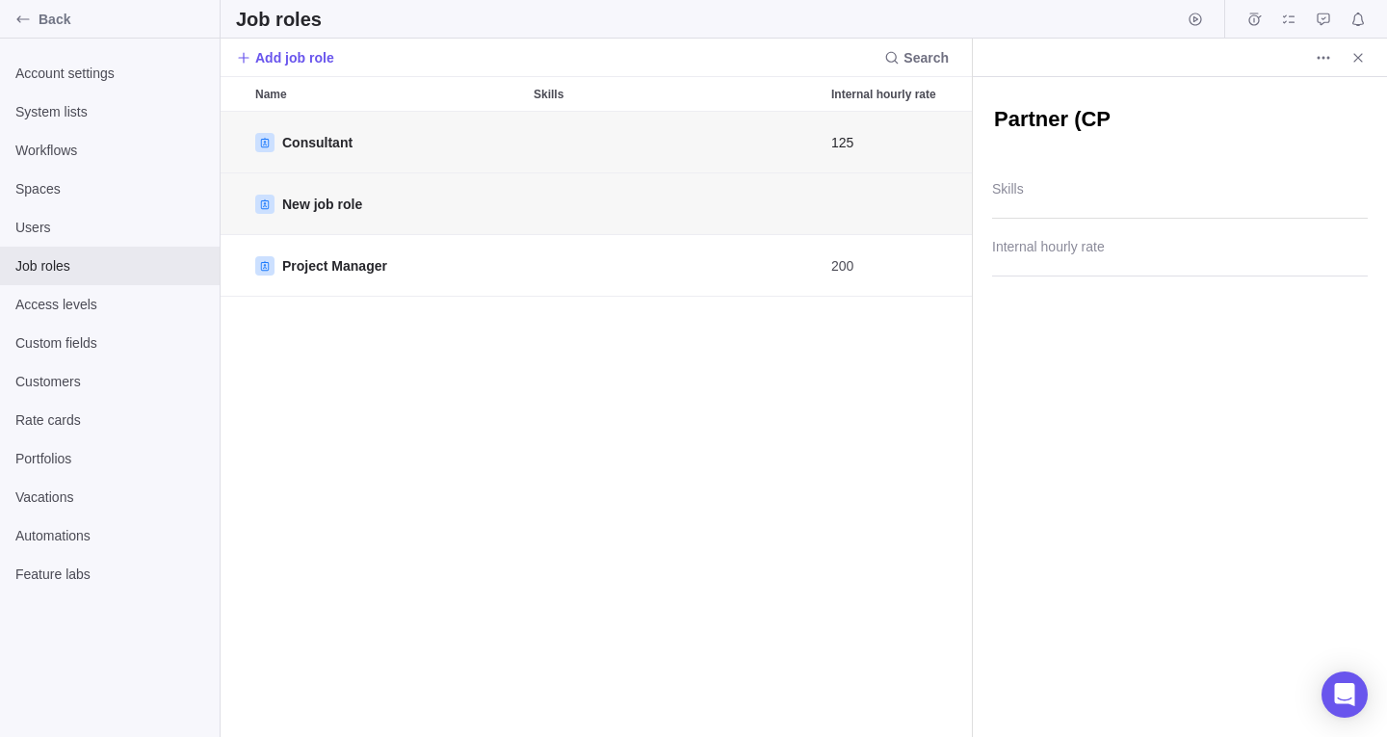
type textarea "Partner (CPA"
type textarea "x"
type textarea "Partner (CPA)"
type textarea "x"
click at [1003, 265] on input "Internal hourly rate" at bounding box center [1180, 252] width 376 height 48
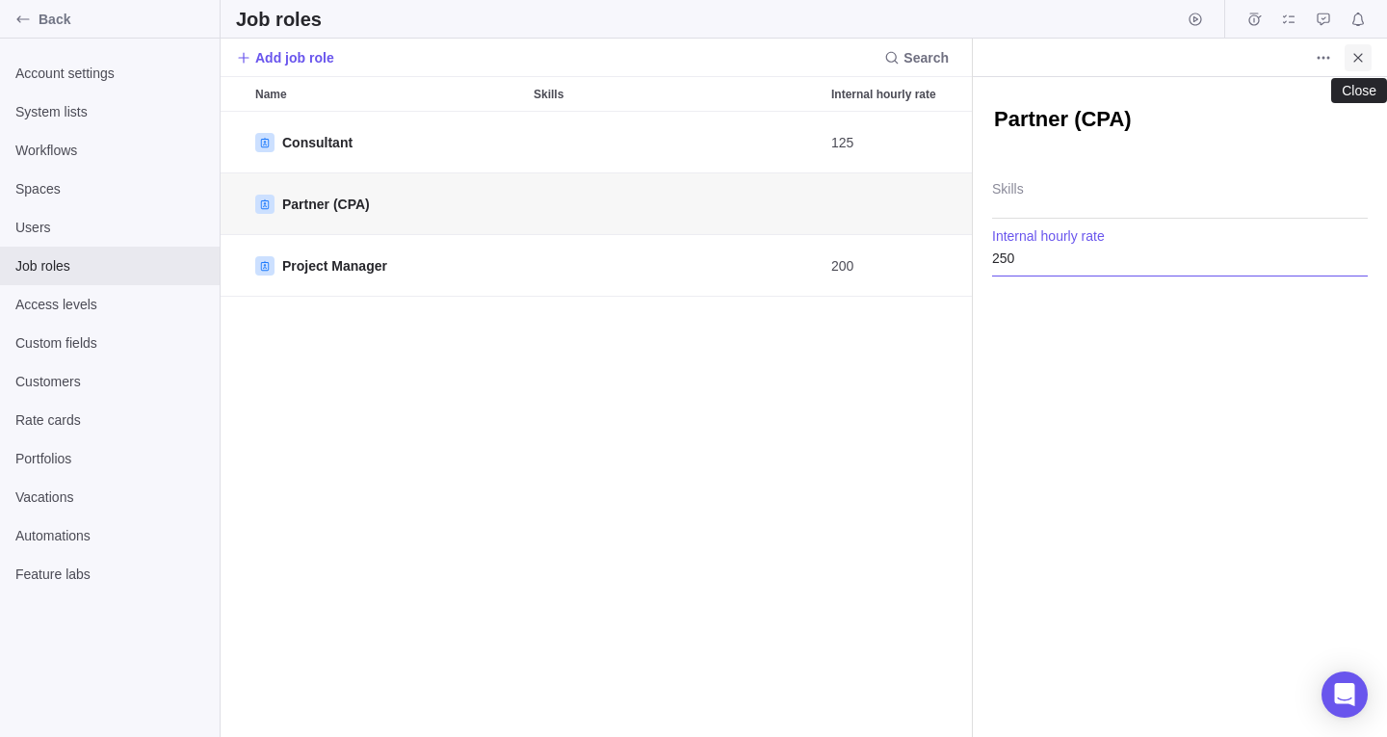
type input "250"
click at [1355, 63] on icon "Close" at bounding box center [1357, 57] width 15 height 15
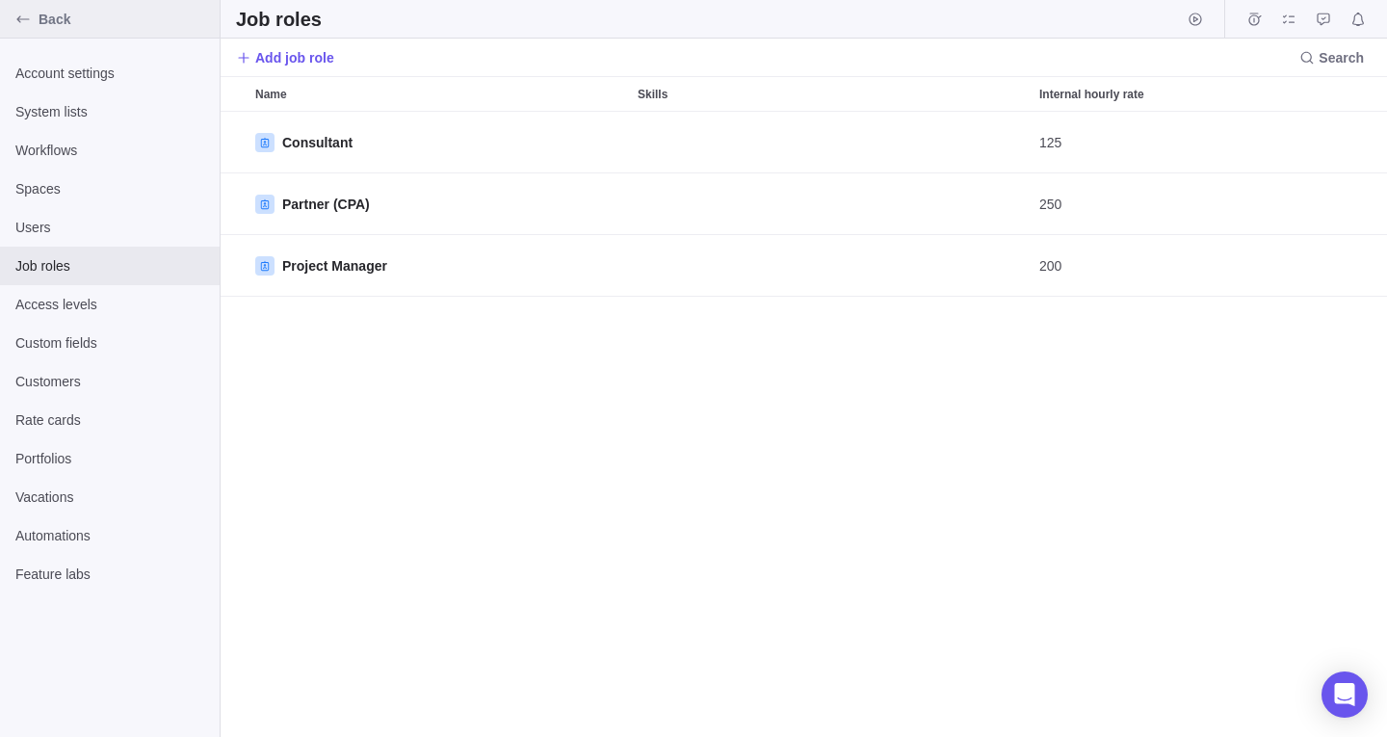
click at [38, 19] on div "Back" at bounding box center [23, 19] width 31 height 31
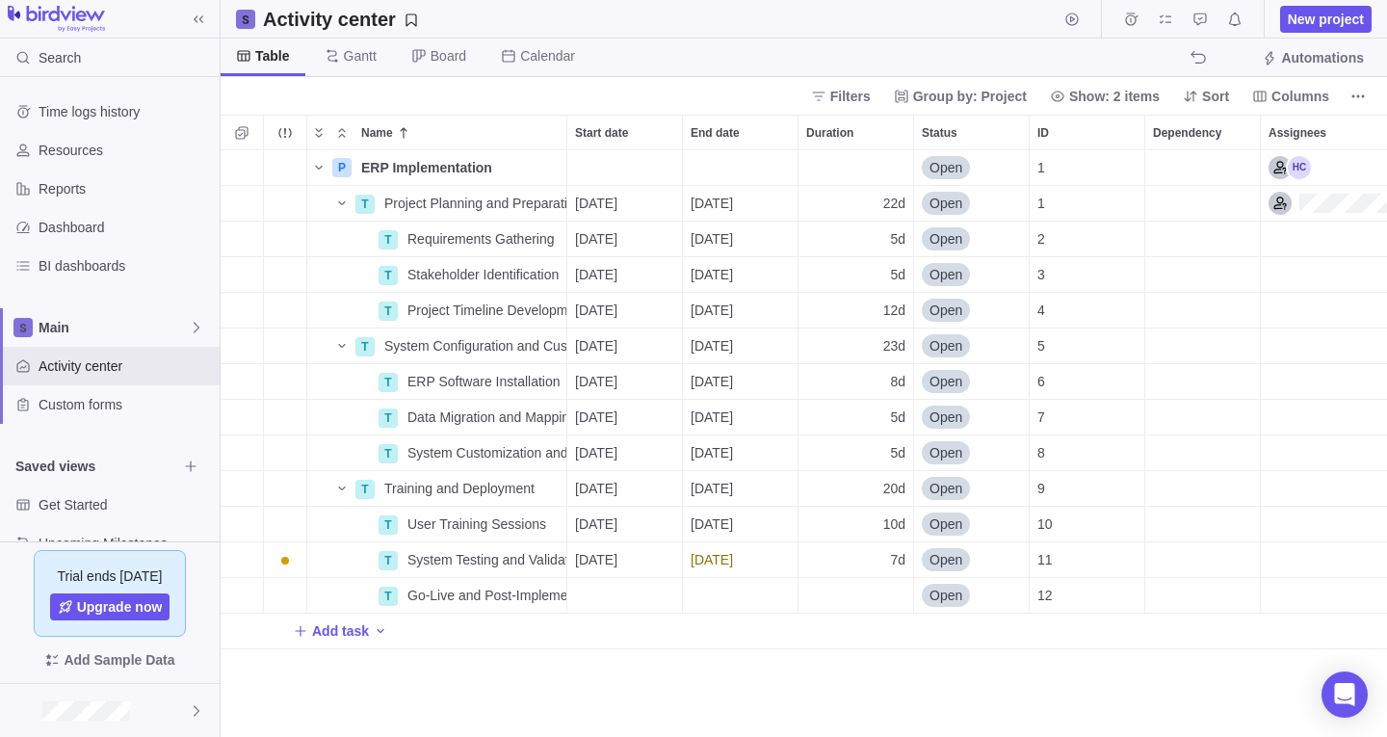
scroll to position [572, 1152]
click at [1297, 245] on div "Assignees" at bounding box center [1357, 239] width 193 height 35
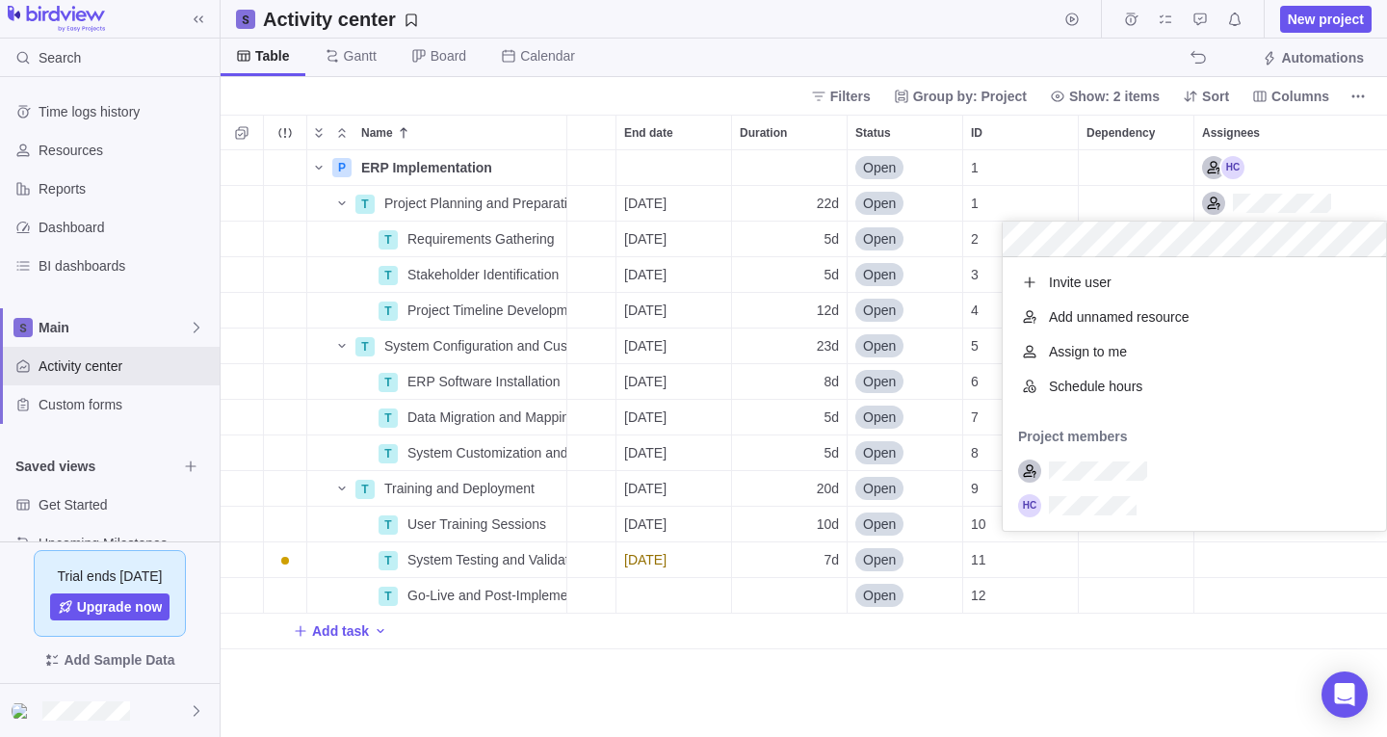
scroll to position [259, 369]
click at [1193, 317] on div "Add unnamed resource" at bounding box center [1194, 317] width 383 height 35
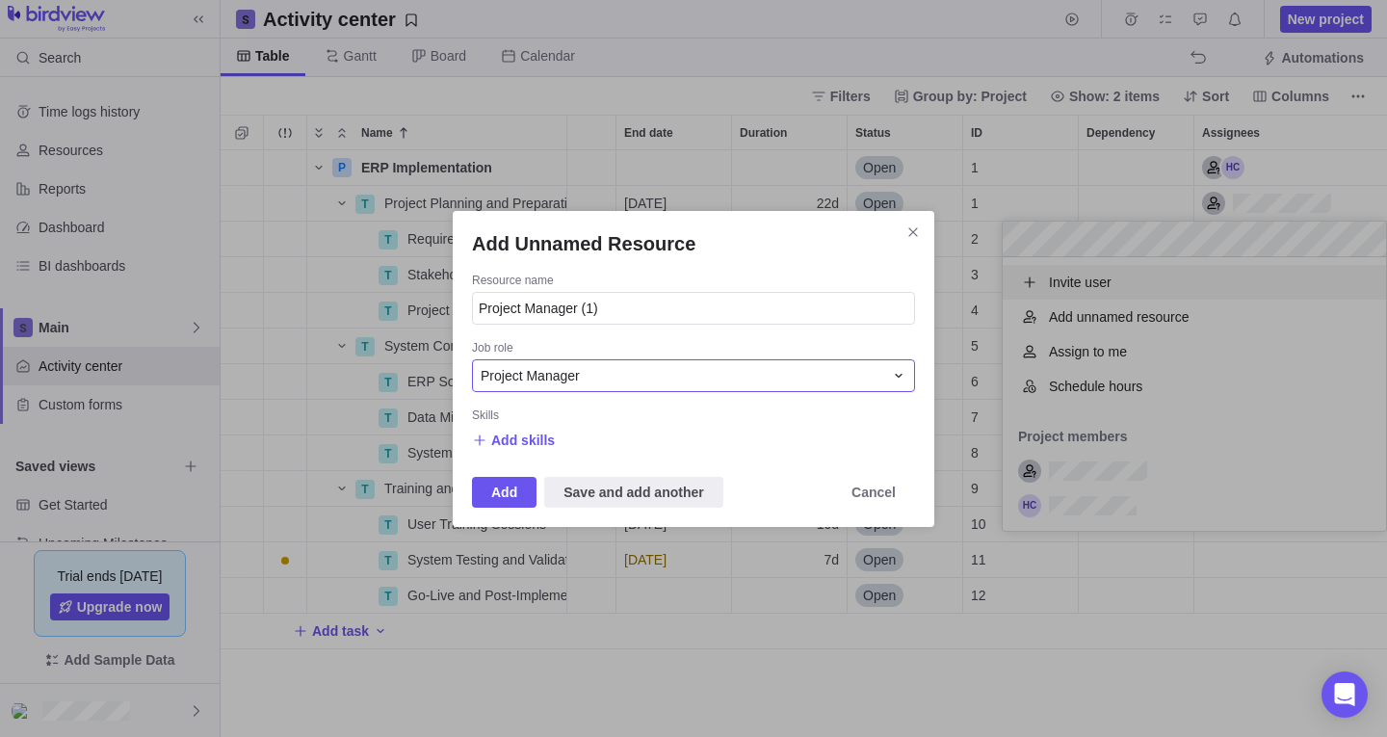
click at [762, 382] on div "Project Manager" at bounding box center [682, 375] width 403 height 19
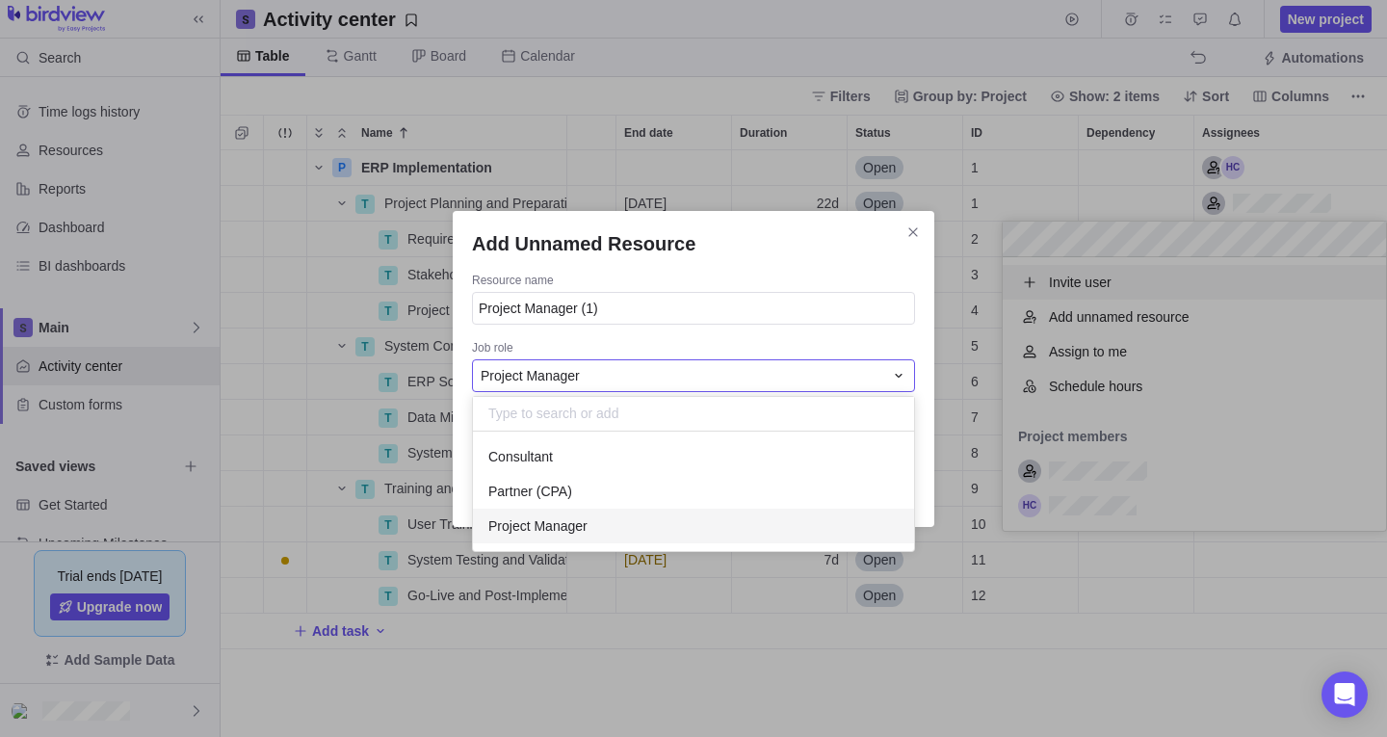
scroll to position [105, 427]
click at [672, 492] on div "Partner (CPA)" at bounding box center [693, 491] width 441 height 35
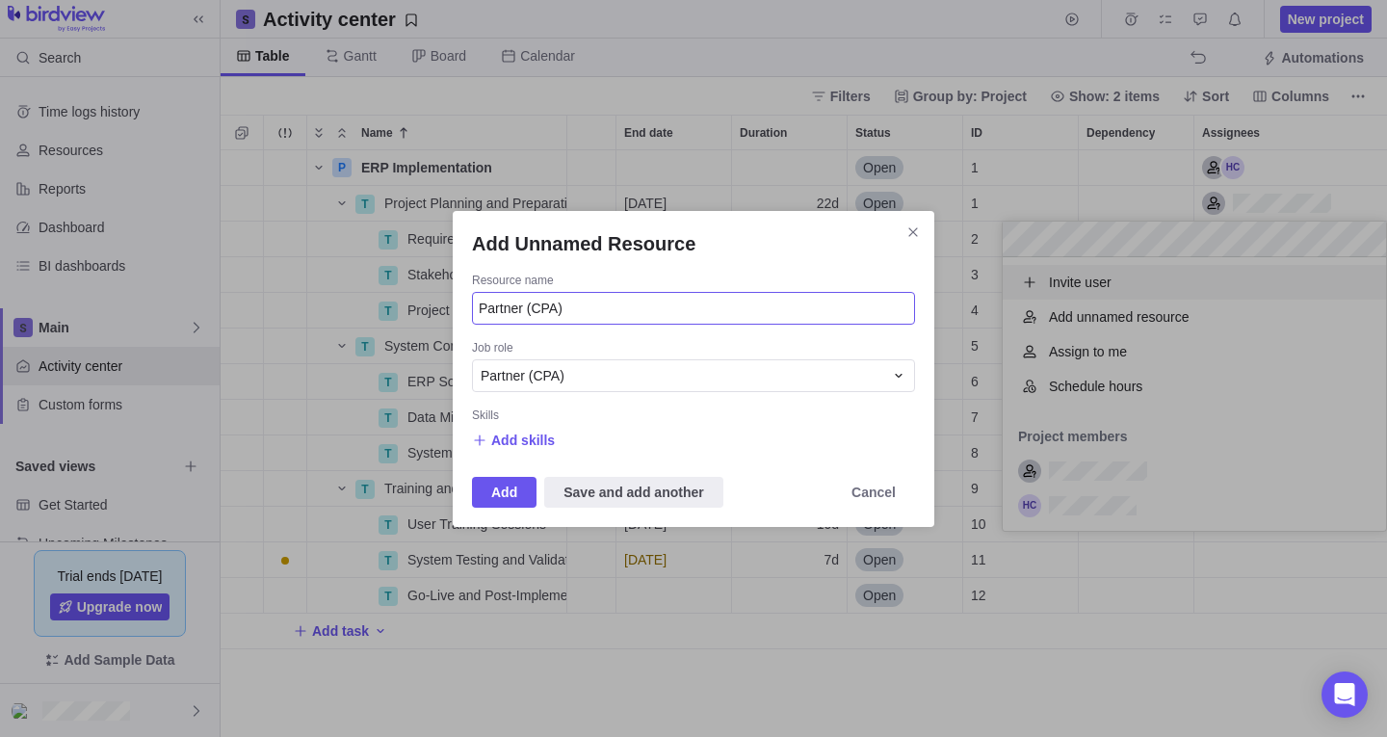
click at [661, 312] on input "Partner (CPA)" at bounding box center [693, 308] width 443 height 33
type input "P"
type input "Lindsay R"
click at [509, 489] on span "Add" at bounding box center [504, 492] width 26 height 23
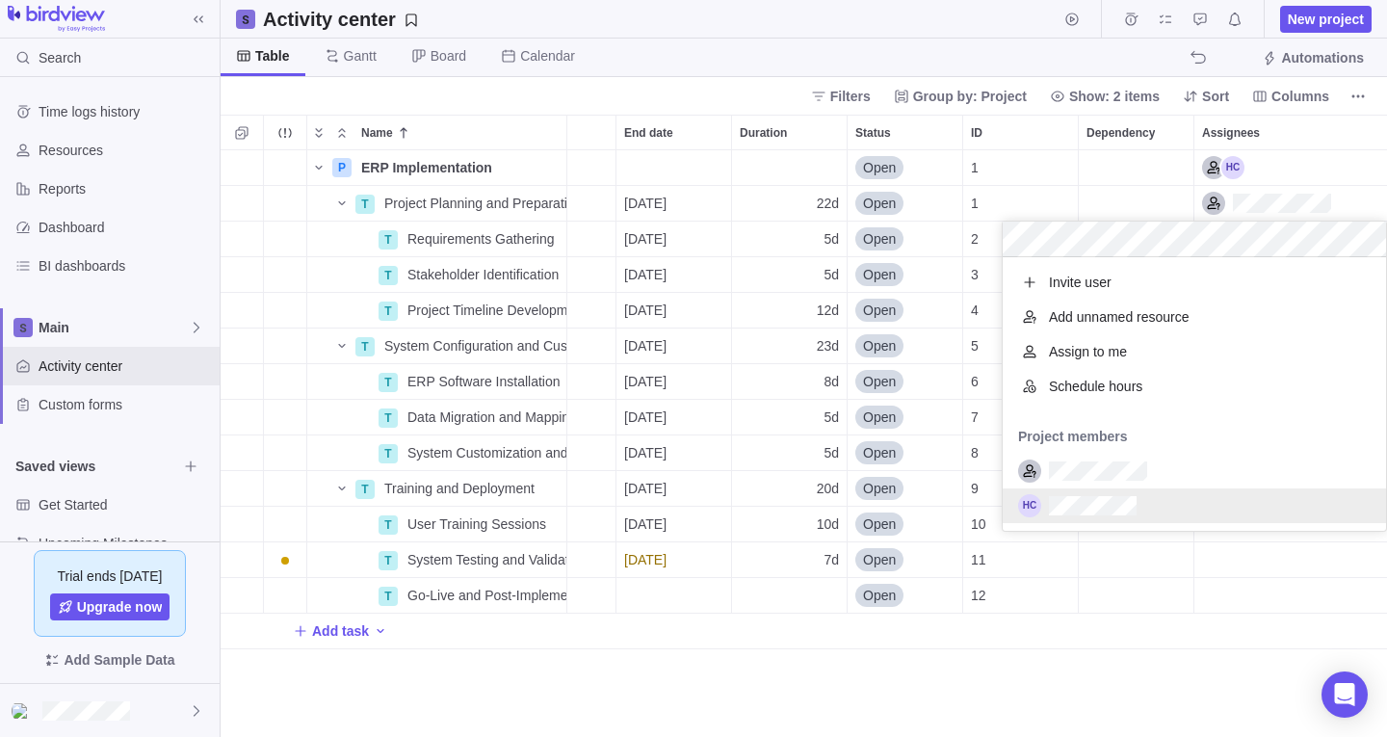
click at [1009, 672] on div "P ERP Implementation Details Open 1 T Project Planning and Preparation Details …" at bounding box center [804, 443] width 1166 height 587
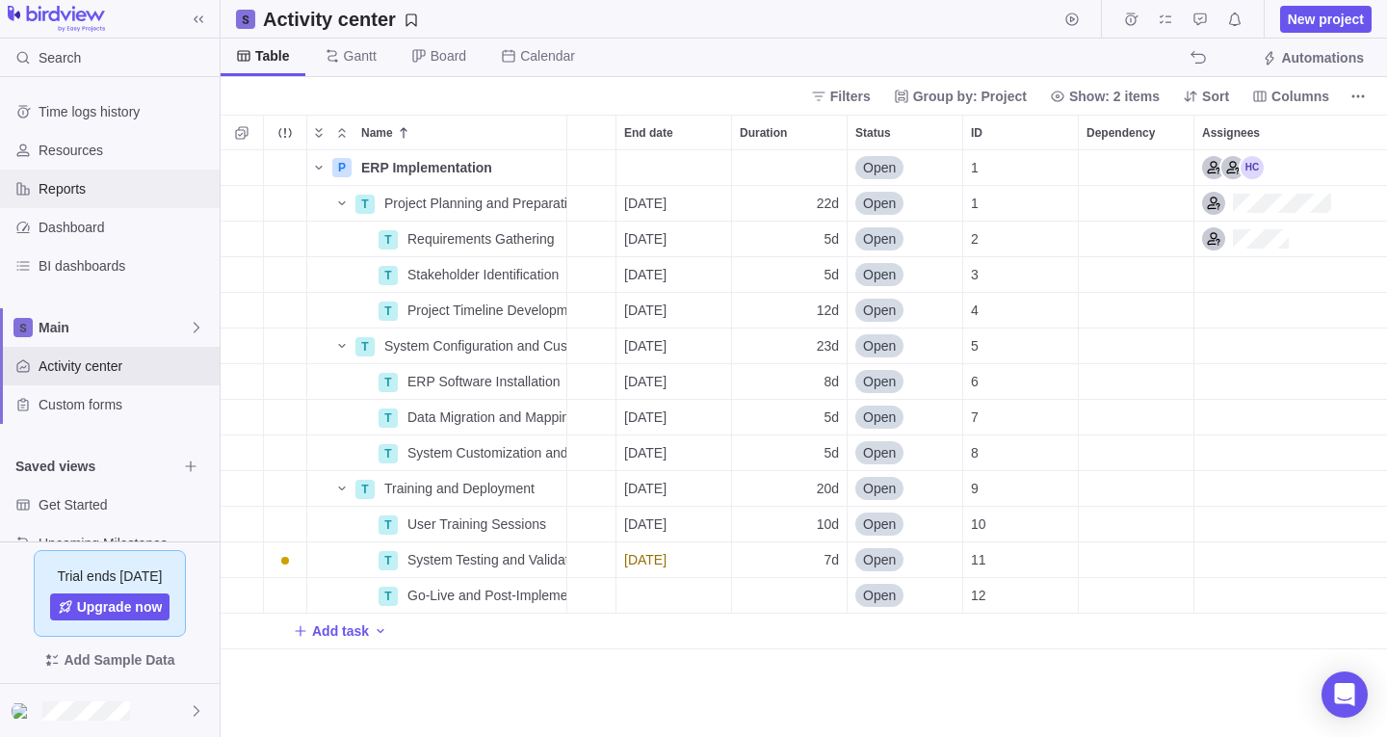
click at [102, 190] on span "Reports" at bounding box center [125, 188] width 173 height 19
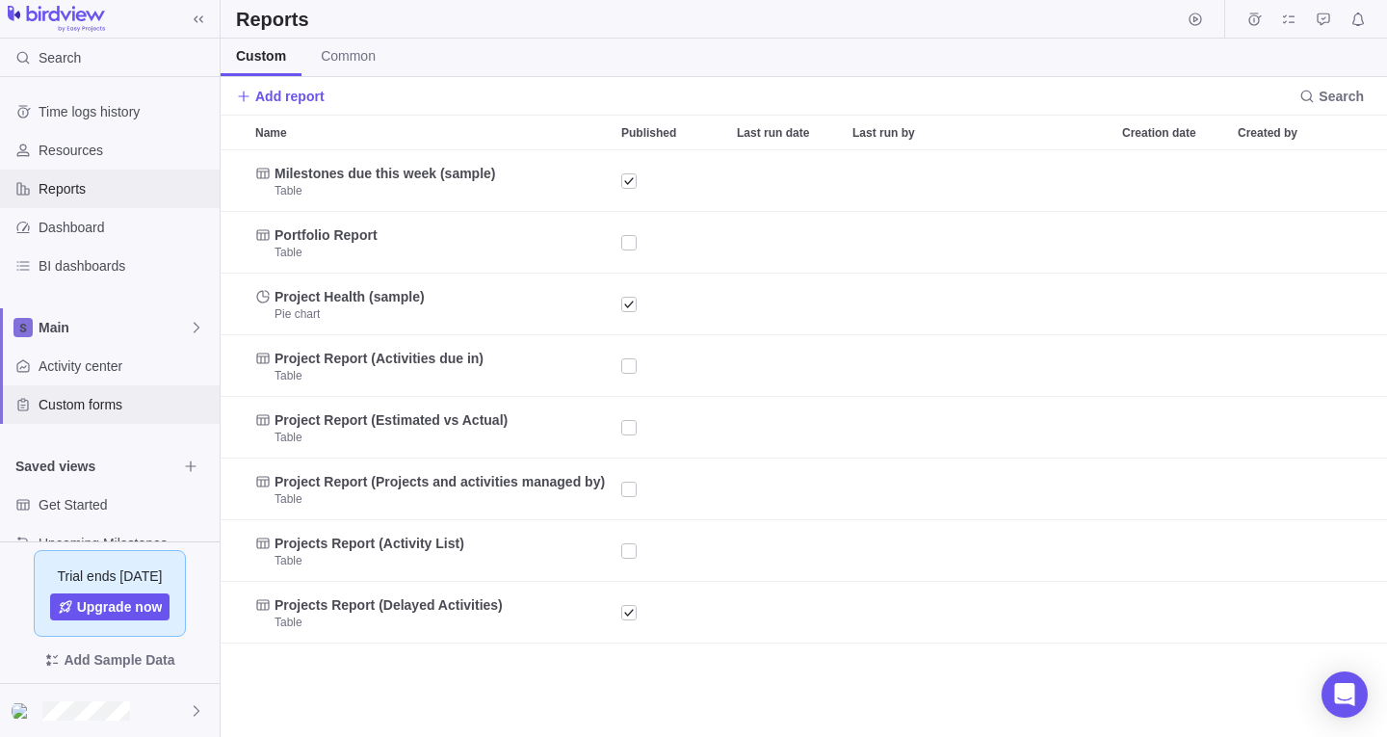
scroll to position [572, 1152]
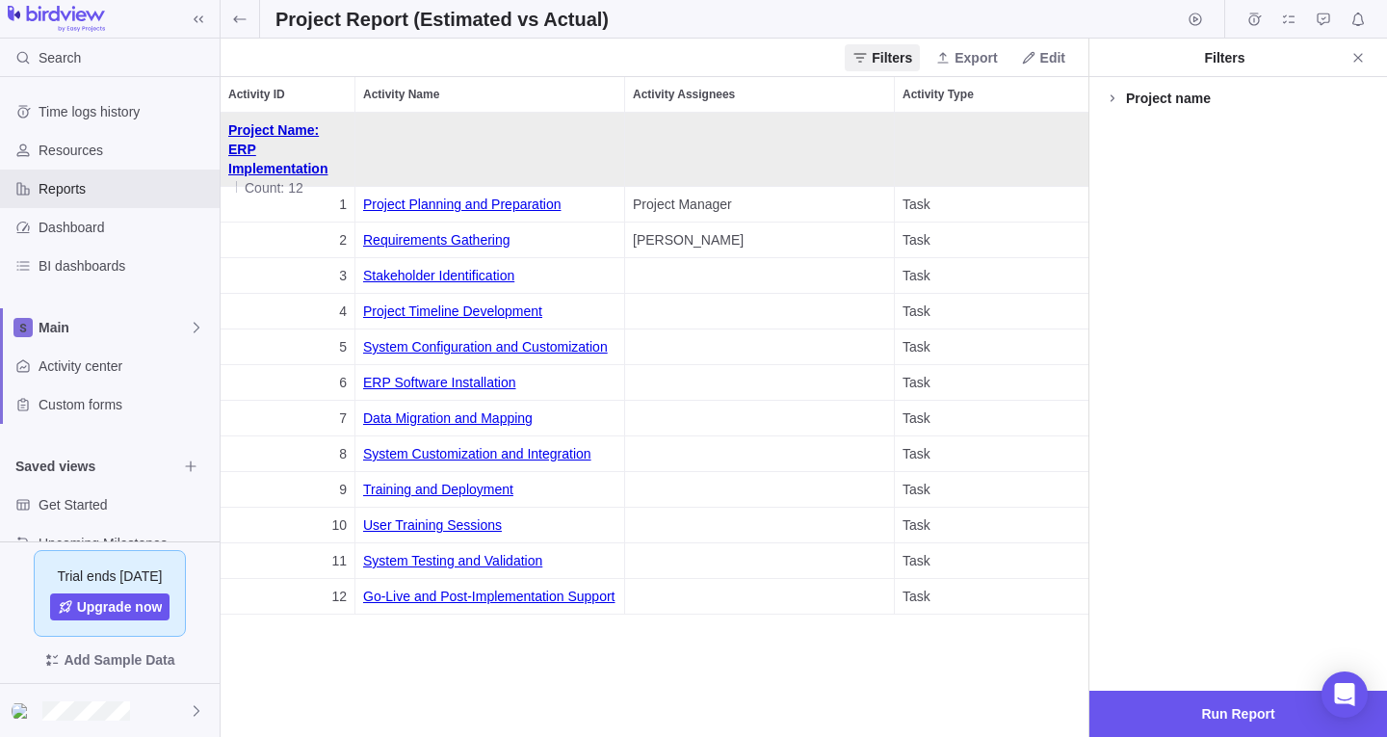
scroll to position [610, 853]
click at [1353, 60] on icon "Close" at bounding box center [1357, 57] width 15 height 15
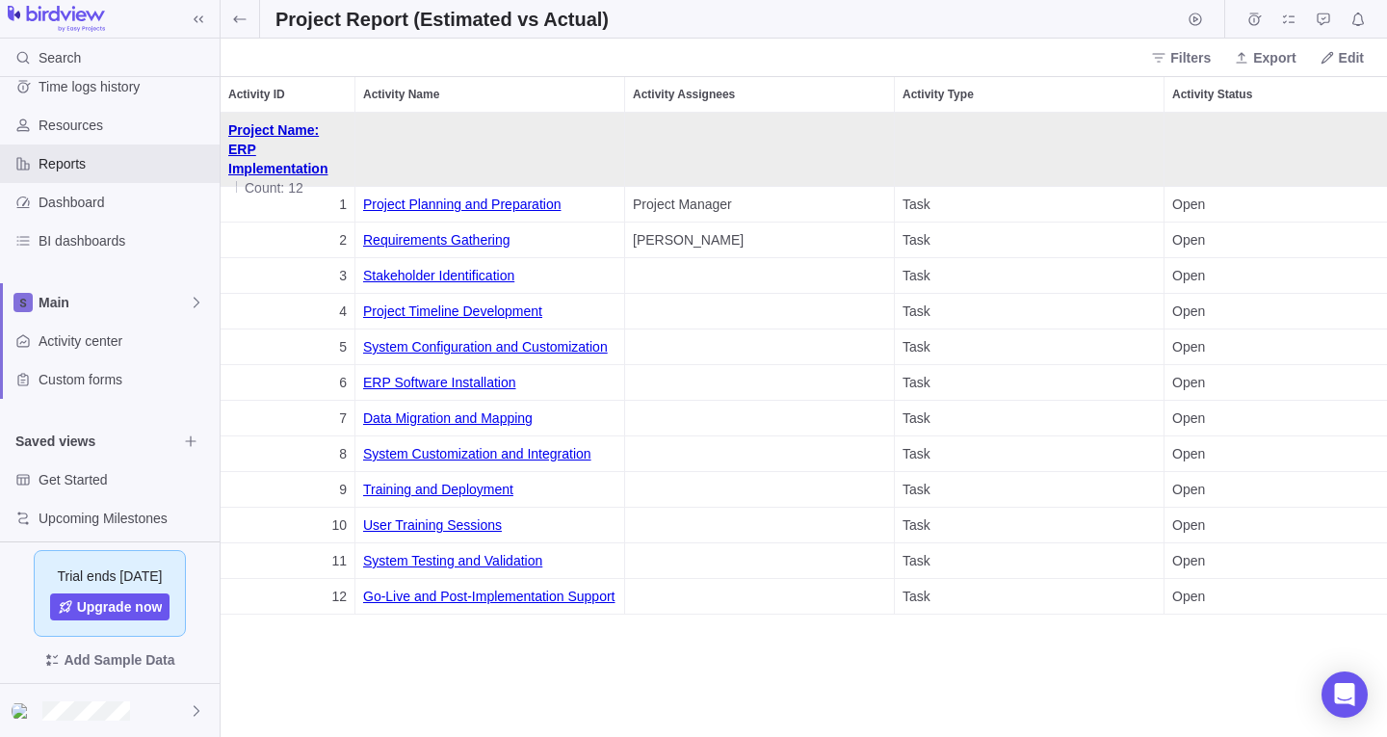
scroll to position [0, 0]
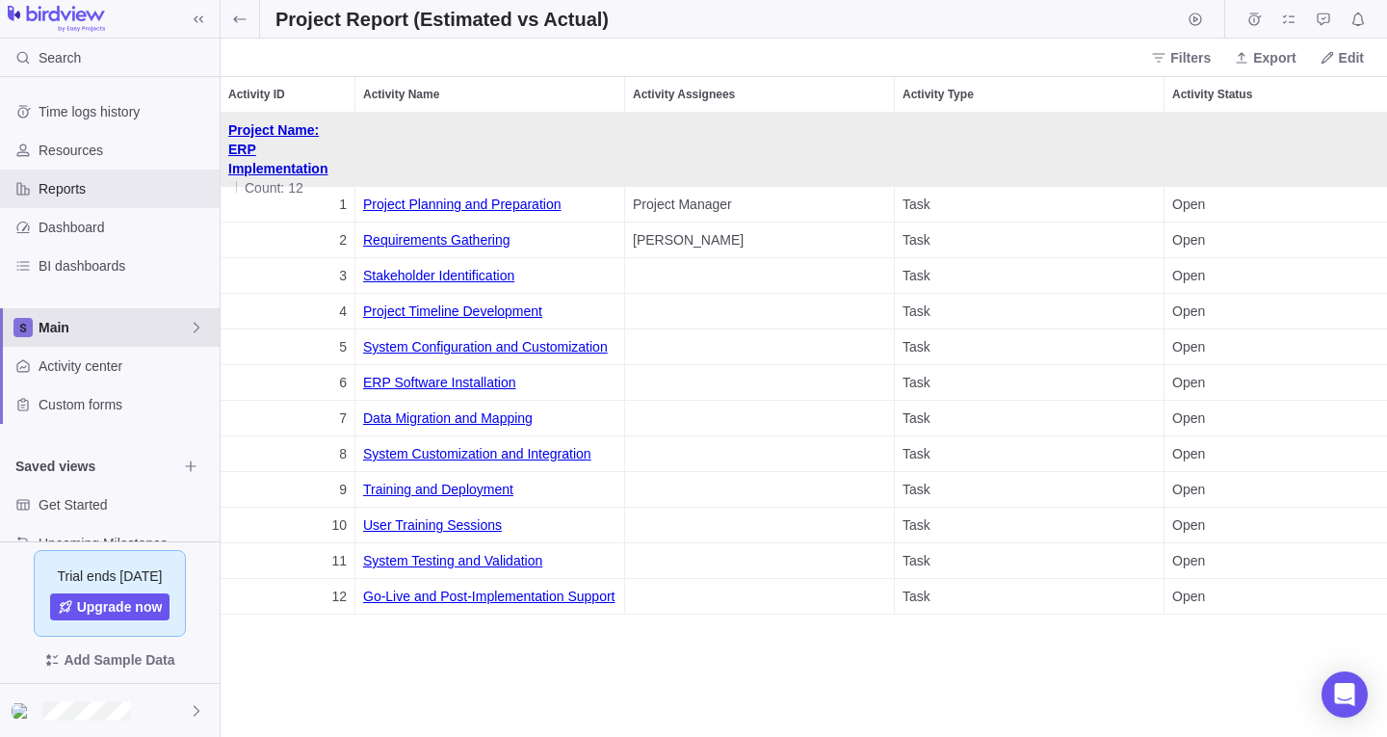
click at [107, 319] on span "Main" at bounding box center [114, 327] width 150 height 19
click at [234, 20] on body "Search Time logs history Resources Reports Dashboard BI dashboards Main Activit…" at bounding box center [693, 368] width 1387 height 737
click at [234, 20] on icon at bounding box center [239, 19] width 15 height 15
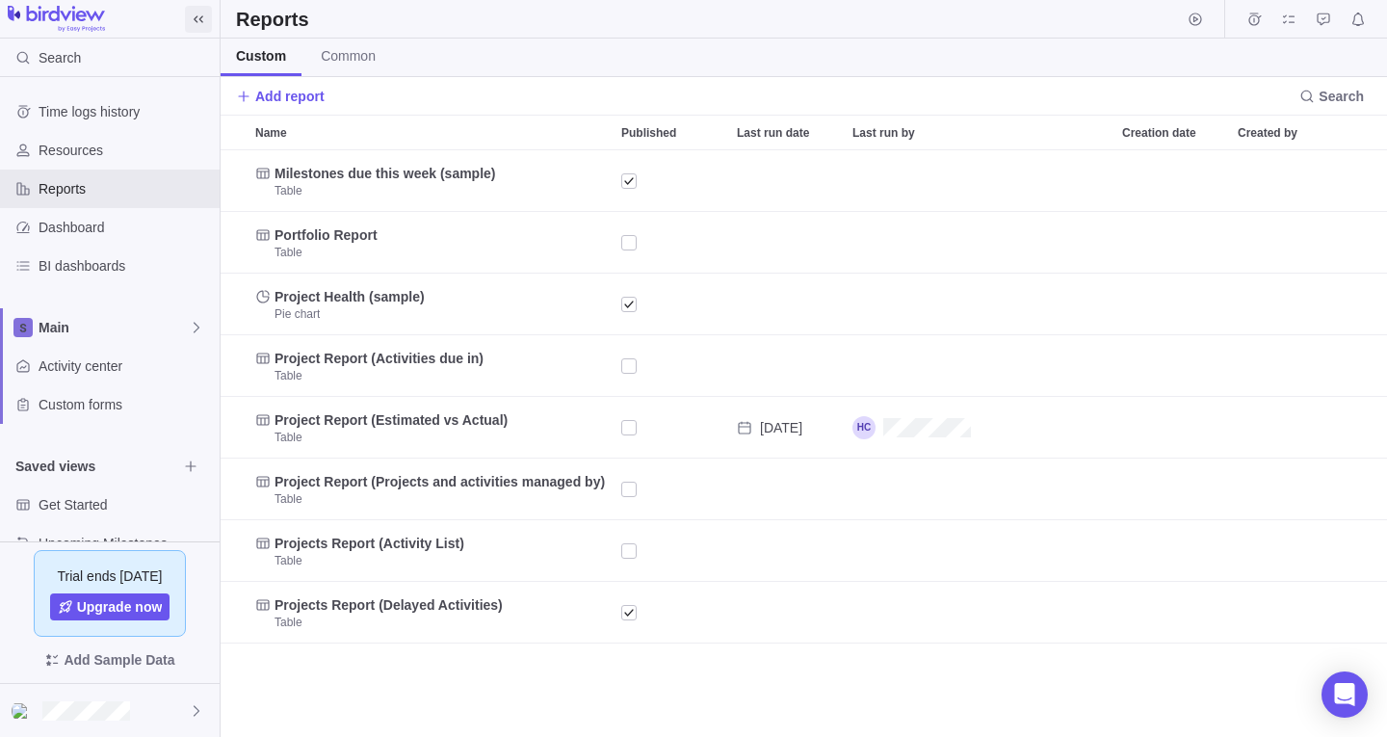
click at [200, 20] on icon at bounding box center [199, 18] width 10 height 7
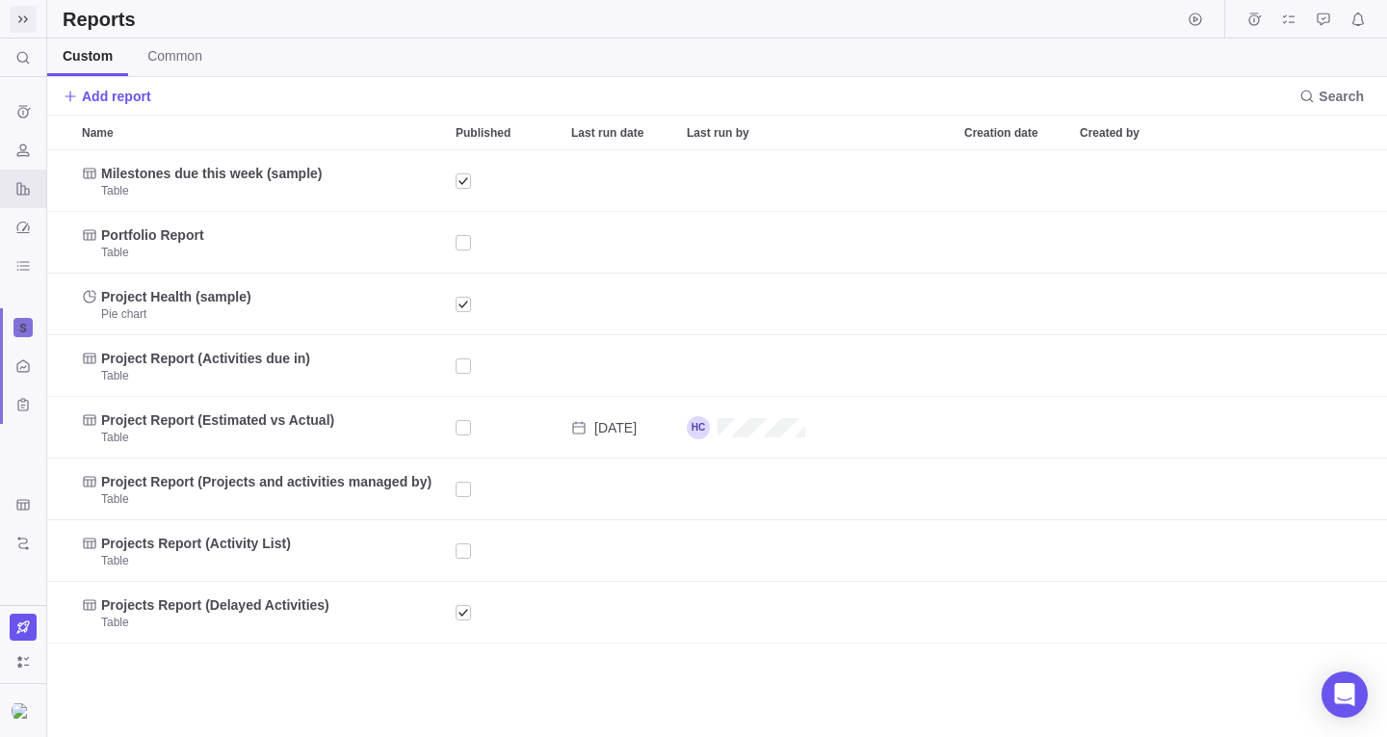
click at [34, 28] on span at bounding box center [23, 19] width 27 height 27
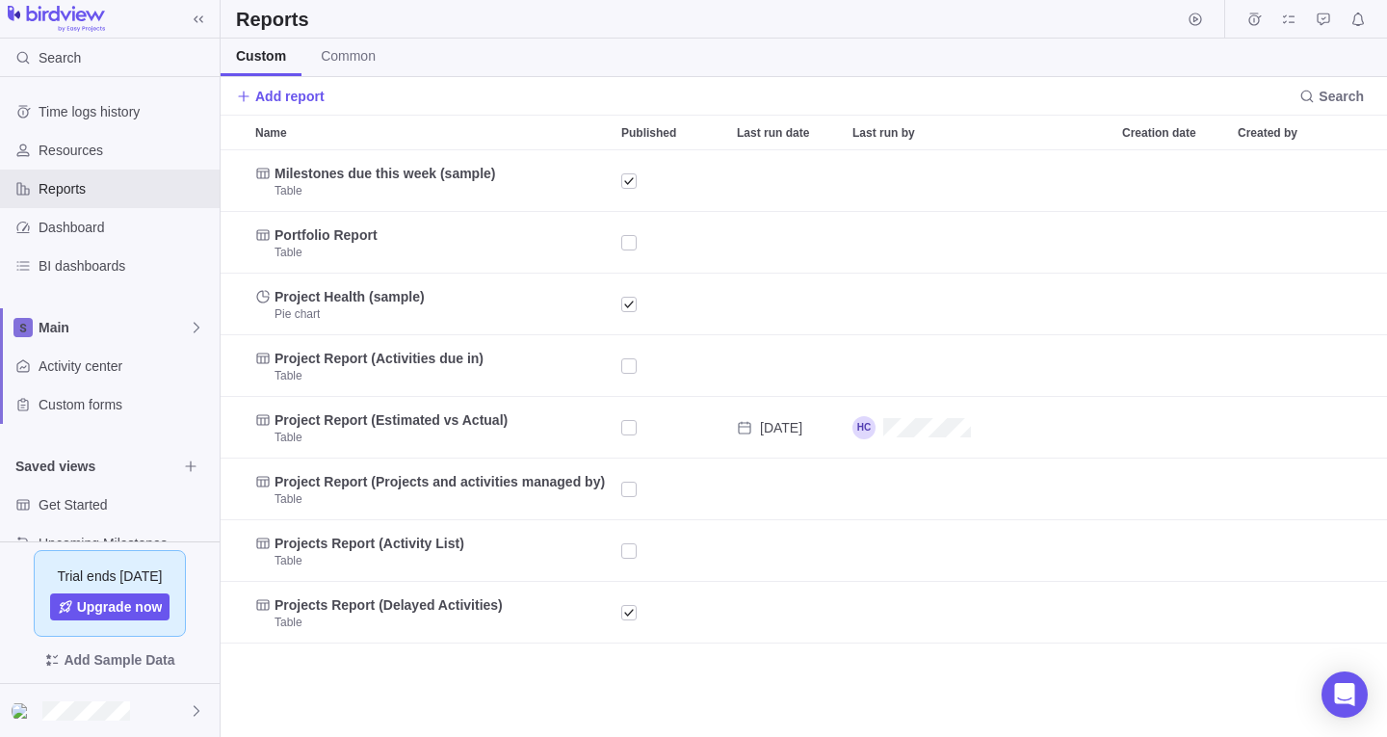
click at [91, 20] on img at bounding box center [56, 19] width 97 height 27
click at [97, 154] on span "Resources" at bounding box center [125, 150] width 173 height 19
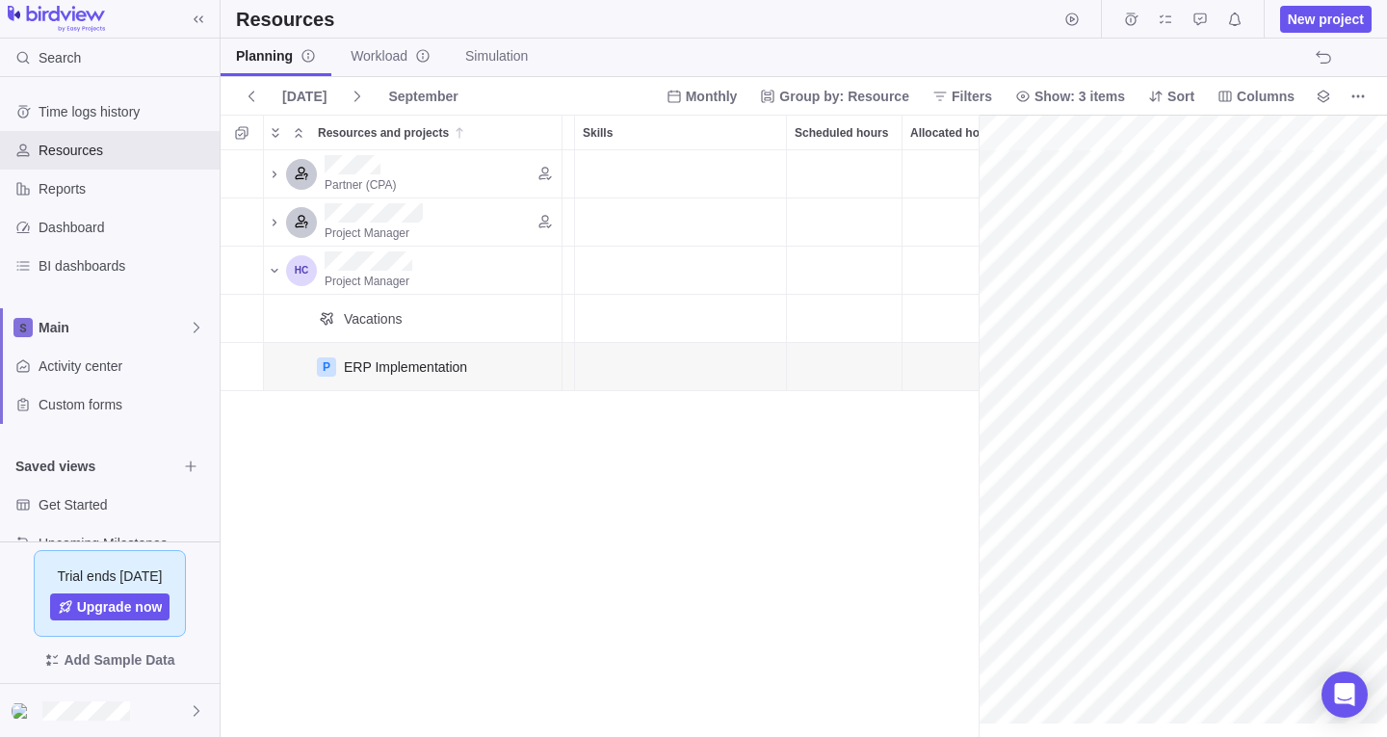
scroll to position [0, 143]
click at [388, 52] on span "Workload" at bounding box center [391, 55] width 80 height 19
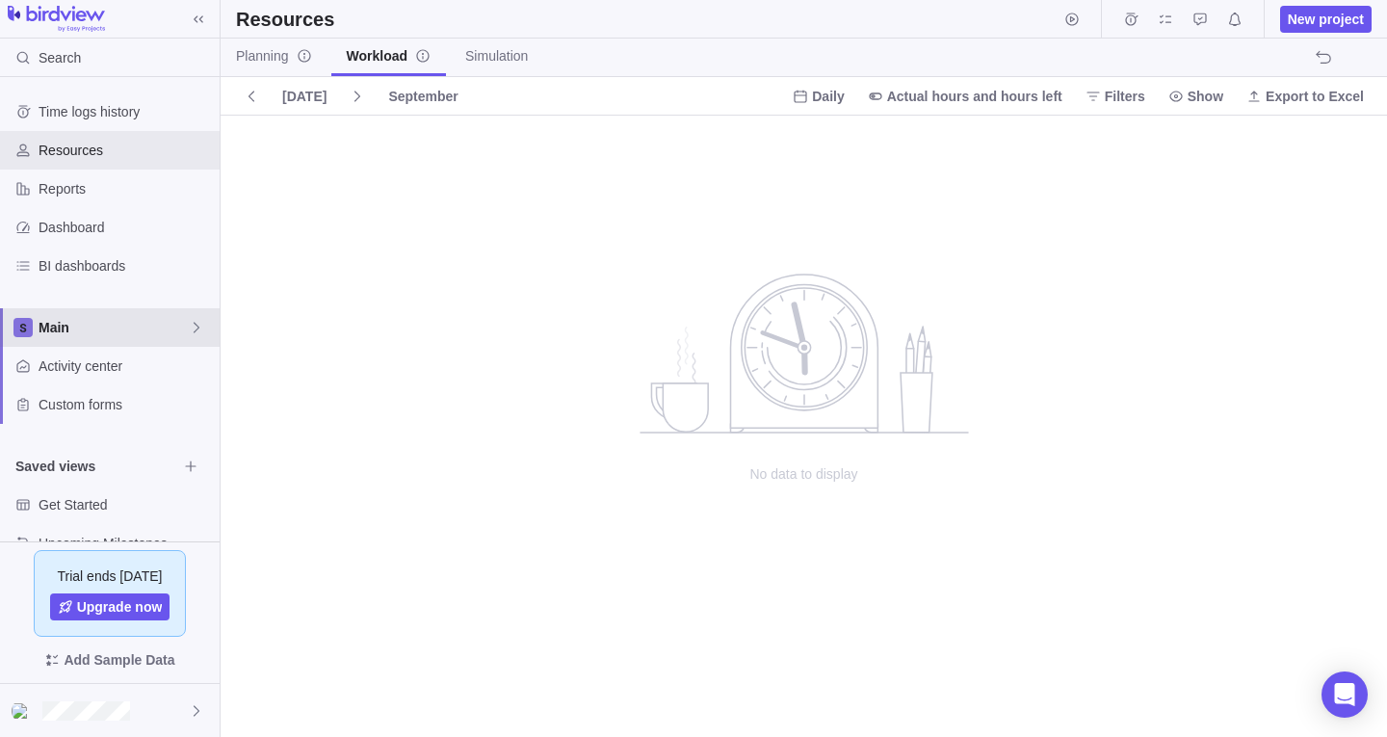
click at [200, 326] on icon at bounding box center [196, 327] width 15 height 15
click at [112, 378] on span "Main" at bounding box center [109, 372] width 117 height 19
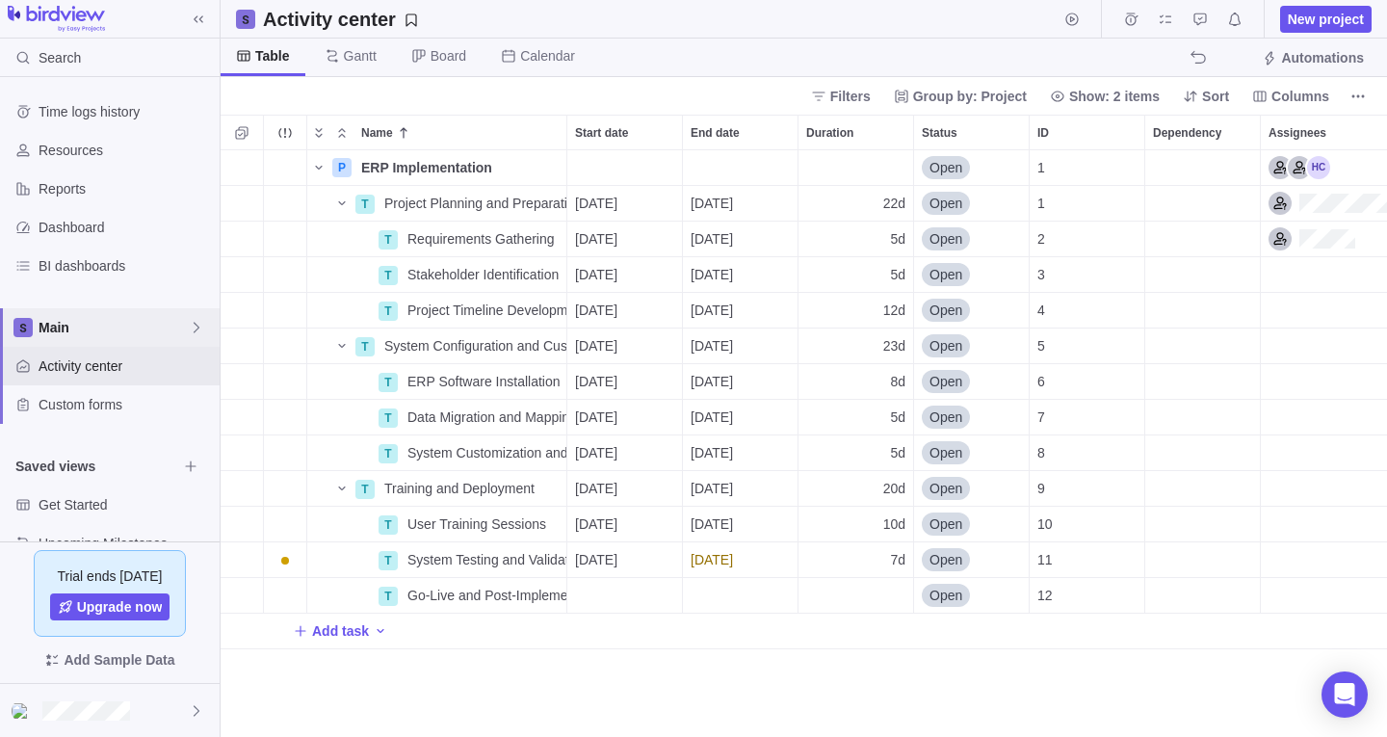
scroll to position [572, 1152]
click at [77, 357] on span "Activity center" at bounding box center [125, 365] width 173 height 19
click at [354, 69] on span "Gantt" at bounding box center [350, 58] width 83 height 38
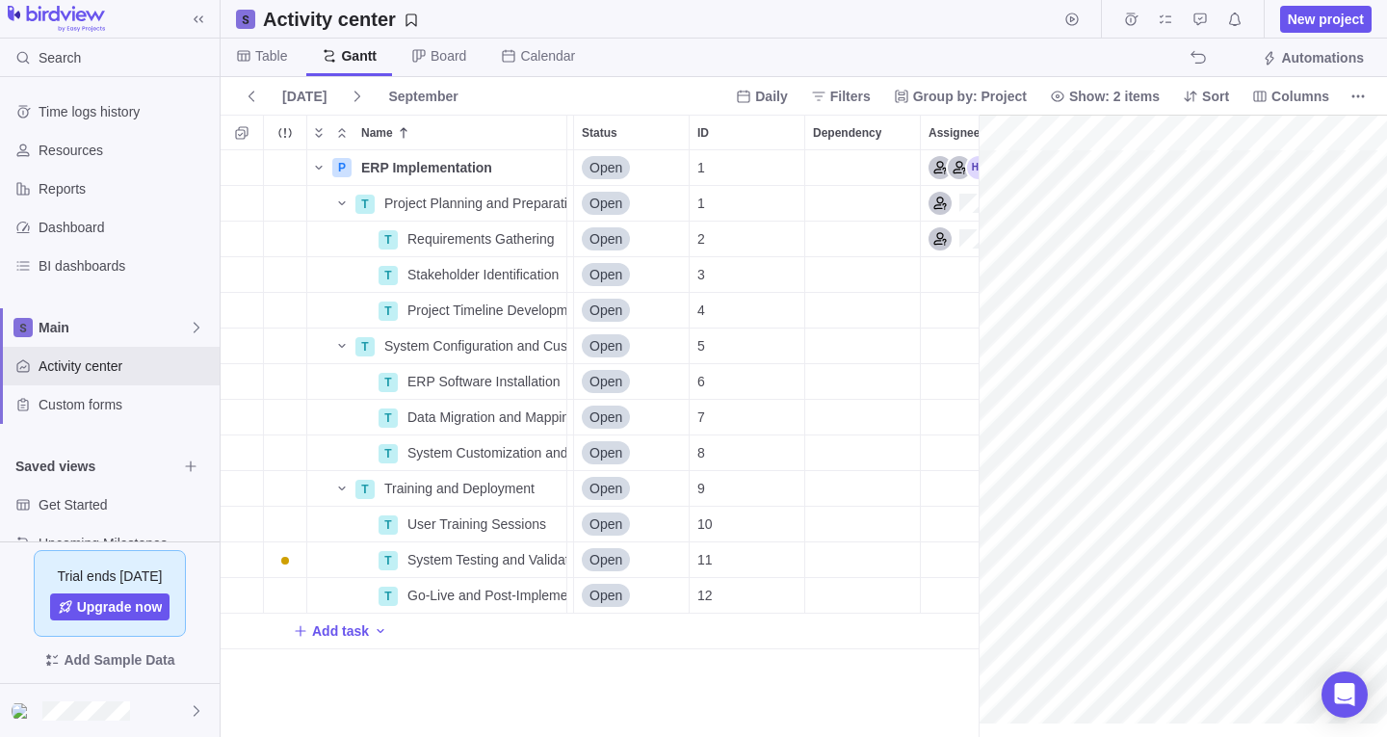
scroll to position [0, 341]
click at [1361, 93] on icon "More actions" at bounding box center [1357, 96] width 15 height 15
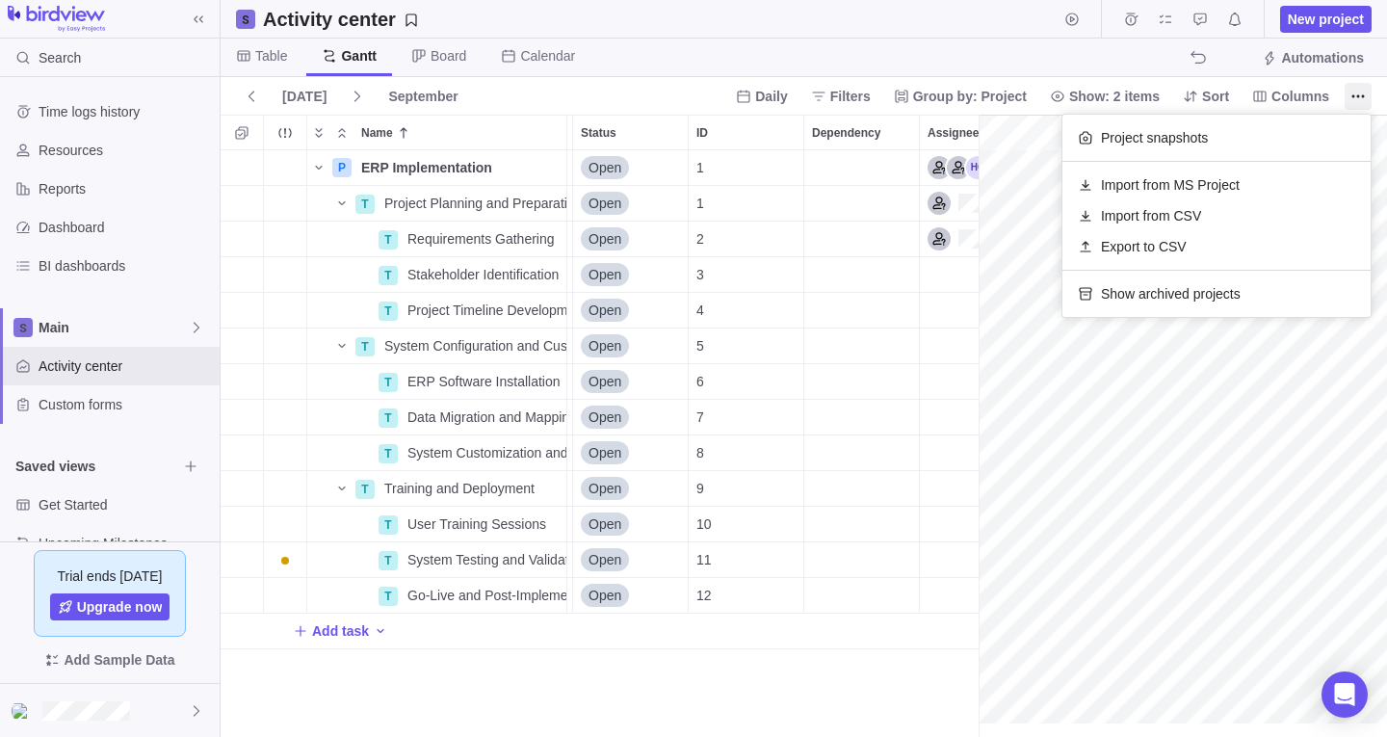
click at [1166, 22] on body "Search Time logs history Resources Reports Dashboard BI dashboards Main Activit…" at bounding box center [693, 368] width 1387 height 737
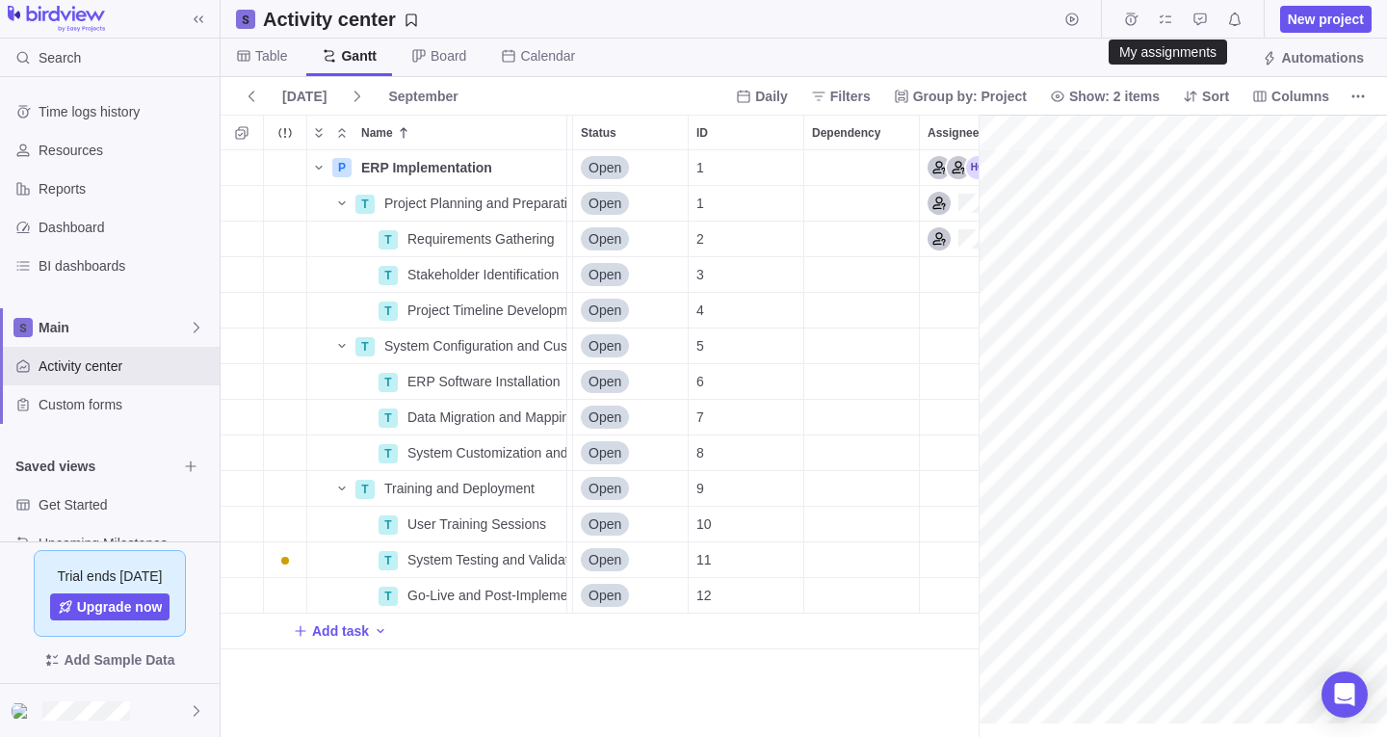
click at [1166, 22] on icon "My assignments" at bounding box center [1165, 19] width 15 height 15
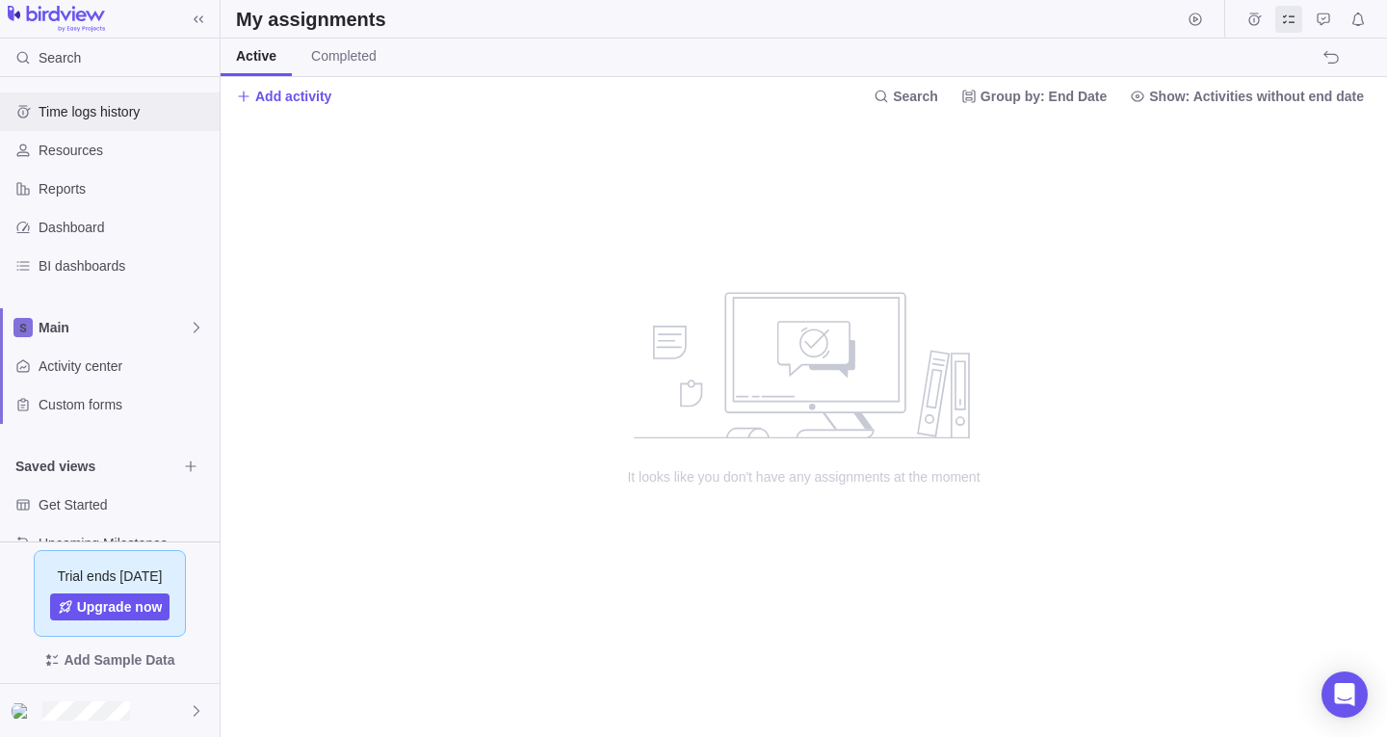
click at [129, 120] on span "Time logs history" at bounding box center [125, 111] width 173 height 19
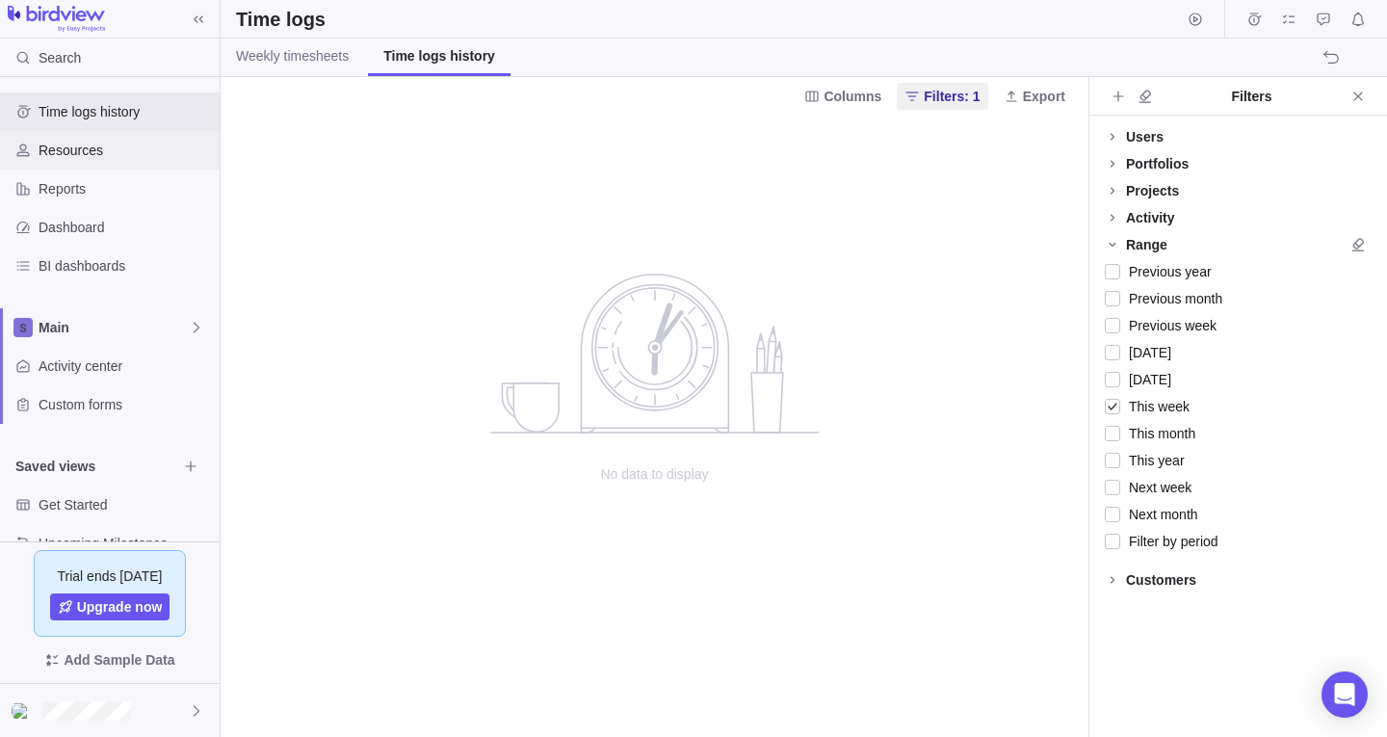
click at [102, 145] on span "Resources" at bounding box center [125, 150] width 173 height 19
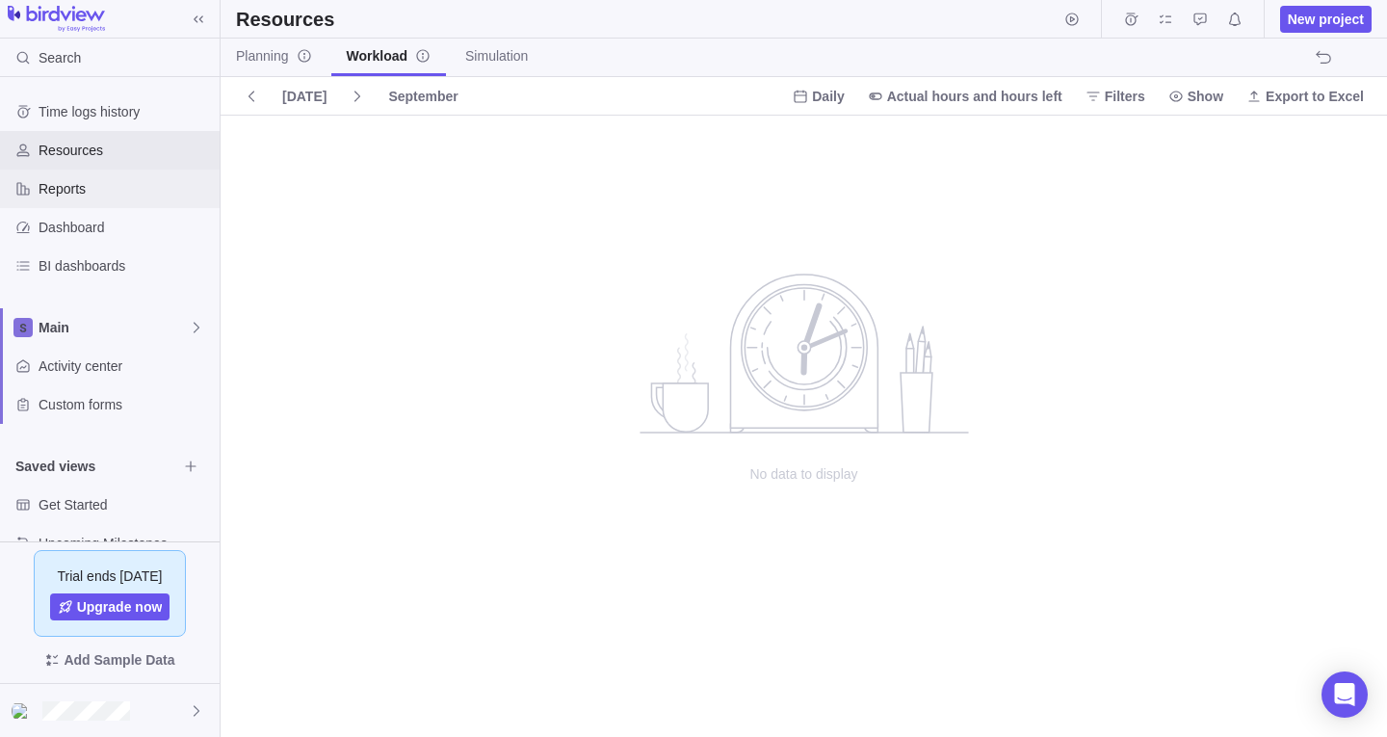
click at [162, 183] on span "Reports" at bounding box center [125, 188] width 173 height 19
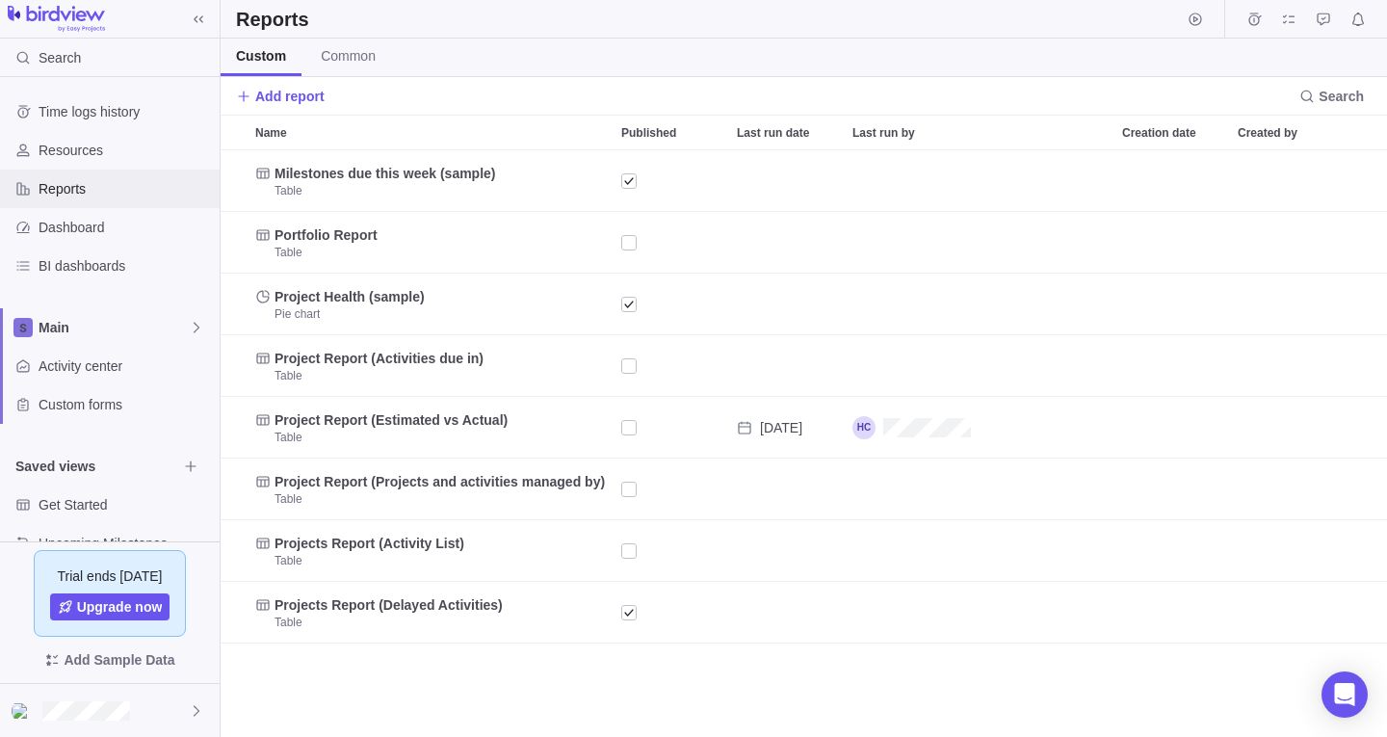
scroll to position [572, 1152]
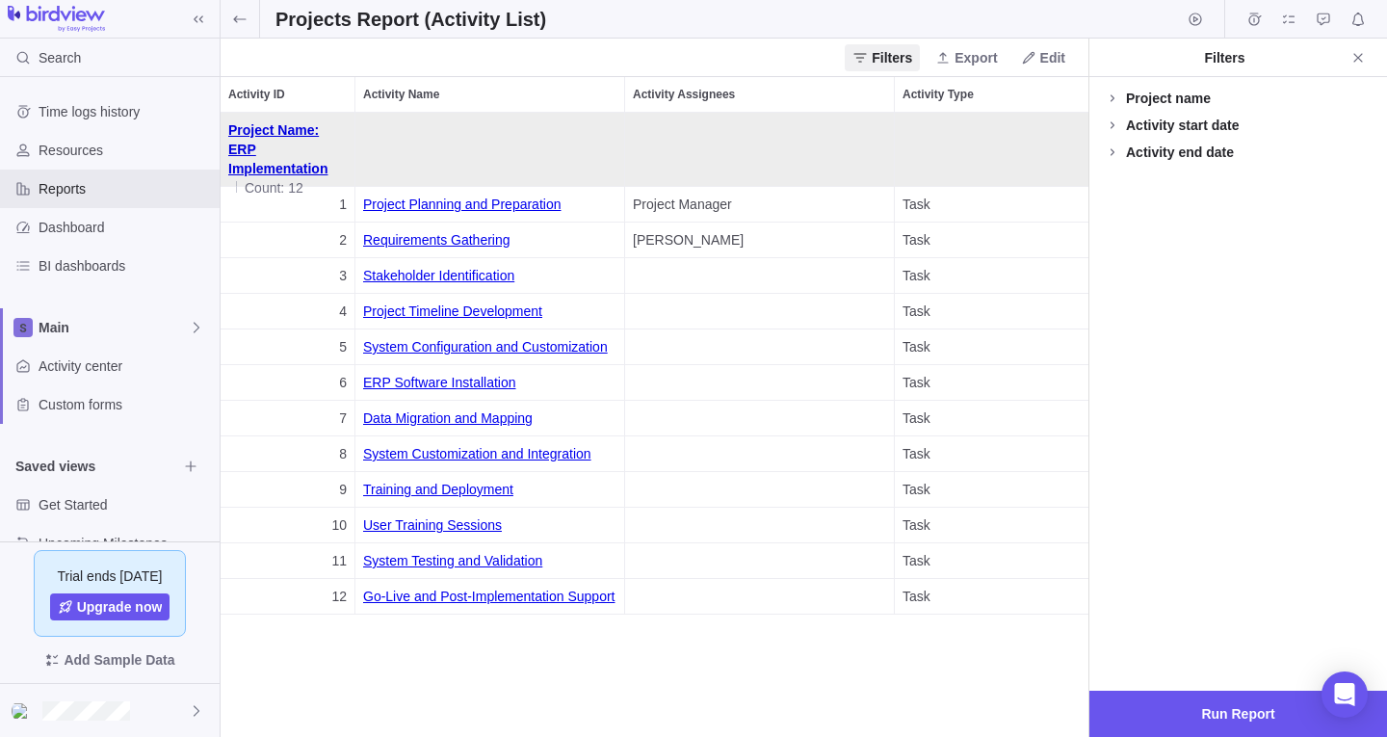
scroll to position [610, 853]
click at [203, 20] on icon at bounding box center [198, 19] width 15 height 15
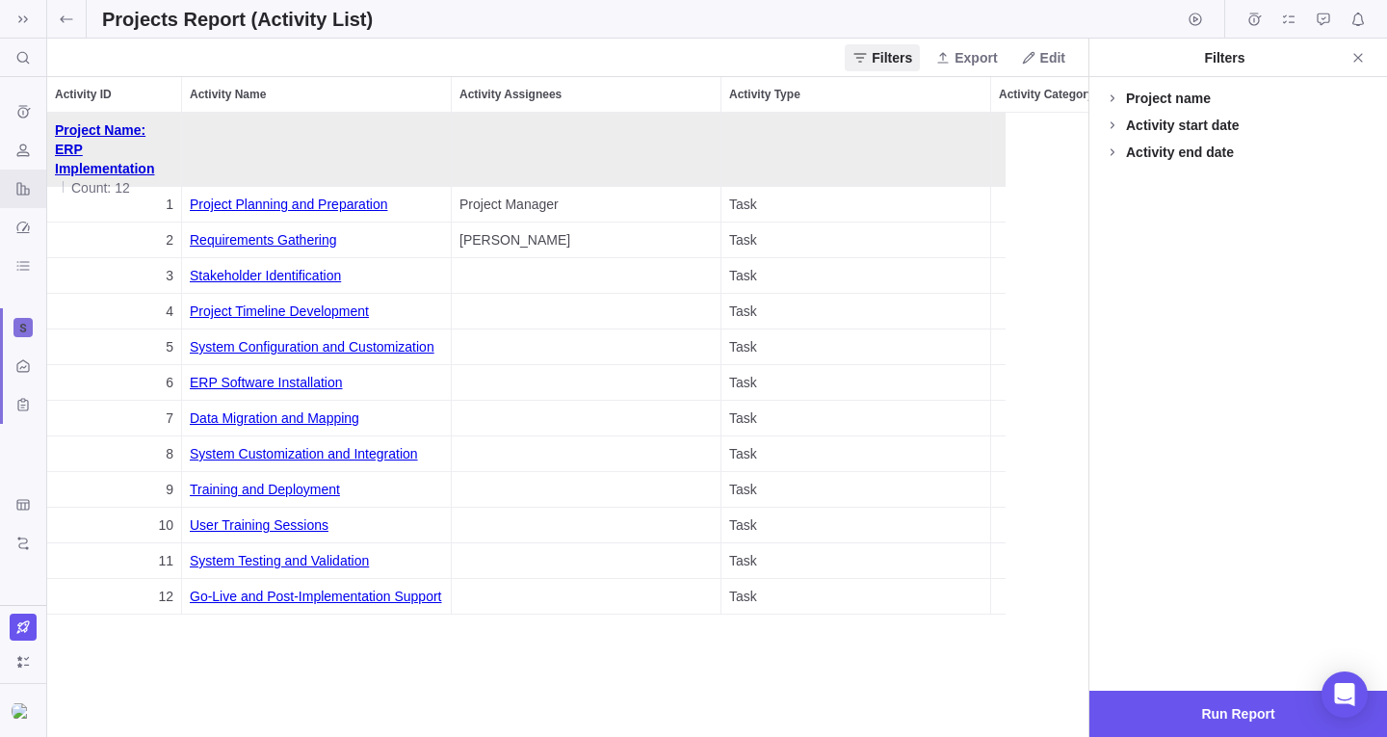
scroll to position [610, 1027]
click at [16, 19] on icon at bounding box center [22, 19] width 15 height 15
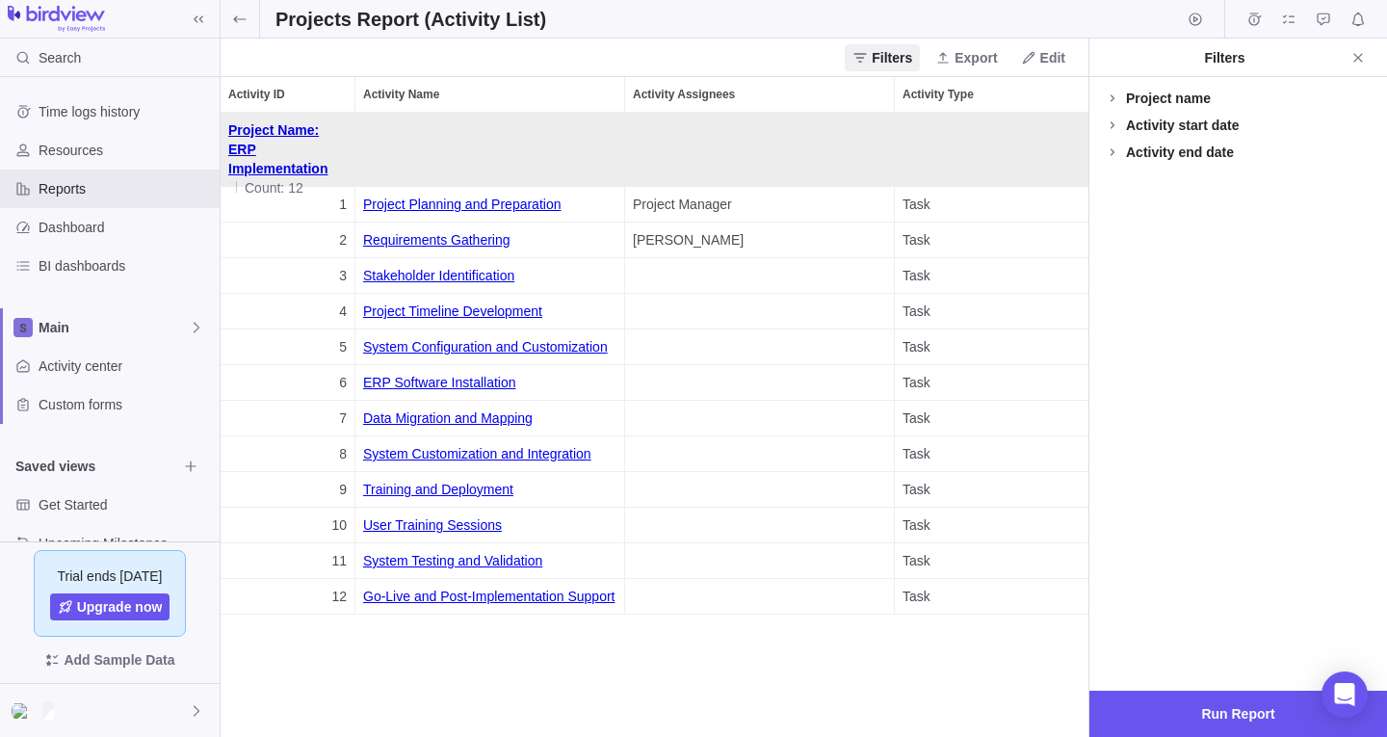
scroll to position [610, 853]
click at [56, 723] on div at bounding box center [110, 710] width 220 height 53
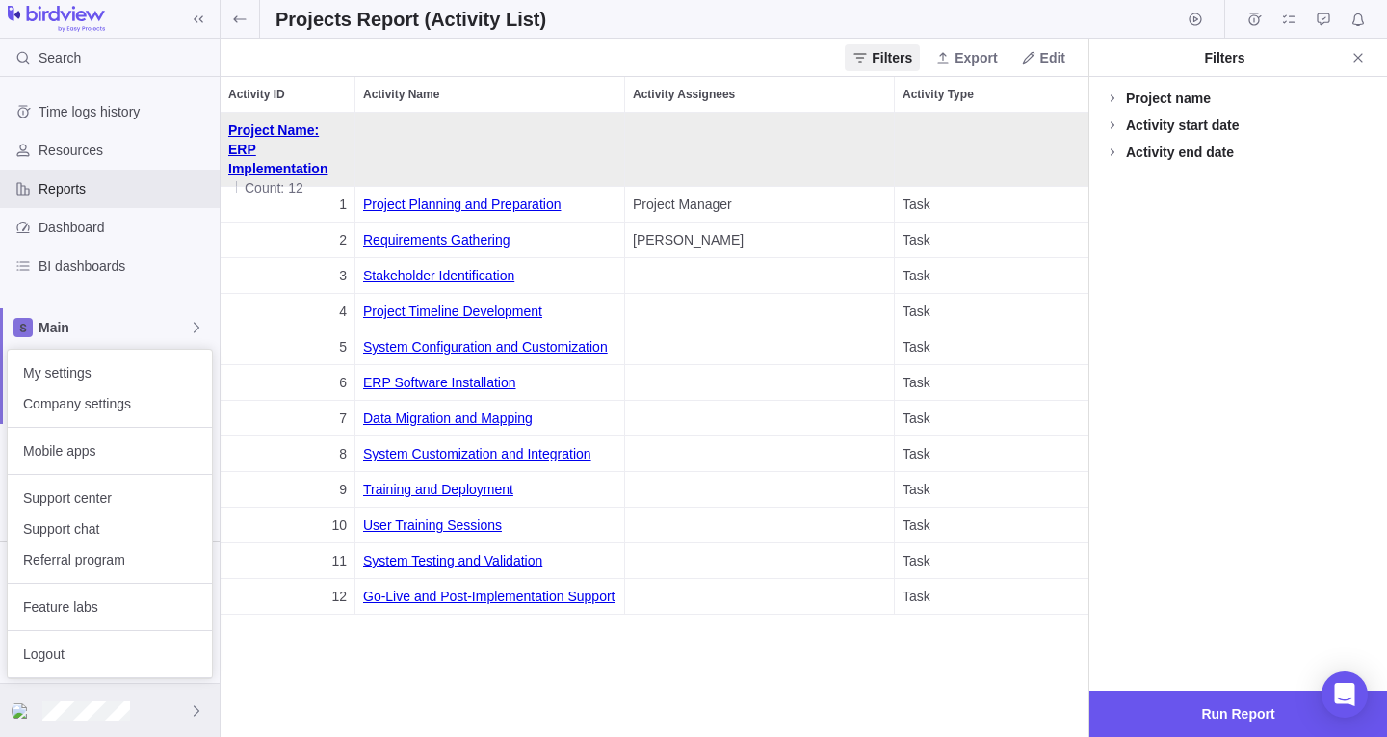
click at [56, 723] on div at bounding box center [110, 710] width 220 height 53
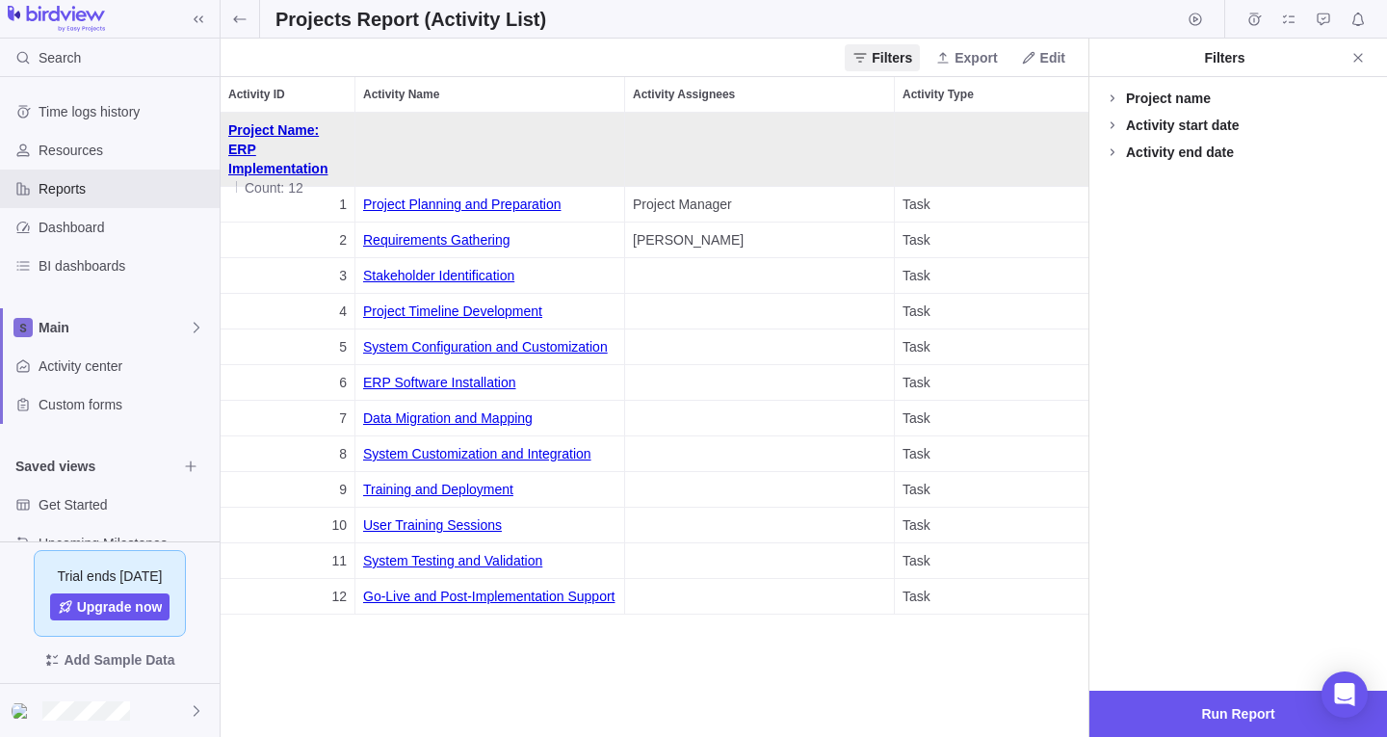
click at [63, 24] on img at bounding box center [56, 19] width 97 height 27
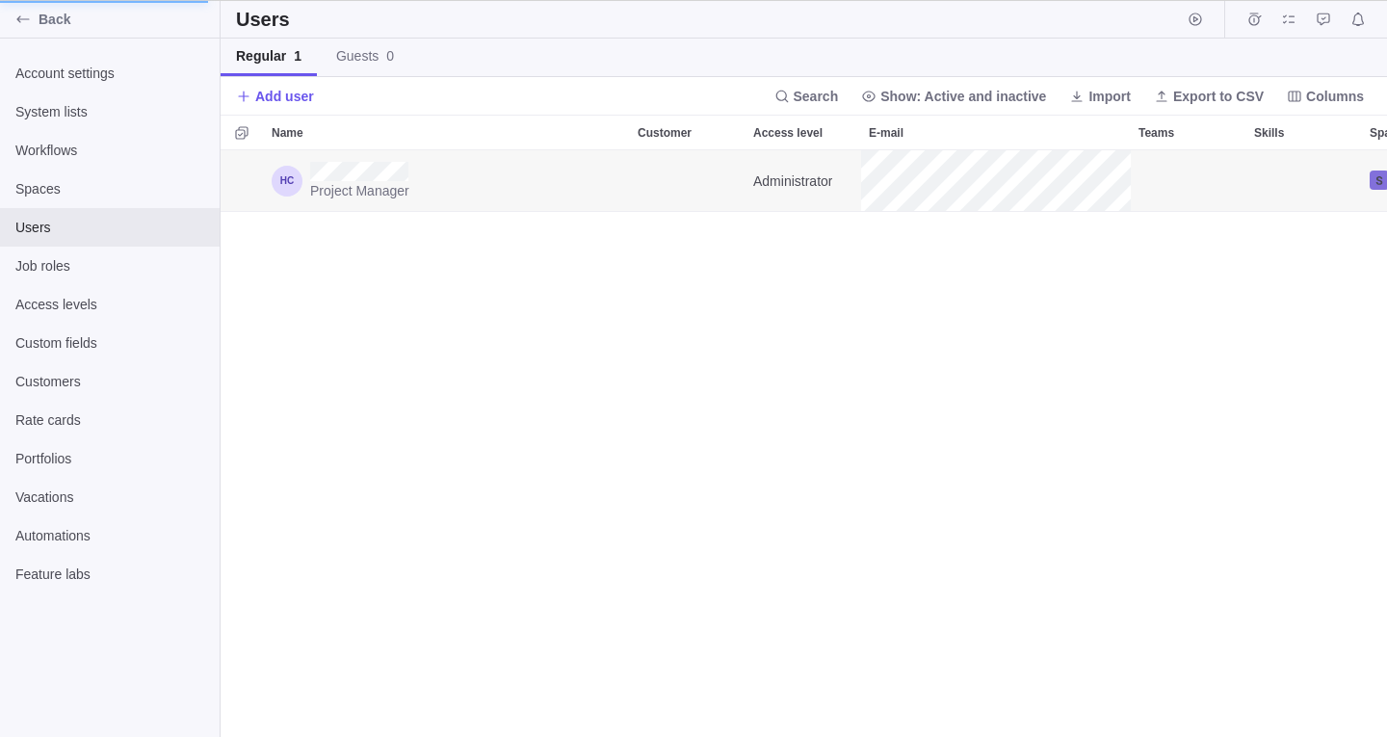
scroll to position [15, 15]
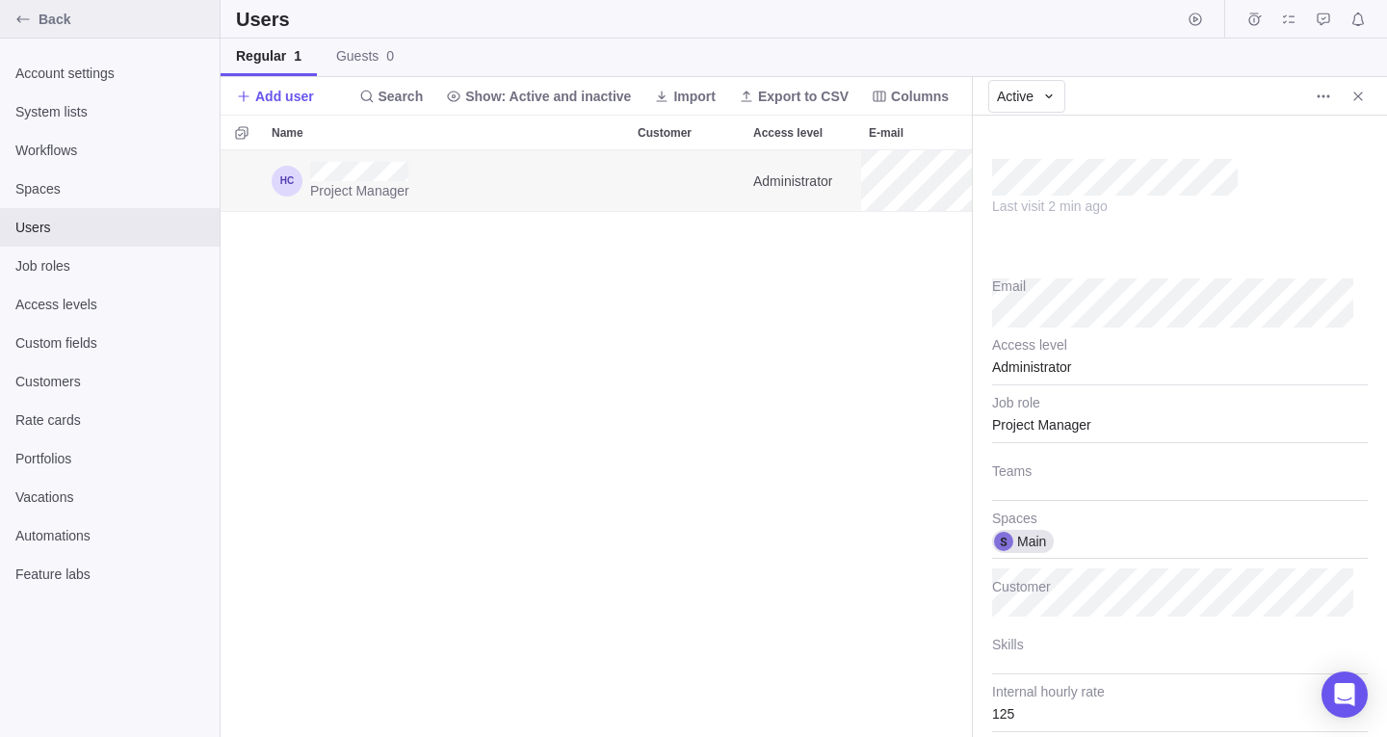
type textarea "x"
click at [7, 32] on div "Back" at bounding box center [110, 19] width 220 height 39
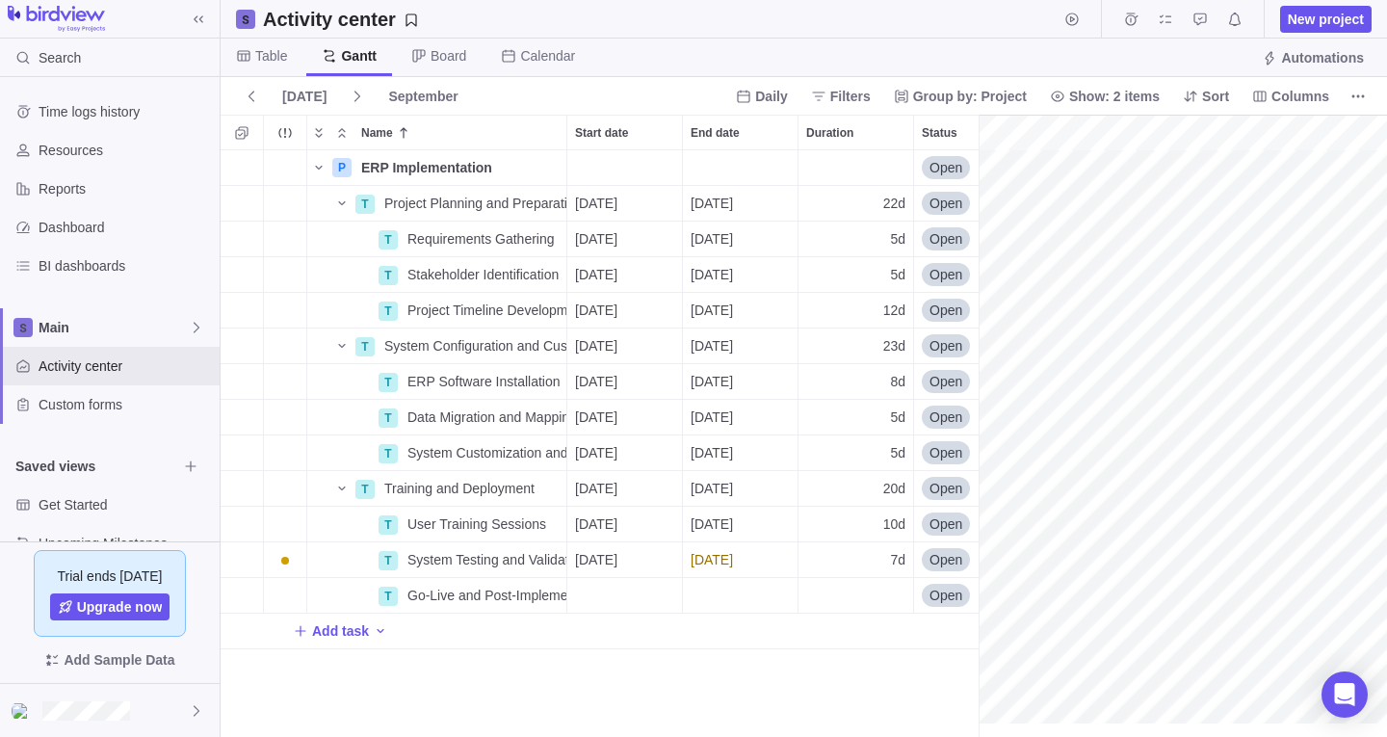
scroll to position [572, 743]
click at [58, 13] on img at bounding box center [56, 19] width 97 height 27
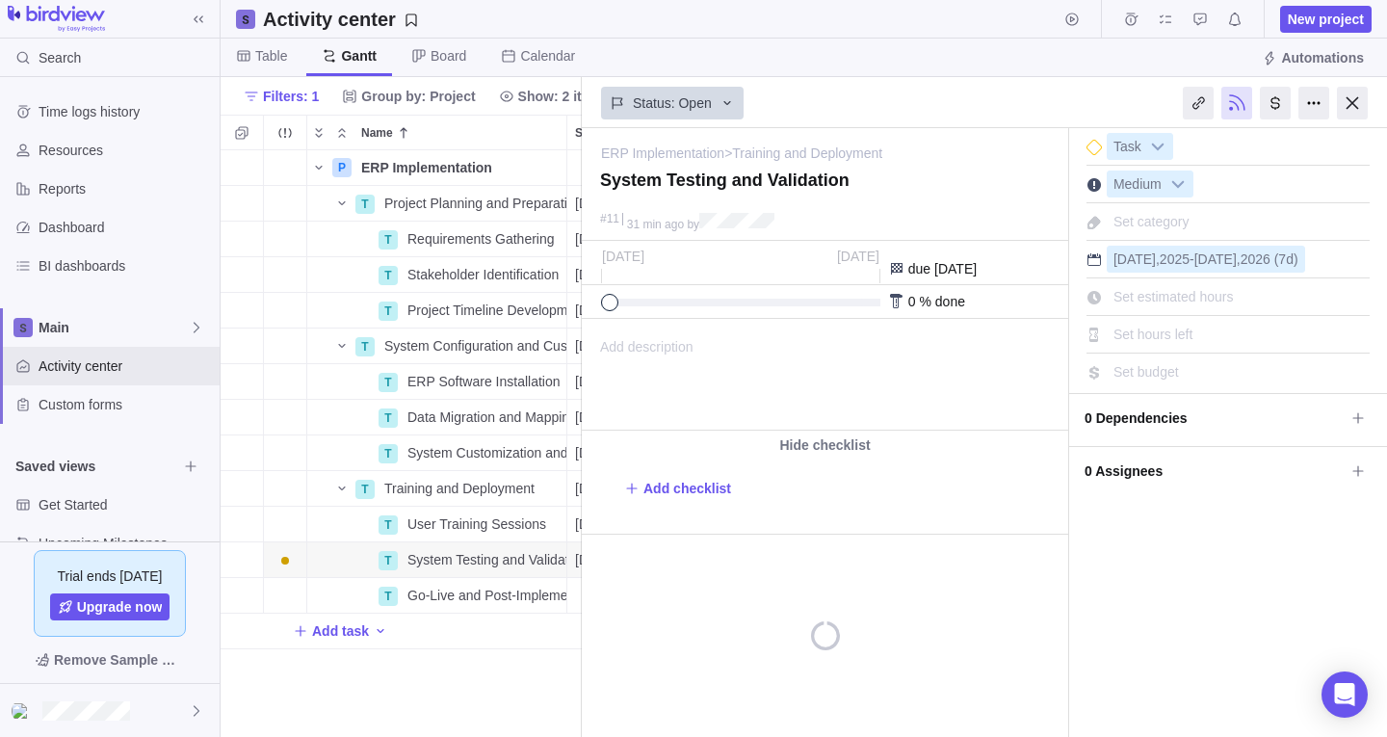
scroll to position [572, 347]
click at [1214, 296] on span "Set estimated hours" at bounding box center [1173, 296] width 120 height 15
click at [1214, 296] on input "0" at bounding box center [1198, 296] width 182 height 27
type input "1"
type input "32"
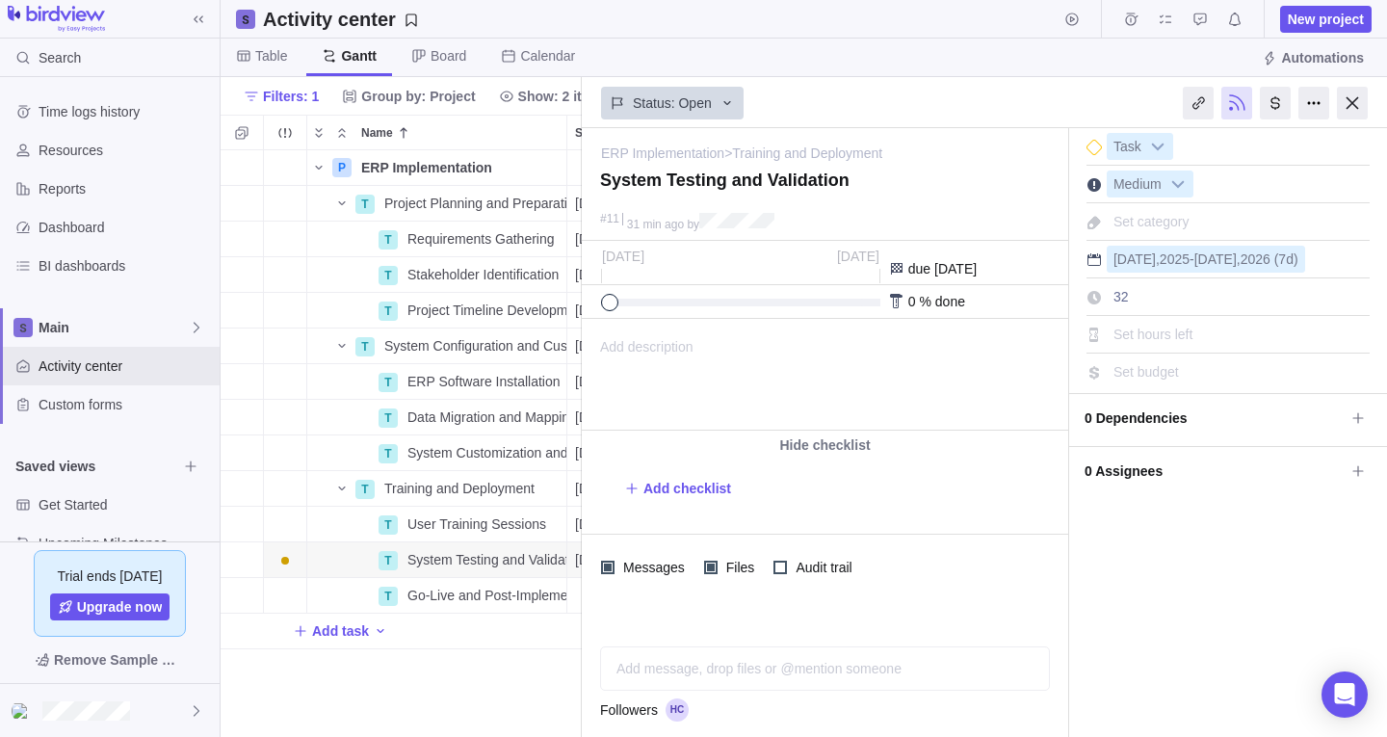
click at [1192, 324] on div "Set hours left" at bounding box center [1153, 334] width 93 height 27
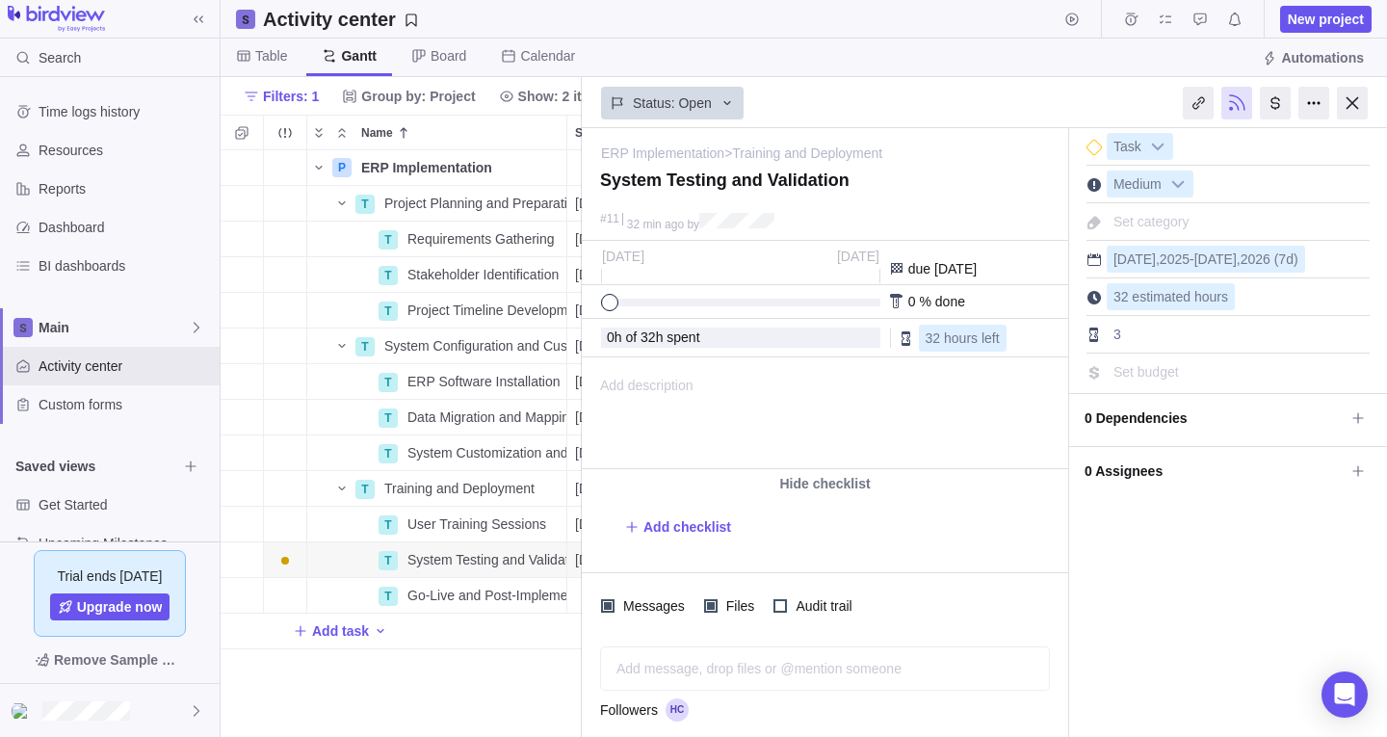
type input "32"
click at [1165, 367] on span "Set budget" at bounding box center [1145, 371] width 65 height 15
type input "25000"
click at [1358, 96] on div at bounding box center [1352, 103] width 31 height 33
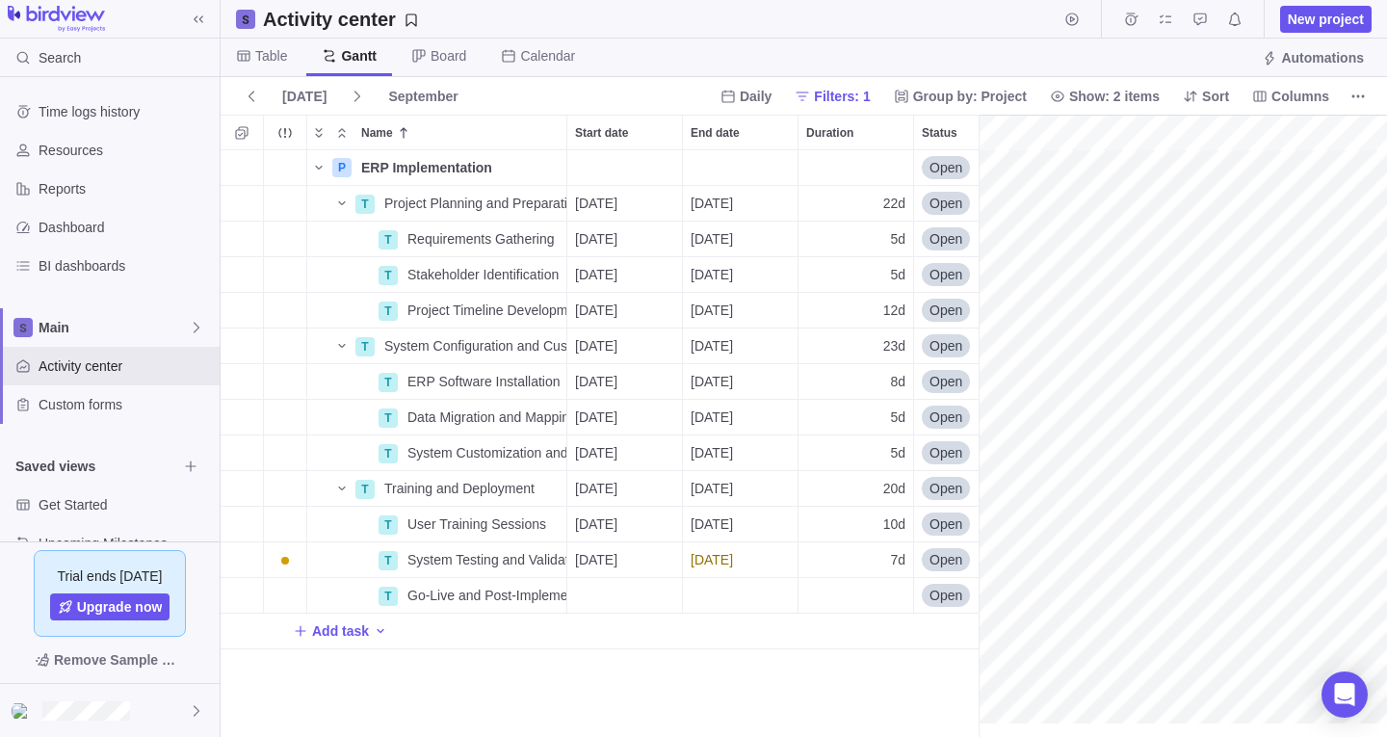
scroll to position [0, 320]
click at [430, 60] on span "Board" at bounding box center [448, 55] width 36 height 19
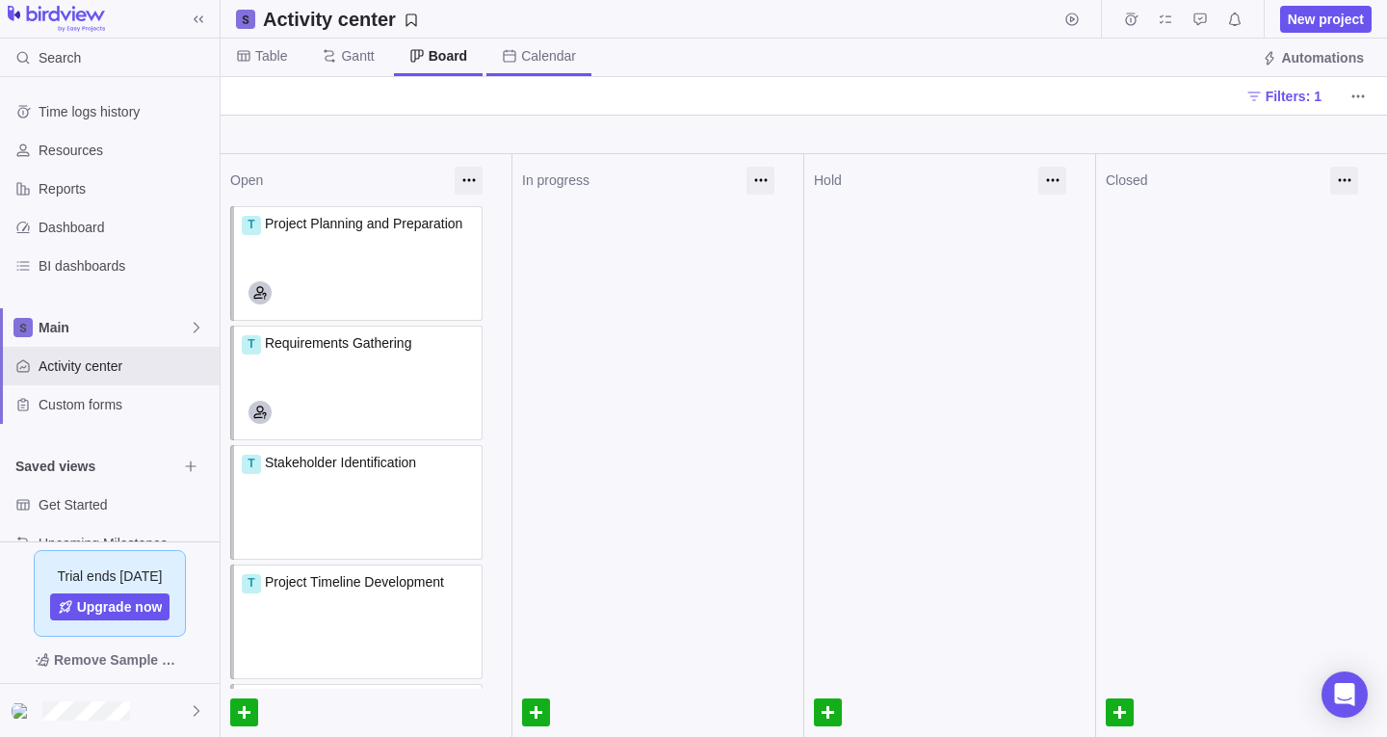
click at [555, 52] on span "Calendar" at bounding box center [548, 55] width 55 height 19
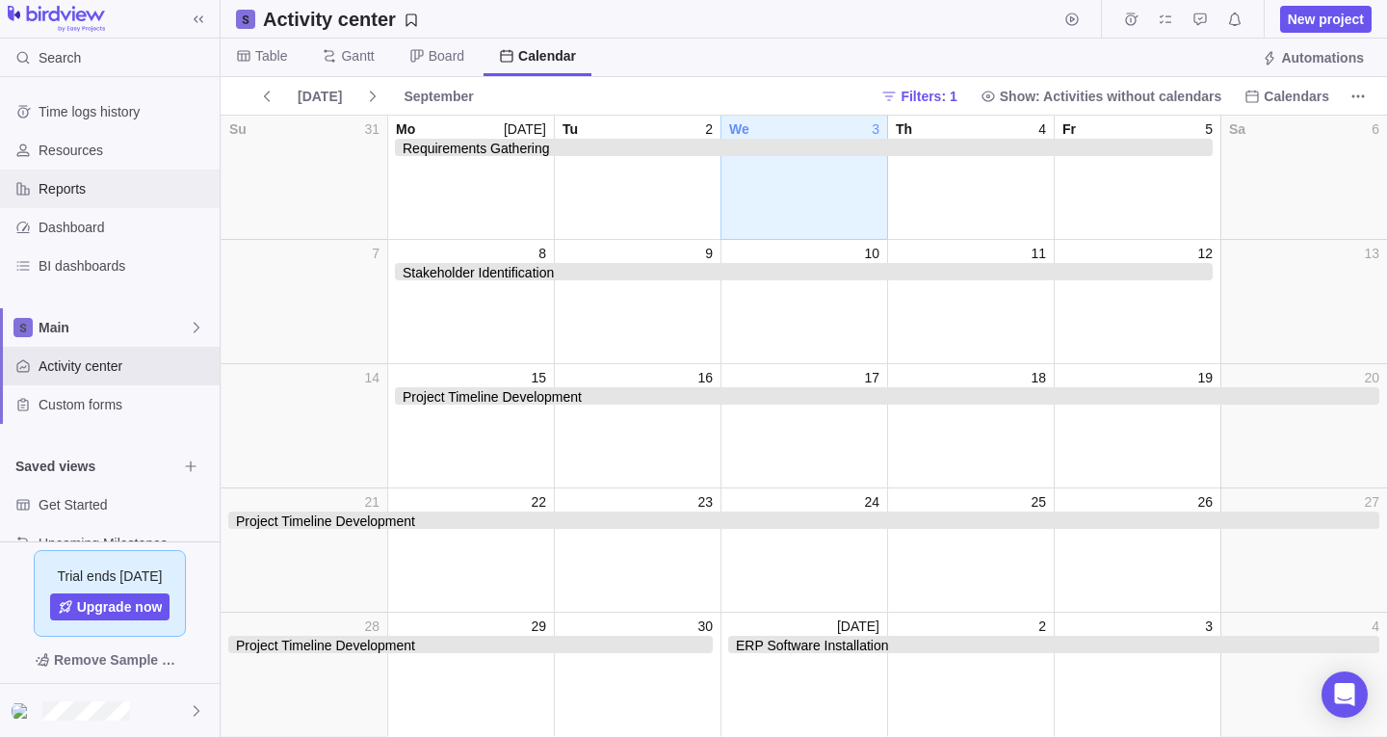
click at [100, 205] on div "Reports" at bounding box center [110, 189] width 220 height 39
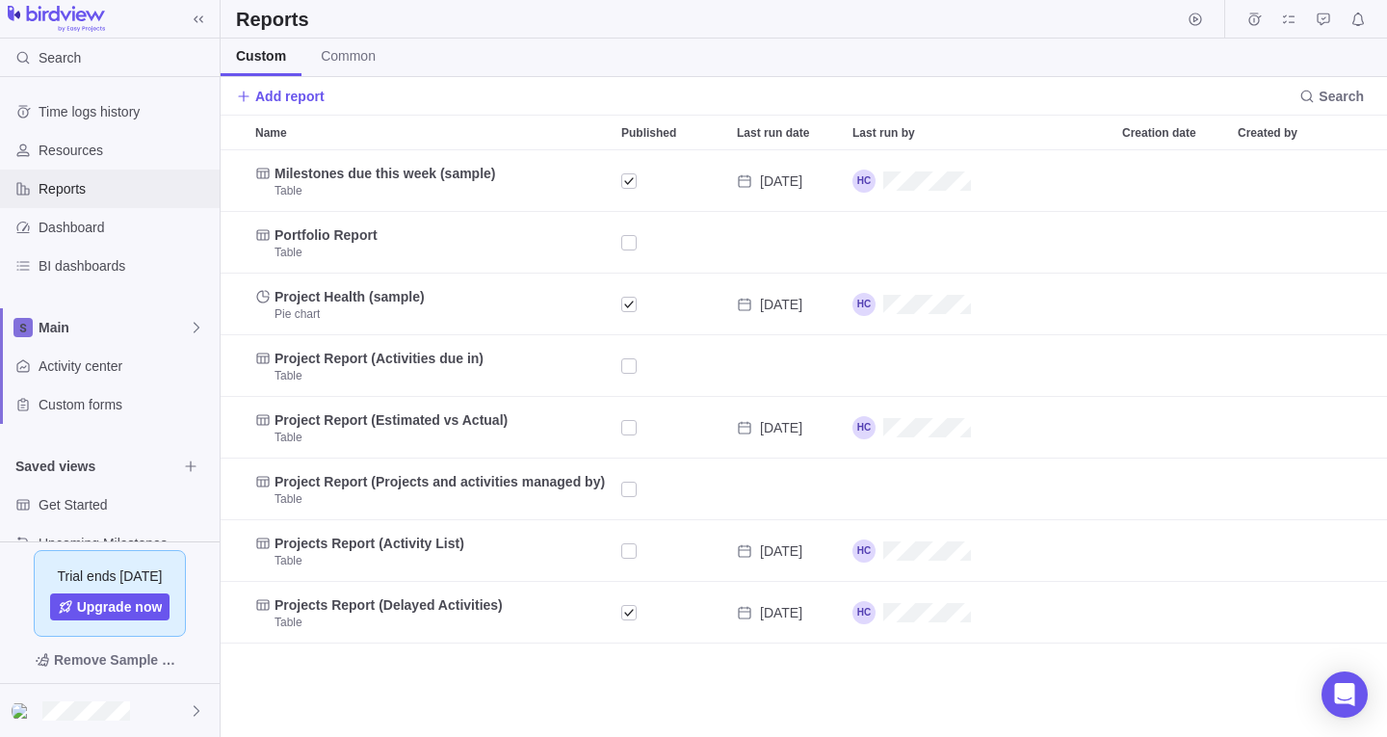
scroll to position [572, 1152]
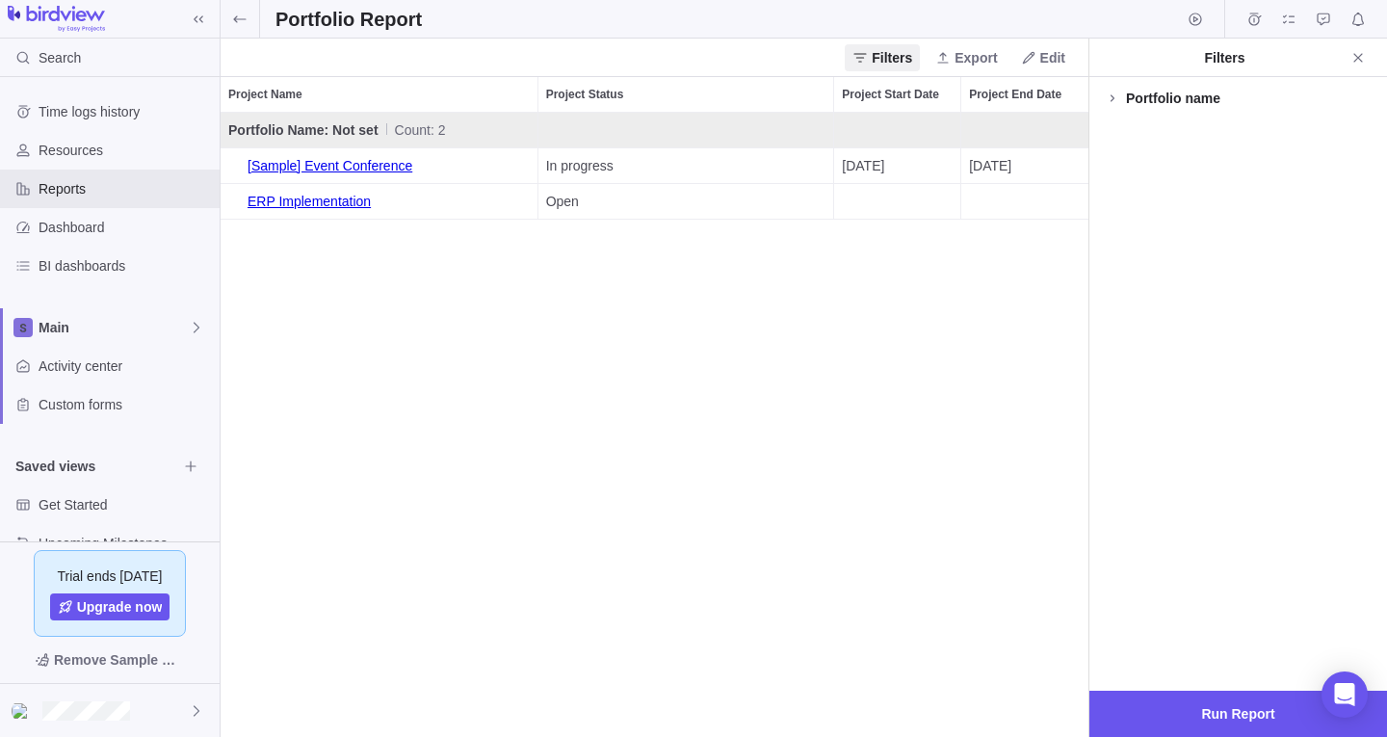
scroll to position [610, 853]
click at [239, 23] on icon at bounding box center [239, 19] width 15 height 15
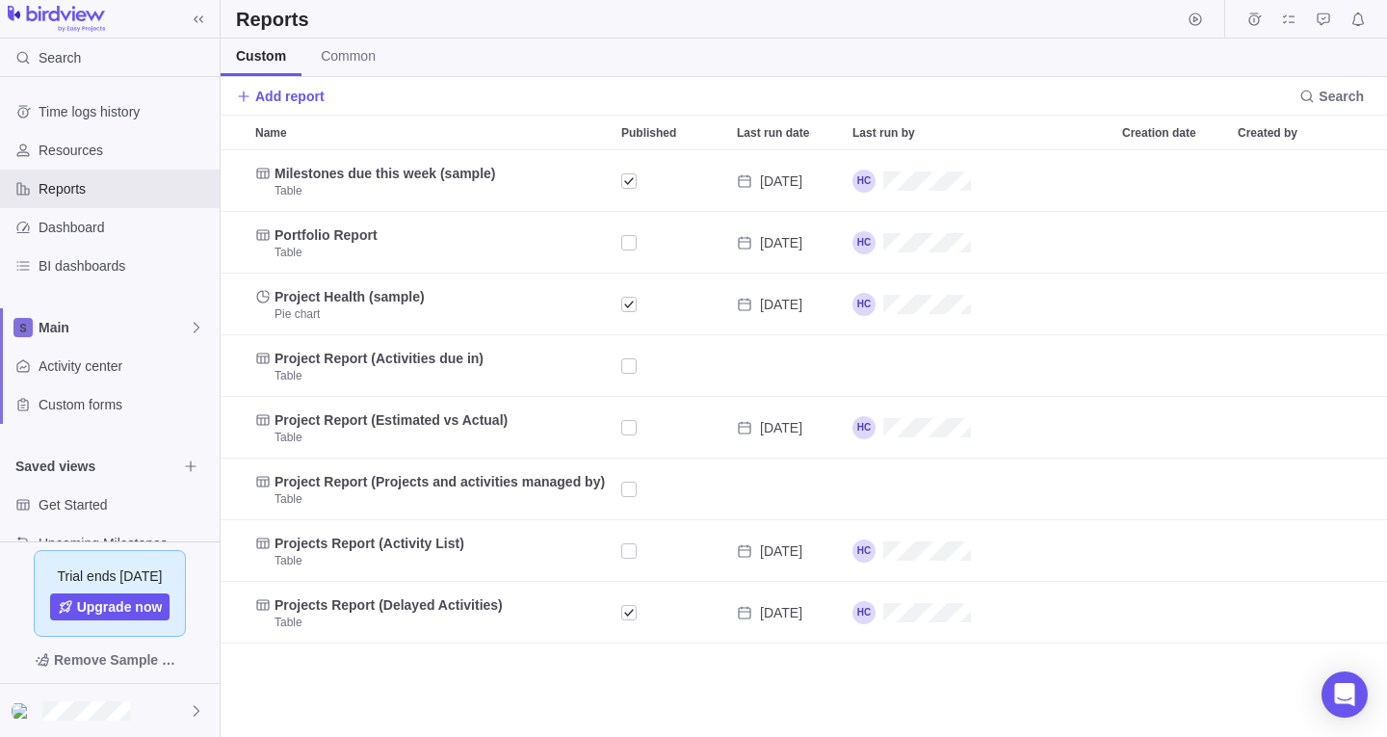
scroll to position [572, 1152]
click at [293, 103] on span "Add report" at bounding box center [289, 96] width 69 height 19
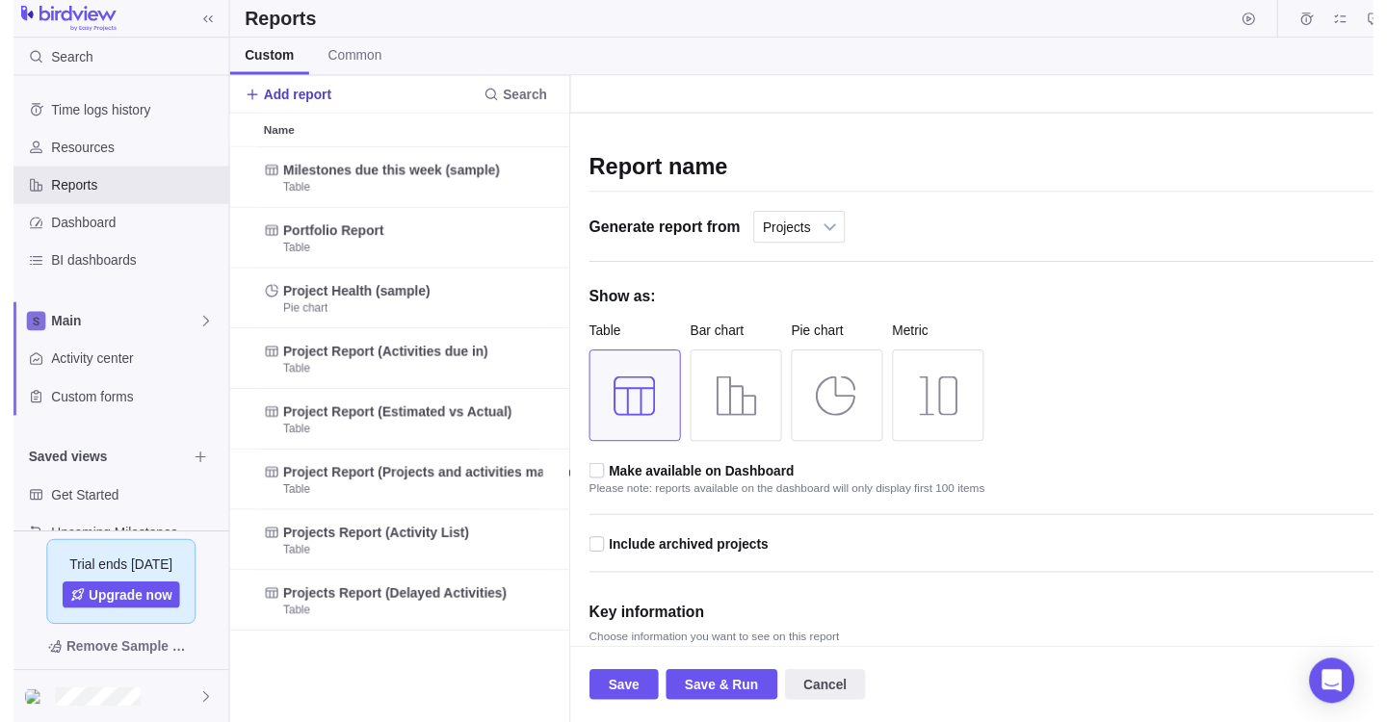
scroll to position [558, 332]
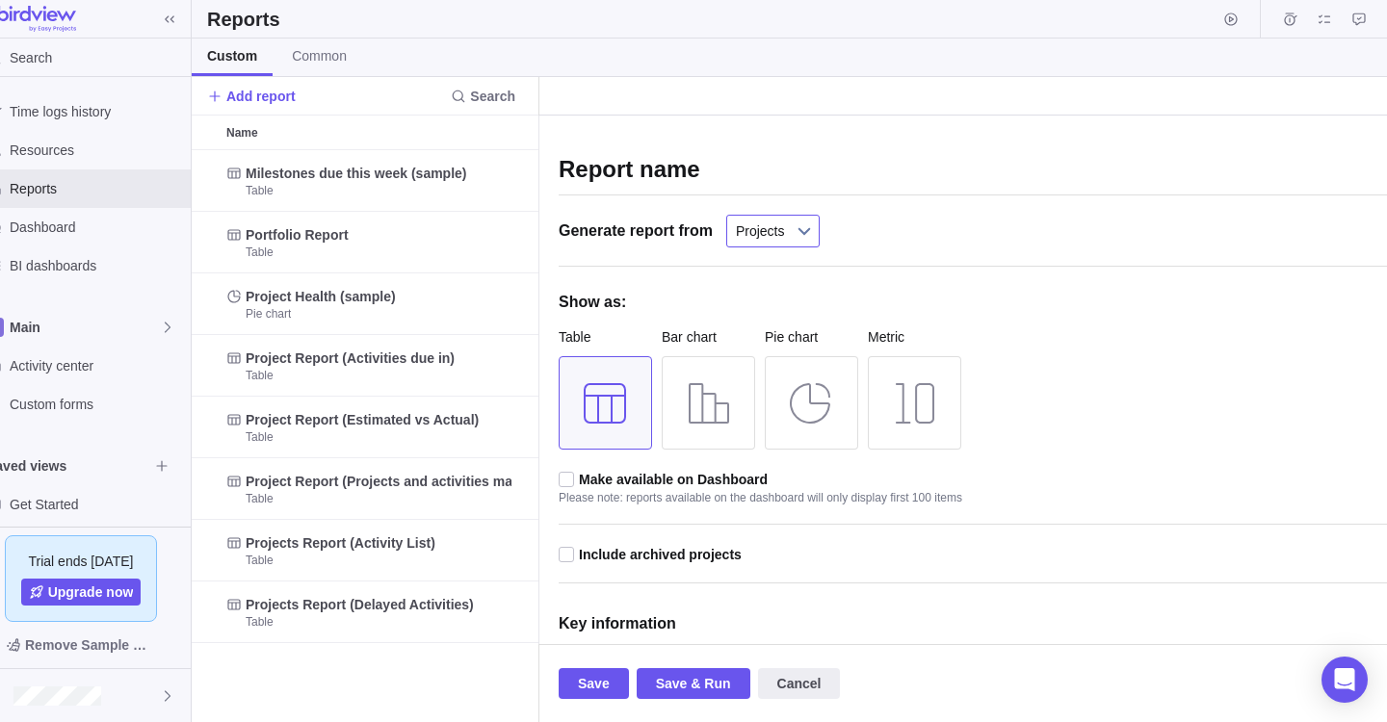
click at [782, 220] on link "Projects" at bounding box center [772, 231] width 93 height 33
click at [793, 221] on b at bounding box center [804, 231] width 29 height 31
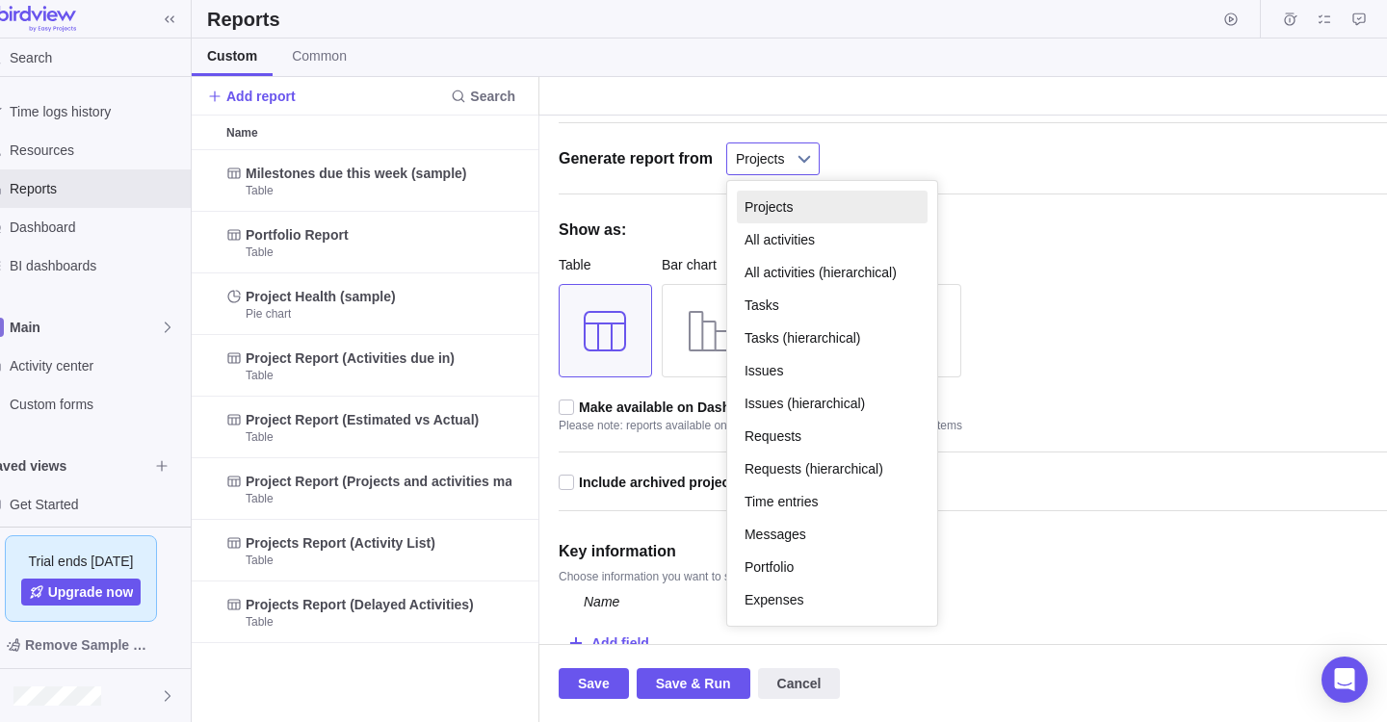
scroll to position [89, 0]
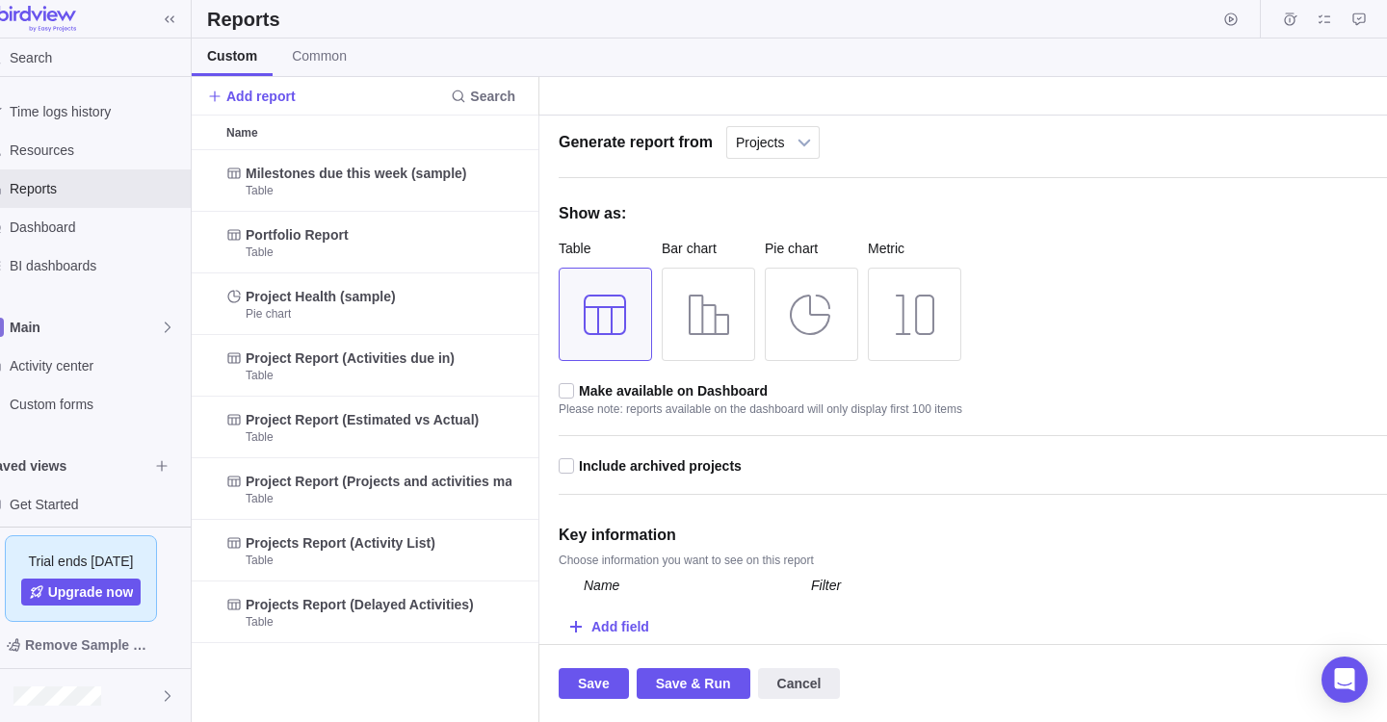
click at [1153, 316] on div "Report name Generate report from Projects All activities All activities (hierar…" at bounding box center [980, 345] width 843 height 598
click at [801, 674] on span "Cancel" at bounding box center [799, 683] width 44 height 23
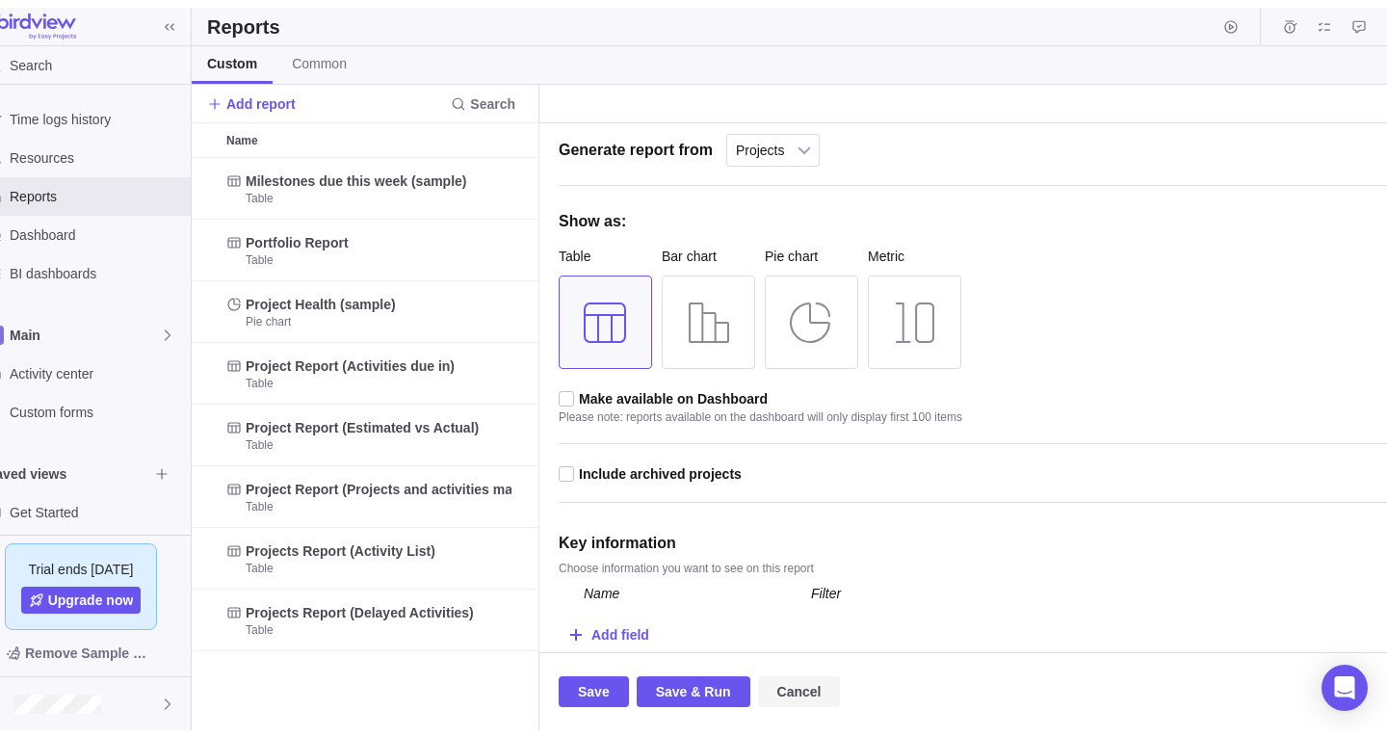
scroll to position [572, 1152]
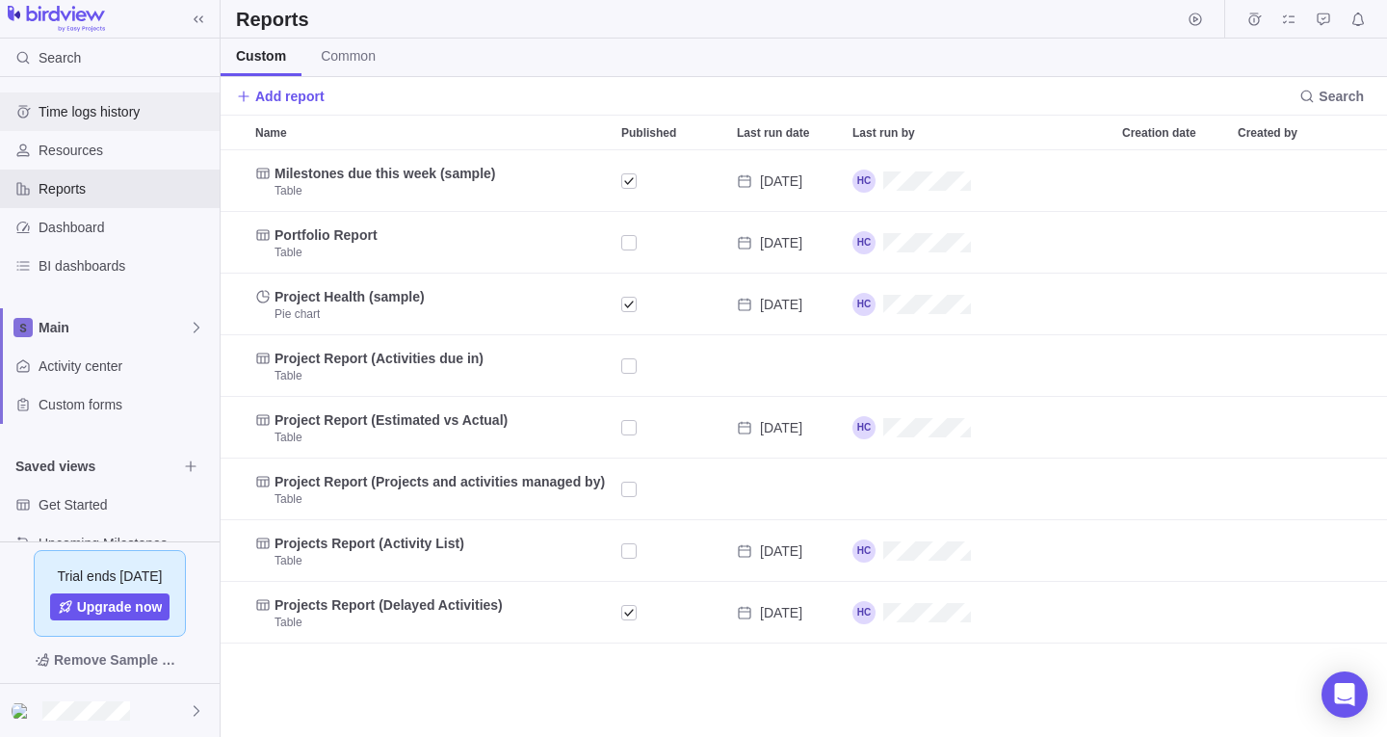
click at [111, 113] on span "Time logs history" at bounding box center [125, 111] width 173 height 19
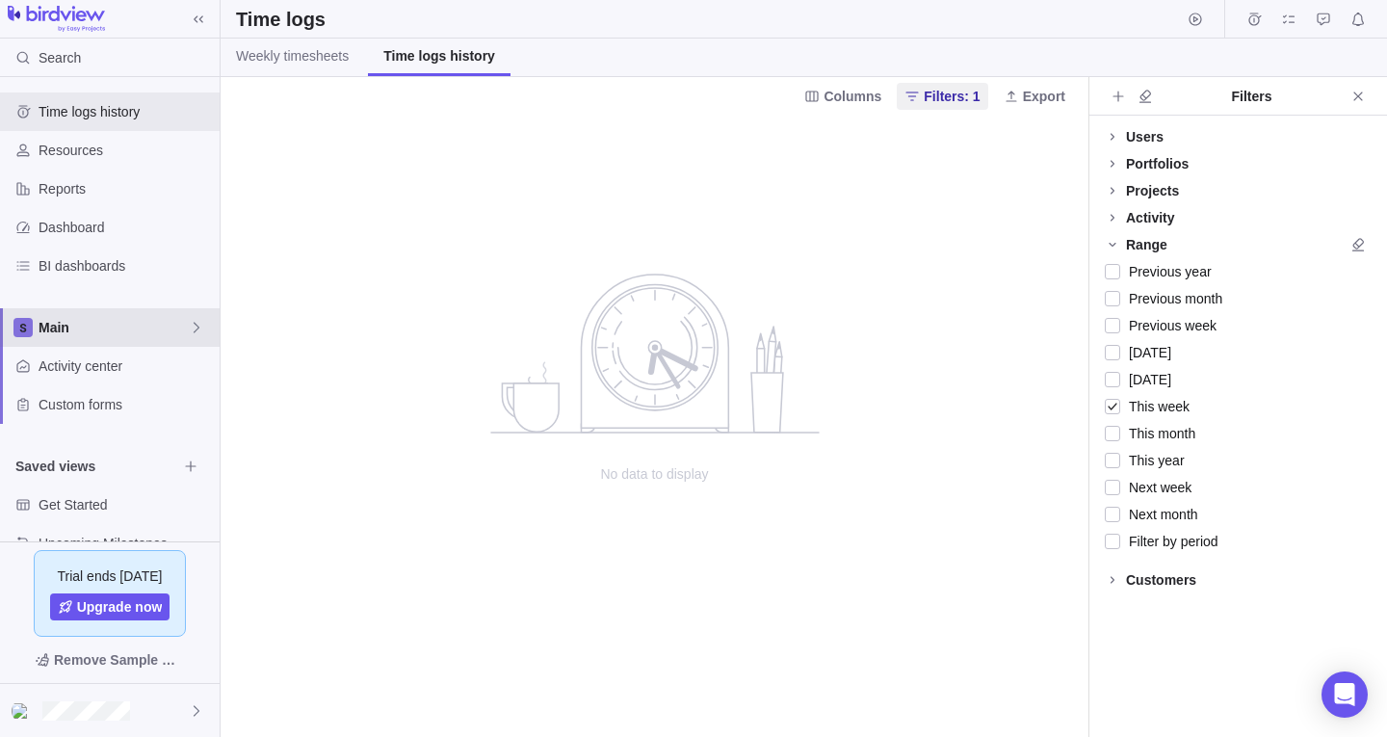
click at [127, 328] on span "Main" at bounding box center [114, 327] width 150 height 19
click at [103, 366] on span "Main" at bounding box center [109, 372] width 117 height 19
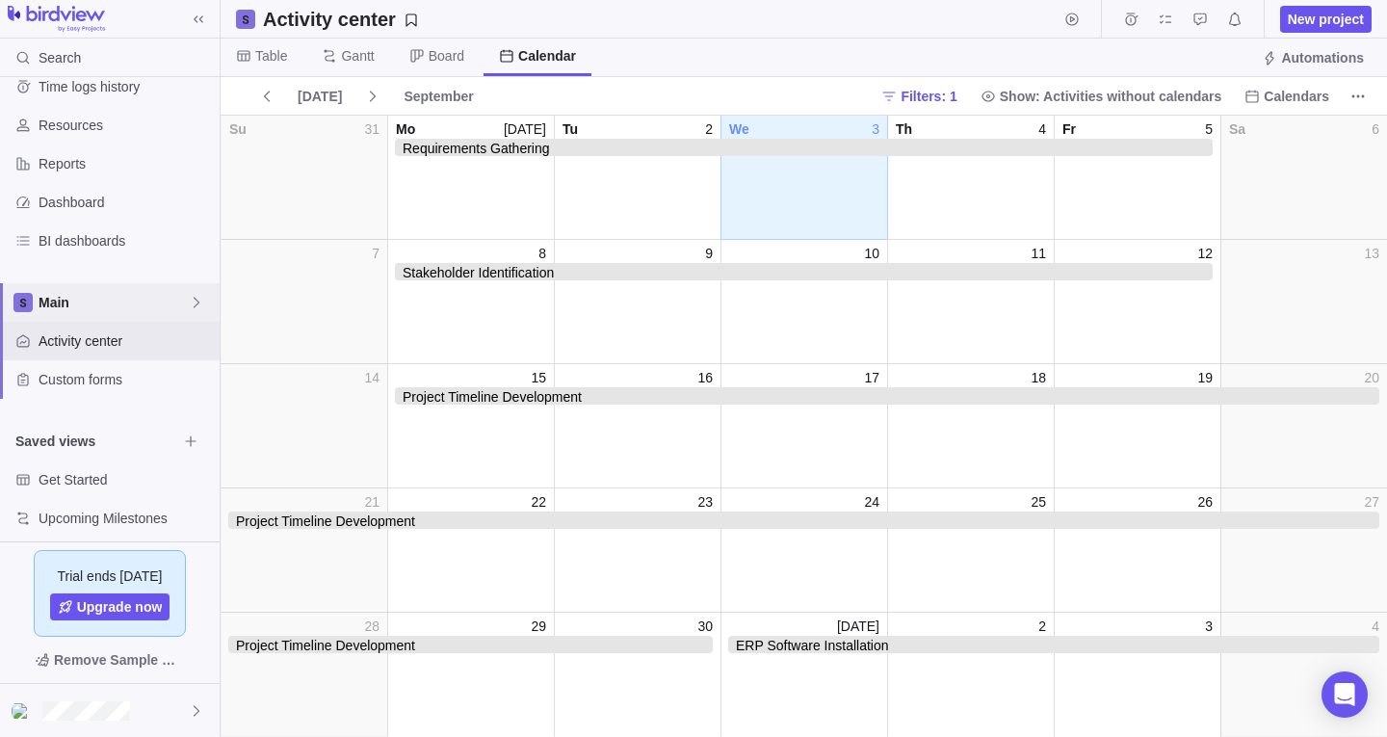
scroll to position [37, 0]
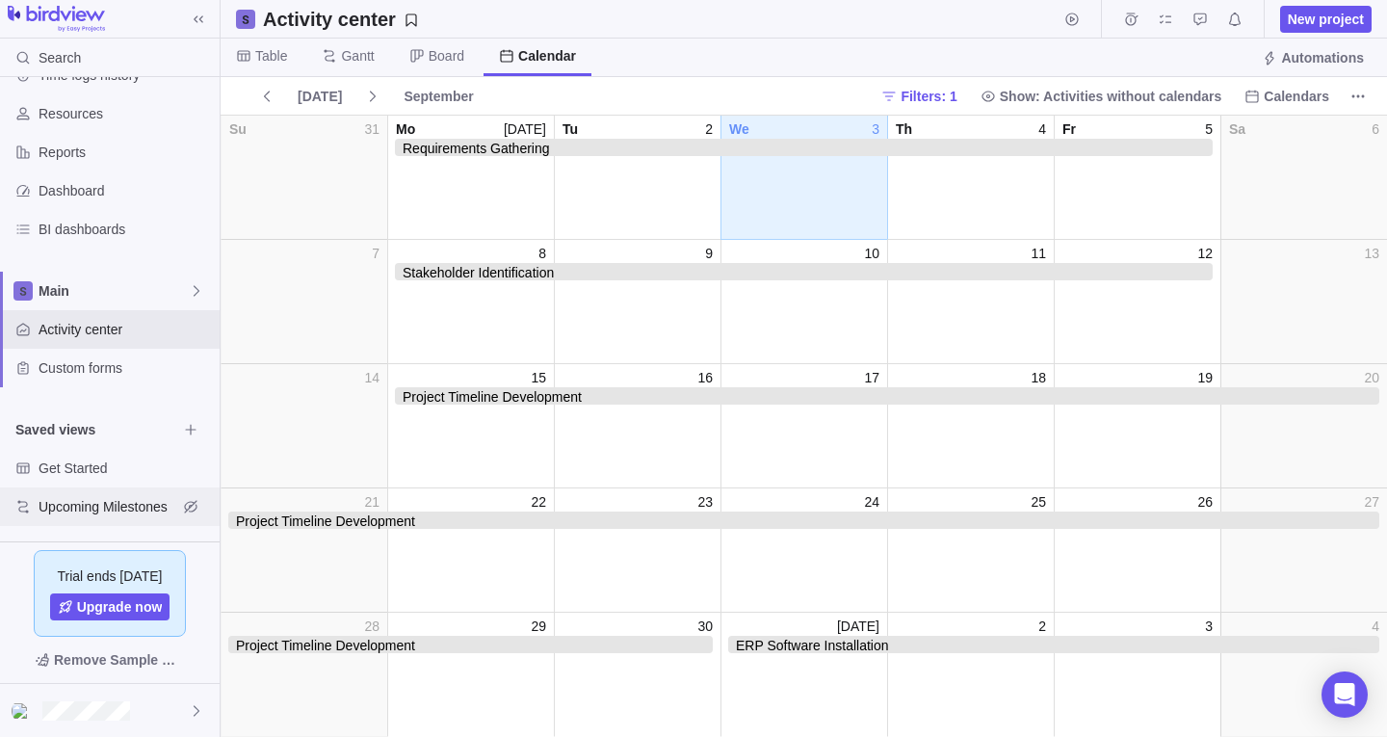
click at [143, 500] on span "Upcoming Milestones" at bounding box center [108, 506] width 139 height 19
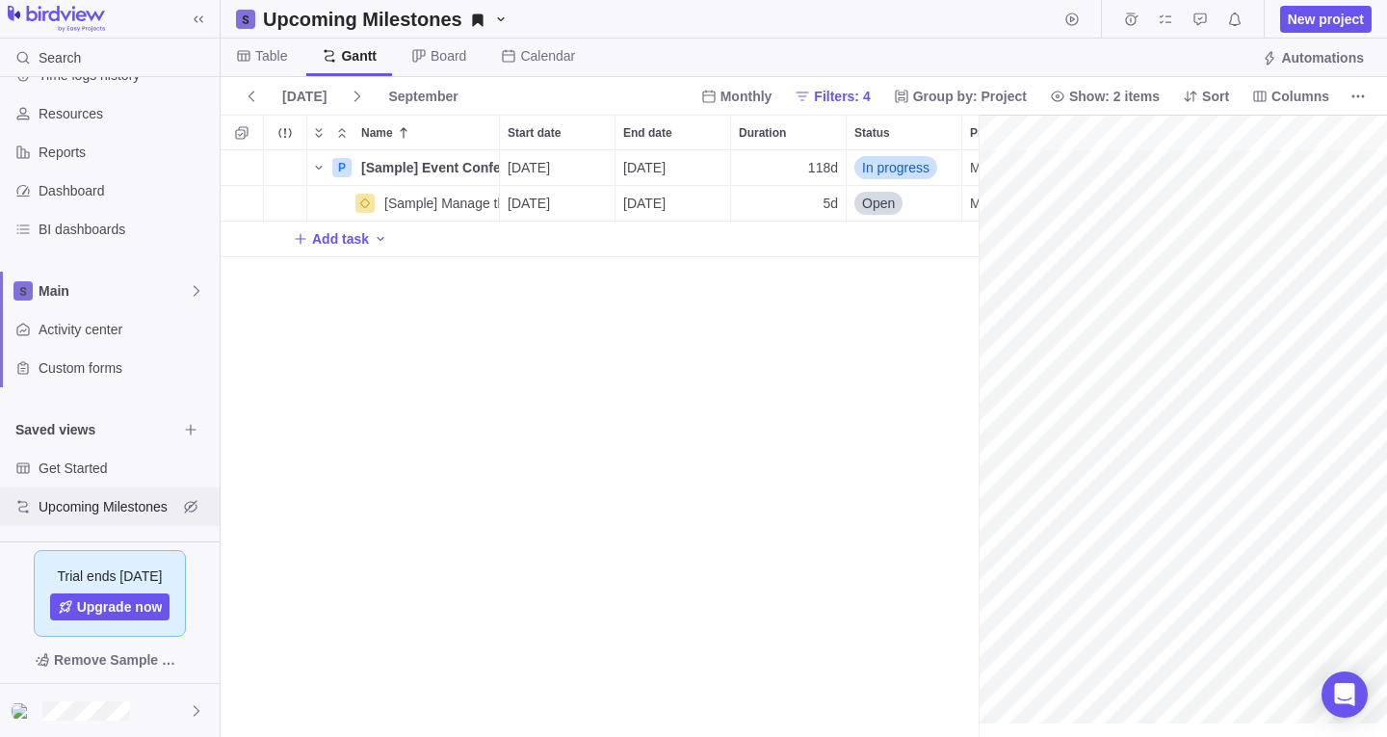
scroll to position [0, 199]
click at [103, 468] on span "Get Started" at bounding box center [108, 467] width 139 height 19
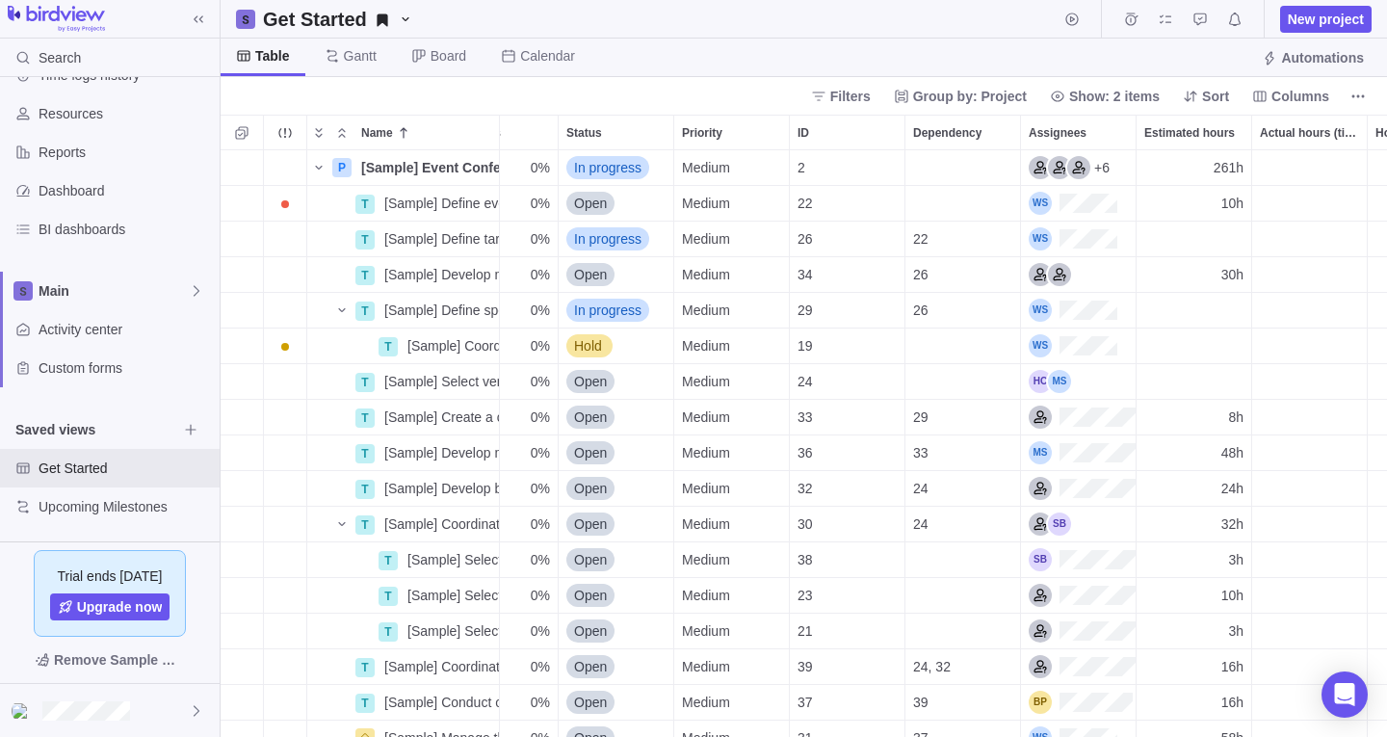
scroll to position [0, 0]
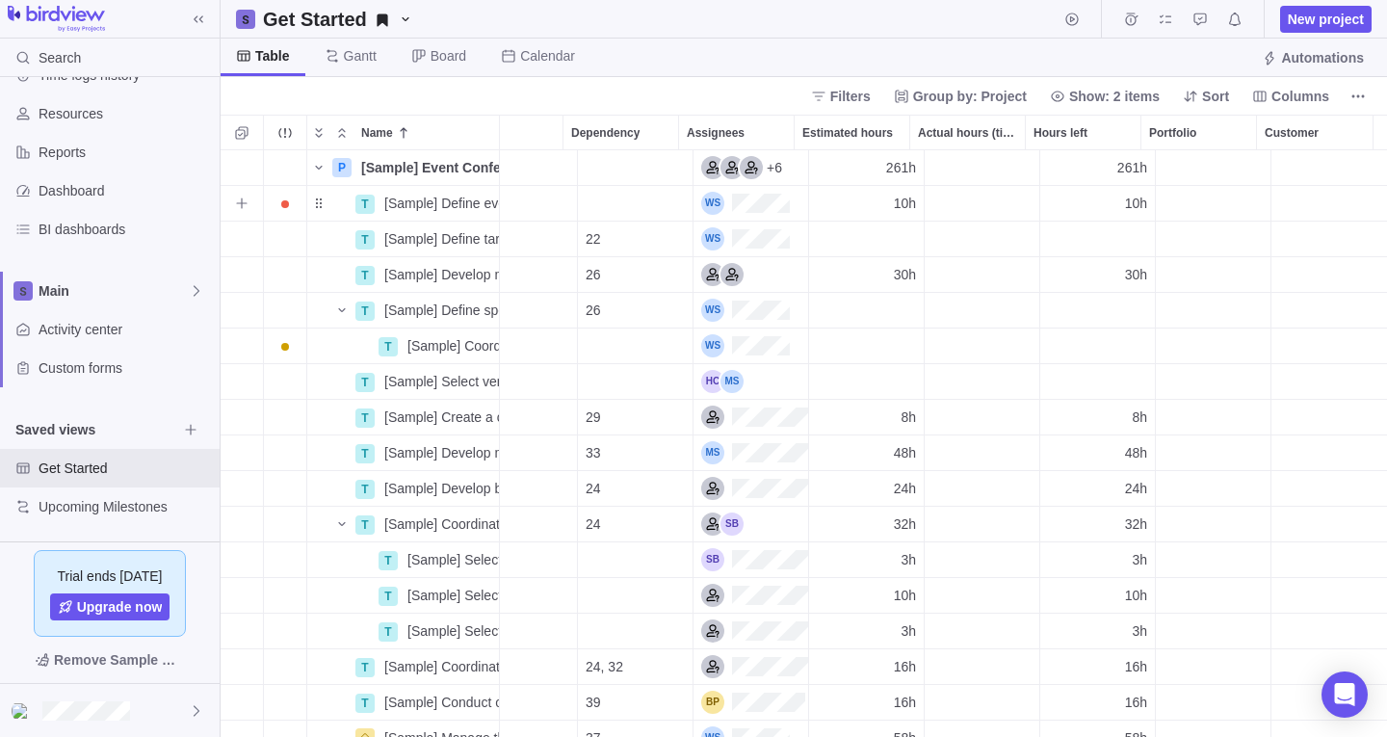
click at [950, 212] on div "Actual hours (timelogs)" at bounding box center [982, 203] width 115 height 35
click at [332, 204] on div "Name" at bounding box center [330, 203] width 46 height 15
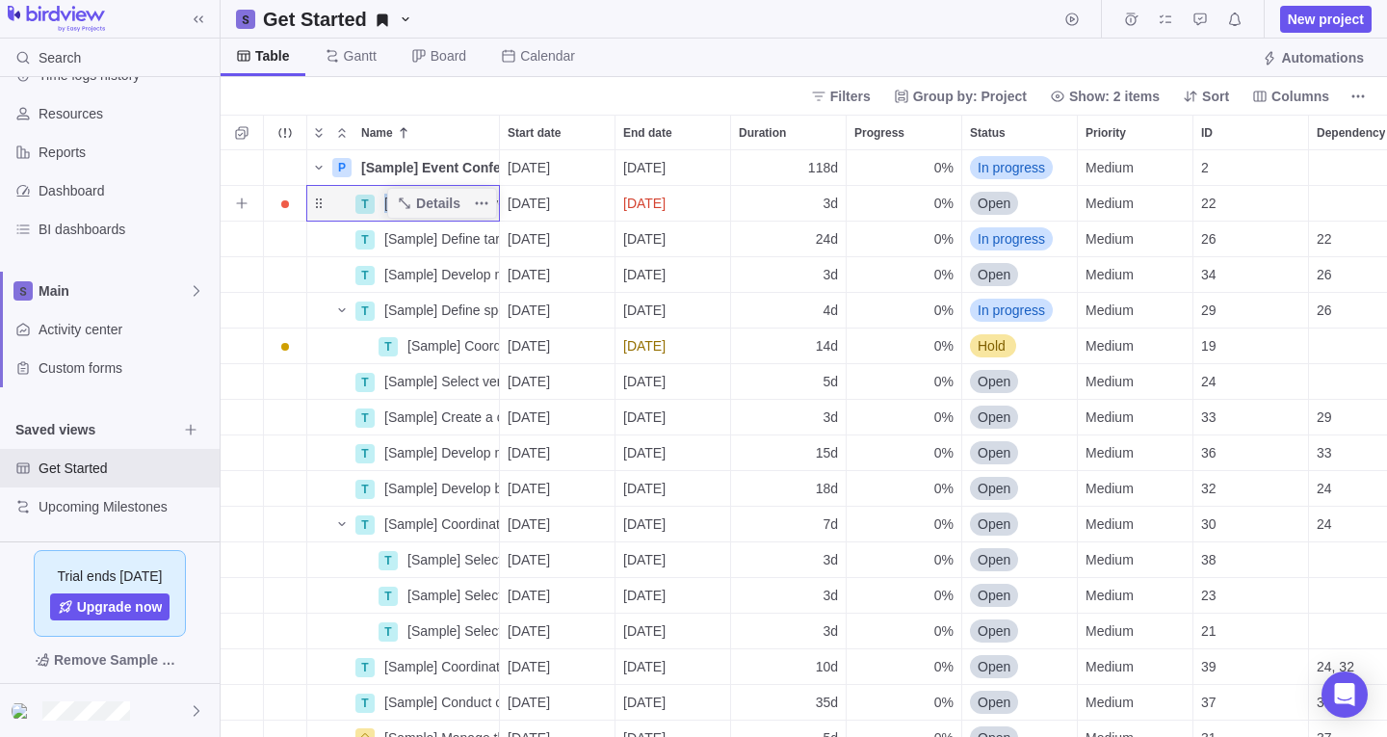
click at [332, 204] on div "Name" at bounding box center [330, 203] width 46 height 15
click at [478, 202] on icon "More actions" at bounding box center [481, 203] width 15 height 15
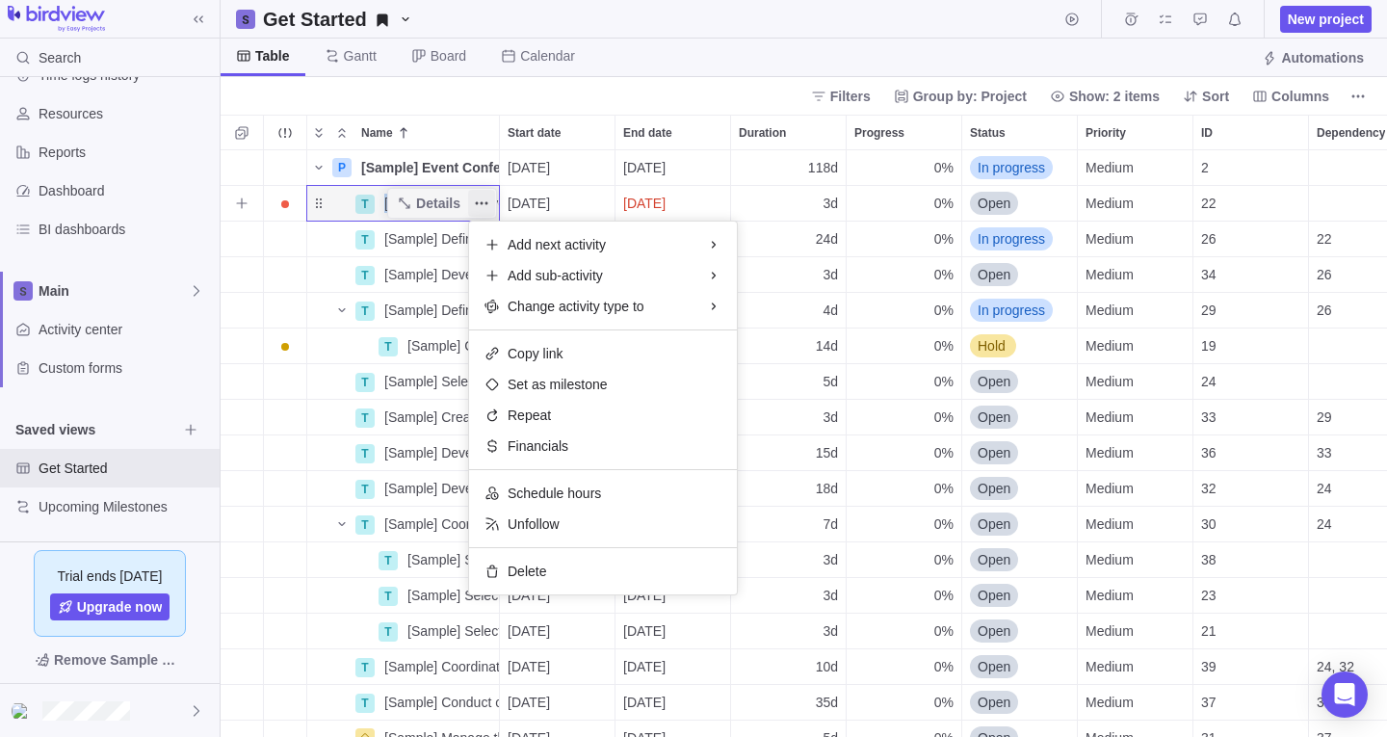
click at [478, 202] on icon "More actions" at bounding box center [481, 203] width 15 height 15
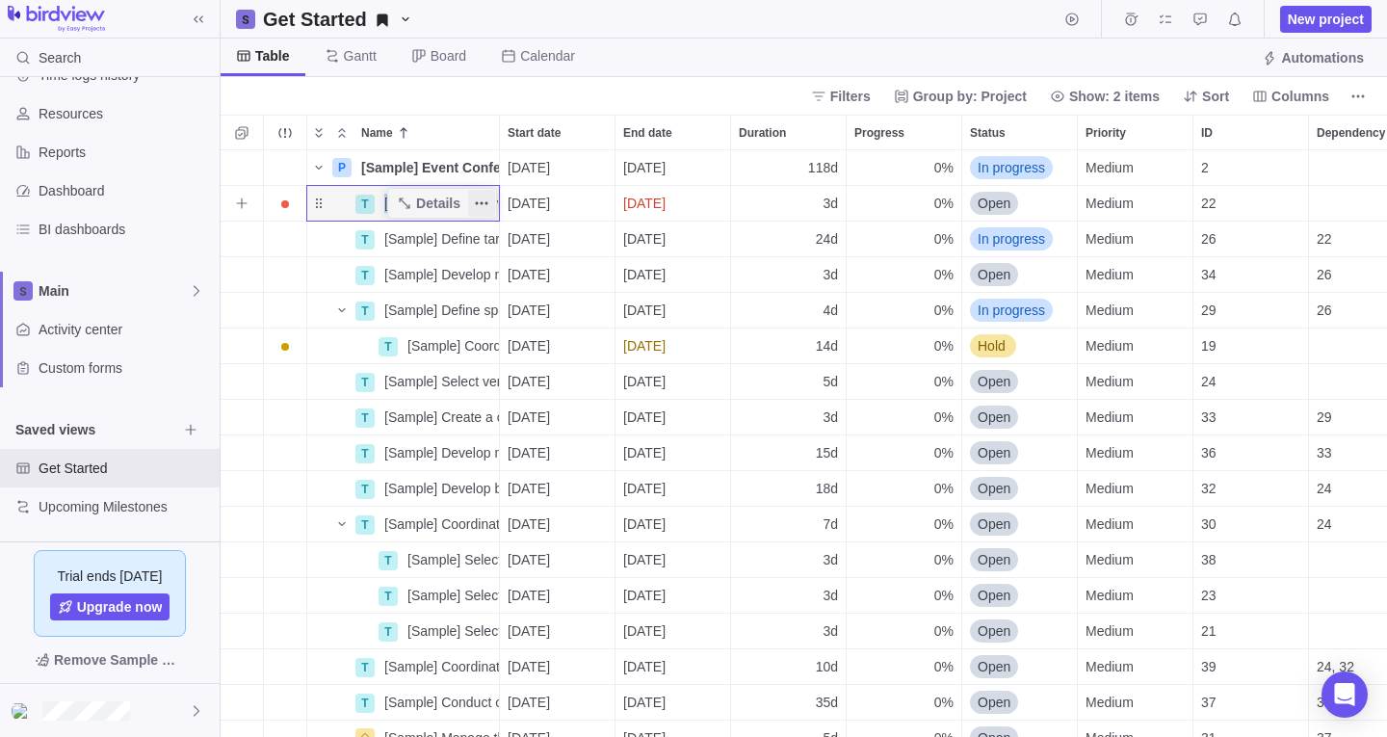
click at [478, 202] on icon "More actions" at bounding box center [481, 203] width 15 height 15
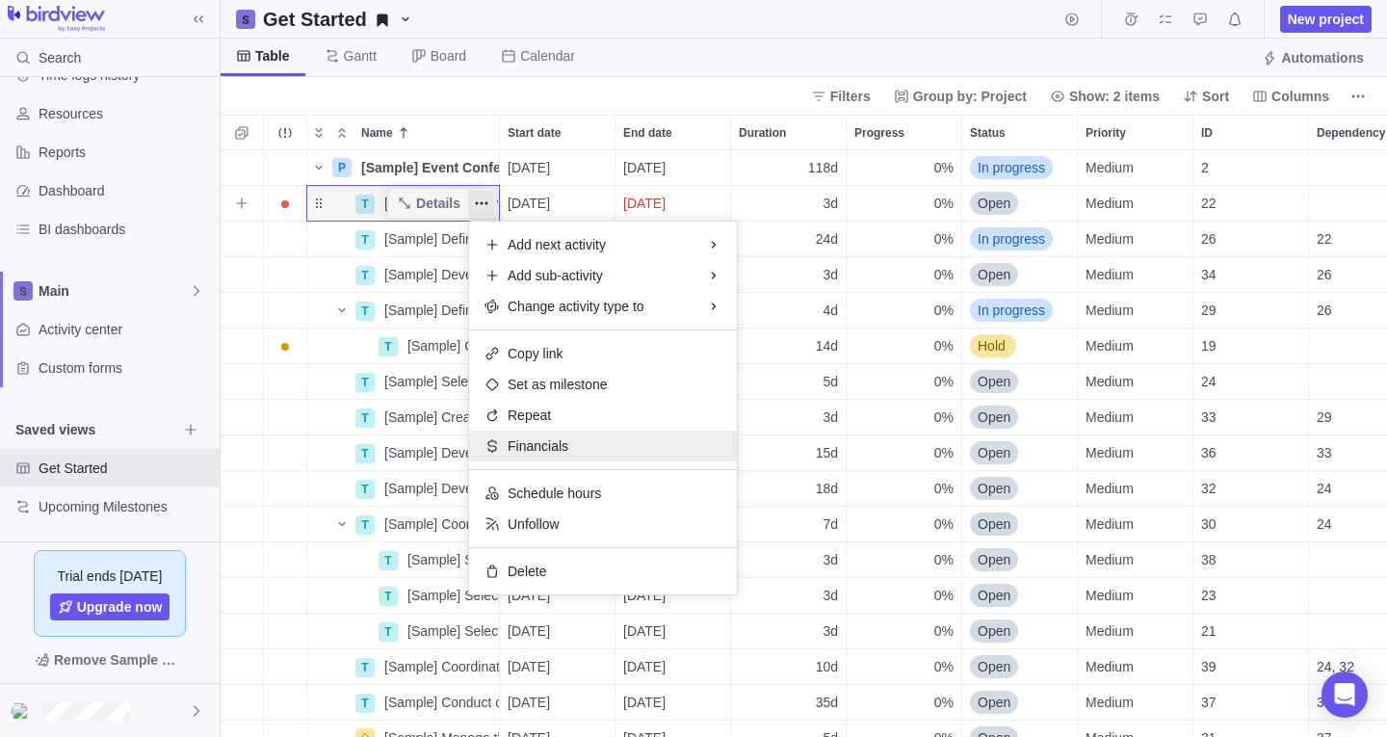
click at [537, 440] on span "Financials" at bounding box center [538, 445] width 61 height 19
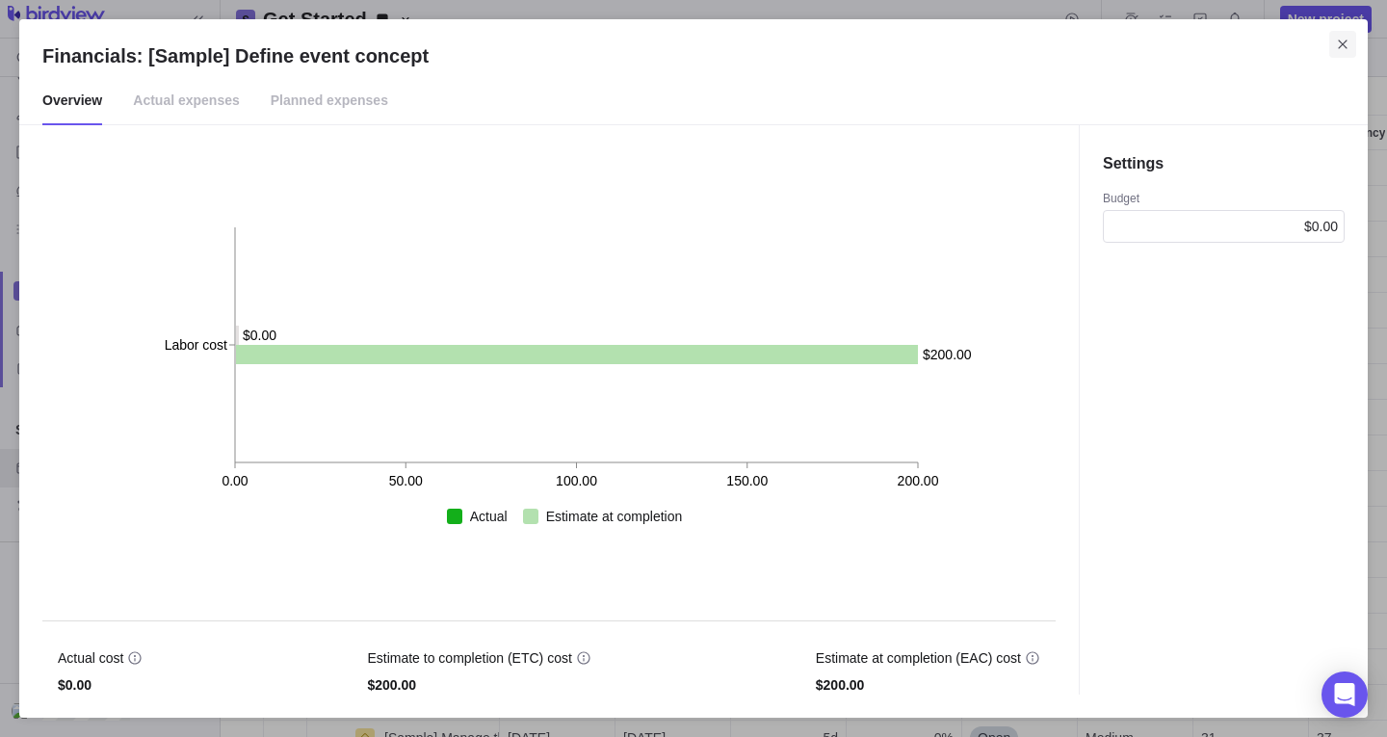
click at [1345, 43] on icon "Close" at bounding box center [1342, 44] width 15 height 15
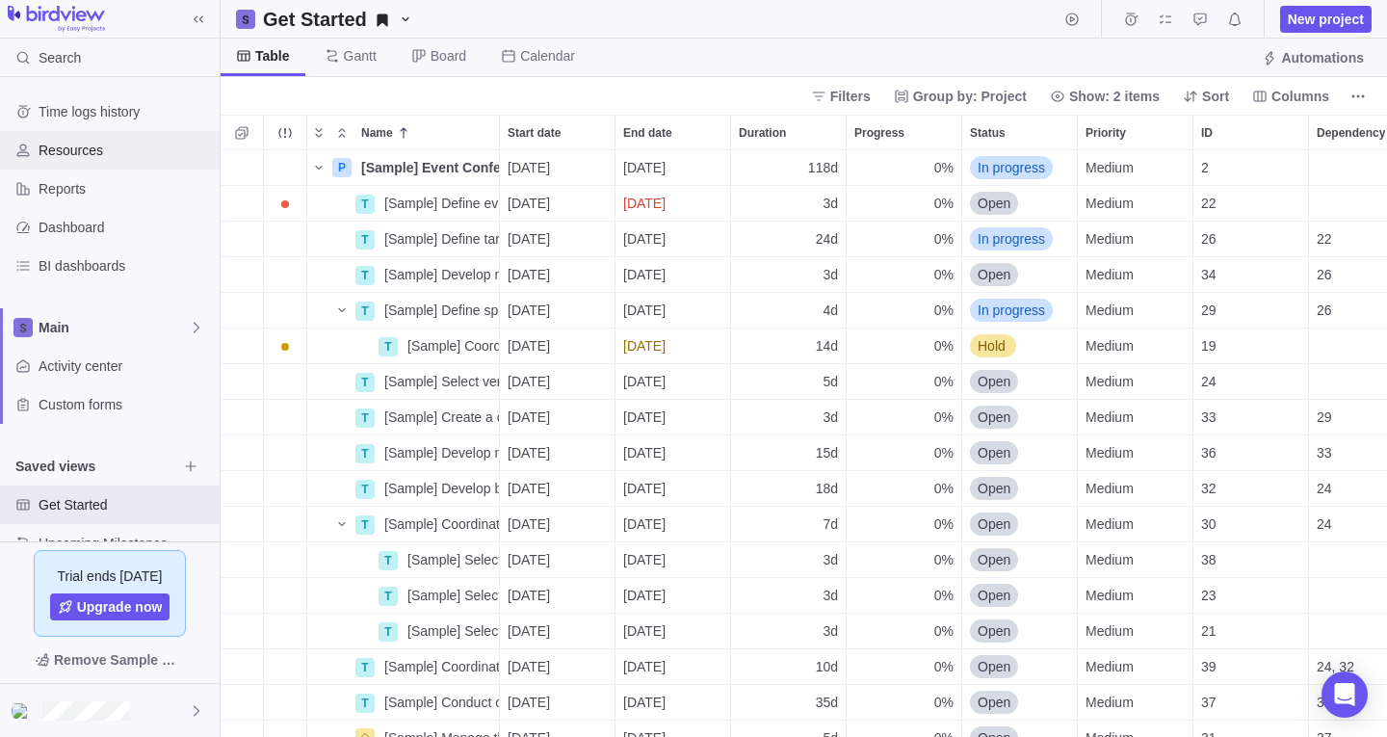
click at [131, 158] on span "Resources" at bounding box center [125, 150] width 173 height 19
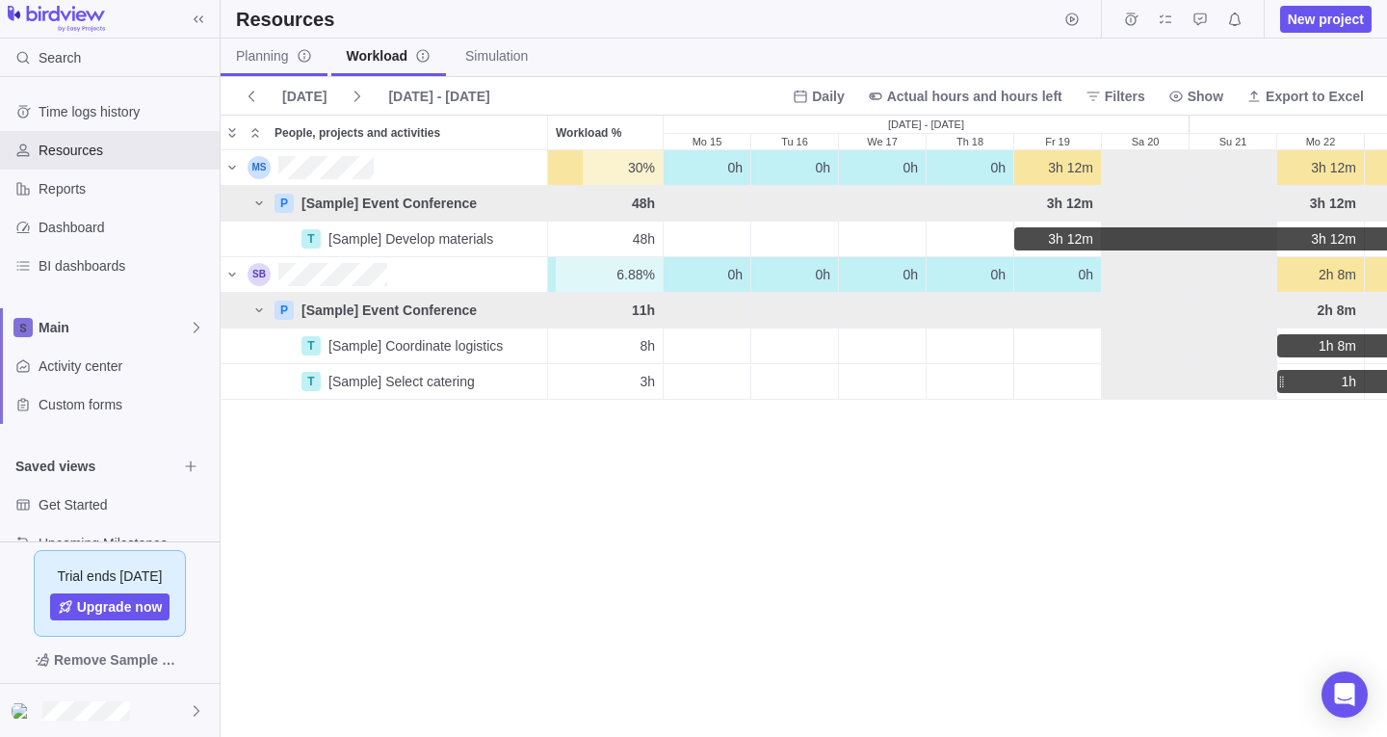
click at [273, 60] on span "Planning" at bounding box center [274, 55] width 76 height 19
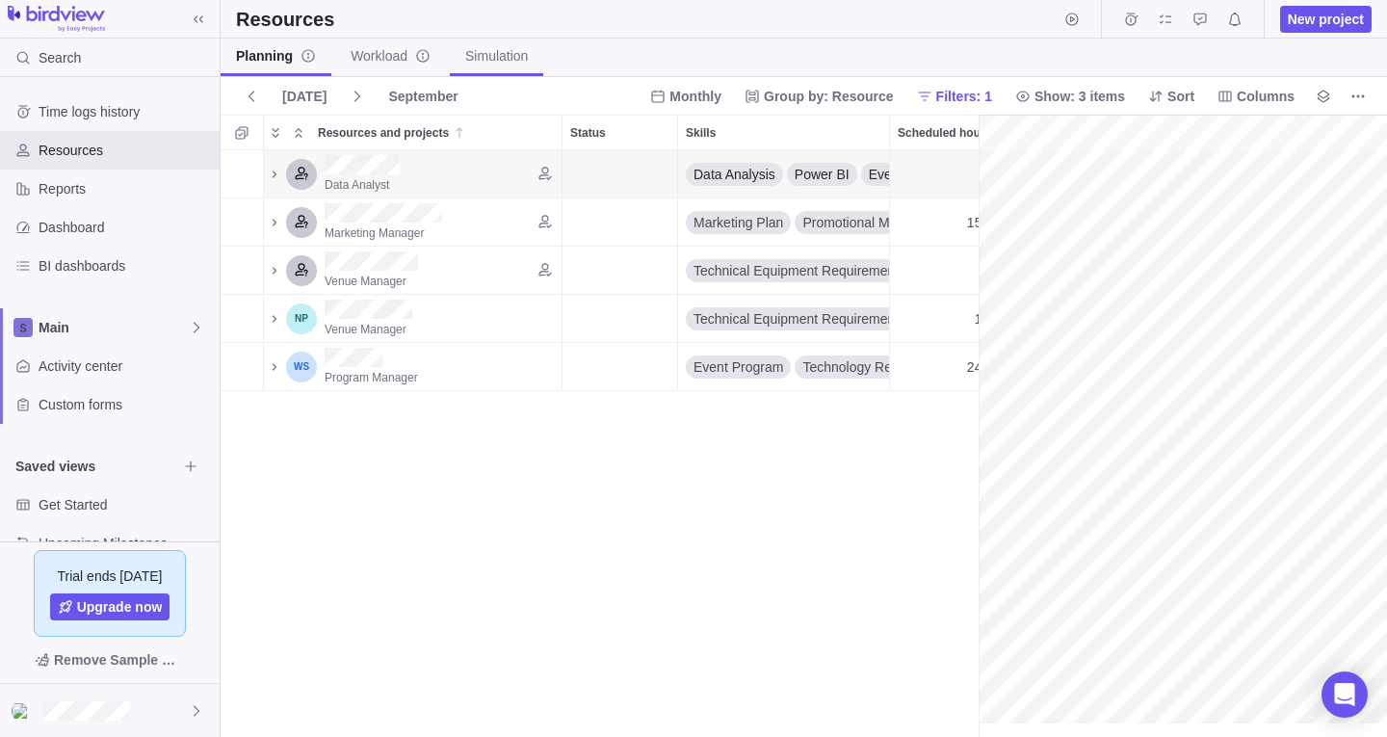
click at [507, 64] on span "Simulation" at bounding box center [496, 55] width 63 height 19
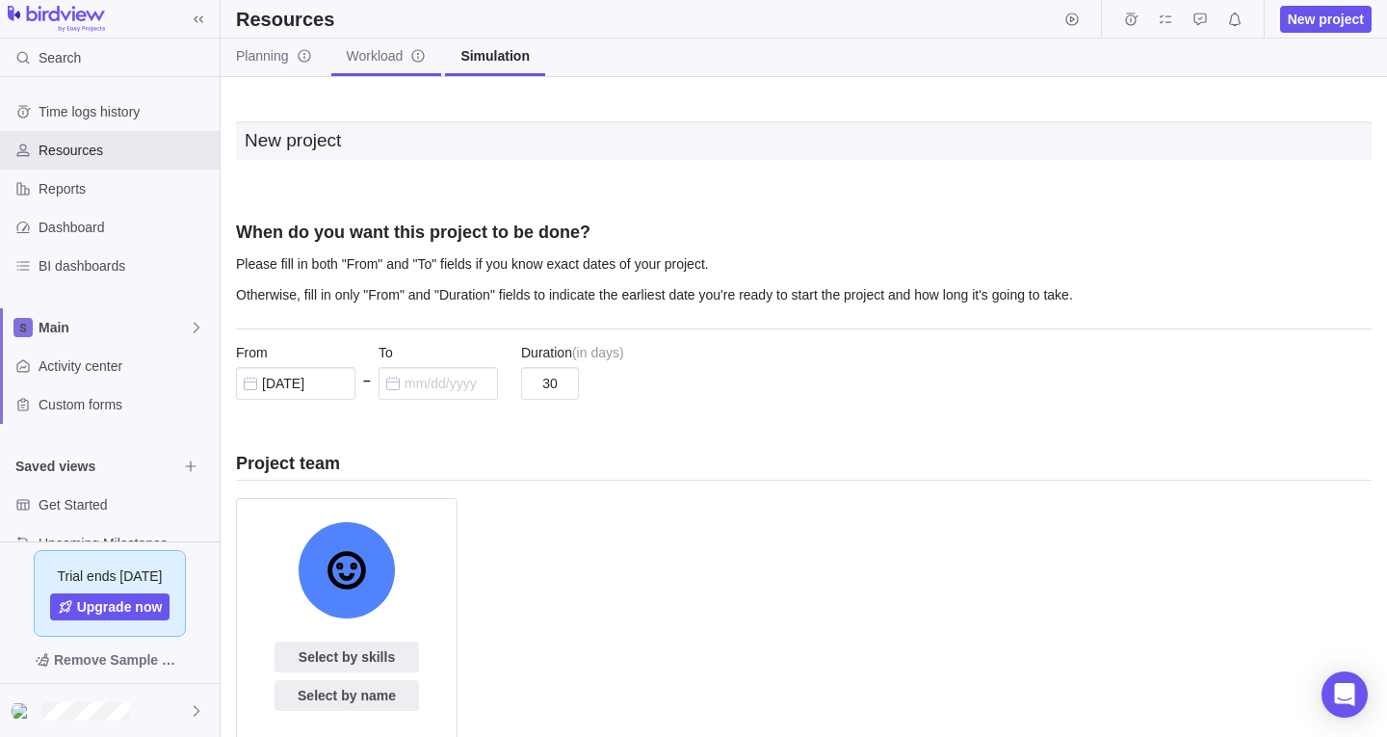
click at [400, 54] on span "Workload" at bounding box center [387, 55] width 80 height 19
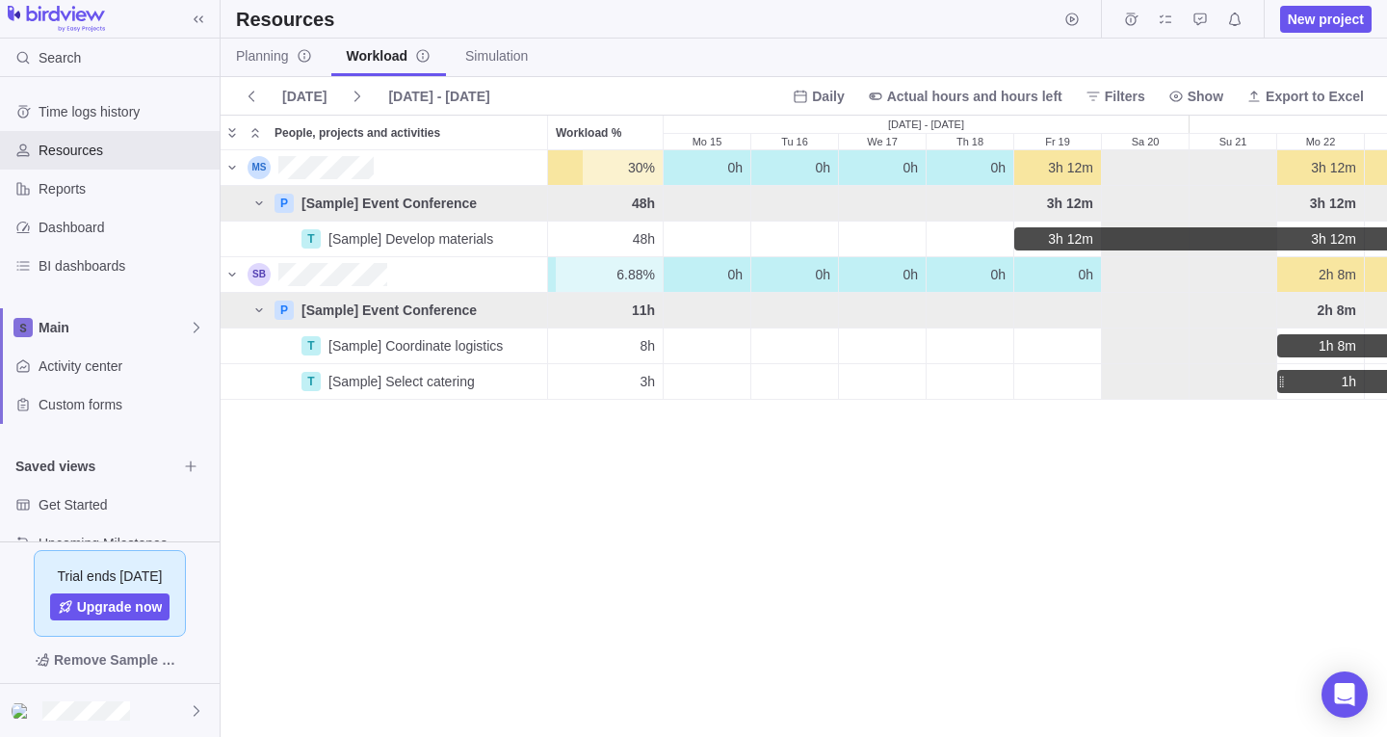
scroll to position [571, 1152]
click at [274, 52] on span "Planning" at bounding box center [274, 55] width 76 height 19
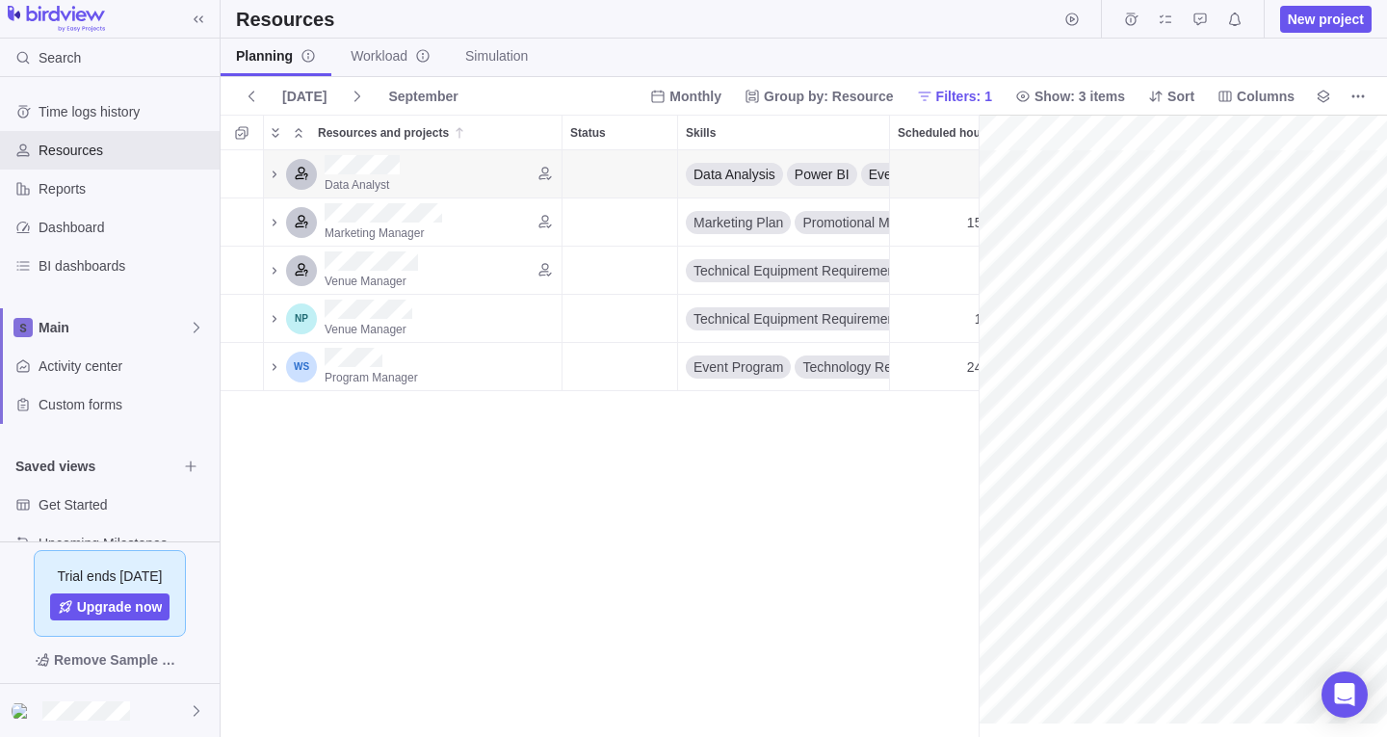
click at [612, 168] on div "Status" at bounding box center [620, 174] width 116 height 48
click at [652, 133] on icon "More actions" at bounding box center [655, 131] width 15 height 15
click at [561, 459] on div "Resources and projects Status Skills Scheduled hours Allocated hours Data Analy…" at bounding box center [804, 426] width 1166 height 622
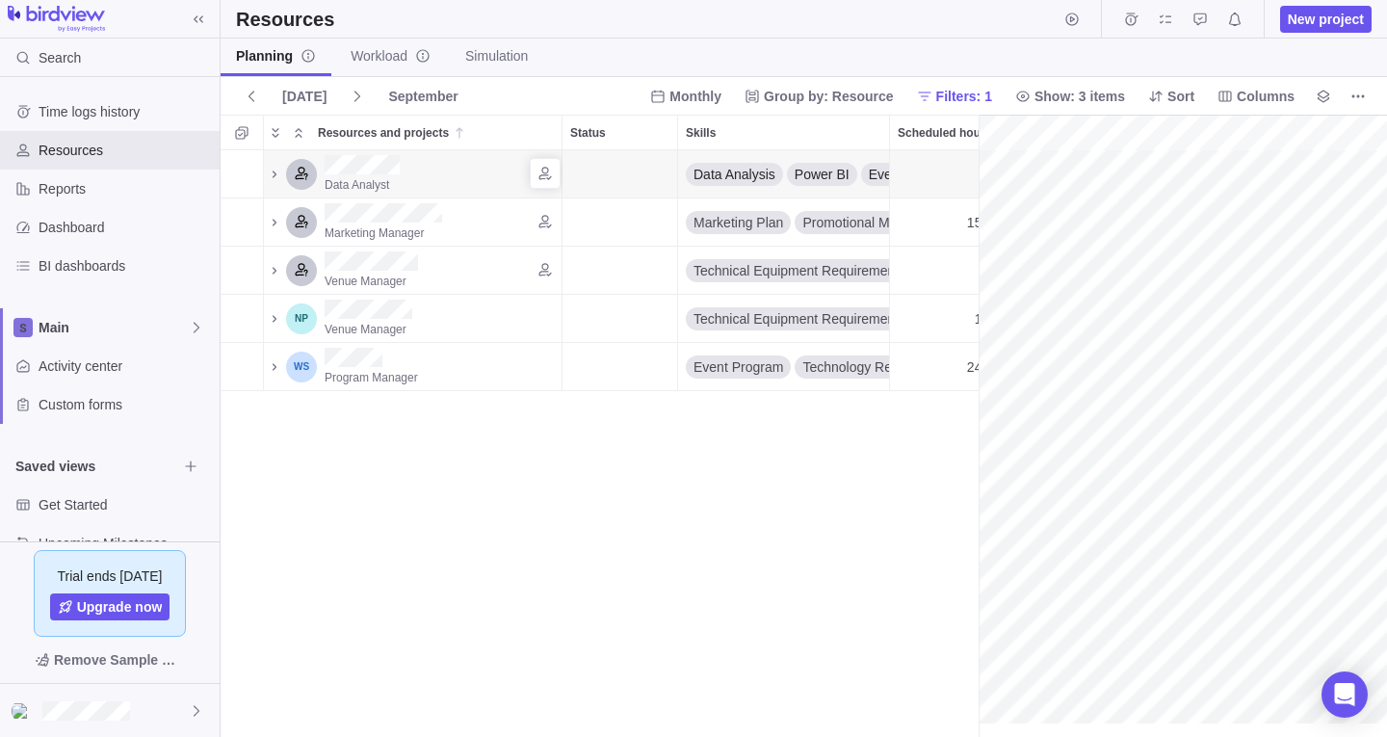
click at [410, 167] on div "Resources and projects" at bounding box center [439, 164] width 228 height 19
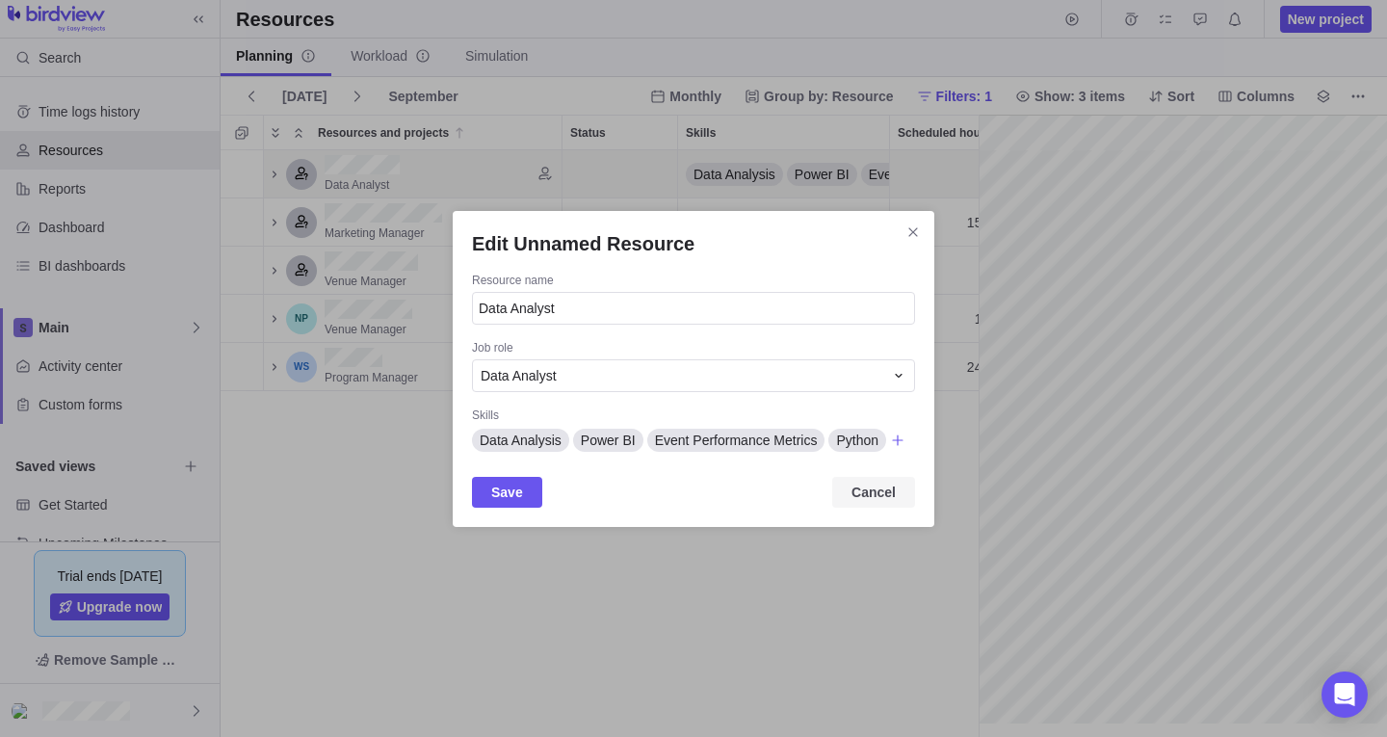
click at [890, 500] on span "Cancel" at bounding box center [873, 492] width 44 height 23
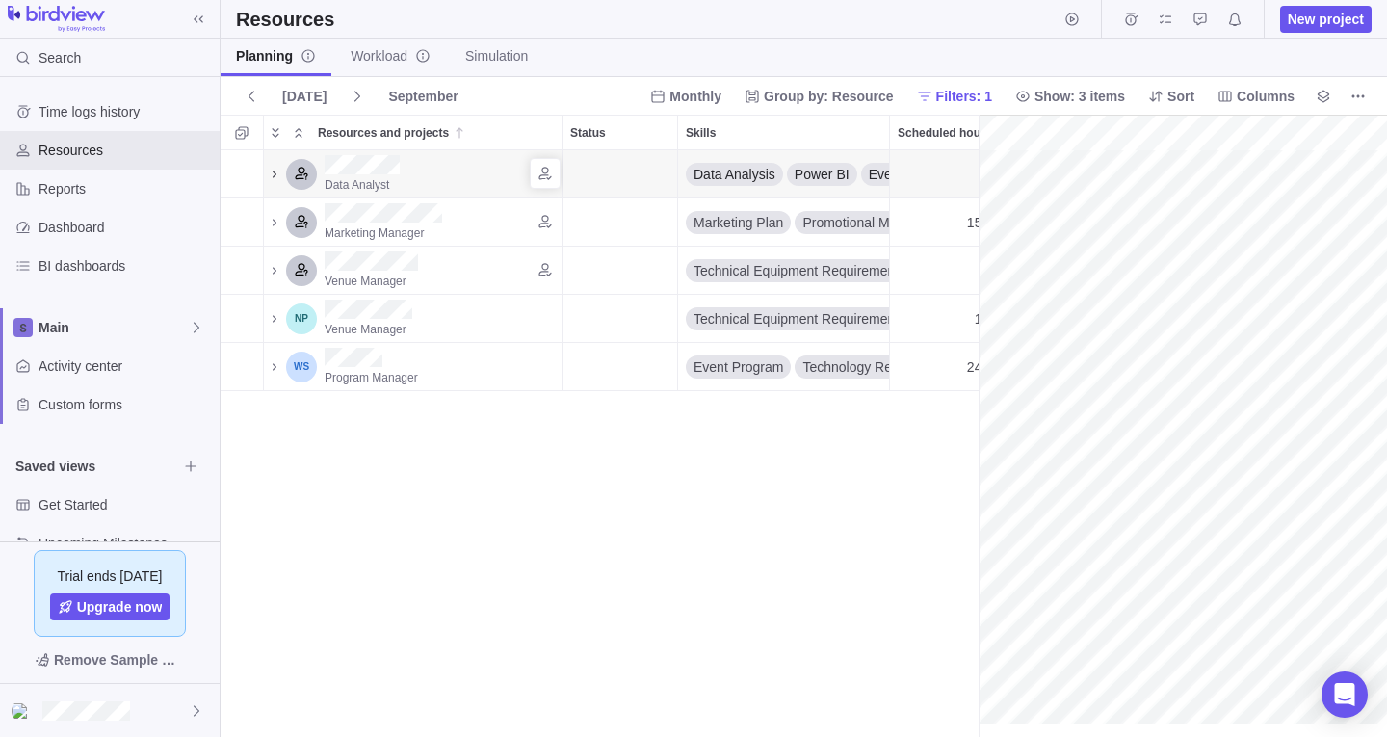
click at [273, 174] on icon "Resources and projects" at bounding box center [274, 174] width 15 height 15
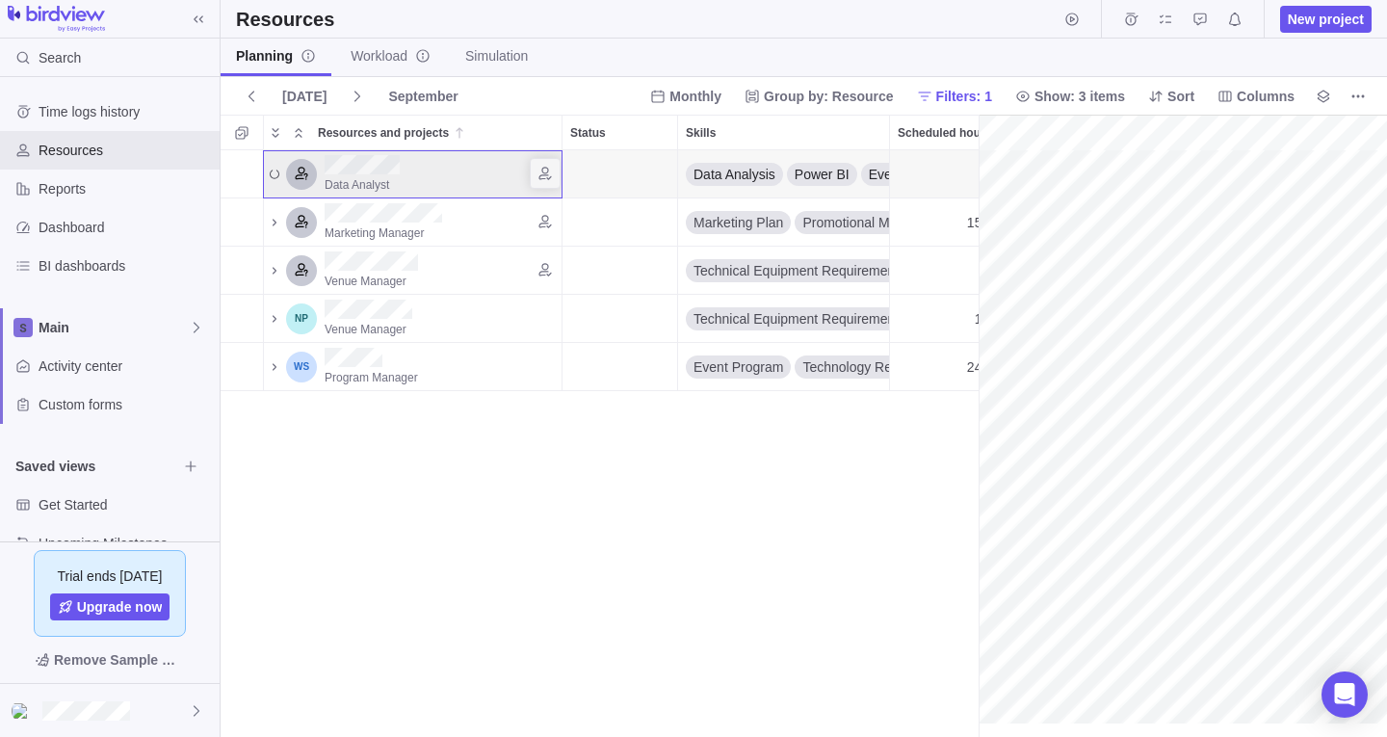
scroll to position [0, 334]
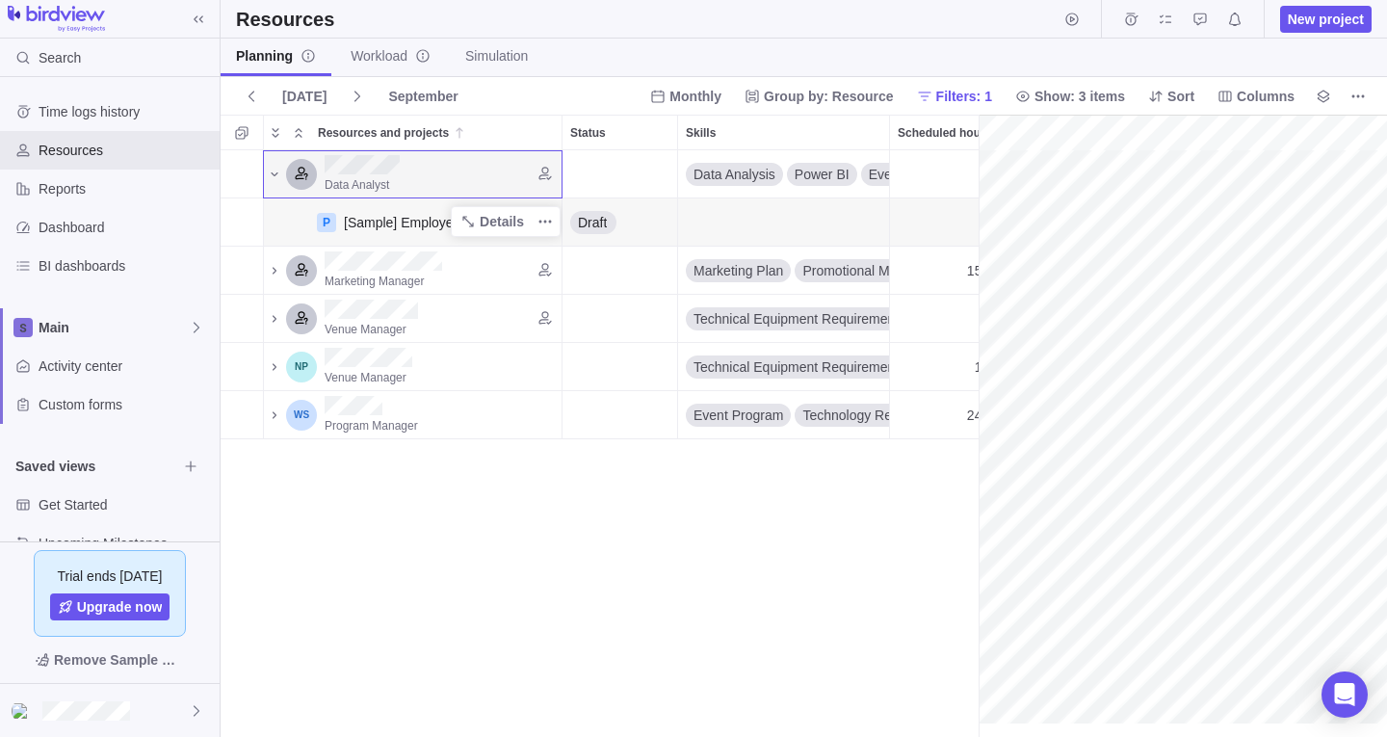
click at [274, 211] on div "P [Sample] Employee Training Details" at bounding box center [413, 221] width 300 height 49
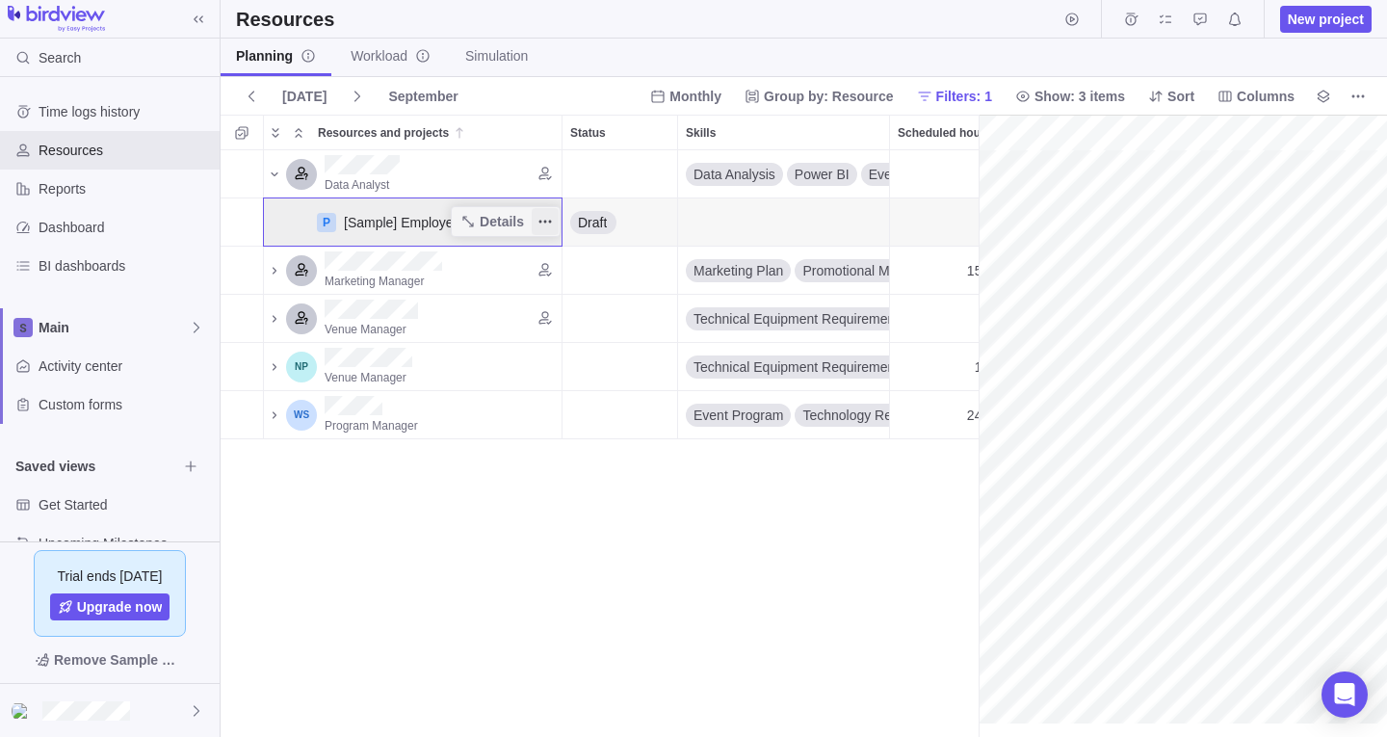
click at [541, 222] on icon "More actions" at bounding box center [540, 222] width 3 height 3
click at [626, 257] on span "Add allocation" at bounding box center [613, 262] width 85 height 19
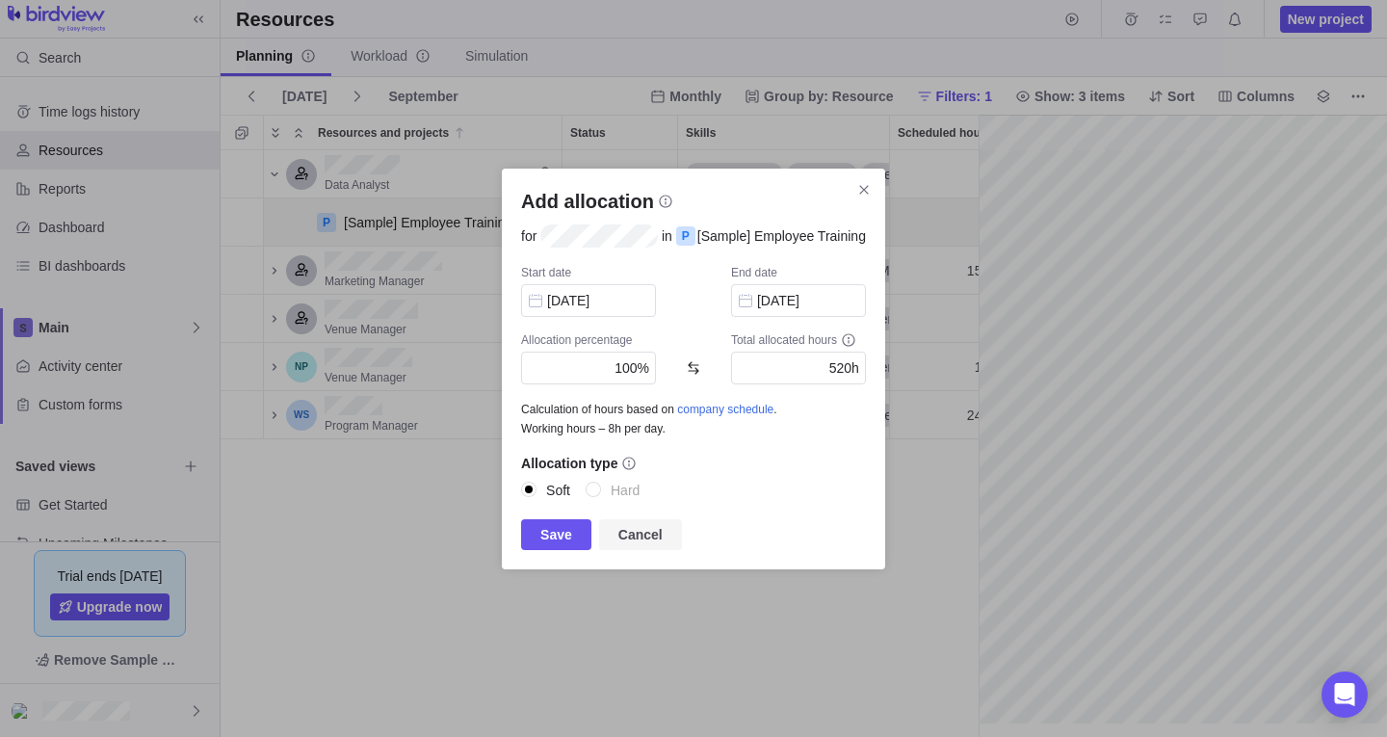
click at [663, 536] on span "Cancel" at bounding box center [640, 534] width 83 height 31
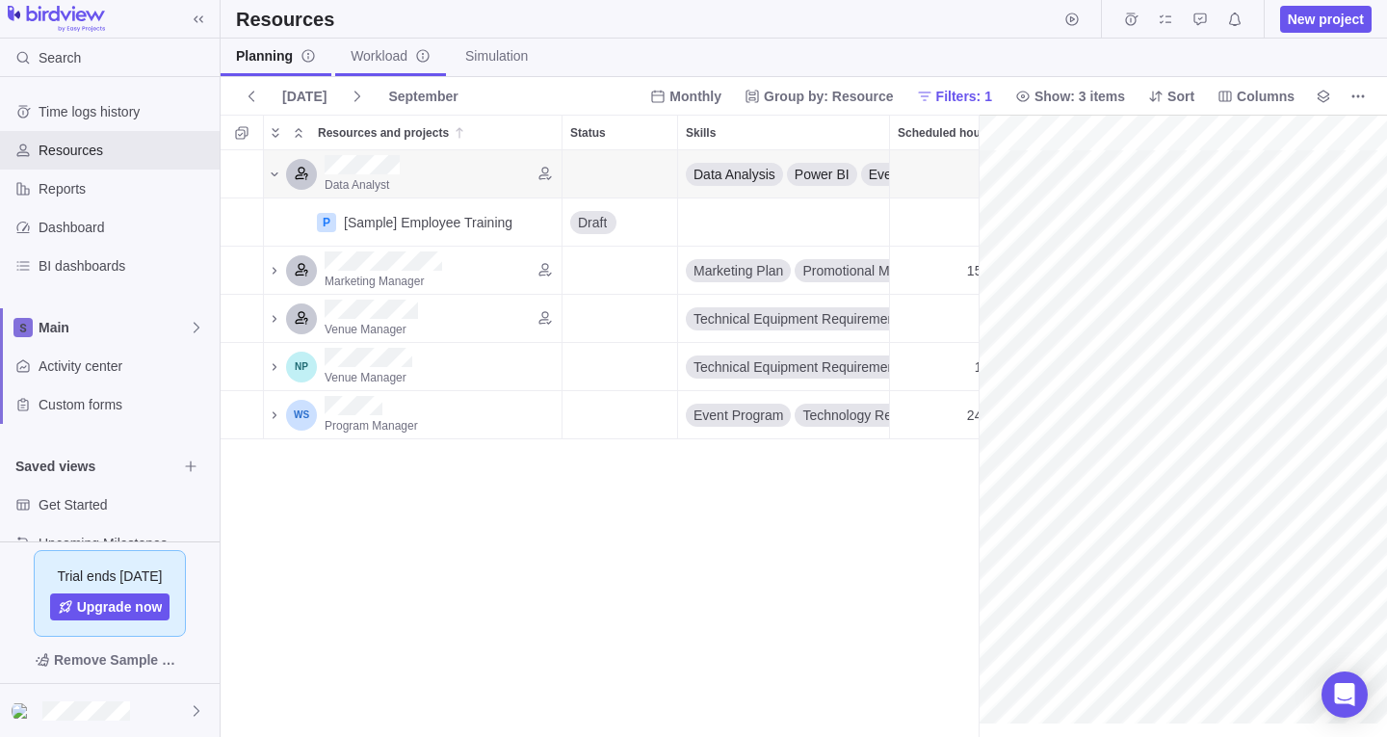
click at [397, 65] on span "Workload" at bounding box center [391, 55] width 80 height 19
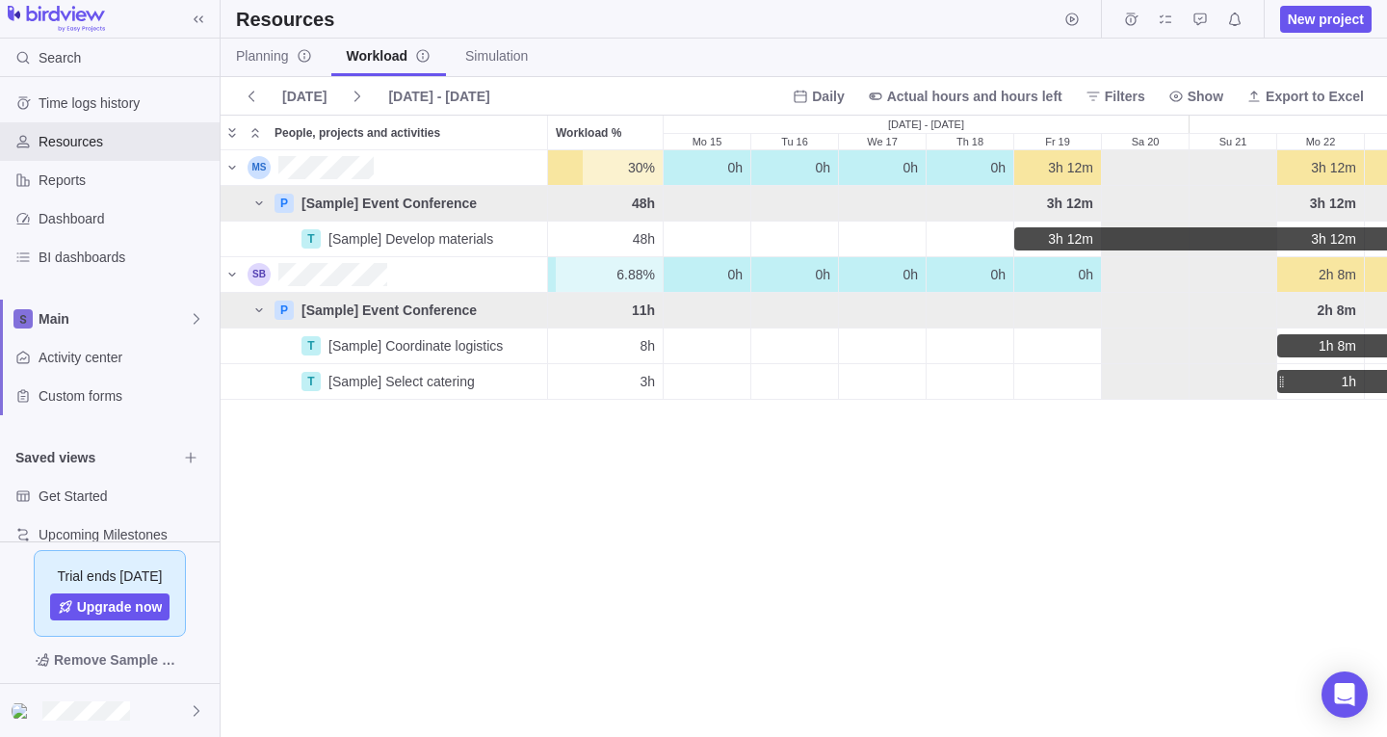
scroll to position [37, 0]
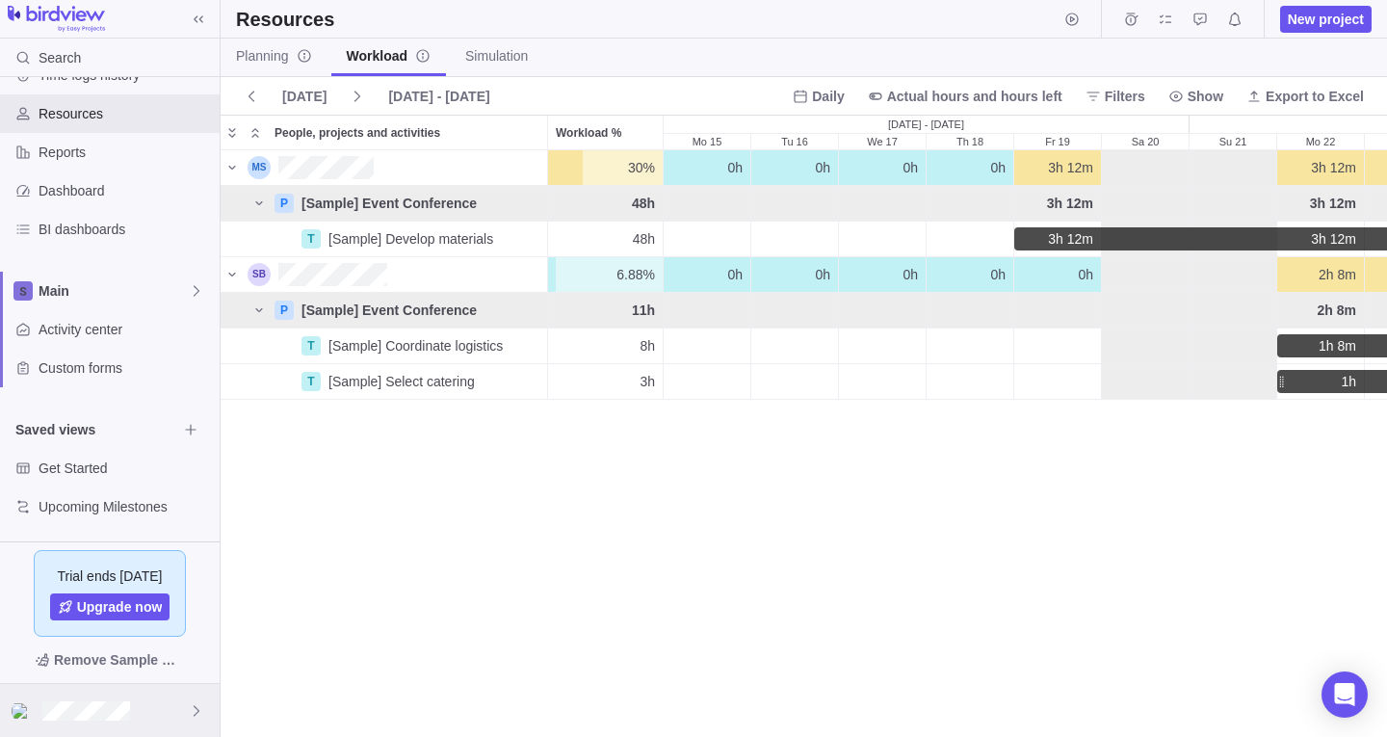
click at [150, 713] on div at bounding box center [110, 710] width 220 height 53
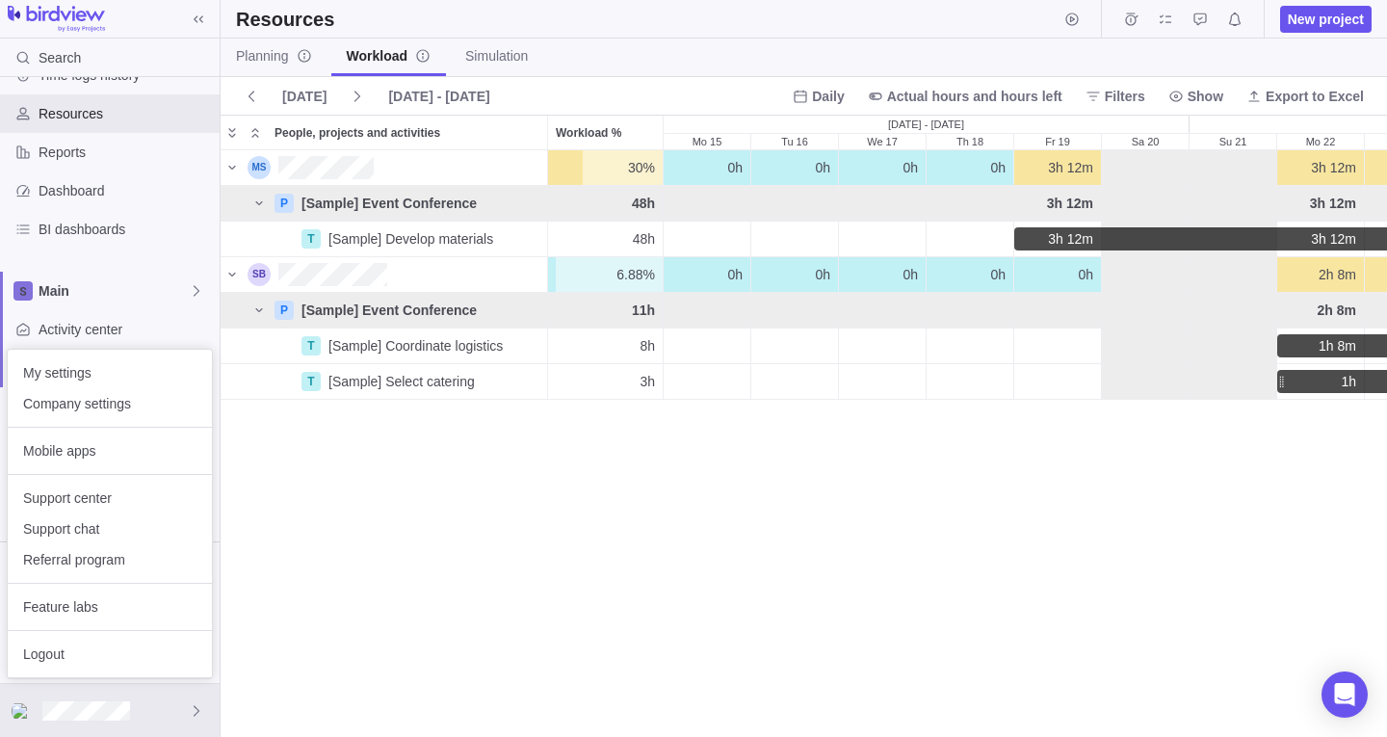
click at [130, 272] on body "Search Time logs history Resources Reports Dashboard BI dashboards Main Activit…" at bounding box center [693, 368] width 1387 height 737
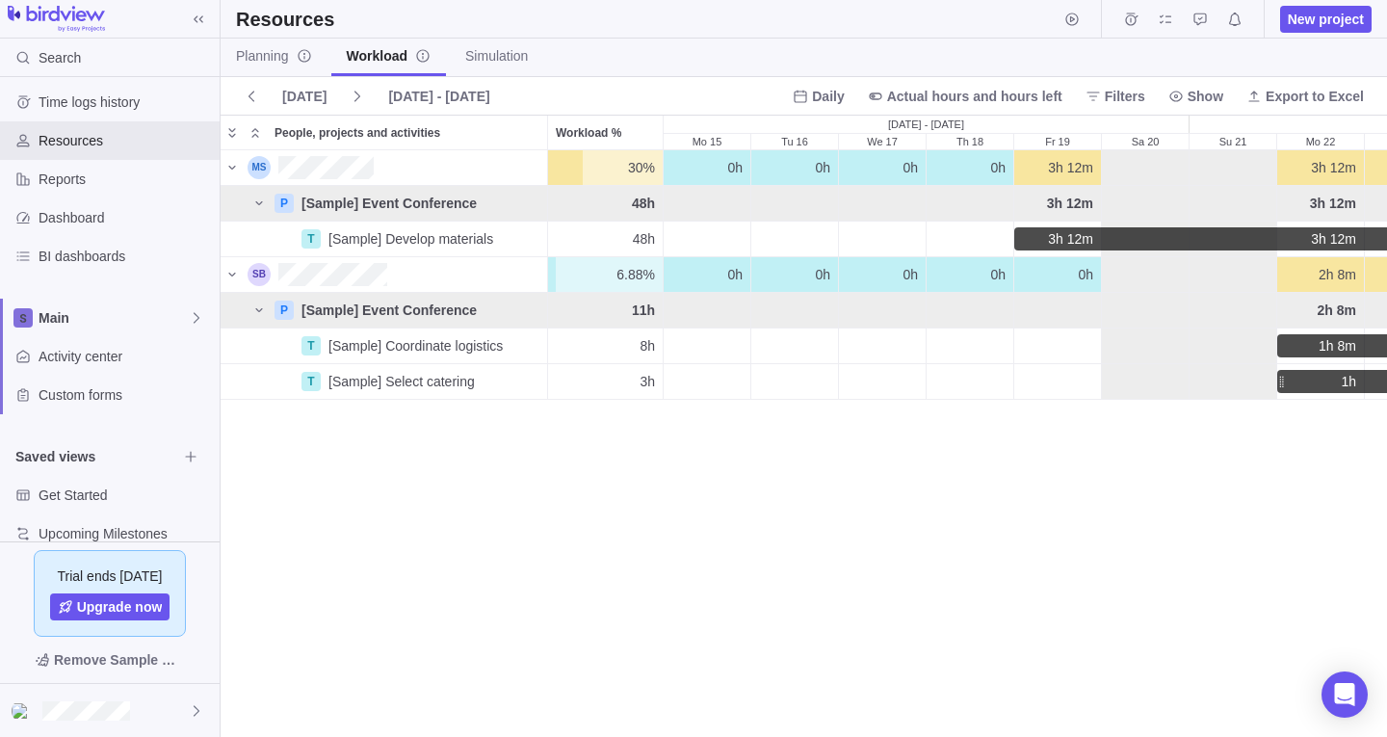
scroll to position [0, 0]
